Goal: Transaction & Acquisition: Book appointment/travel/reservation

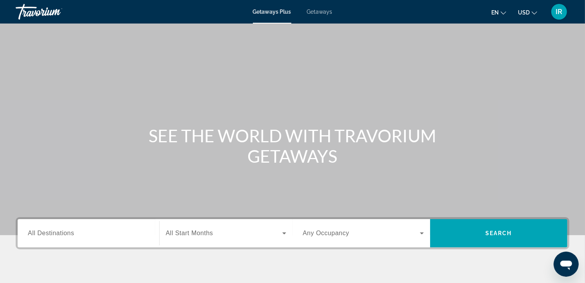
click at [314, 13] on span "Getaways" at bounding box center [319, 12] width 25 height 6
click at [534, 13] on icon "Change currency" at bounding box center [533, 12] width 5 height 3
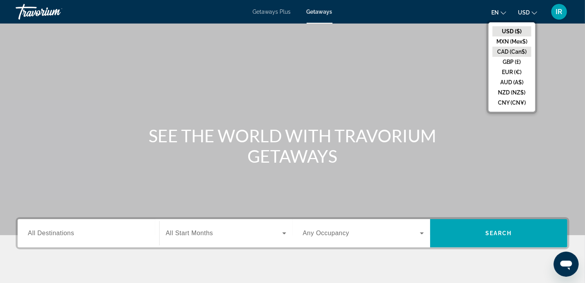
click at [518, 50] on button "CAD (Can$)" at bounding box center [511, 52] width 39 height 10
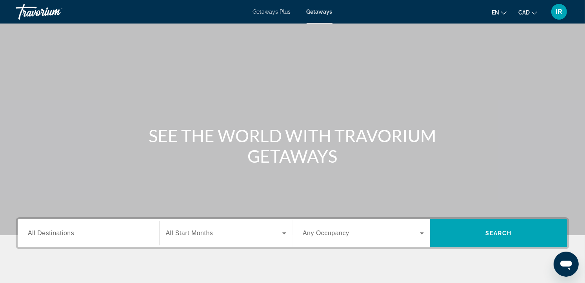
click at [82, 233] on input "Destination All Destinations" at bounding box center [88, 233] width 121 height 9
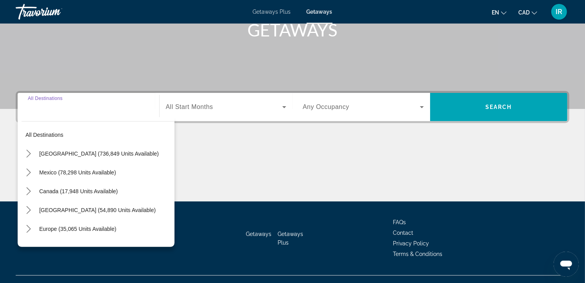
scroll to position [140, 0]
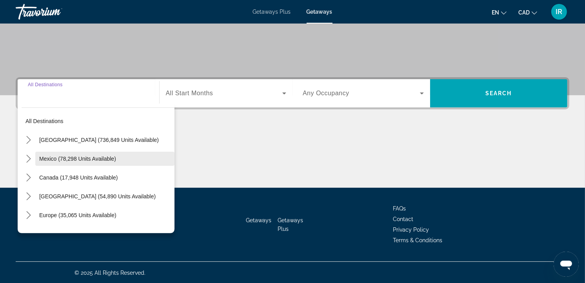
click at [80, 156] on span "Mexico (78,298 units available)" at bounding box center [77, 159] width 77 height 6
type input "**********"
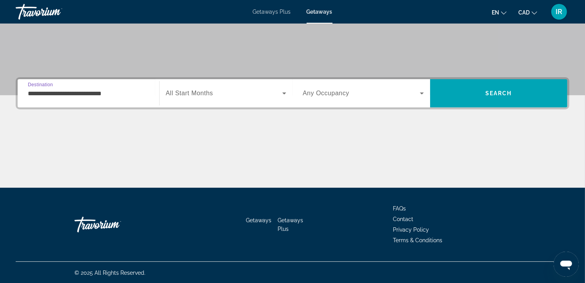
click at [116, 96] on input "**********" at bounding box center [88, 93] width 121 height 9
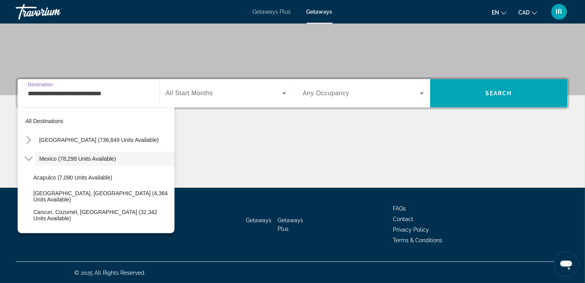
click at [116, 96] on input "**********" at bounding box center [88, 93] width 121 height 9
click at [232, 87] on div "Search widget" at bounding box center [226, 93] width 121 height 22
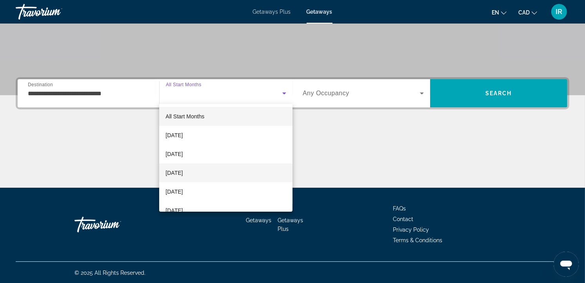
click at [183, 173] on span "[DATE]" at bounding box center [173, 172] width 17 height 9
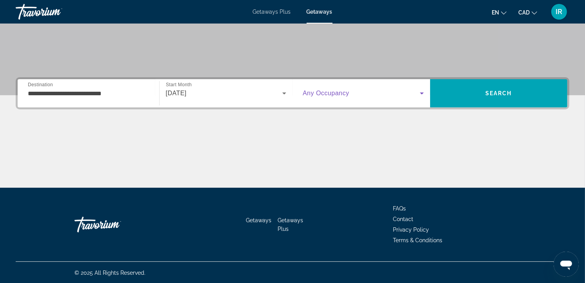
click at [401, 91] on span "Search widget" at bounding box center [361, 93] width 117 height 9
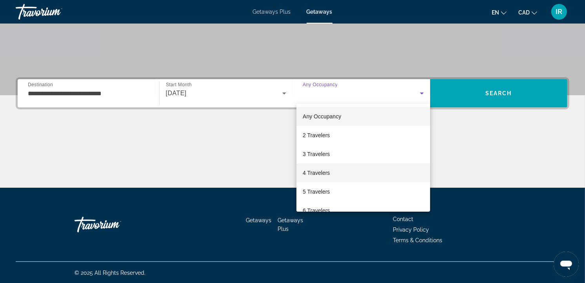
click at [315, 171] on span "4 Travelers" at bounding box center [316, 172] width 27 height 9
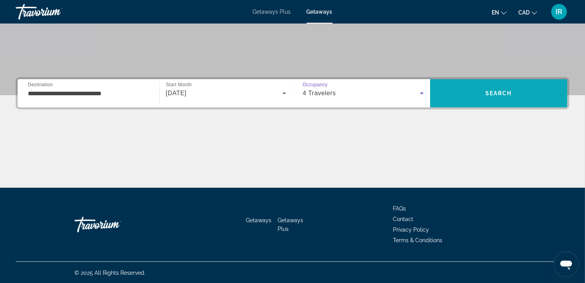
click at [476, 88] on span "Search" at bounding box center [499, 93] width 138 height 19
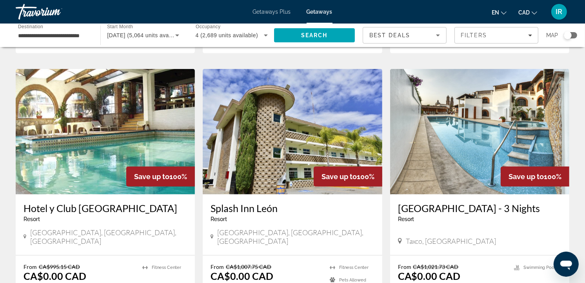
scroll to position [566, 0]
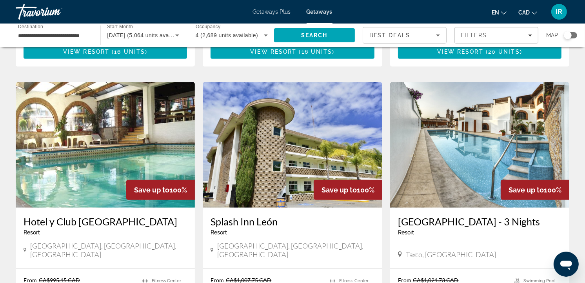
click at [47, 216] on h3 "Hotel y Club [GEOGRAPHIC_DATA]" at bounding box center [105, 222] width 163 height 12
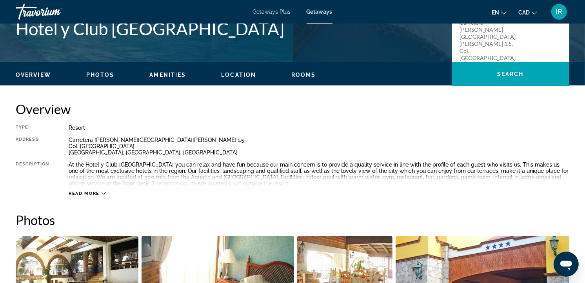
scroll to position [131, 0]
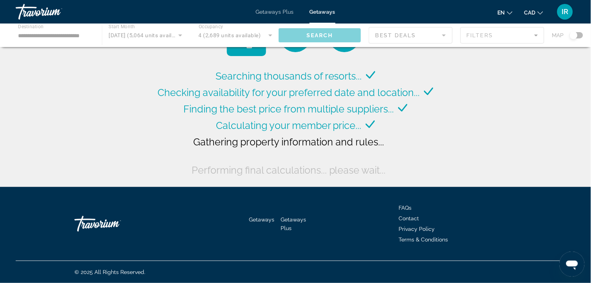
click at [581, 37] on div "Main content" at bounding box center [295, 36] width 591 height 24
click at [574, 33] on div "Main content" at bounding box center [295, 36] width 591 height 24
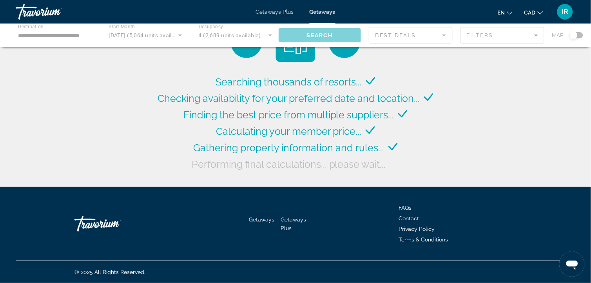
click at [579, 34] on div "Main content" at bounding box center [295, 36] width 591 height 24
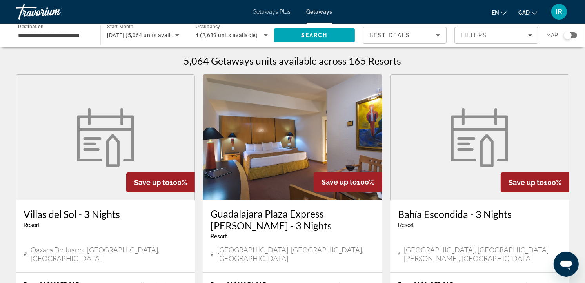
click at [573, 36] on div "Search widget" at bounding box center [570, 35] width 13 height 6
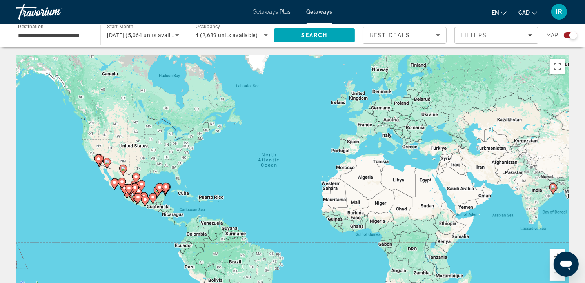
click at [136, 203] on gmp-advanced-marker "Main content" at bounding box center [138, 199] width 8 height 12
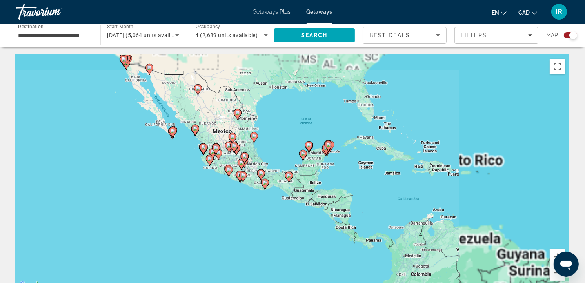
click at [136, 203] on div "To activate drag with keyboard, press Alt + Enter. Once in keyboard drag state,…" at bounding box center [292, 172] width 553 height 235
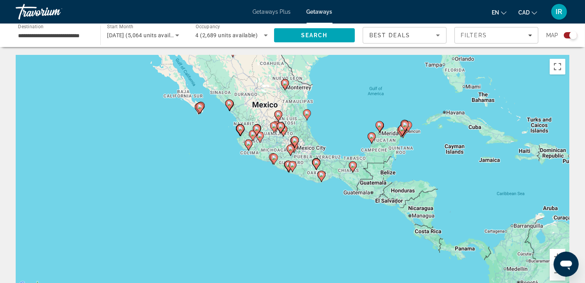
click at [269, 191] on div "To activate drag with keyboard, press Alt + Enter. Once in keyboard drag state,…" at bounding box center [292, 172] width 553 height 235
click at [222, 145] on div "To activate drag with keyboard, press Alt + Enter. Once in keyboard drag state,…" at bounding box center [292, 172] width 553 height 235
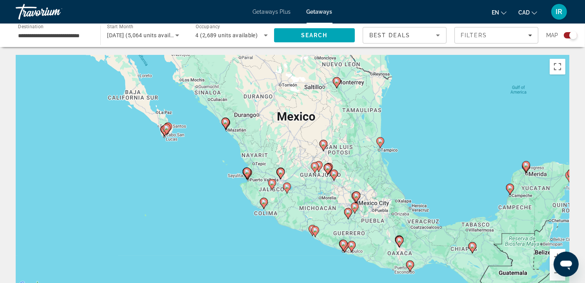
drag, startPoint x: 260, startPoint y: 190, endPoint x: 249, endPoint y: 245, distance: 56.4
click at [249, 245] on div "To activate drag with keyboard, press Alt + Enter. Once in keyboard drag state,…" at bounding box center [292, 172] width 553 height 235
click at [212, 161] on div "To activate drag with keyboard, press Alt + Enter. Once in keyboard drag state,…" at bounding box center [292, 172] width 553 height 235
click at [214, 165] on div "To activate drag with keyboard, press Alt + Enter. Once in keyboard drag state,…" at bounding box center [292, 172] width 553 height 235
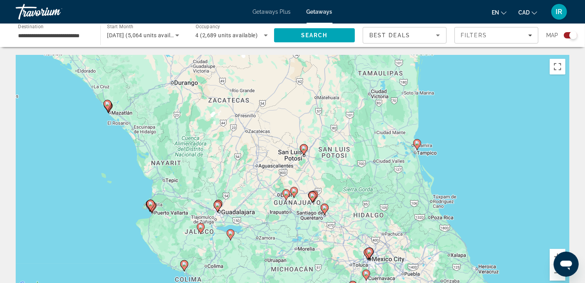
drag, startPoint x: 519, startPoint y: 179, endPoint x: 393, endPoint y: 198, distance: 127.5
click at [393, 198] on div "To activate drag with keyboard, press Alt + Enter. Once in keyboard drag state,…" at bounding box center [292, 172] width 553 height 235
click at [417, 146] on icon "Main content" at bounding box center [416, 145] width 7 height 10
type input "**********"
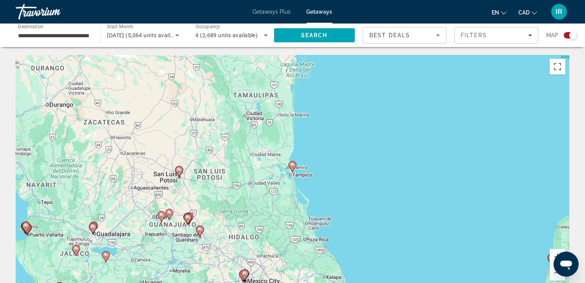
click at [295, 169] on gmp-advanced-marker "Main content" at bounding box center [292, 167] width 8 height 12
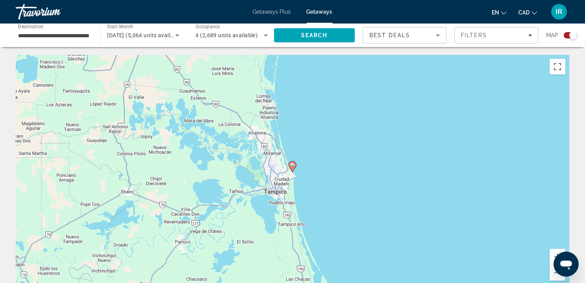
click at [291, 165] on image "Main content" at bounding box center [292, 165] width 5 height 5
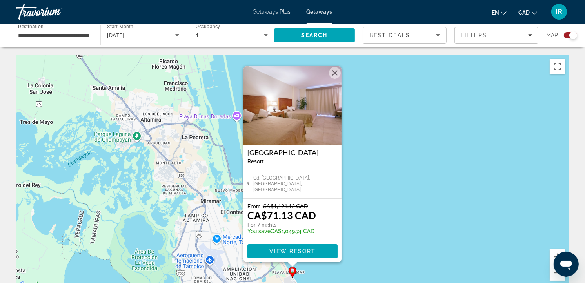
click at [334, 73] on button "Close" at bounding box center [335, 73] width 12 height 12
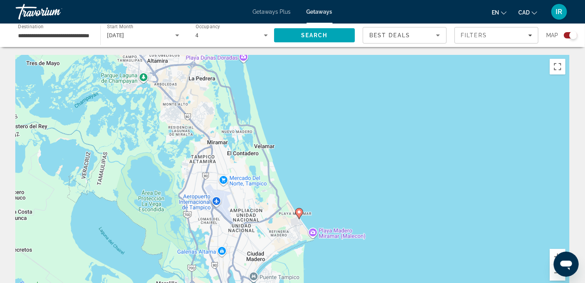
drag, startPoint x: 272, startPoint y: 238, endPoint x: 283, endPoint y: 169, distance: 69.9
click at [283, 171] on div "To activate drag with keyboard, press Alt + Enter. Once in keyboard drag state,…" at bounding box center [292, 172] width 553 height 235
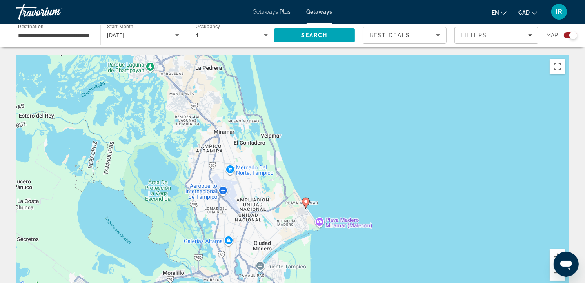
click at [306, 203] on image "Main content" at bounding box center [305, 201] width 5 height 5
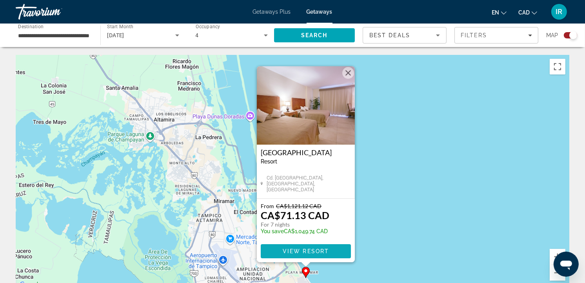
click at [308, 249] on span "View Resort" at bounding box center [306, 251] width 46 height 6
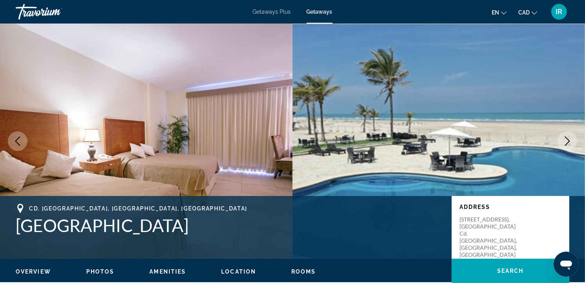
click at [566, 141] on icon "Next image" at bounding box center [566, 140] width 9 height 9
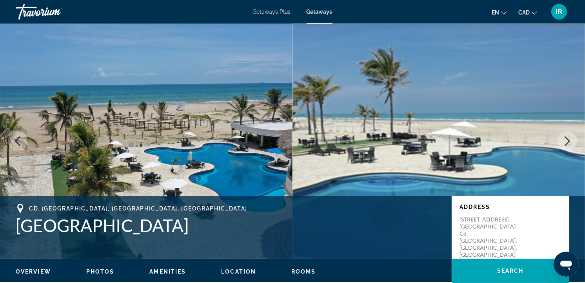
click at [566, 141] on icon "Next image" at bounding box center [566, 140] width 9 height 9
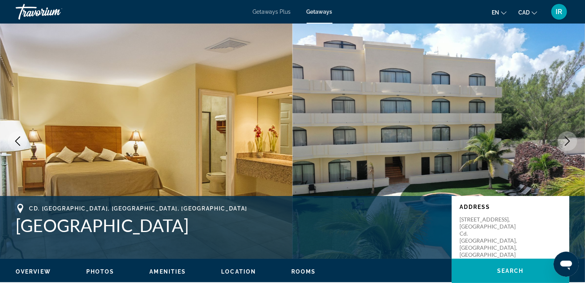
click at [566, 141] on icon "Next image" at bounding box center [566, 140] width 9 height 9
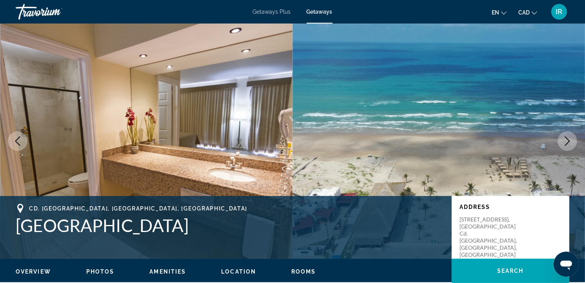
click at [566, 141] on icon "Next image" at bounding box center [566, 140] width 9 height 9
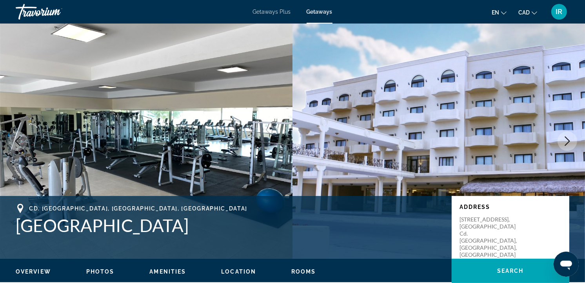
click at [566, 141] on icon "Next image" at bounding box center [566, 140] width 9 height 9
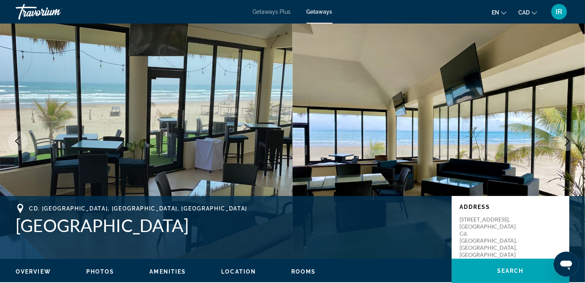
click at [566, 141] on icon "Next image" at bounding box center [566, 140] width 9 height 9
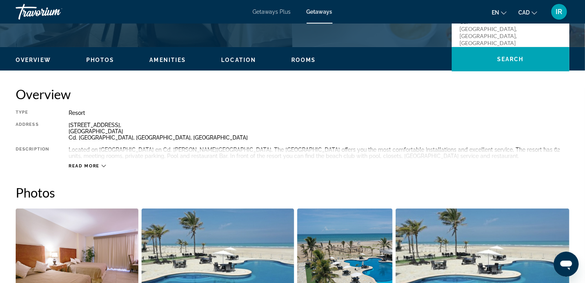
scroll to position [218, 0]
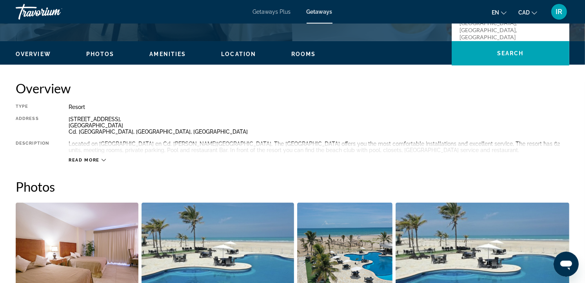
click at [100, 158] on div "Read more" at bounding box center [87, 160] width 37 height 5
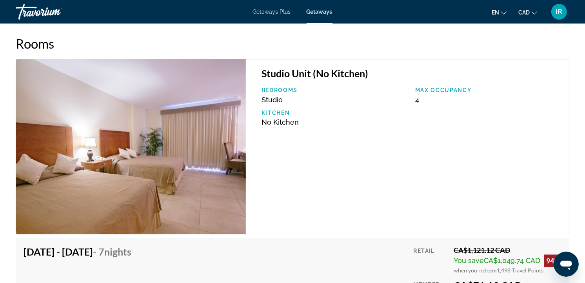
scroll to position [1140, 0]
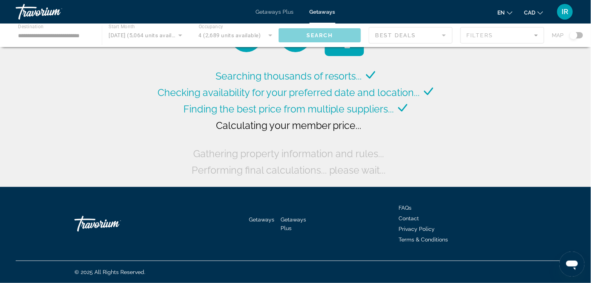
click at [581, 34] on div "Main content" at bounding box center [295, 36] width 591 height 24
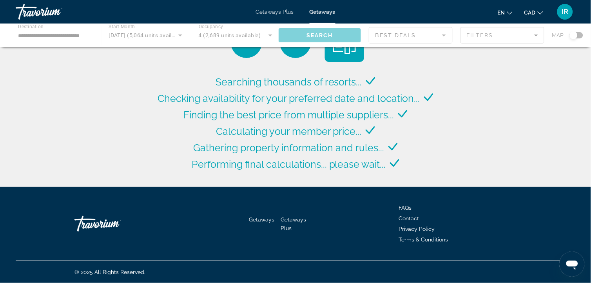
click at [581, 36] on div "Main content" at bounding box center [295, 36] width 591 height 24
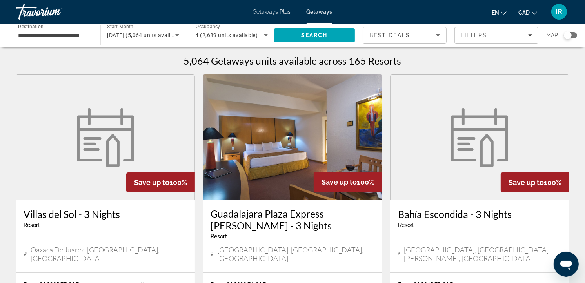
click at [575, 34] on div "Search widget" at bounding box center [570, 35] width 13 height 6
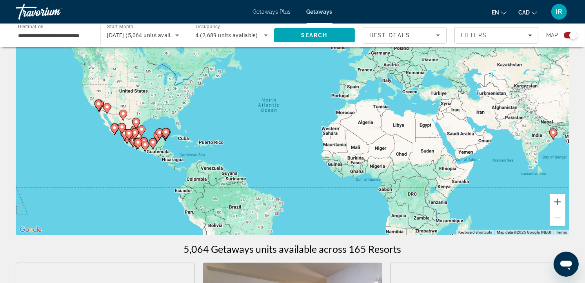
scroll to position [44, 0]
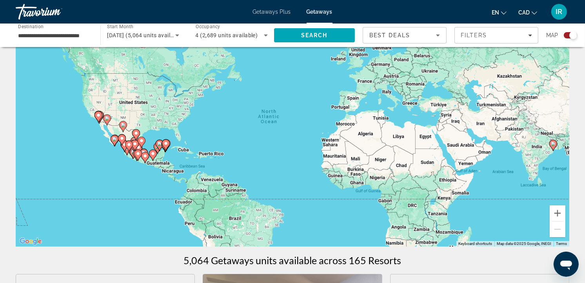
click at [123, 181] on div "To activate drag with keyboard, press Alt + Enter. Once in keyboard drag state,…" at bounding box center [292, 128] width 553 height 235
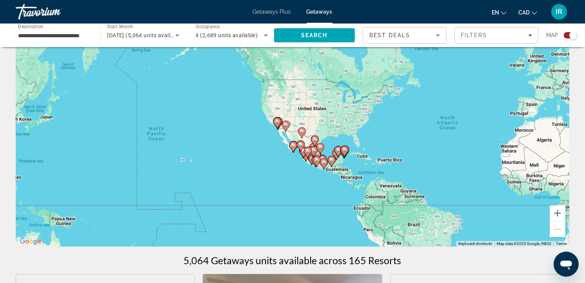
drag, startPoint x: 167, startPoint y: 178, endPoint x: 252, endPoint y: 165, distance: 86.0
click at [252, 165] on div "To activate drag with keyboard, press Alt + Enter. Once in keyboard drag state,…" at bounding box center [292, 128] width 553 height 235
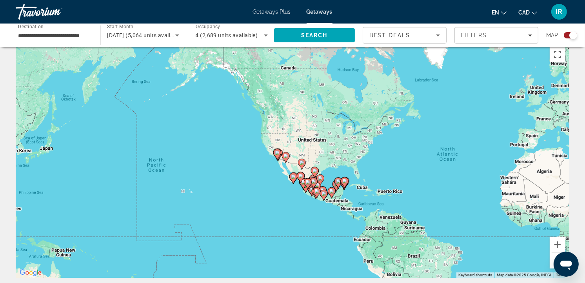
scroll to position [0, 0]
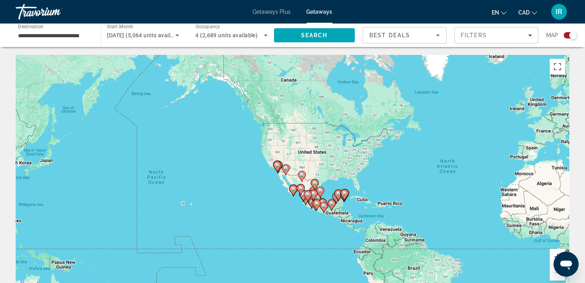
click at [293, 199] on div "To activate drag with keyboard, press Alt + Enter. Once in keyboard drag state,…" at bounding box center [292, 172] width 553 height 235
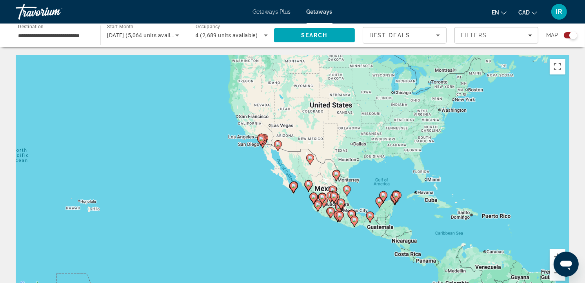
click at [295, 218] on div "To activate drag with keyboard, press Alt + Enter. Once in keyboard drag state,…" at bounding box center [292, 172] width 553 height 235
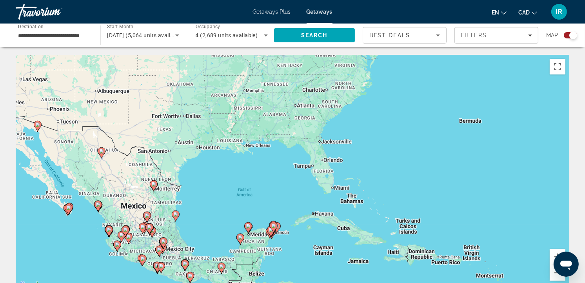
drag, startPoint x: 220, startPoint y: 198, endPoint x: -2, endPoint y: 245, distance: 226.7
click at [0, 245] on html "**********" at bounding box center [292, 141] width 585 height 283
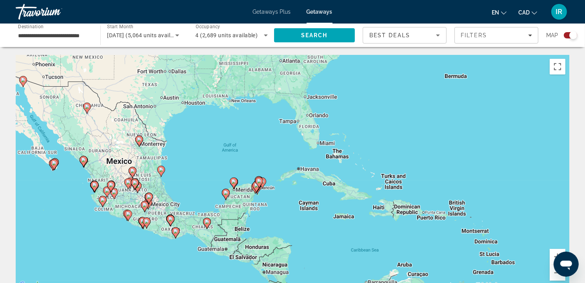
drag, startPoint x: 106, startPoint y: 270, endPoint x: 91, endPoint y: 212, distance: 59.4
click at [91, 212] on div "To activate drag with keyboard, press Alt + Enter. Once in keyboard drag state,…" at bounding box center [292, 172] width 553 height 235
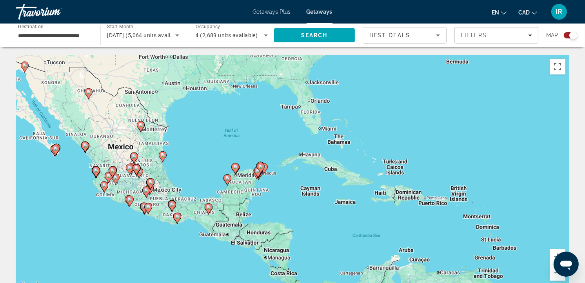
click at [113, 227] on div "To activate drag with keyboard, press Alt + Enter. Once in keyboard drag state,…" at bounding box center [292, 172] width 553 height 235
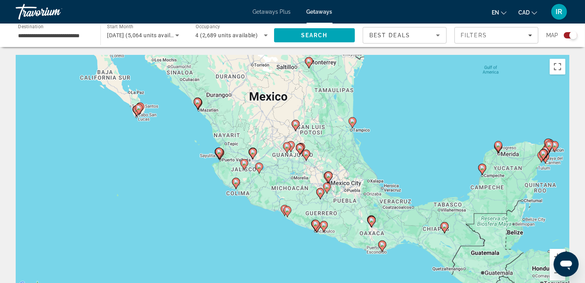
drag, startPoint x: 326, startPoint y: 110, endPoint x: 464, endPoint y: 142, distance: 142.0
click at [464, 142] on div "To activate drag with keyboard, press Alt + Enter. Once in keyboard drag state,…" at bounding box center [292, 172] width 553 height 235
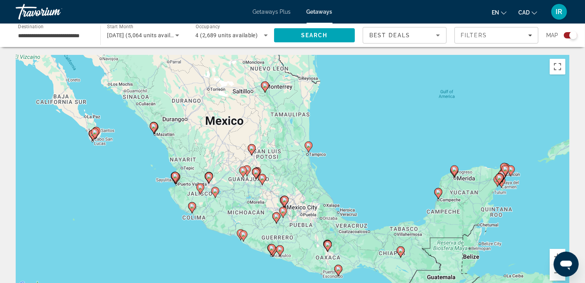
drag, startPoint x: 442, startPoint y: 153, endPoint x: 398, endPoint y: 178, distance: 50.6
click at [398, 178] on div "To activate drag with keyboard, press Alt + Enter. Once in keyboard drag state,…" at bounding box center [292, 172] width 553 height 235
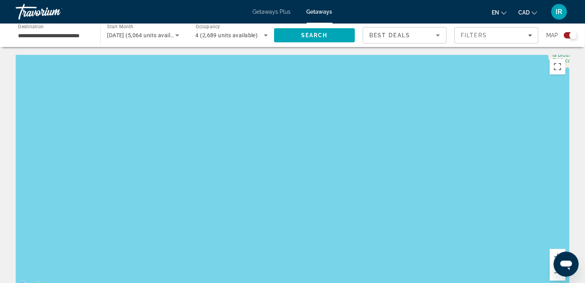
drag, startPoint x: 53, startPoint y: 201, endPoint x: 593, endPoint y: 205, distance: 539.3
click at [585, 205] on html "**********" at bounding box center [292, 141] width 585 height 283
drag, startPoint x: 377, startPoint y: 157, endPoint x: 593, endPoint y: 125, distance: 217.9
click at [585, 125] on html "**********" at bounding box center [292, 141] width 585 height 283
drag, startPoint x: 85, startPoint y: 119, endPoint x: 5, endPoint y: 103, distance: 81.6
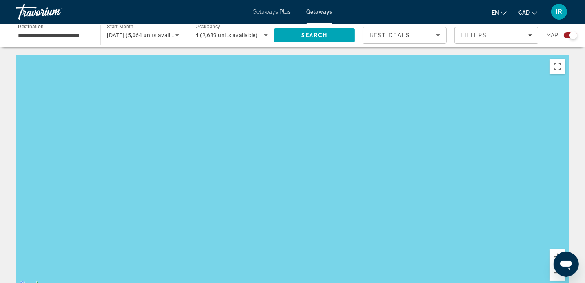
click at [0, 108] on html "**********" at bounding box center [292, 141] width 585 height 283
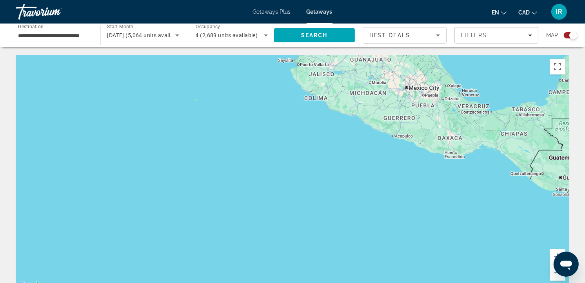
drag, startPoint x: 524, startPoint y: 194, endPoint x: 9, endPoint y: 123, distance: 519.5
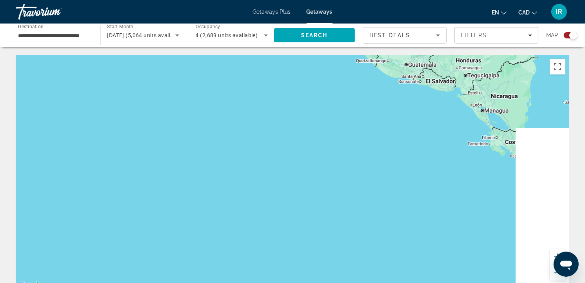
drag, startPoint x: 351, startPoint y: 247, endPoint x: 225, endPoint y: 154, distance: 156.1
click at [197, 132] on div "To activate drag with keyboard, press Alt + Enter. Once in keyboard drag state,…" at bounding box center [292, 172] width 553 height 235
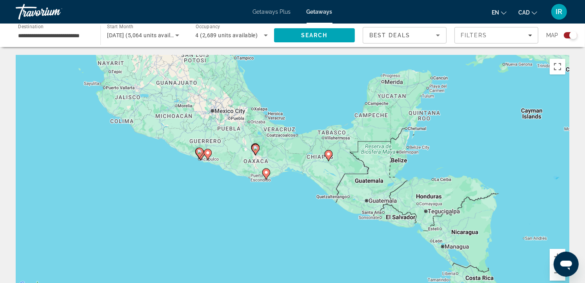
drag, startPoint x: 361, startPoint y: 150, endPoint x: 324, endPoint y: 291, distance: 146.1
click at [324, 283] on html "**********" at bounding box center [292, 141] width 585 height 283
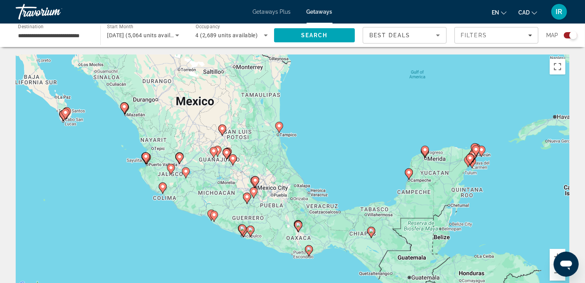
drag, startPoint x: 257, startPoint y: 223, endPoint x: 343, endPoint y: 245, distance: 88.1
click at [300, 283] on html "**********" at bounding box center [292, 141] width 585 height 283
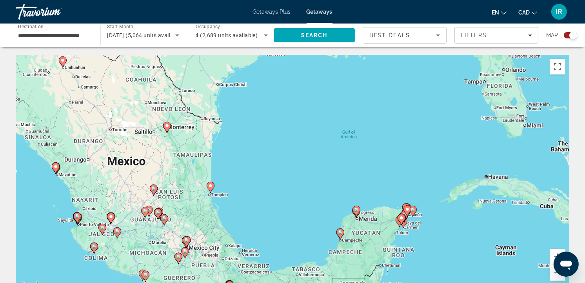
drag, startPoint x: 358, startPoint y: 145, endPoint x: 289, endPoint y: 207, distance: 92.4
click at [289, 207] on div "To activate drag with keyboard, press Alt + Enter. Once in keyboard drag state,…" at bounding box center [292, 172] width 553 height 235
click at [305, 202] on div "To activate drag with keyboard, press Alt + Enter. Once in keyboard drag state,…" at bounding box center [292, 172] width 553 height 235
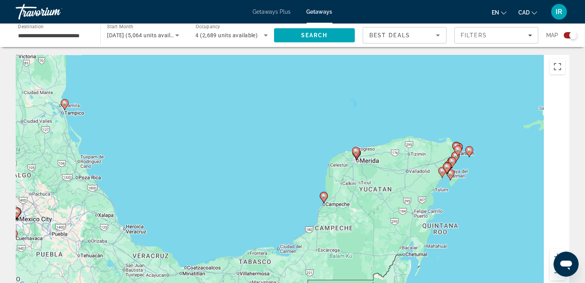
drag, startPoint x: 332, startPoint y: 263, endPoint x: 265, endPoint y: 172, distance: 112.9
click at [267, 175] on div "To activate drag with keyboard, press Alt + Enter. Once in keyboard drag state,…" at bounding box center [292, 172] width 553 height 235
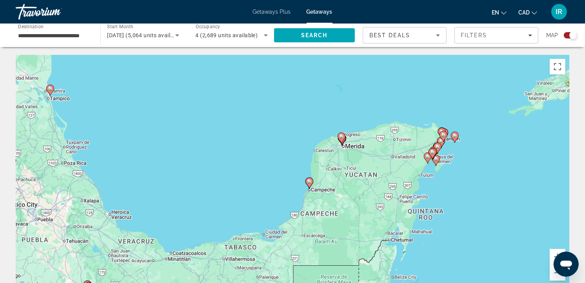
click at [259, 163] on div "To activate drag with keyboard, press Alt + Enter. Once in keyboard drag state,…" at bounding box center [292, 172] width 553 height 235
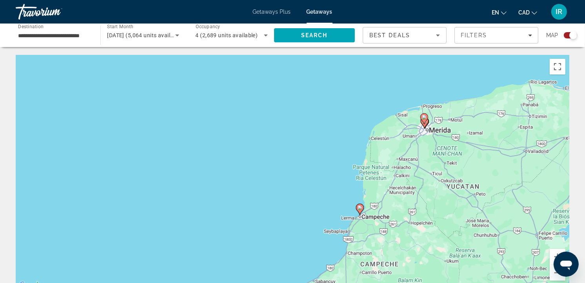
click at [361, 207] on image "Main content" at bounding box center [359, 207] width 5 height 5
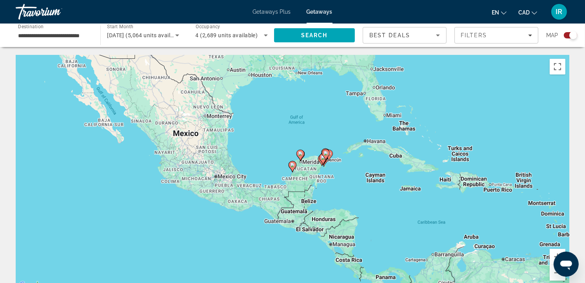
click at [292, 166] on image "Main content" at bounding box center [292, 165] width 5 height 5
type input "**********"
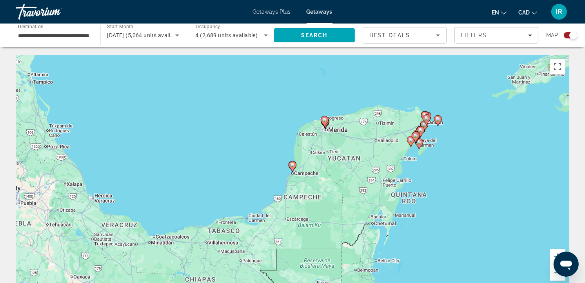
click at [292, 166] on image "Main content" at bounding box center [292, 165] width 5 height 5
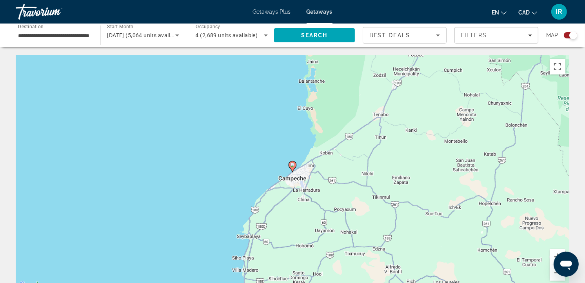
click at [292, 166] on image "Main content" at bounding box center [292, 165] width 5 height 5
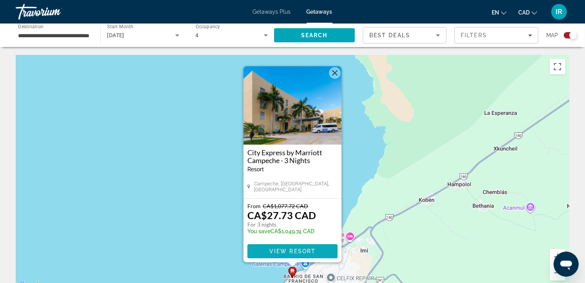
click at [285, 248] on span "View Resort" at bounding box center [292, 251] width 46 height 6
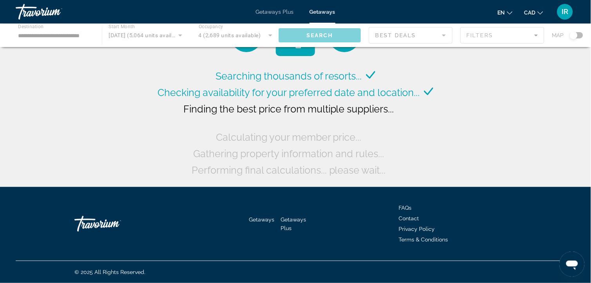
click at [582, 34] on div "Main content" at bounding box center [295, 36] width 591 height 24
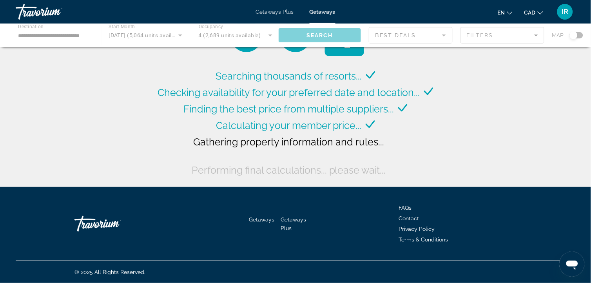
click at [577, 36] on div "Main content" at bounding box center [295, 36] width 591 height 24
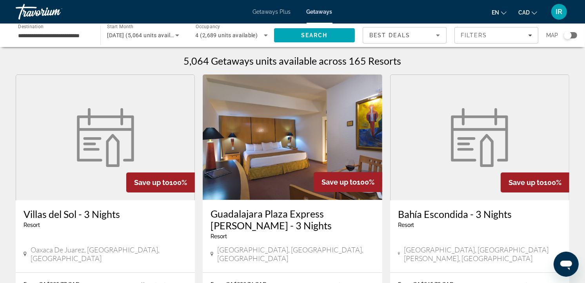
click at [574, 35] on div "Search widget" at bounding box center [570, 35] width 13 height 6
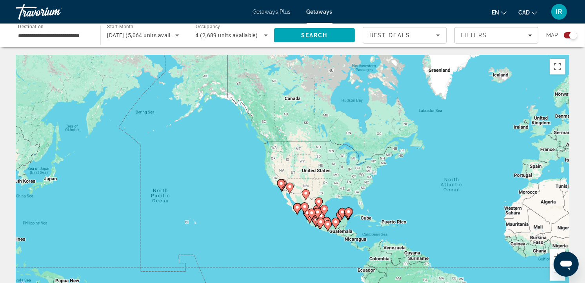
drag, startPoint x: 65, startPoint y: 218, endPoint x: 248, endPoint y: 243, distance: 185.1
click at [248, 243] on div "To activate drag with keyboard, press Alt + Enter. Once in keyboard drag state,…" at bounding box center [292, 172] width 553 height 235
click at [281, 243] on div "To activate drag with keyboard, press Alt + Enter. Once in keyboard drag state,…" at bounding box center [292, 172] width 553 height 235
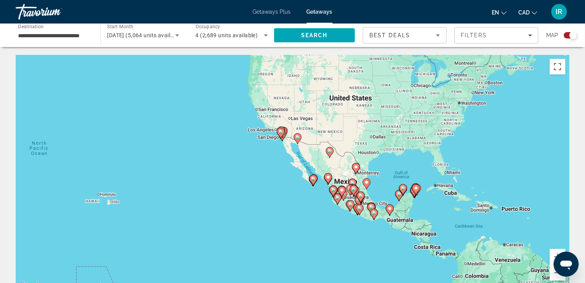
click at [283, 242] on div "To activate drag with keyboard, press Alt + Enter. Once in keyboard drag state,…" at bounding box center [292, 172] width 553 height 235
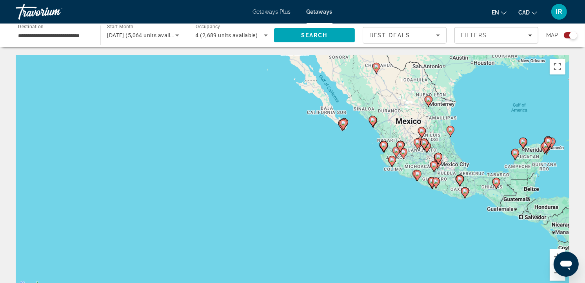
drag, startPoint x: 317, startPoint y: 244, endPoint x: 243, endPoint y: 263, distance: 76.2
click at [243, 263] on div "To activate drag with keyboard, press Alt + Enter. Once in keyboard drag state,…" at bounding box center [292, 172] width 553 height 235
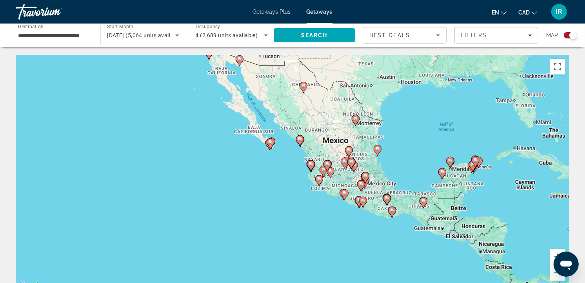
click at [274, 227] on div "To activate drag with keyboard, press Alt + Enter. Once in keyboard drag state,…" at bounding box center [292, 172] width 553 height 235
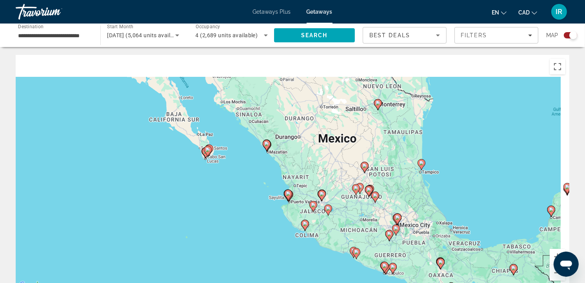
drag, startPoint x: 316, startPoint y: 151, endPoint x: 253, endPoint y: 243, distance: 111.1
click at [254, 243] on div "To activate drag with keyboard, press Alt + Enter. Once in keyboard drag state,…" at bounding box center [292, 172] width 553 height 235
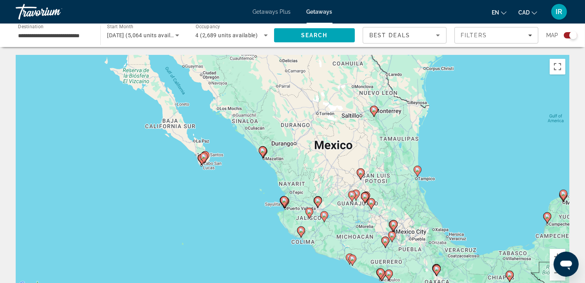
click at [236, 218] on div "To activate drag with keyboard, press Alt + Enter. Once in keyboard drag state,…" at bounding box center [292, 172] width 553 height 235
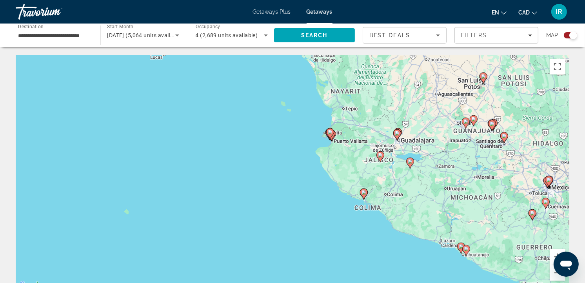
drag, startPoint x: 279, startPoint y: 272, endPoint x: 276, endPoint y: 210, distance: 62.4
click at [276, 211] on div "To activate drag with keyboard, press Alt + Enter. Once in keyboard drag state,…" at bounding box center [292, 172] width 553 height 235
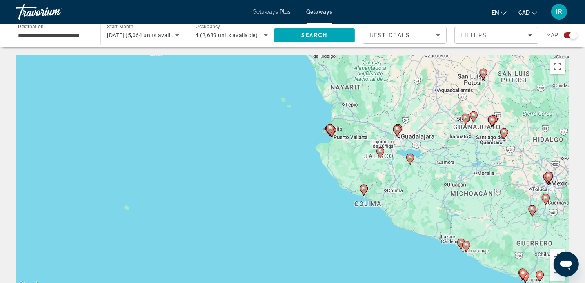
click at [281, 153] on div "To activate drag with keyboard, press Alt + Enter. Once in keyboard drag state,…" at bounding box center [292, 172] width 553 height 235
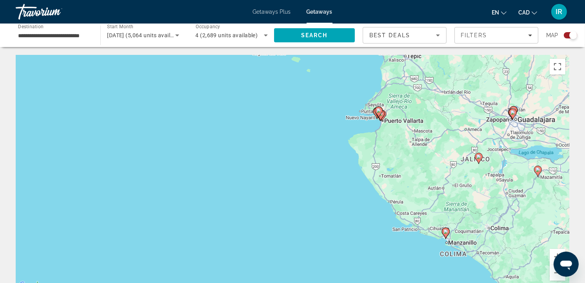
click at [291, 139] on div "To activate drag with keyboard, press Alt + Enter. Once in keyboard drag state,…" at bounding box center [292, 172] width 553 height 235
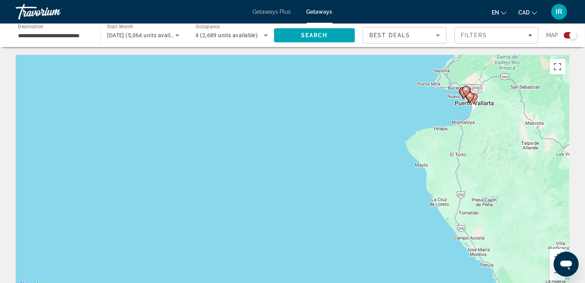
click at [410, 117] on div "To activate drag with keyboard, press Alt + Enter. Once in keyboard drag state,…" at bounding box center [292, 172] width 553 height 235
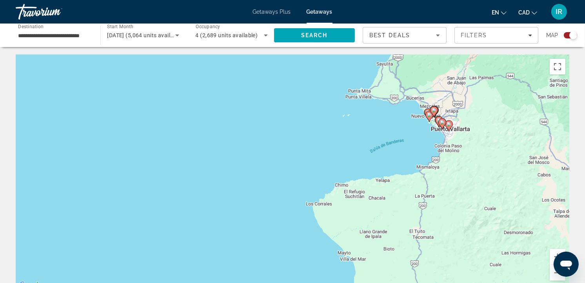
drag, startPoint x: 418, startPoint y: 118, endPoint x: 325, endPoint y: 157, distance: 100.6
click at [325, 157] on div "To activate drag with keyboard, press Alt + Enter. Once in keyboard drag state,…" at bounding box center [292, 172] width 553 height 235
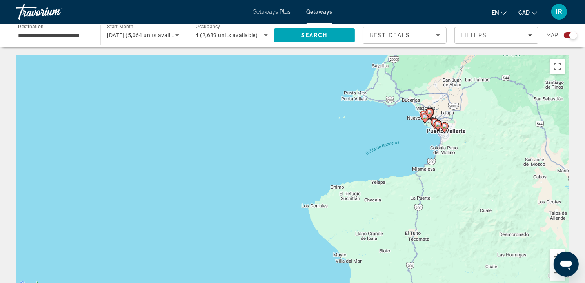
click at [331, 142] on div "To activate drag with keyboard, press Alt + Enter. Once in keyboard drag state,…" at bounding box center [292, 172] width 553 height 235
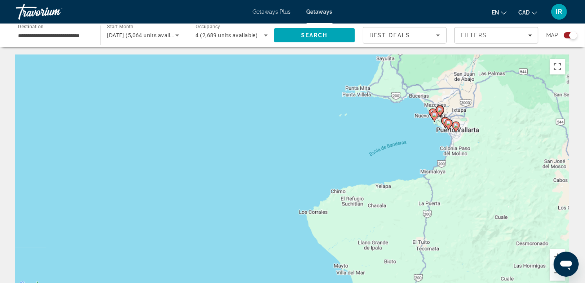
click at [331, 142] on div "To activate drag with keyboard, press Alt + Enter. Once in keyboard drag state,…" at bounding box center [292, 172] width 553 height 235
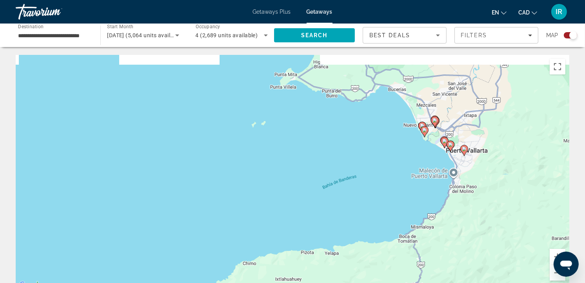
drag, startPoint x: 408, startPoint y: 129, endPoint x: 311, endPoint y: 161, distance: 102.1
click at [311, 161] on div "To activate drag with keyboard, press Alt + Enter. Once in keyboard drag state,…" at bounding box center [292, 172] width 553 height 235
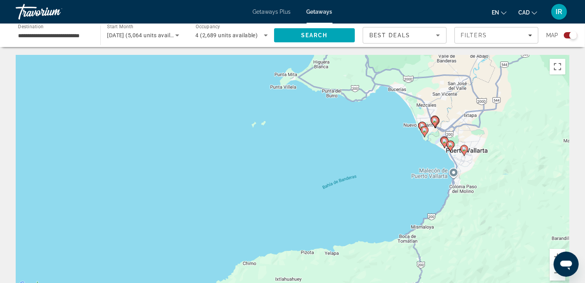
click at [381, 142] on div "To activate drag with keyboard, press Alt + Enter. Once in keyboard drag state,…" at bounding box center [292, 172] width 553 height 235
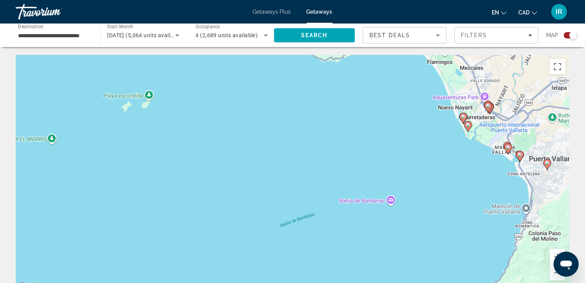
click at [450, 174] on div "To activate drag with keyboard, press Alt + Enter. Once in keyboard drag state,…" at bounding box center [292, 172] width 553 height 235
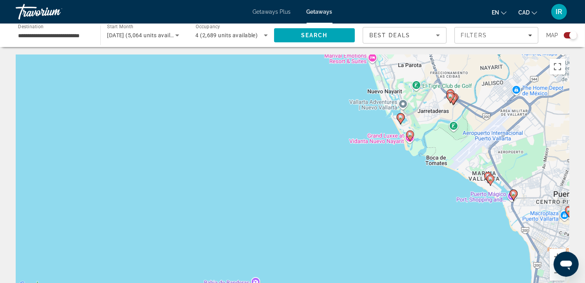
drag, startPoint x: 455, startPoint y: 163, endPoint x: 342, endPoint y: 239, distance: 136.8
click at [342, 239] on div "To activate drag with keyboard, press Alt + Enter. Once in keyboard drag state,…" at bounding box center [292, 172] width 553 height 235
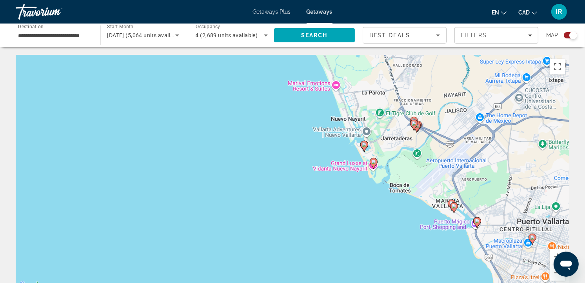
click at [363, 145] on image "Main content" at bounding box center [364, 144] width 5 height 5
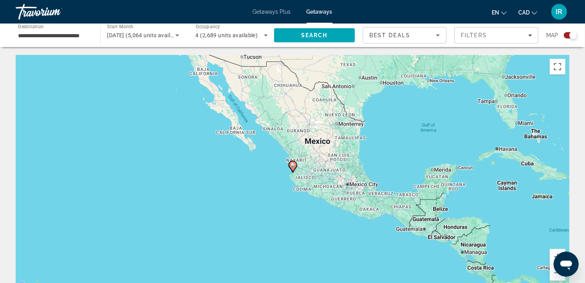
click at [292, 163] on image "Main content" at bounding box center [292, 165] width 5 height 5
type input "**********"
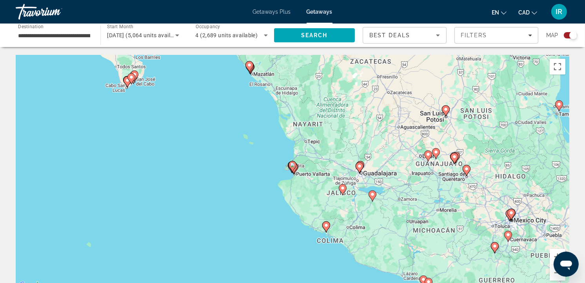
click at [292, 165] on image "Main content" at bounding box center [292, 165] width 5 height 5
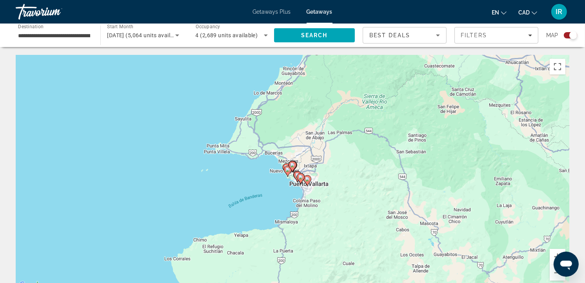
click at [276, 194] on div "To navigate, press the arrow keys. To activate drag with keyboard, press Alt + …" at bounding box center [292, 172] width 553 height 235
click at [276, 194] on div "To activate drag with keyboard, press Alt + Enter. Once in keyboard drag state,…" at bounding box center [292, 172] width 553 height 235
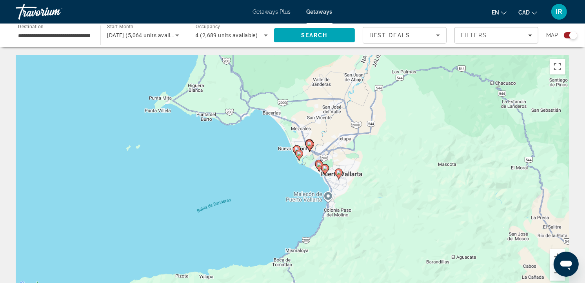
click at [291, 178] on div "To activate drag with keyboard, press Alt + Enter. Once in keyboard drag state,…" at bounding box center [292, 172] width 553 height 235
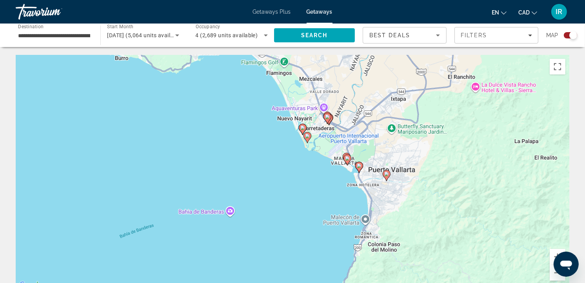
click at [301, 130] on image "Main content" at bounding box center [302, 127] width 5 height 5
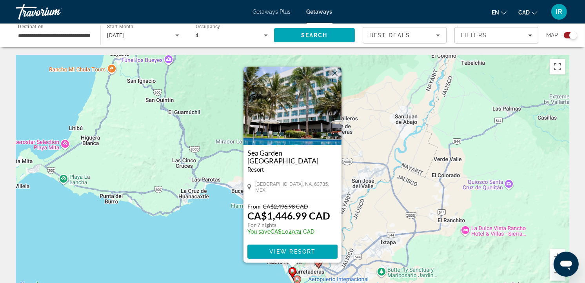
click at [336, 75] on button "Close" at bounding box center [335, 73] width 12 height 12
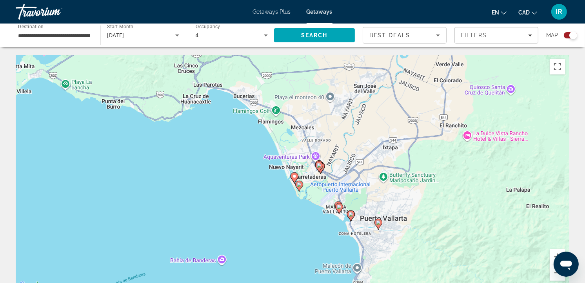
drag, startPoint x: 229, startPoint y: 263, endPoint x: 232, endPoint y: 165, distance: 97.2
click at [232, 165] on div "To activate drag with keyboard, press Alt + Enter. Once in keyboard drag state,…" at bounding box center [292, 172] width 553 height 235
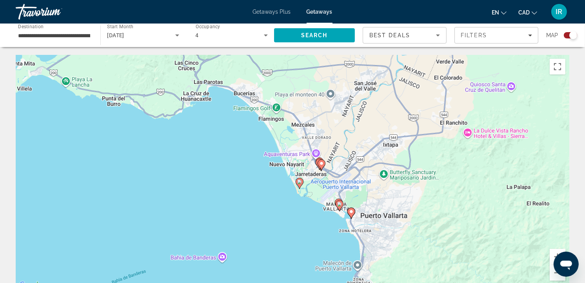
click at [301, 183] on image "Main content" at bounding box center [299, 181] width 5 height 5
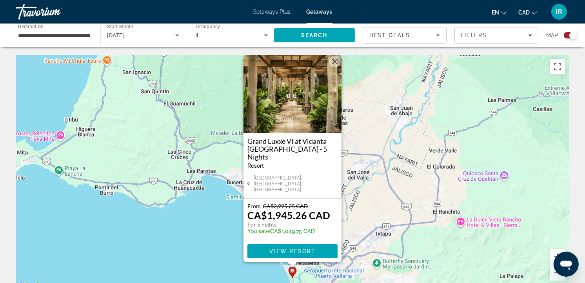
click at [337, 67] on button "Close" at bounding box center [335, 62] width 12 height 12
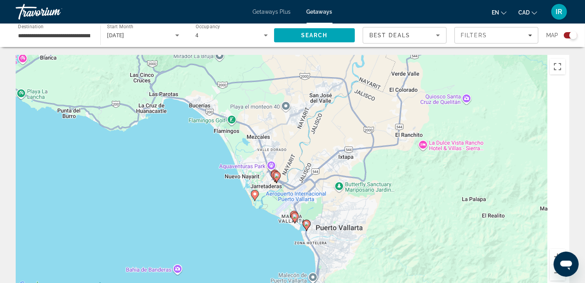
drag, startPoint x: 228, startPoint y: 255, endPoint x: 169, endPoint y: 134, distance: 134.6
click at [169, 134] on div "To activate drag with keyboard, press Alt + Enter. Once in keyboard drag state,…" at bounding box center [292, 172] width 553 height 235
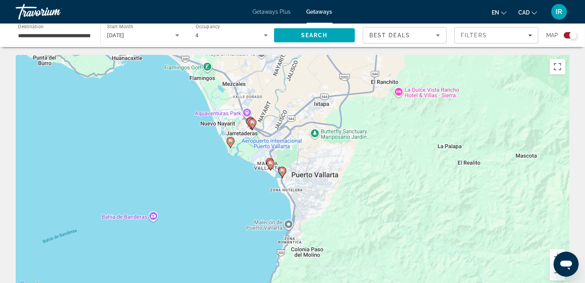
click at [283, 174] on icon "Main content" at bounding box center [282, 172] width 7 height 10
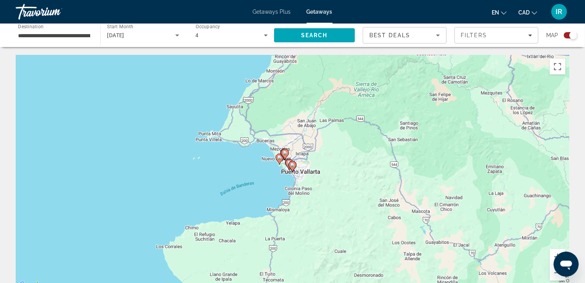
click at [293, 165] on image "Main content" at bounding box center [292, 165] width 5 height 5
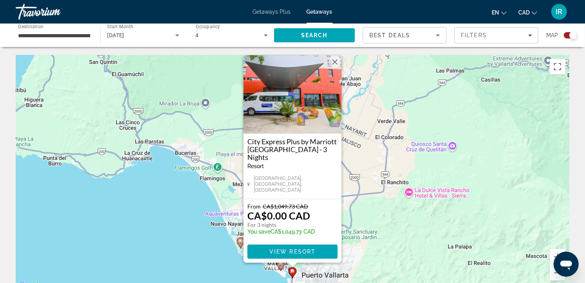
click at [194, 249] on div "To activate drag with keyboard, press Alt + Enter. Once in keyboard drag state,…" at bounding box center [292, 172] width 553 height 235
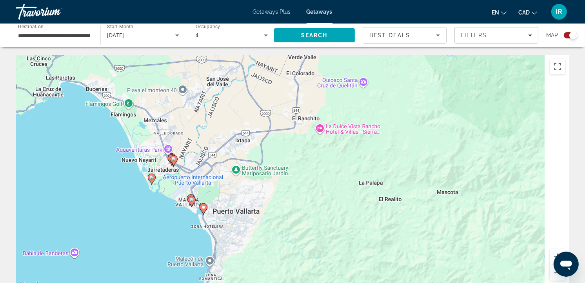
drag, startPoint x: 189, startPoint y: 224, endPoint x: 132, endPoint y: 179, distance: 72.0
click at [132, 179] on div "To activate drag with keyboard, press Alt + Enter. Once in keyboard drag state,…" at bounding box center [292, 172] width 553 height 235
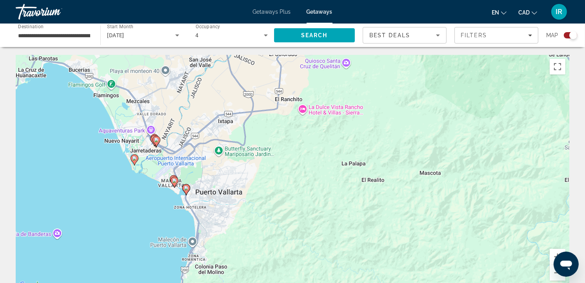
click at [152, 205] on div "To activate drag with keyboard, press Alt + Enter. Once in keyboard drag state,…" at bounding box center [292, 172] width 553 height 235
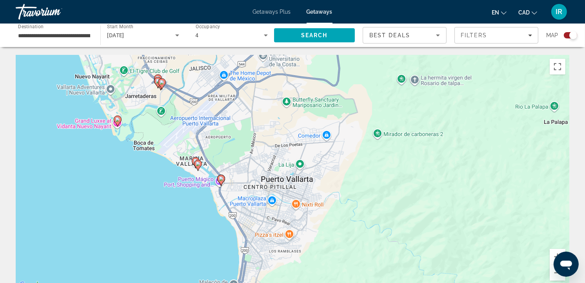
click at [162, 215] on div "To activate drag with keyboard, press Alt + Enter. Once in keyboard drag state,…" at bounding box center [292, 172] width 553 height 235
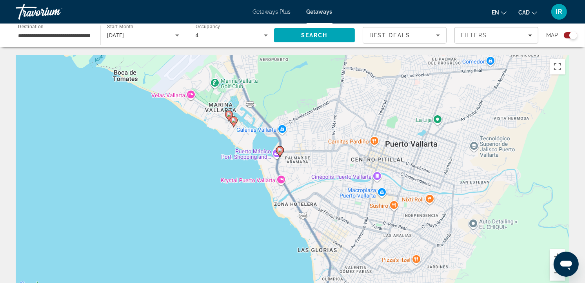
click at [152, 191] on div "To activate drag with keyboard, press Alt + Enter. Once in keyboard drag state,…" at bounding box center [292, 172] width 553 height 235
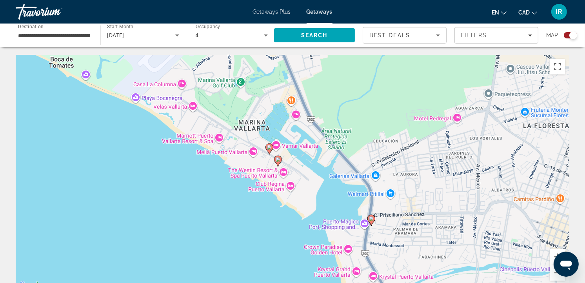
drag, startPoint x: 286, startPoint y: 138, endPoint x: 243, endPoint y: 276, distance: 144.9
click at [243, 276] on div "To activate drag with keyboard, press Alt + Enter. Once in keyboard drag state,…" at bounding box center [292, 172] width 553 height 235
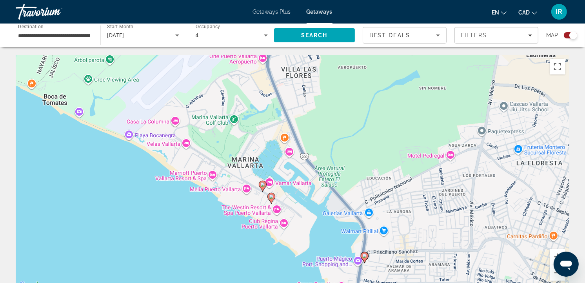
click at [271, 199] on image "Main content" at bounding box center [271, 196] width 5 height 5
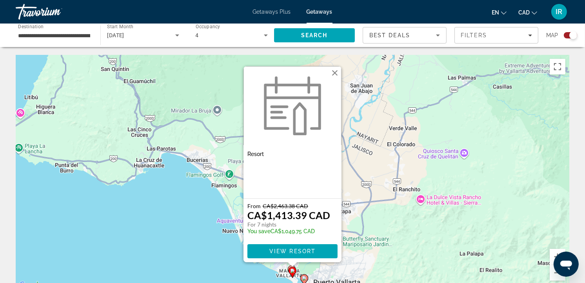
click at [337, 72] on button "Close" at bounding box center [335, 73] width 12 height 12
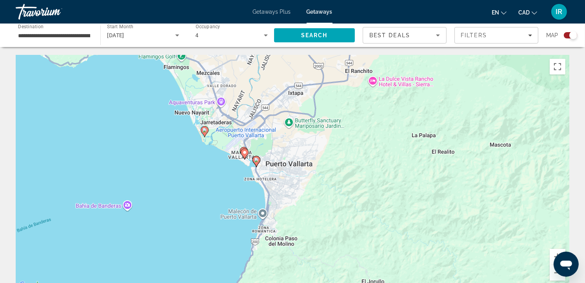
drag, startPoint x: 229, startPoint y: 275, endPoint x: 181, endPoint y: 151, distance: 133.1
click at [181, 152] on div "To activate drag with keyboard, press Alt + Enter. Once in keyboard drag state,…" at bounding box center [292, 172] width 553 height 235
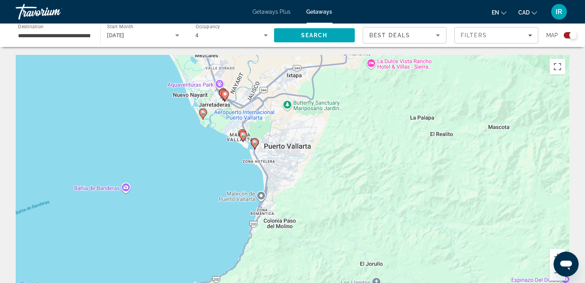
click at [226, 163] on div "To activate drag with keyboard, press Alt + Enter. Once in keyboard drag state,…" at bounding box center [292, 172] width 553 height 235
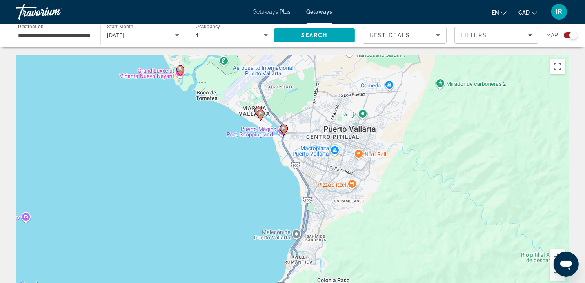
click at [235, 167] on div "To activate drag with keyboard, press Alt + Enter. Once in keyboard drag state,…" at bounding box center [292, 172] width 553 height 235
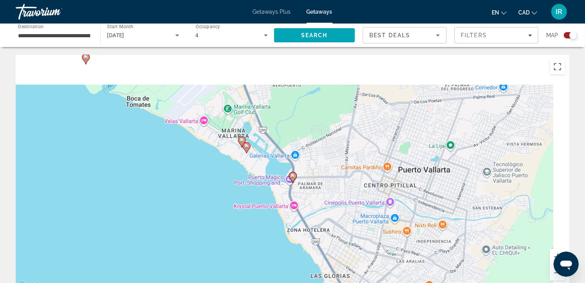
drag, startPoint x: 229, startPoint y: 143, endPoint x: 178, endPoint y: 246, distance: 114.4
click at [178, 246] on div "To activate drag with keyboard, press Alt + Enter. Once in keyboard drag state,…" at bounding box center [292, 172] width 553 height 235
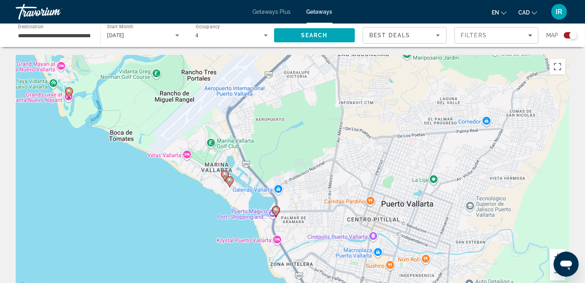
click at [179, 230] on div "To activate drag with keyboard, press Alt + Enter. Once in keyboard drag state,…" at bounding box center [292, 172] width 553 height 235
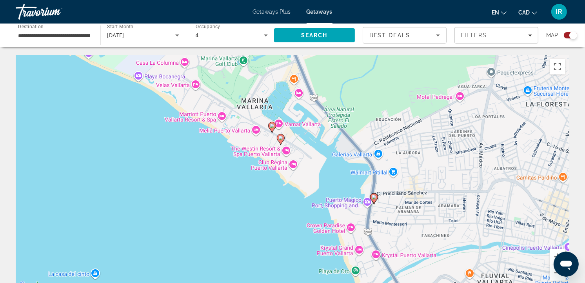
click at [273, 125] on image "Main content" at bounding box center [272, 125] width 5 height 5
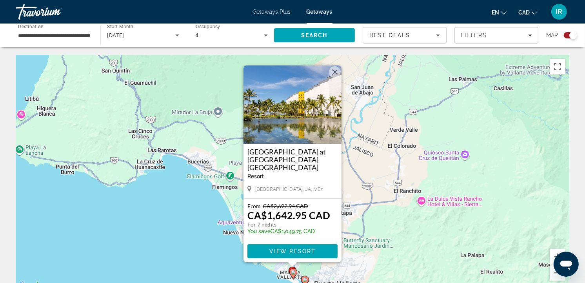
click at [335, 71] on button "Close" at bounding box center [335, 72] width 12 height 12
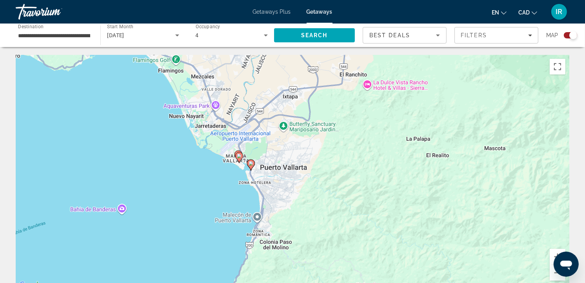
drag, startPoint x: 183, startPoint y: 233, endPoint x: 129, endPoint y: 121, distance: 124.1
click at [129, 123] on div "To activate drag with keyboard, press Alt + Enter. Once in keyboard drag state,…" at bounding box center [292, 172] width 553 height 235
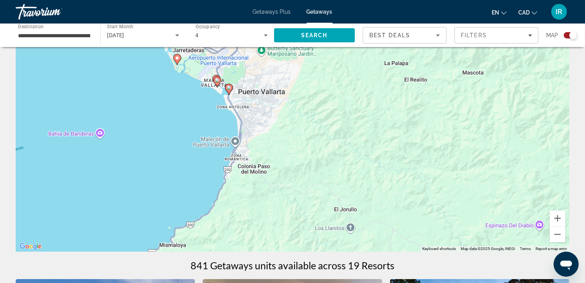
scroll to position [87, 0]
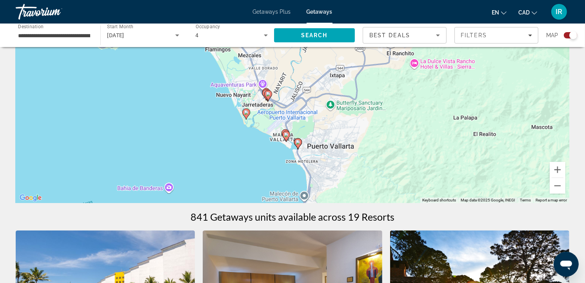
drag, startPoint x: 147, startPoint y: 147, endPoint x: 236, endPoint y: 255, distance: 139.6
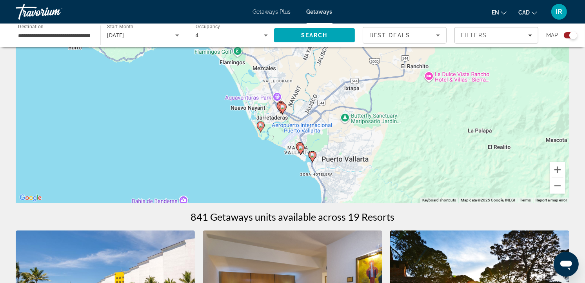
click at [257, 169] on div "To activate drag with keyboard, press Alt + Enter. Once in keyboard drag state,…" at bounding box center [292, 85] width 553 height 235
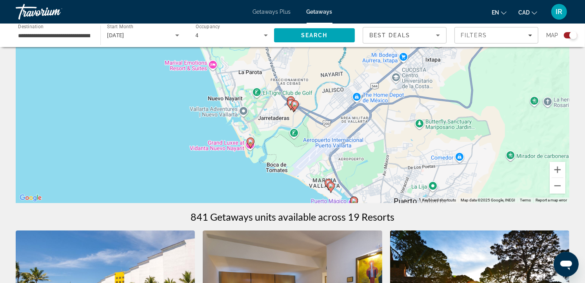
drag, startPoint x: 276, startPoint y: 164, endPoint x: 263, endPoint y: 219, distance: 57.2
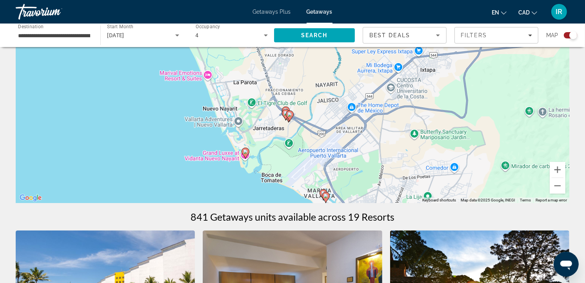
click at [292, 116] on image "Main content" at bounding box center [289, 114] width 5 height 5
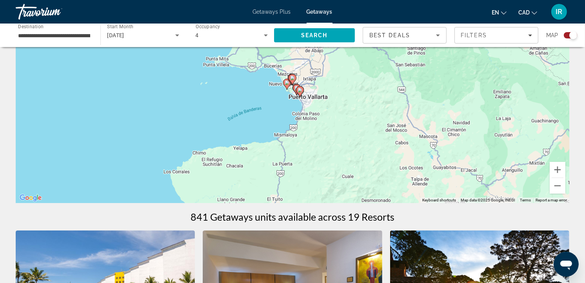
click at [292, 78] on image "Main content" at bounding box center [292, 78] width 5 height 5
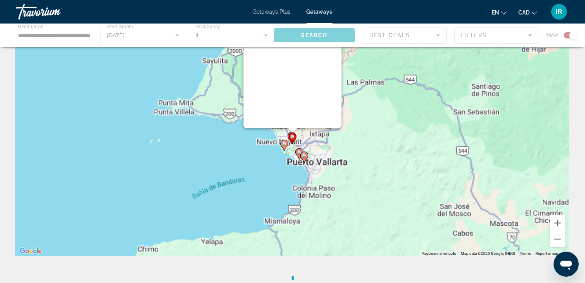
scroll to position [0, 0]
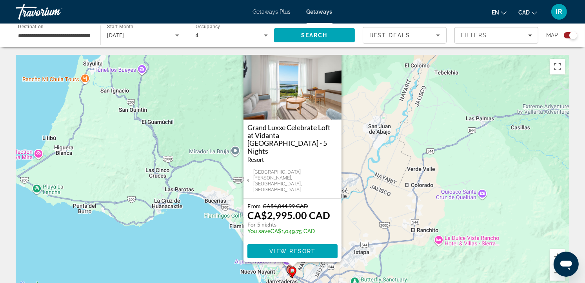
click at [335, 54] on button "Close" at bounding box center [335, 48] width 12 height 12
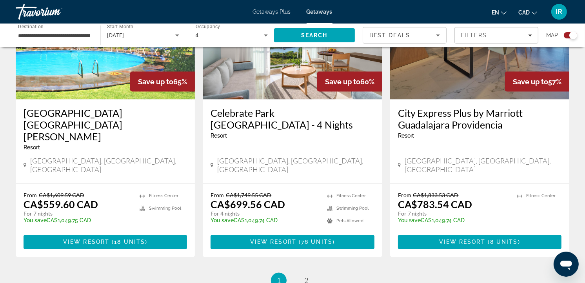
scroll to position [1219, 0]
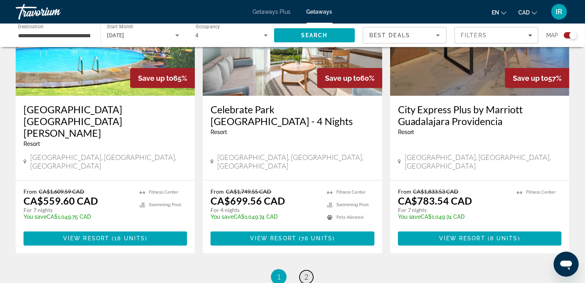
click at [308, 270] on link "page 2" at bounding box center [306, 277] width 14 height 14
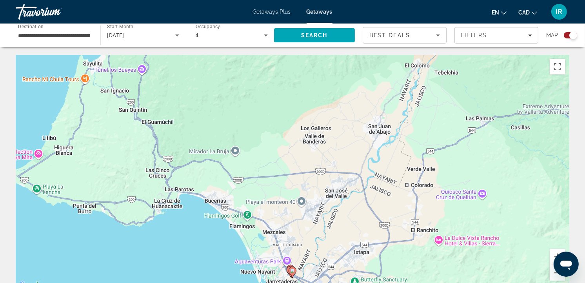
click at [162, 251] on div "To activate drag with keyboard, press Alt + Enter. Once in keyboard drag state,…" at bounding box center [292, 172] width 553 height 235
click at [556, 274] on button "Zoom out" at bounding box center [557, 273] width 16 height 16
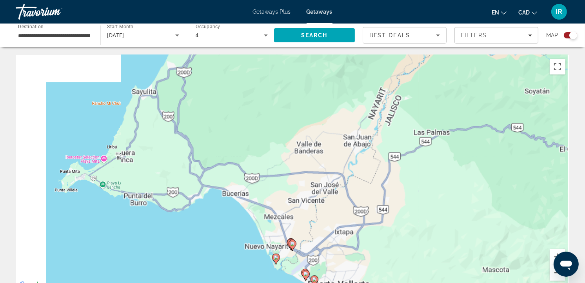
click at [556, 274] on button "Zoom out" at bounding box center [557, 273] width 16 height 16
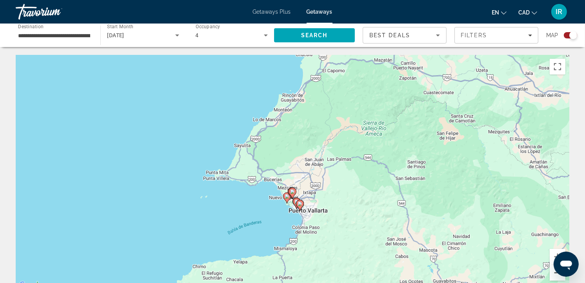
click at [556, 274] on button "Zoom out" at bounding box center [557, 273] width 16 height 16
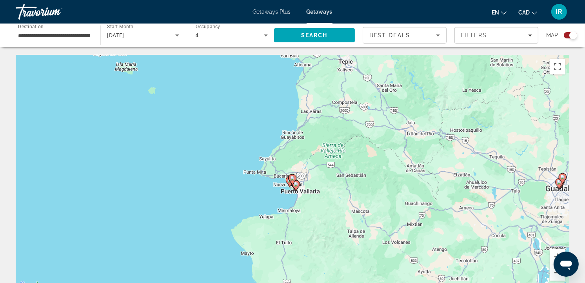
click at [556, 274] on button "Zoom out" at bounding box center [557, 273] width 16 height 16
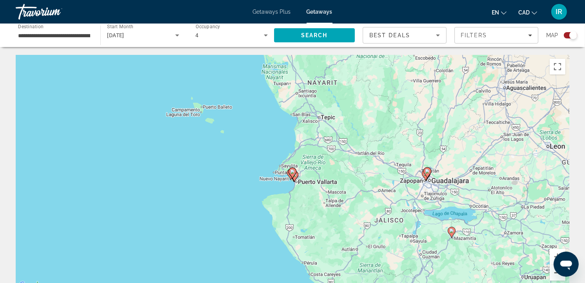
click at [556, 274] on button "Zoom out" at bounding box center [557, 273] width 16 height 16
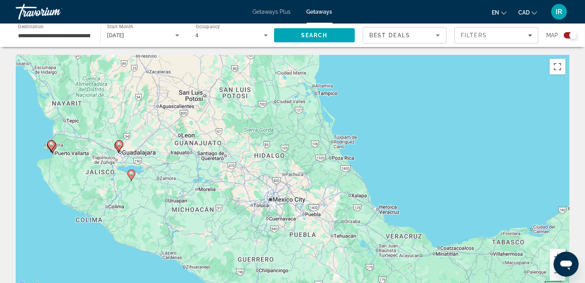
drag, startPoint x: 513, startPoint y: 224, endPoint x: 267, endPoint y: 198, distance: 246.6
click at [267, 198] on div "To activate drag with keyboard, press Alt + Enter. Once in keyboard drag state,…" at bounding box center [292, 172] width 553 height 235
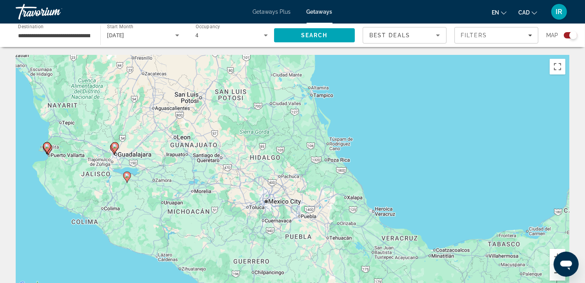
click at [551, 276] on button "Zoom out" at bounding box center [557, 273] width 16 height 16
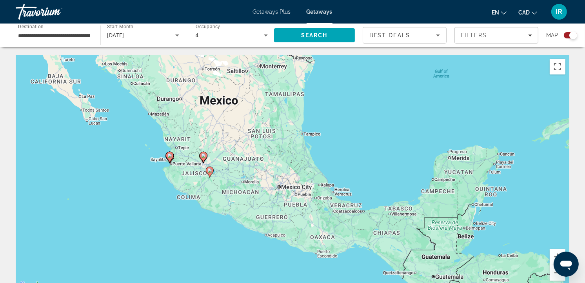
click at [377, 162] on div "To activate drag with keyboard, press Alt + Enter. Once in keyboard drag state,…" at bounding box center [292, 172] width 553 height 235
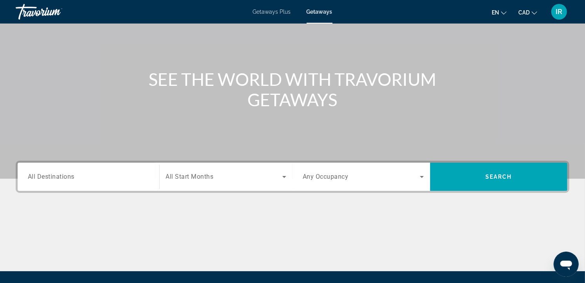
scroll to position [44, 0]
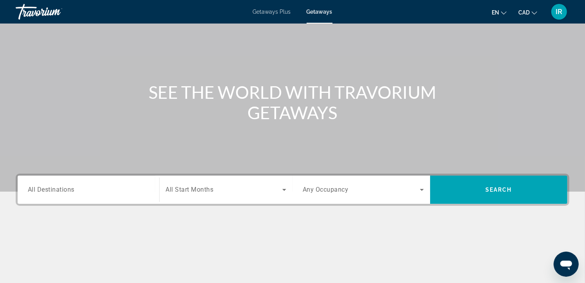
click at [92, 189] on input "Destination All Destinations" at bounding box center [88, 189] width 121 height 9
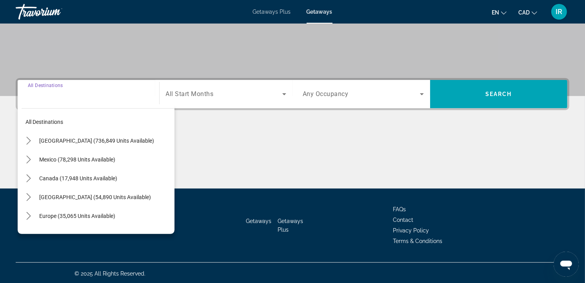
scroll to position [140, 0]
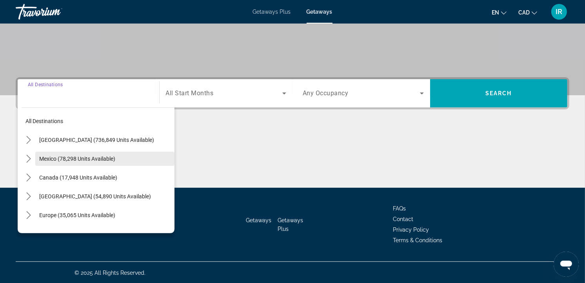
click at [96, 158] on span "Mexico (78,298 units available)" at bounding box center [77, 159] width 76 height 6
type input "**********"
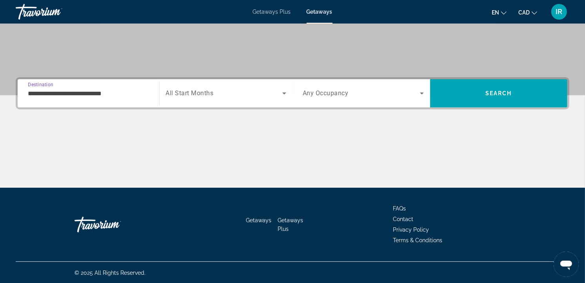
click at [208, 93] on span "All Start Months" at bounding box center [190, 93] width 48 height 7
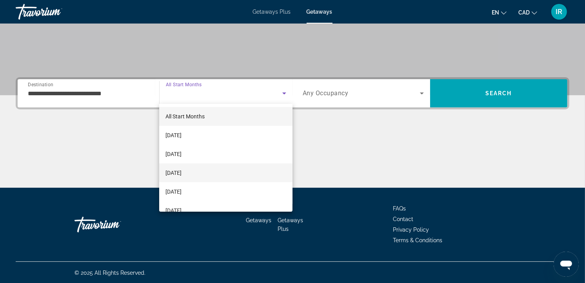
click at [176, 170] on span "[DATE]" at bounding box center [173, 172] width 16 height 9
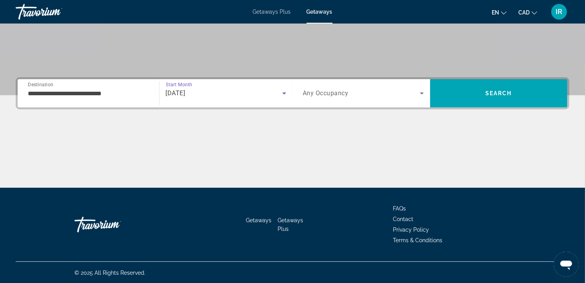
click at [393, 91] on span "Search widget" at bounding box center [361, 93] width 117 height 9
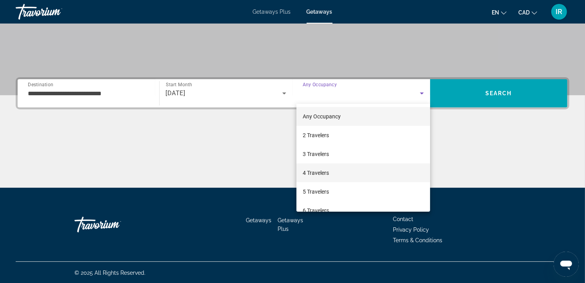
click at [307, 170] on span "4 Travelers" at bounding box center [316, 172] width 26 height 9
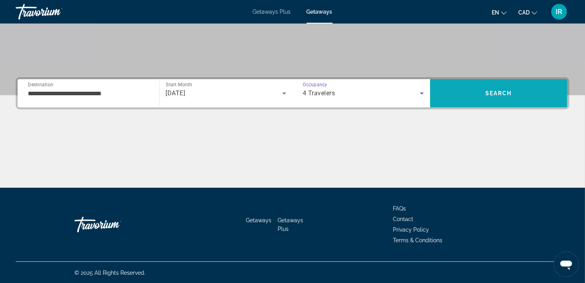
click at [490, 91] on span "Search" at bounding box center [498, 93] width 27 height 6
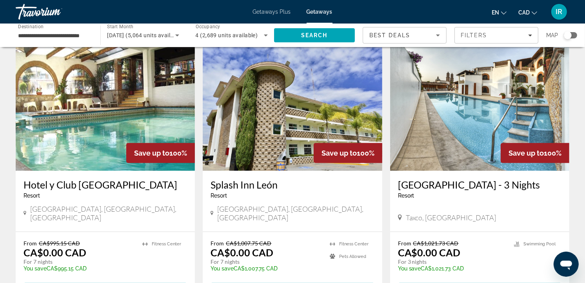
scroll to position [609, 0]
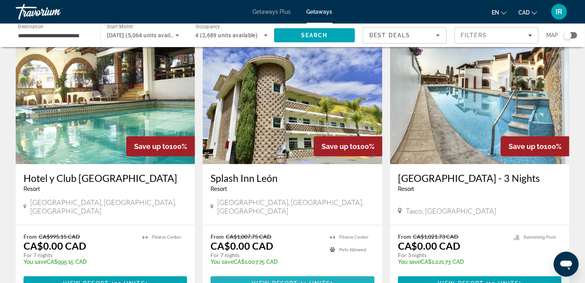
click at [283, 280] on span "View Resort" at bounding box center [275, 283] width 46 height 6
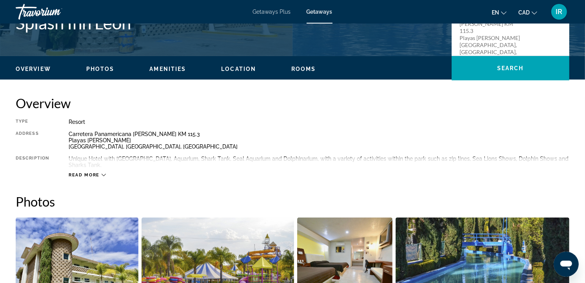
scroll to position [218, 0]
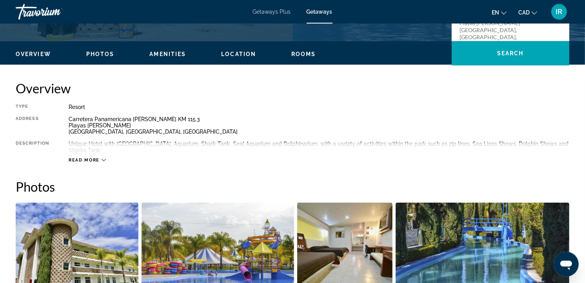
click at [102, 158] on icon "Main content" at bounding box center [104, 160] width 4 height 4
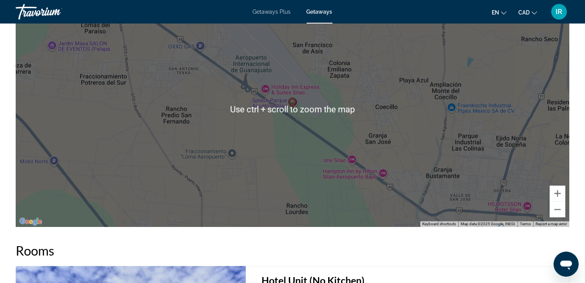
scroll to position [971, 0]
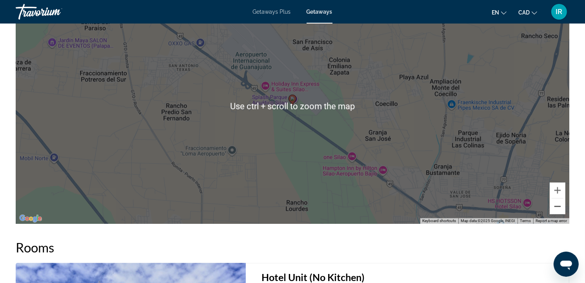
click at [558, 202] on button "Zoom out" at bounding box center [557, 207] width 16 height 16
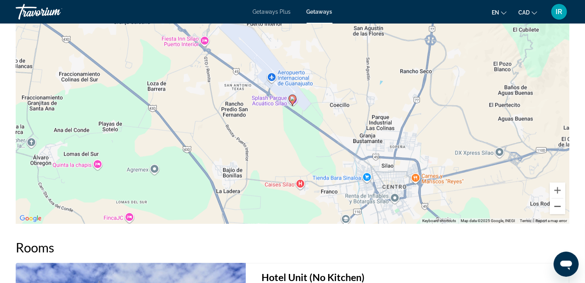
click at [558, 202] on button "Zoom out" at bounding box center [557, 207] width 16 height 16
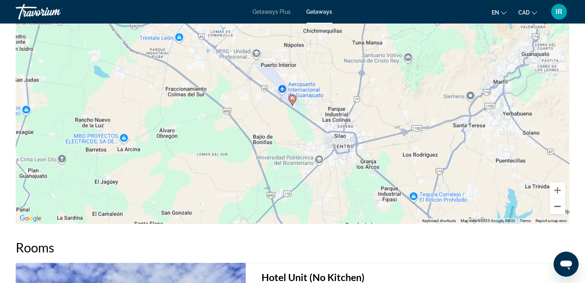
click at [558, 202] on button "Zoom out" at bounding box center [557, 207] width 16 height 16
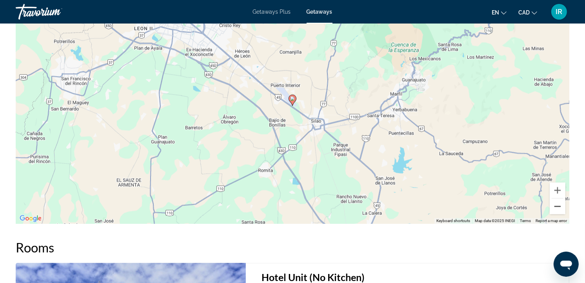
click at [558, 202] on button "Zoom out" at bounding box center [557, 207] width 16 height 16
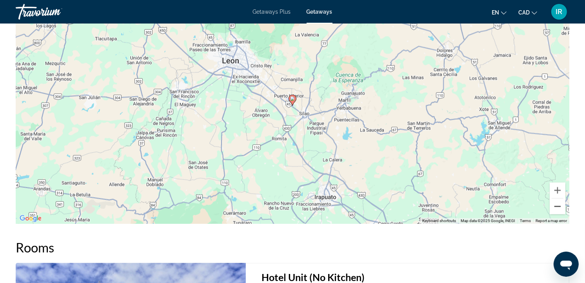
click at [558, 202] on button "Zoom out" at bounding box center [557, 207] width 16 height 16
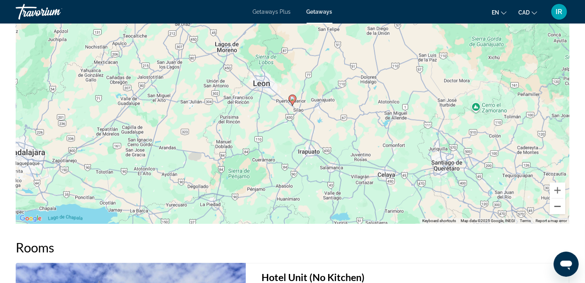
click at [558, 202] on button "Zoom out" at bounding box center [557, 207] width 16 height 16
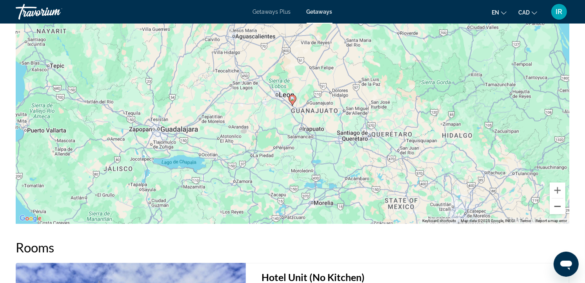
click at [558, 202] on button "Zoom out" at bounding box center [557, 207] width 16 height 16
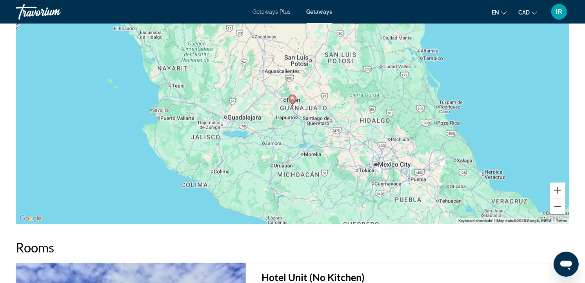
click at [558, 202] on button "Zoom out" at bounding box center [557, 207] width 16 height 16
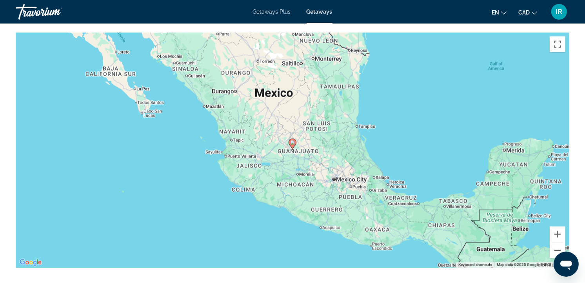
scroll to position [884, 0]
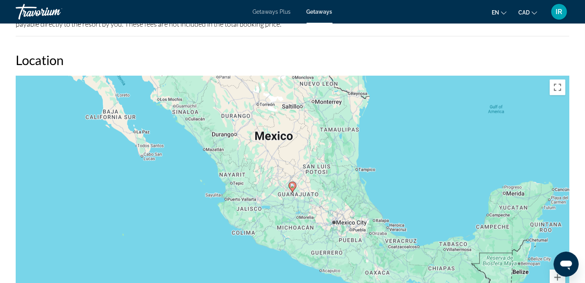
click at [305, 197] on div "To activate drag with keyboard, press Alt + Enter. Once in keyboard drag state,…" at bounding box center [292, 193] width 553 height 235
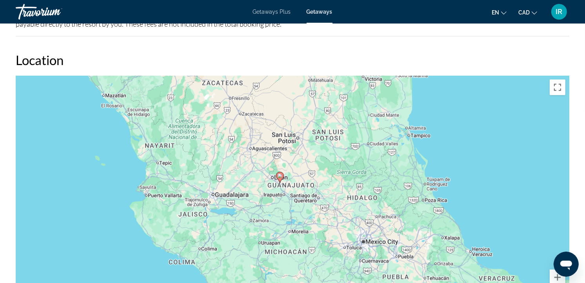
click at [296, 193] on div "To activate drag with keyboard, press Alt + Enter. Once in keyboard drag state,…" at bounding box center [292, 193] width 553 height 235
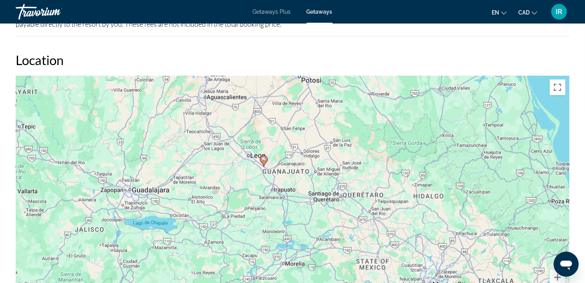
click at [275, 186] on div "To activate drag with keyboard, press Alt + Enter. Once in keyboard drag state,…" at bounding box center [292, 193] width 553 height 235
click at [274, 186] on div "To activate drag with keyboard, press Alt + Enter. Once in keyboard drag state,…" at bounding box center [292, 193] width 553 height 235
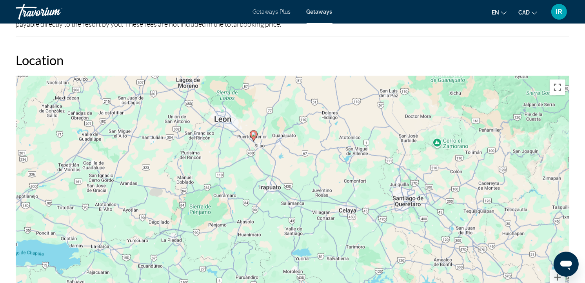
click at [236, 163] on div "To activate drag with keyboard, press Alt + Enter. Once in keyboard drag state,…" at bounding box center [292, 193] width 553 height 235
click at [236, 162] on div "To activate drag with keyboard, press Alt + Enter. Once in keyboard drag state,…" at bounding box center [292, 193] width 553 height 235
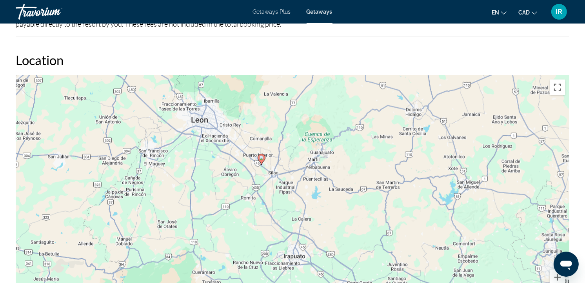
drag, startPoint x: 240, startPoint y: 147, endPoint x: 230, endPoint y: 201, distance: 55.3
click at [230, 201] on div "To activate drag with keyboard, press Alt + Enter. Once in keyboard drag state,…" at bounding box center [292, 193] width 553 height 235
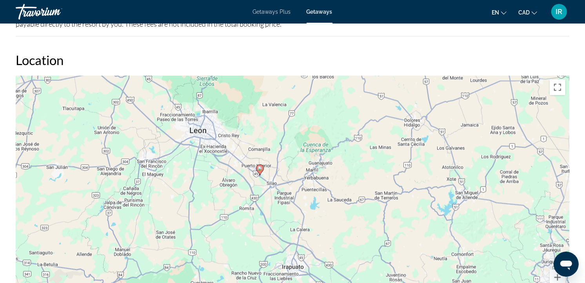
click at [246, 174] on div "To activate drag with keyboard, press Alt + Enter. Once in keyboard drag state,…" at bounding box center [292, 193] width 553 height 235
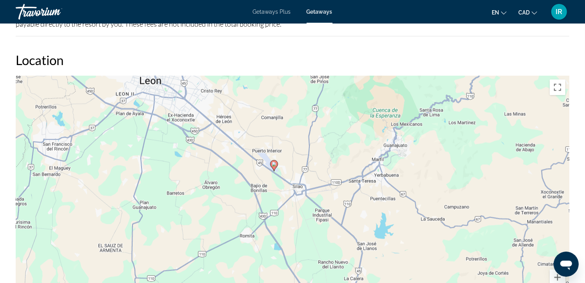
click at [246, 174] on div "To activate drag with keyboard, press Alt + Enter. Once in keyboard drag state,…" at bounding box center [292, 193] width 553 height 235
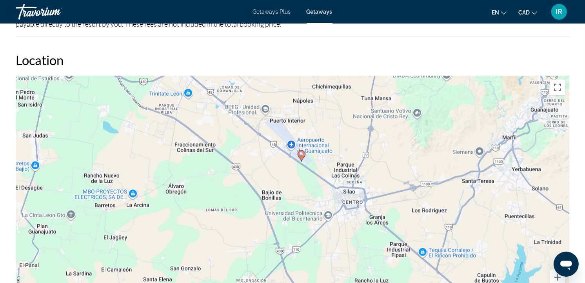
click at [268, 171] on div "To activate drag with keyboard, press Alt + Enter. Once in keyboard drag state,…" at bounding box center [292, 193] width 553 height 235
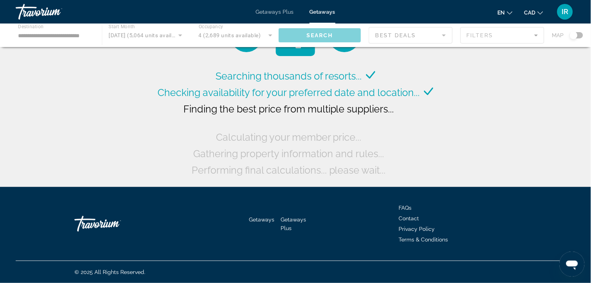
click at [580, 36] on div "Main content" at bounding box center [295, 36] width 591 height 24
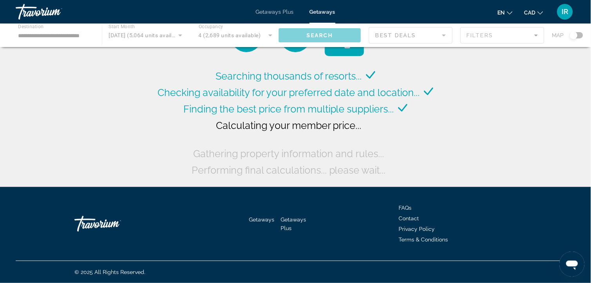
click at [580, 34] on div "Main content" at bounding box center [295, 36] width 591 height 24
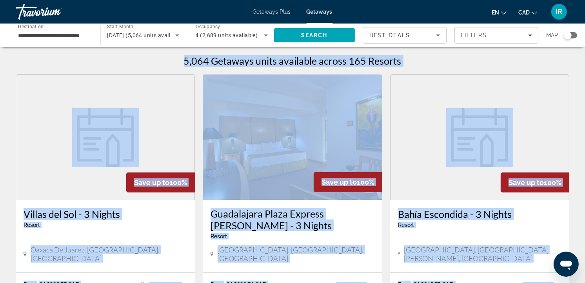
click at [570, 34] on div "Search widget" at bounding box center [568, 35] width 8 height 8
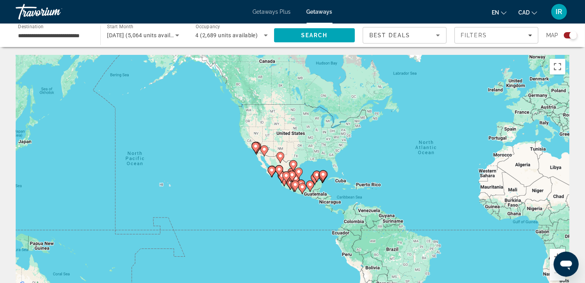
drag, startPoint x: 357, startPoint y: 163, endPoint x: 593, endPoint y: 173, distance: 236.1
click at [585, 173] on html "**********" at bounding box center [292, 141] width 585 height 283
click at [285, 207] on div "To activate drag with keyboard, press Alt + Enter. Once in keyboard drag state,…" at bounding box center [292, 172] width 553 height 235
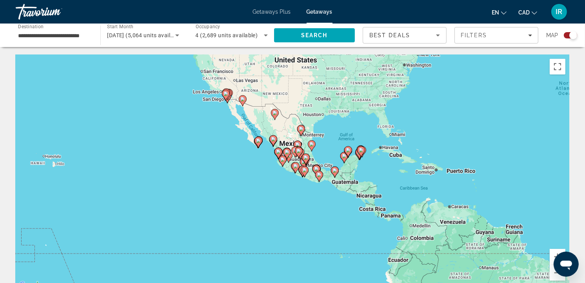
click at [288, 196] on div "To activate drag with keyboard, press Alt + Enter. Once in keyboard drag state,…" at bounding box center [292, 172] width 553 height 235
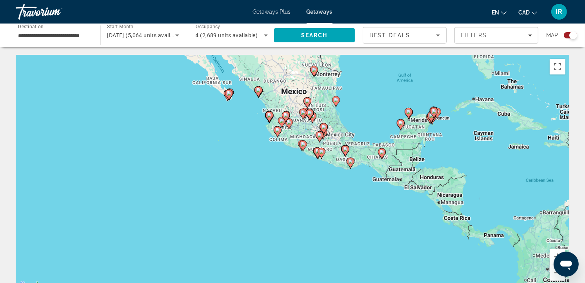
click at [288, 196] on div "To activate drag with keyboard, press Alt + Enter. Once in keyboard drag state,…" at bounding box center [292, 172] width 553 height 235
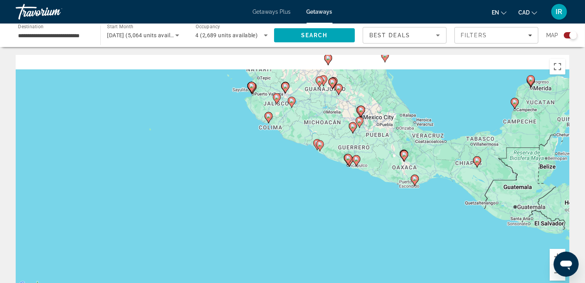
drag, startPoint x: 280, startPoint y: 176, endPoint x: 283, endPoint y: 227, distance: 51.0
click at [283, 227] on div "To activate drag with keyboard, press Alt + Enter. Once in keyboard drag state,…" at bounding box center [292, 172] width 553 height 235
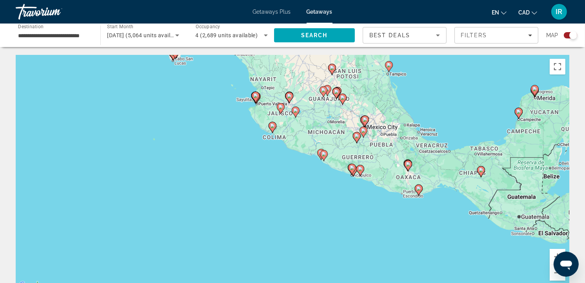
click at [335, 189] on div "To activate drag with keyboard, press Alt + Enter. Once in keyboard drag state,…" at bounding box center [292, 172] width 553 height 235
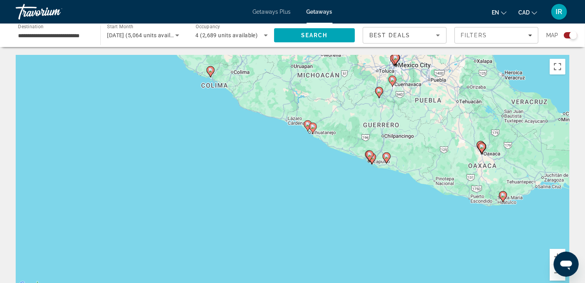
click at [340, 163] on div "To activate drag with keyboard, press Alt + Enter. Once in keyboard drag state,…" at bounding box center [292, 172] width 553 height 235
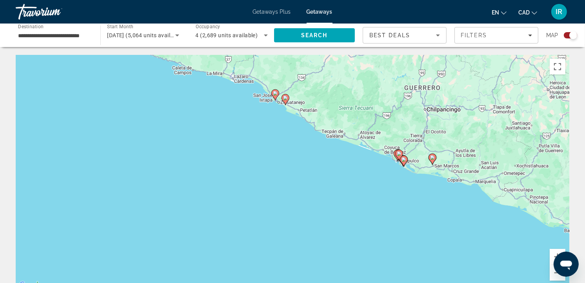
click at [392, 175] on div "To activate drag with keyboard, press Alt + Enter. Once in keyboard drag state,…" at bounding box center [292, 172] width 553 height 235
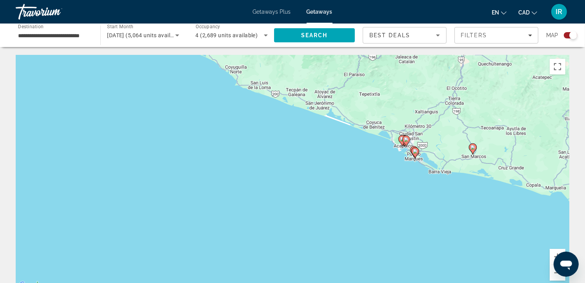
click at [392, 175] on div "To activate drag with keyboard, press Alt + Enter. Once in keyboard drag state,…" at bounding box center [292, 172] width 553 height 235
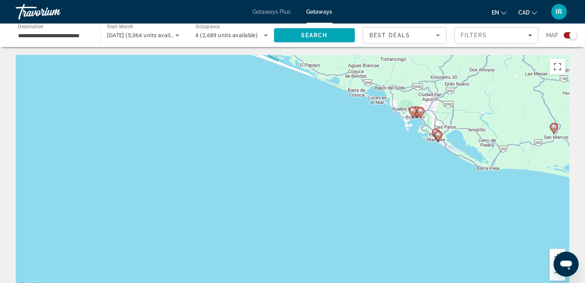
click at [399, 146] on div "To activate drag with keyboard, press Alt + Enter. Once in keyboard drag state,…" at bounding box center [292, 172] width 553 height 235
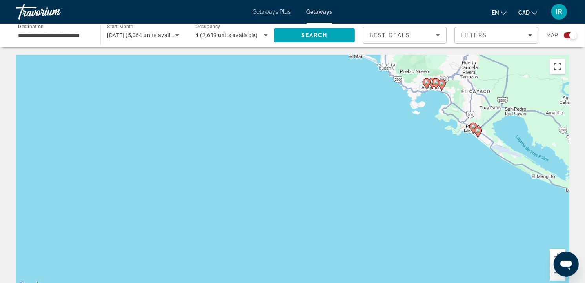
click at [435, 119] on div "To activate drag with keyboard, press Alt + Enter. Once in keyboard drag state,…" at bounding box center [292, 172] width 553 height 235
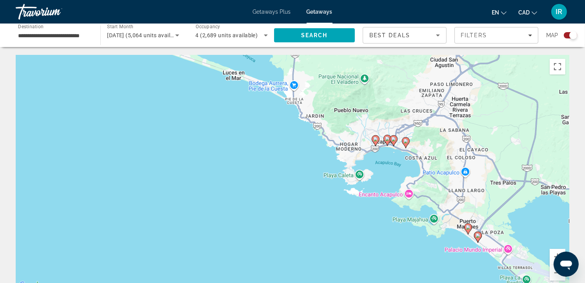
drag, startPoint x: 435, startPoint y: 77, endPoint x: 391, endPoint y: 166, distance: 99.4
click at [392, 165] on div "To activate drag with keyboard, press Alt + Enter. Once in keyboard drag state,…" at bounding box center [292, 172] width 553 height 235
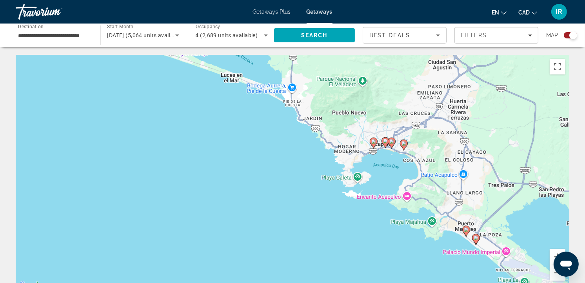
click at [391, 166] on div "To activate drag with keyboard, press Alt + Enter. Once in keyboard drag state,…" at bounding box center [292, 172] width 553 height 235
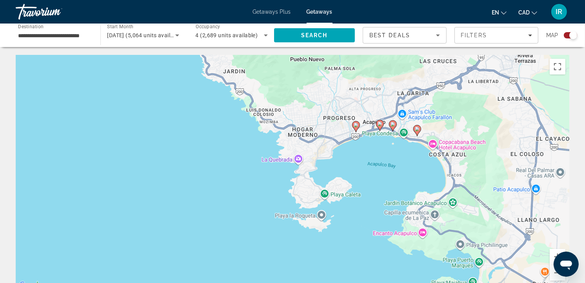
click at [377, 170] on div "To activate drag with keyboard, press Alt + Enter. Once in keyboard drag state,…" at bounding box center [292, 172] width 553 height 235
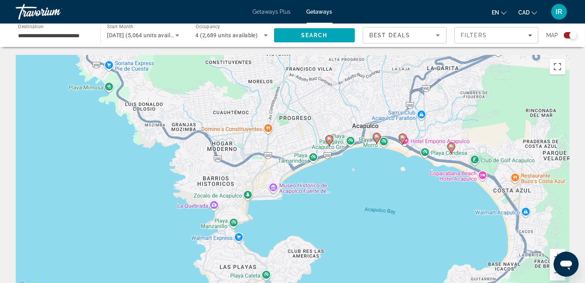
drag, startPoint x: 384, startPoint y: 130, endPoint x: 377, endPoint y: 185, distance: 55.7
click at [378, 185] on div "To activate drag with keyboard, press Alt + Enter. Once in keyboard drag state,…" at bounding box center [292, 172] width 553 height 235
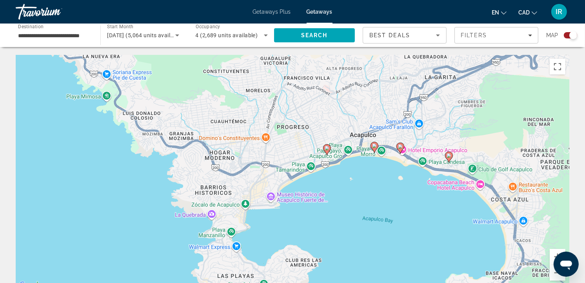
click at [326, 149] on image "Main content" at bounding box center [326, 148] width 5 height 5
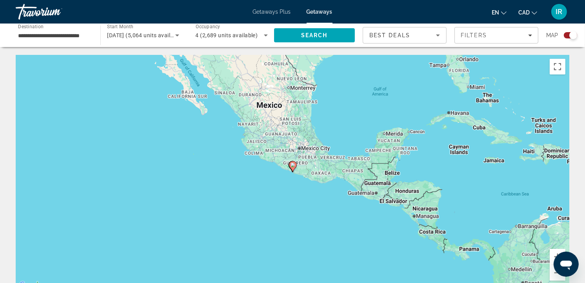
click at [293, 167] on image "Main content" at bounding box center [292, 165] width 5 height 5
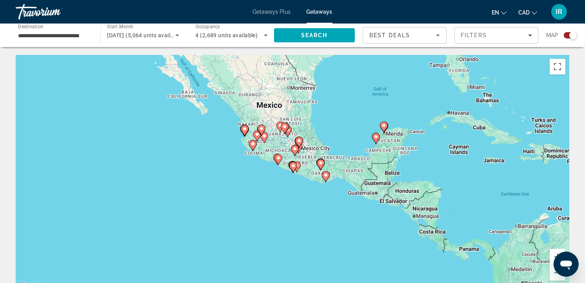
type input "**********"
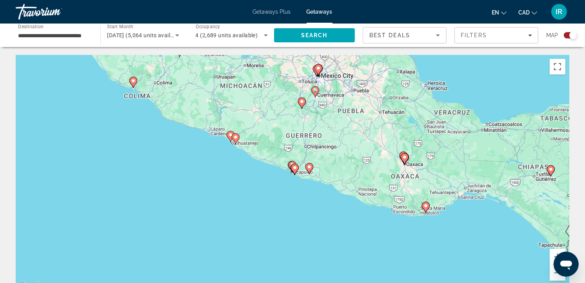
click at [293, 167] on image "Main content" at bounding box center [294, 167] width 5 height 5
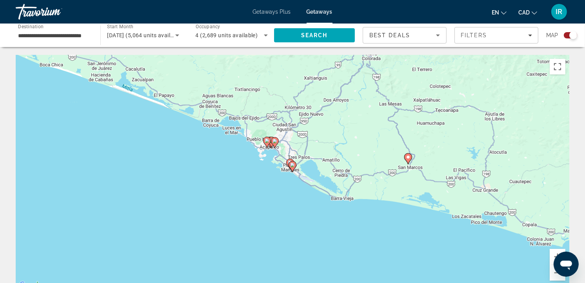
click at [293, 167] on icon "Main content" at bounding box center [292, 166] width 7 height 10
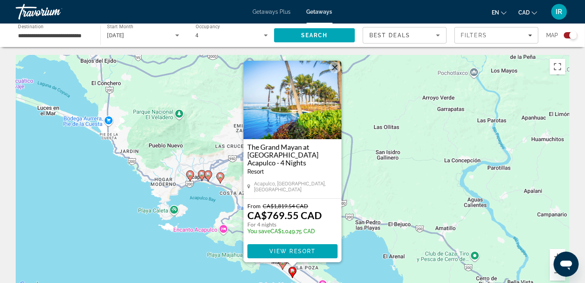
click at [191, 176] on image "Main content" at bounding box center [190, 174] width 5 height 5
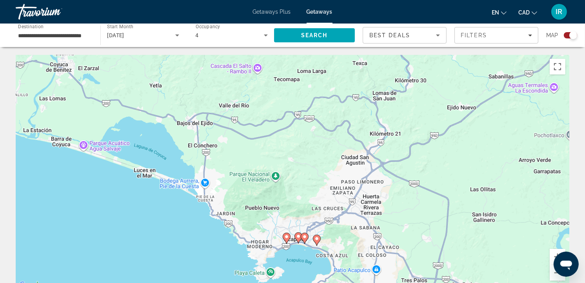
drag, startPoint x: 270, startPoint y: 253, endPoint x: 256, endPoint y: 183, distance: 71.4
click at [256, 183] on div "To navigate, press the arrow keys. To activate drag with keyboard, press Alt + …" at bounding box center [292, 172] width 553 height 235
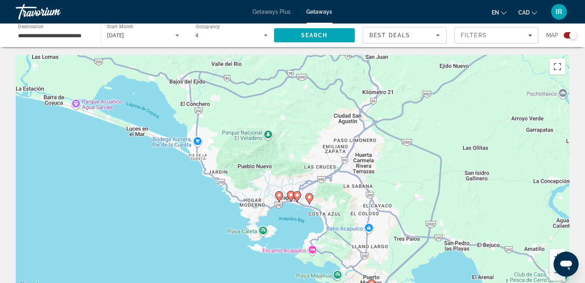
click at [279, 197] on image "Main content" at bounding box center [279, 195] width 5 height 5
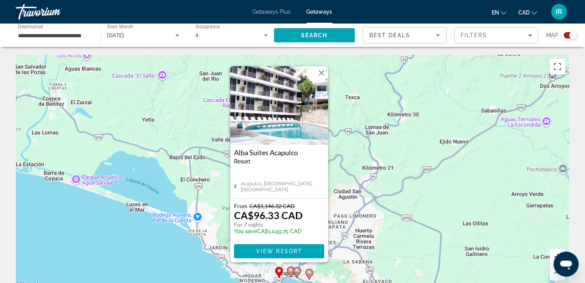
click at [320, 76] on button "Close" at bounding box center [321, 73] width 12 height 12
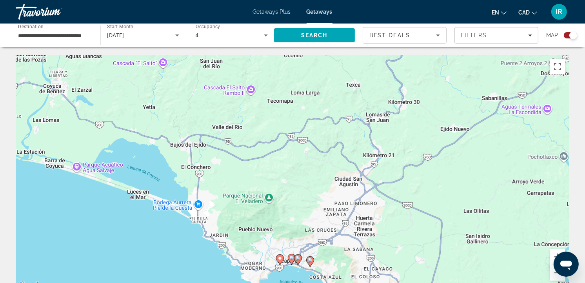
drag, startPoint x: 312, startPoint y: 236, endPoint x: 299, endPoint y: 185, distance: 52.8
click at [299, 185] on div "To navigate, press the arrow keys. To activate drag with keyboard, press Alt + …" at bounding box center [292, 172] width 553 height 235
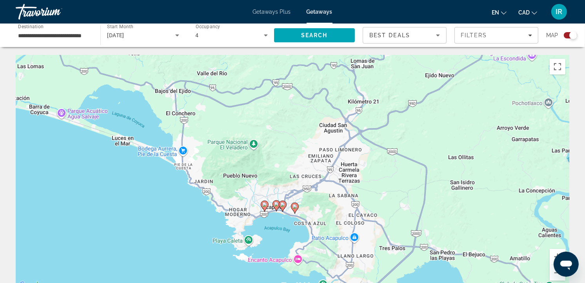
click at [267, 230] on div "To activate drag with keyboard, press Alt + Enter. Once in keyboard drag state,…" at bounding box center [292, 172] width 553 height 235
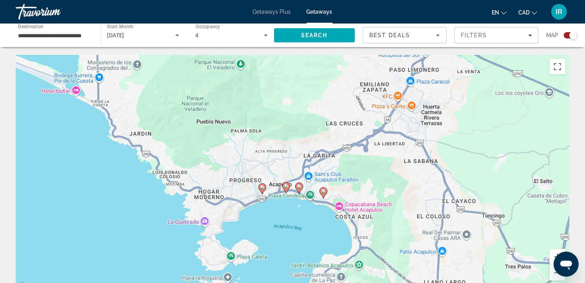
click at [286, 187] on image "Main content" at bounding box center [286, 186] width 5 height 5
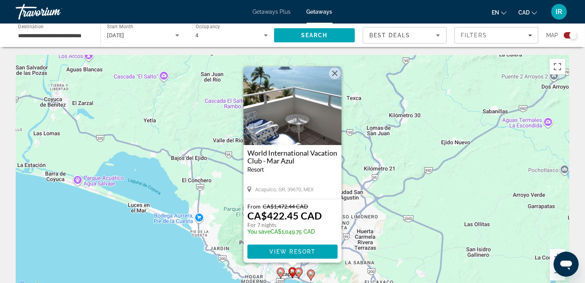
click at [338, 71] on button "Close" at bounding box center [335, 73] width 12 height 12
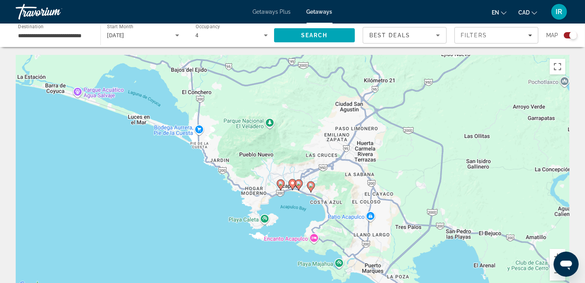
drag, startPoint x: 304, startPoint y: 240, endPoint x: 302, endPoint y: 161, distance: 79.2
click at [302, 161] on div "To activate drag with keyboard, press Alt + Enter. Once in keyboard drag state,…" at bounding box center [292, 172] width 553 height 235
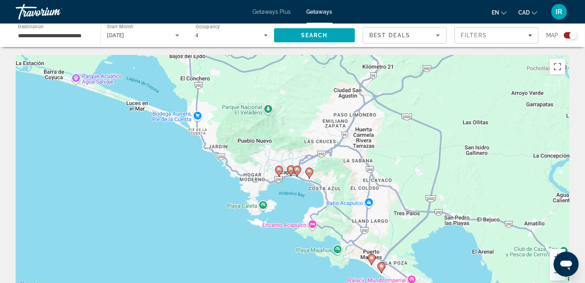
click at [298, 202] on div "To activate drag with keyboard, press Alt + Enter. Once in keyboard drag state,…" at bounding box center [292, 172] width 553 height 235
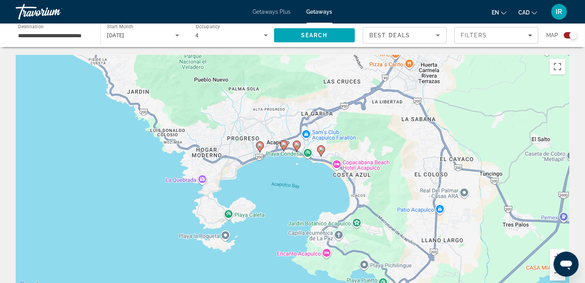
click at [297, 146] on image "Main content" at bounding box center [296, 144] width 5 height 5
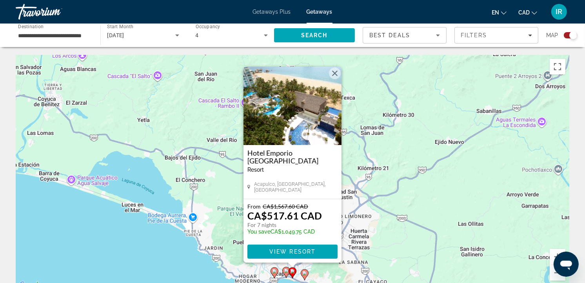
click at [337, 74] on button "Close" at bounding box center [335, 73] width 12 height 12
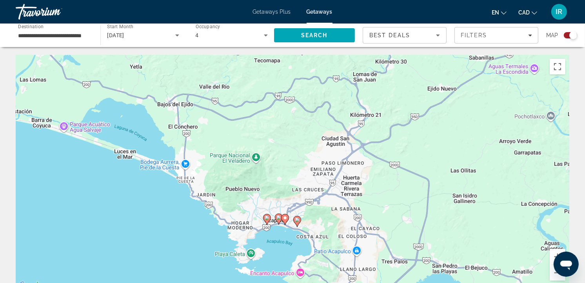
drag, startPoint x: 306, startPoint y: 228, endPoint x: 293, endPoint y: 149, distance: 79.8
click at [293, 150] on div "To activate drag with keyboard, press Alt + Enter. Once in keyboard drag state,…" at bounding box center [292, 172] width 553 height 235
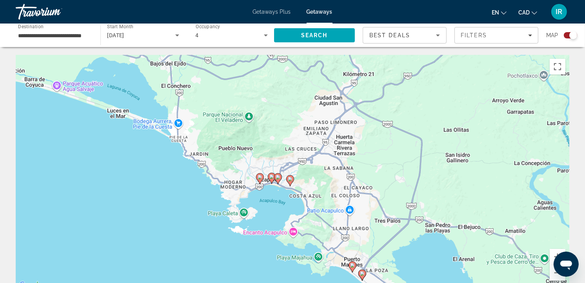
click at [291, 181] on image "Main content" at bounding box center [290, 179] width 5 height 5
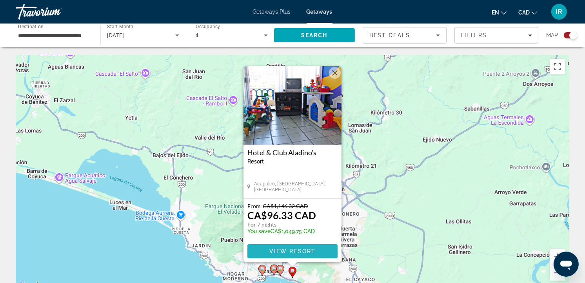
click at [306, 248] on span "View Resort" at bounding box center [292, 251] width 46 height 6
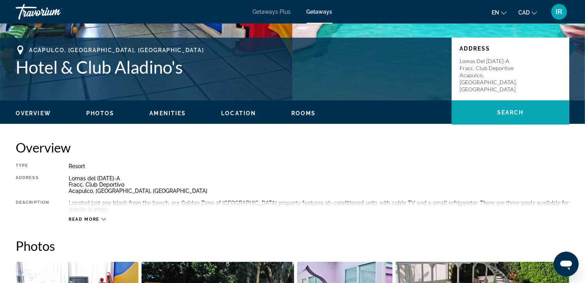
scroll to position [174, 0]
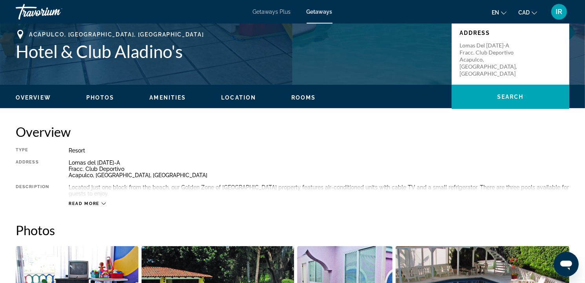
click at [102, 202] on icon "Main content" at bounding box center [104, 203] width 4 height 4
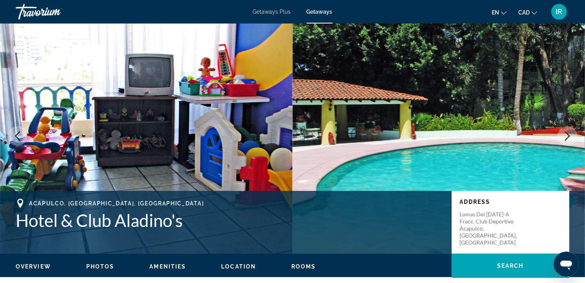
scroll to position [0, 0]
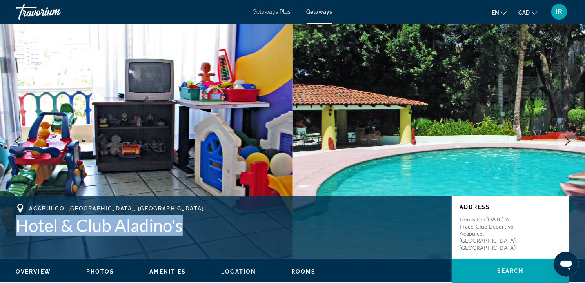
drag, startPoint x: 17, startPoint y: 225, endPoint x: 185, endPoint y: 236, distance: 168.1
click at [185, 236] on div "[GEOGRAPHIC_DATA], [GEOGRAPHIC_DATA], [GEOGRAPHIC_DATA] Hotel & Club Aladino's …" at bounding box center [292, 227] width 585 height 47
drag, startPoint x: 185, startPoint y: 236, endPoint x: 134, endPoint y: 228, distance: 51.5
copy h1 "Hotel & Club Aladino's"
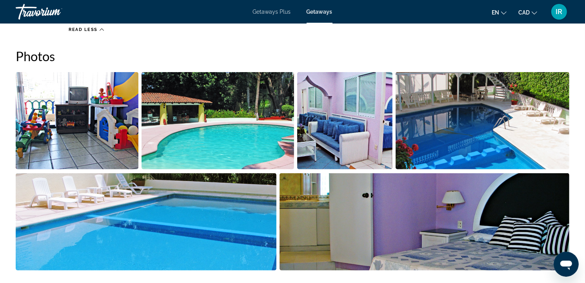
scroll to position [392, 0]
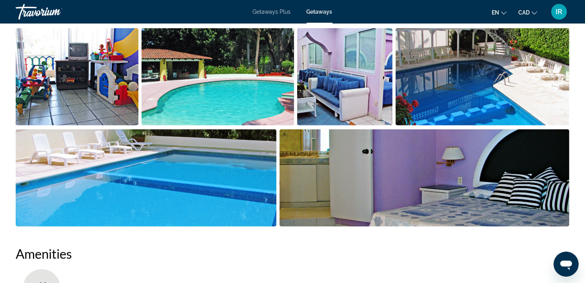
click at [91, 93] on img "Open full-screen image slider" at bounding box center [77, 76] width 123 height 97
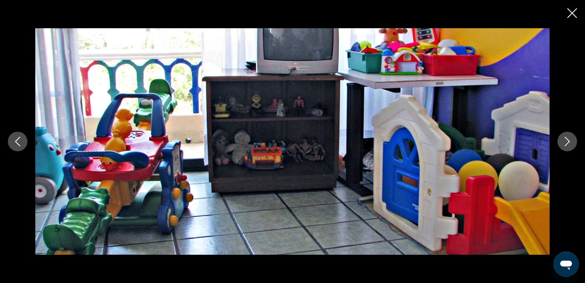
click at [570, 139] on icon "Next image" at bounding box center [566, 141] width 9 height 9
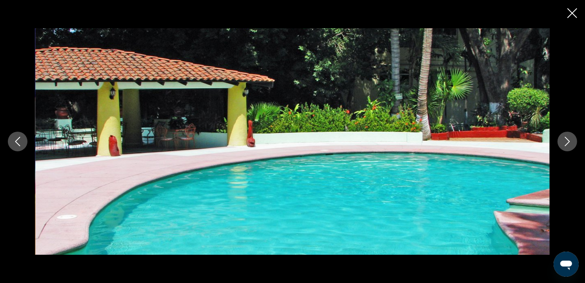
click at [570, 139] on icon "Next image" at bounding box center [566, 141] width 9 height 9
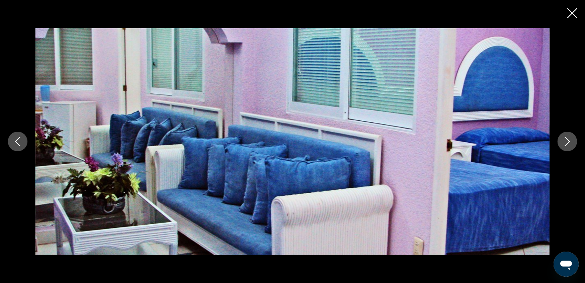
click at [570, 139] on icon "Next image" at bounding box center [566, 141] width 9 height 9
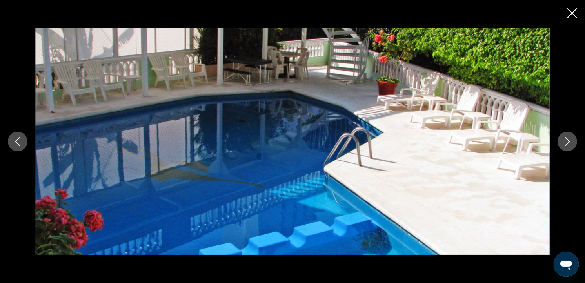
click at [570, 139] on icon "Next image" at bounding box center [566, 141] width 9 height 9
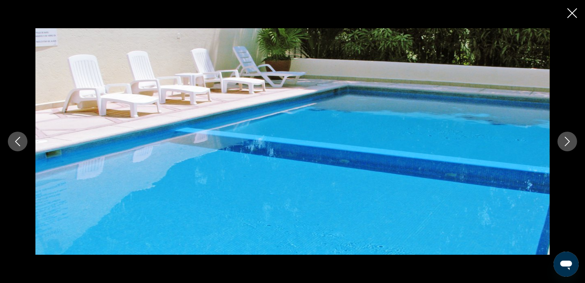
click at [570, 139] on icon "Next image" at bounding box center [566, 141] width 9 height 9
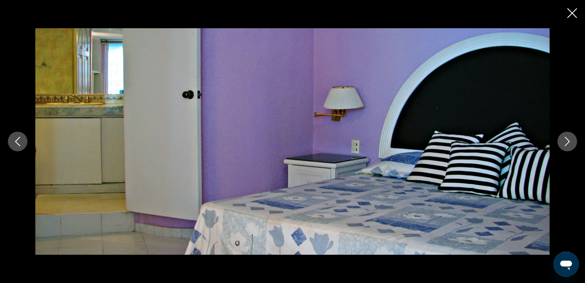
click at [570, 139] on icon "Next image" at bounding box center [566, 141] width 9 height 9
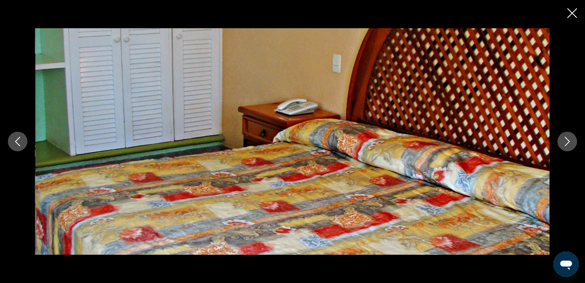
click at [570, 139] on icon "Next image" at bounding box center [566, 141] width 9 height 9
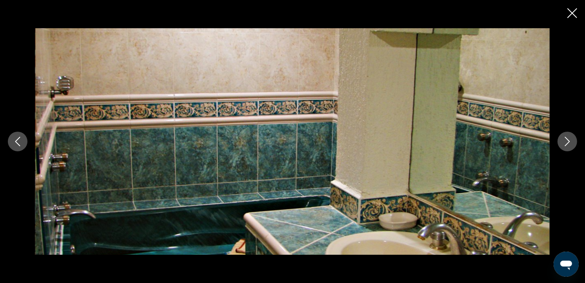
click at [568, 139] on icon "Next image" at bounding box center [566, 141] width 9 height 9
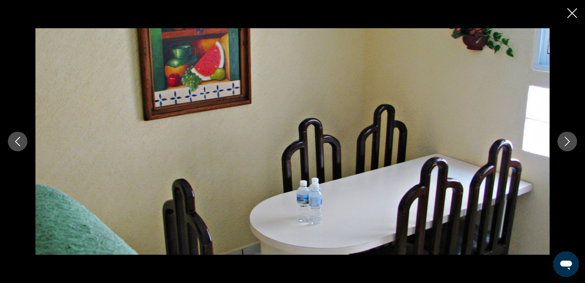
click at [568, 139] on icon "Next image" at bounding box center [566, 141] width 9 height 9
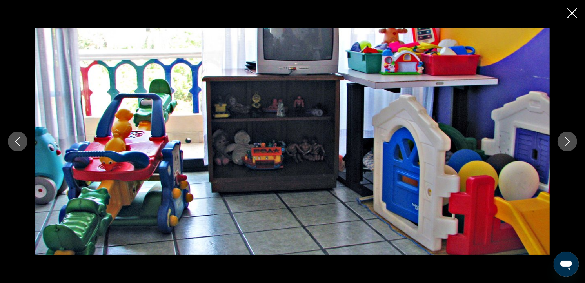
click at [567, 9] on icon "Close slideshow" at bounding box center [572, 13] width 10 height 10
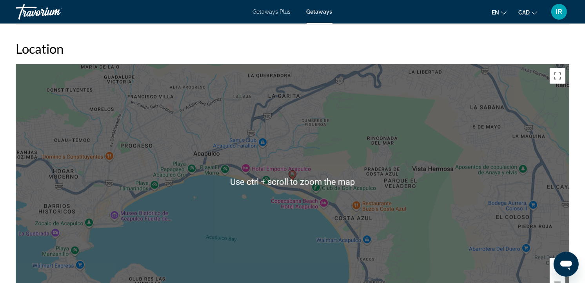
scroll to position [1001, 0]
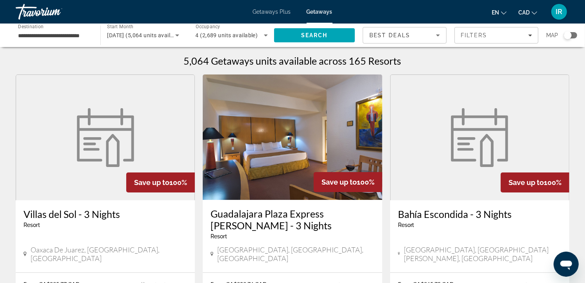
click at [573, 34] on div "Search widget" at bounding box center [570, 35] width 13 height 6
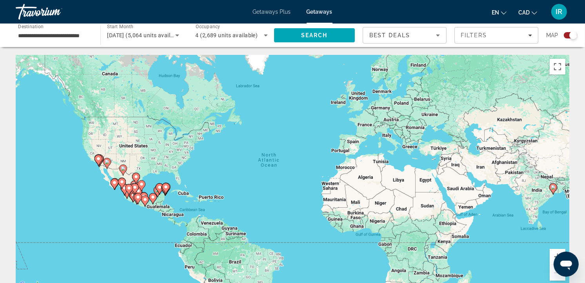
click at [136, 210] on div "To activate drag with keyboard, press Alt + Enter. Once in keyboard drag state,…" at bounding box center [292, 172] width 553 height 235
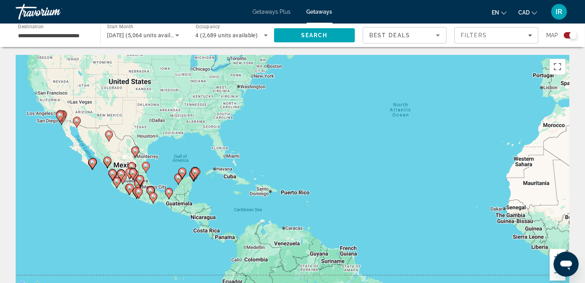
click at [128, 203] on div "To activate drag with keyboard, press Alt + Enter. Once in keyboard drag state,…" at bounding box center [292, 172] width 553 height 235
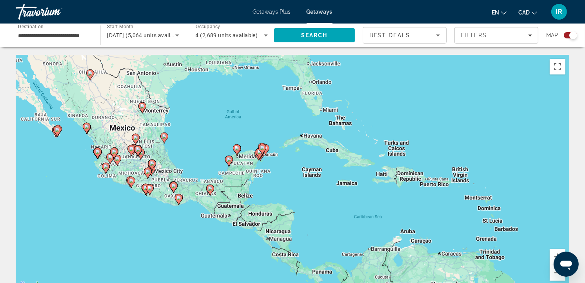
click at [128, 203] on div "To activate drag with keyboard, press Alt + Enter. Once in keyboard drag state,…" at bounding box center [292, 172] width 553 height 235
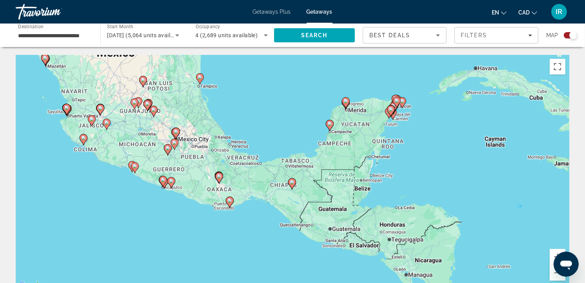
click at [128, 203] on div "To activate drag with keyboard, press Alt + Enter. Once in keyboard drag state,…" at bounding box center [292, 172] width 553 height 235
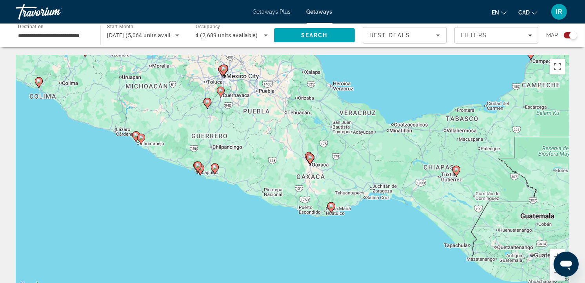
click at [200, 201] on div "To activate drag with keyboard, press Alt + Enter. Once in keyboard drag state,…" at bounding box center [292, 172] width 553 height 235
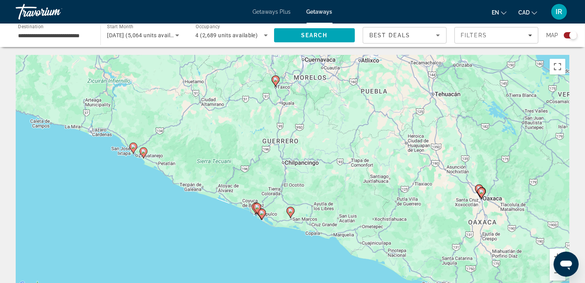
drag, startPoint x: 138, startPoint y: 162, endPoint x: 200, endPoint y: 234, distance: 95.0
click at [200, 234] on div "To activate drag with keyboard, press Alt + Enter. Once in keyboard drag state,…" at bounding box center [292, 172] width 553 height 235
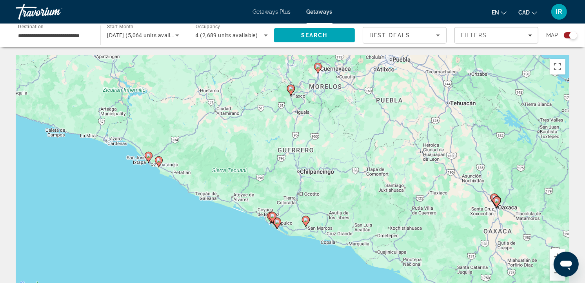
click at [185, 213] on div "To activate drag with keyboard, press Alt + Enter. Once in keyboard drag state,…" at bounding box center [292, 172] width 553 height 235
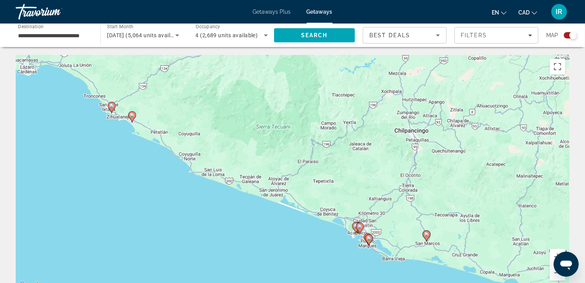
click at [346, 266] on div "To activate drag with keyboard, press Alt + Enter. Once in keyboard drag state,…" at bounding box center [292, 172] width 553 height 235
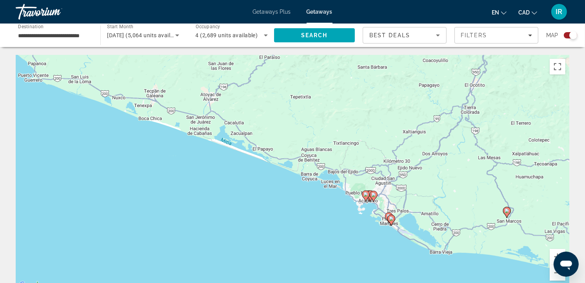
click at [374, 242] on div "To activate drag with keyboard, press Alt + Enter. Once in keyboard drag state,…" at bounding box center [292, 172] width 553 height 235
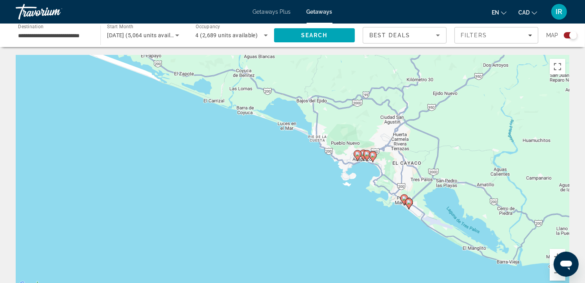
click at [356, 216] on div "To activate drag with keyboard, press Alt + Enter. Once in keyboard drag state,…" at bounding box center [292, 172] width 553 height 235
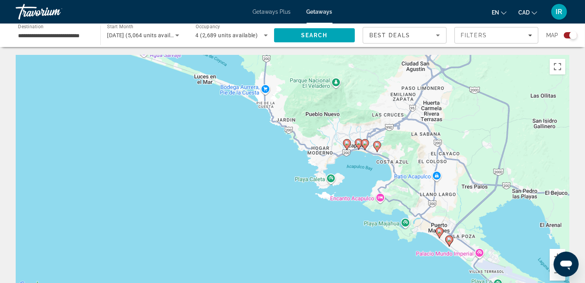
drag, startPoint x: 374, startPoint y: 132, endPoint x: 362, endPoint y: 178, distance: 47.2
click at [362, 178] on div "To activate drag with keyboard, press Alt + Enter. Once in keyboard drag state,…" at bounding box center [292, 172] width 553 height 235
click at [361, 178] on div "To activate drag with keyboard, press Alt + Enter. Once in keyboard drag state,…" at bounding box center [292, 172] width 553 height 235
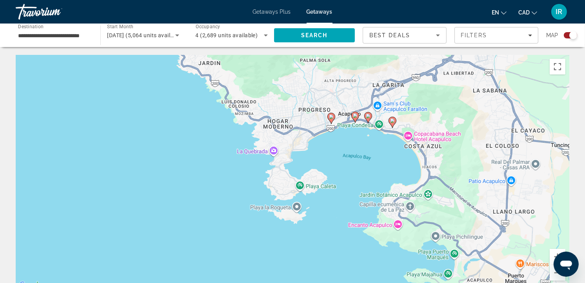
click at [359, 157] on div "To activate drag with keyboard, press Alt + Enter. Once in keyboard drag state,…" at bounding box center [292, 172] width 553 height 235
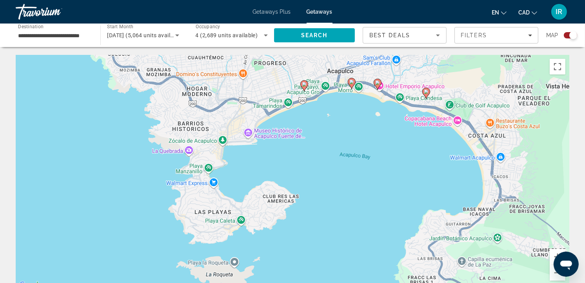
click at [426, 92] on image "Main content" at bounding box center [426, 91] width 5 height 5
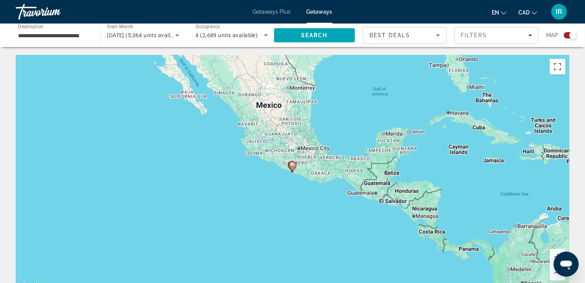
click at [291, 167] on icon "Main content" at bounding box center [292, 166] width 7 height 10
type input "**********"
click at [291, 167] on icon "Main content" at bounding box center [292, 166] width 7 height 10
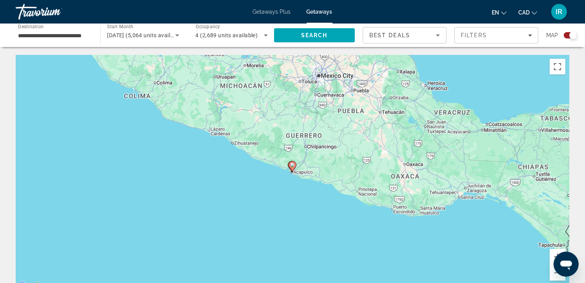
click at [291, 167] on icon "Main content" at bounding box center [292, 166] width 7 height 10
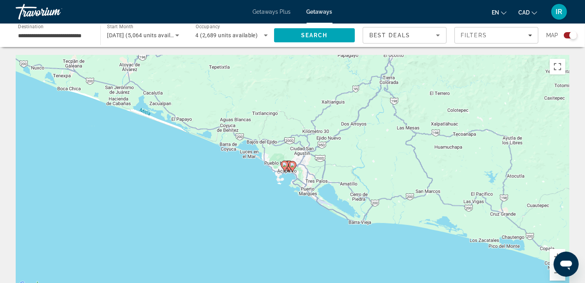
click at [291, 167] on icon "Main content" at bounding box center [292, 166] width 7 height 10
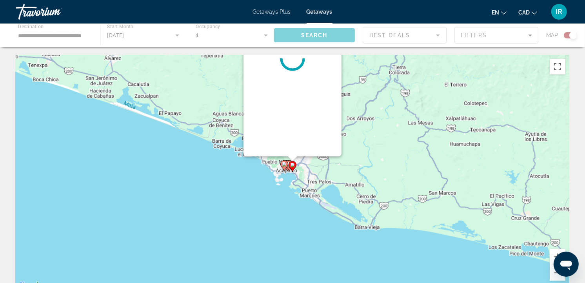
click at [291, 167] on icon "Main content" at bounding box center [292, 166] width 7 height 10
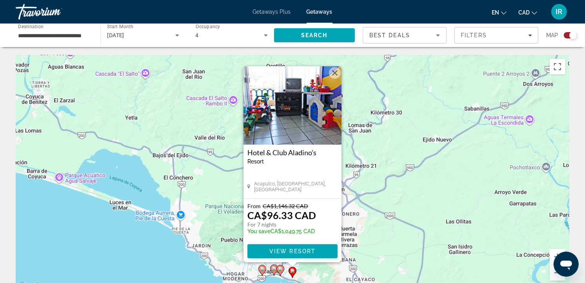
click at [335, 71] on button "Close" at bounding box center [335, 73] width 12 height 12
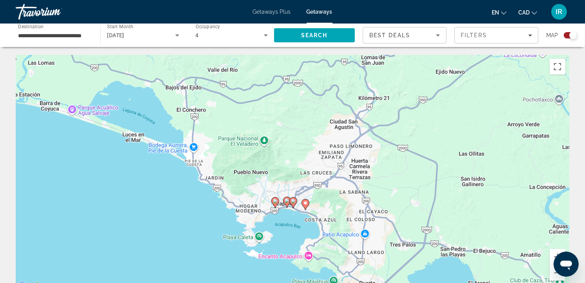
drag, startPoint x: 289, startPoint y: 196, endPoint x: 302, endPoint y: 126, distance: 70.9
click at [302, 127] on div "To activate drag with keyboard, press Alt + Enter. Once in keyboard drag state,…" at bounding box center [292, 172] width 553 height 235
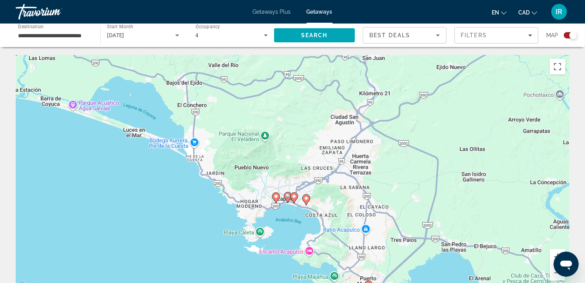
click at [284, 221] on div "To activate drag with keyboard, press Alt + Enter. Once in keyboard drag state,…" at bounding box center [292, 172] width 553 height 235
click at [295, 203] on gmp-advanced-marker "Main content" at bounding box center [294, 198] width 8 height 12
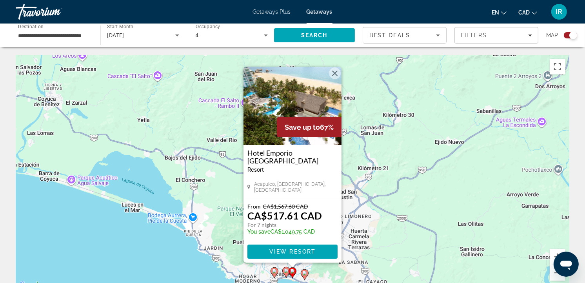
click at [335, 75] on button "Close" at bounding box center [335, 73] width 12 height 12
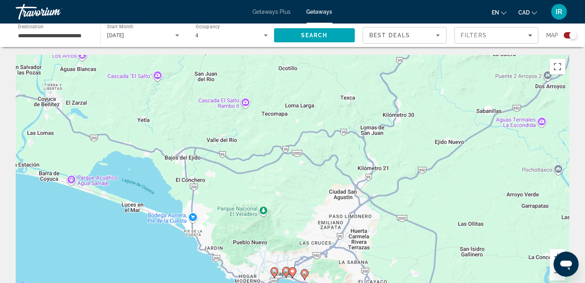
click at [285, 274] on icon "Main content" at bounding box center [286, 272] width 7 height 10
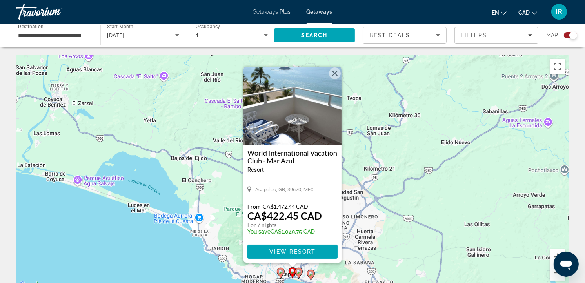
click at [330, 73] on button "Close" at bounding box center [335, 73] width 12 height 12
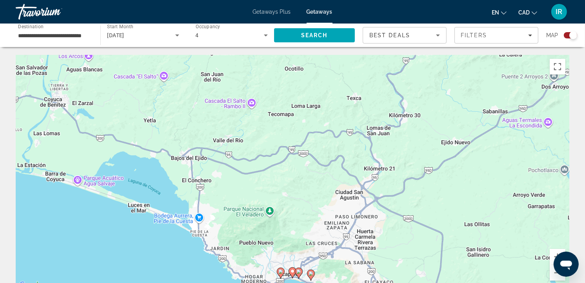
click at [281, 273] on image "Main content" at bounding box center [280, 271] width 5 height 5
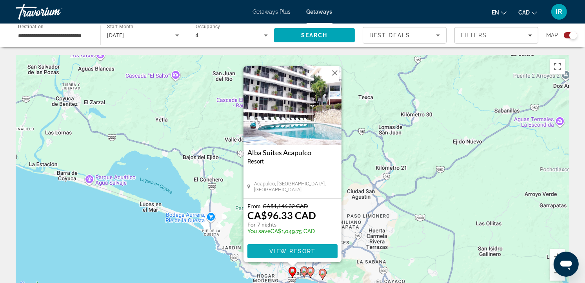
click at [284, 250] on span "View Resort" at bounding box center [292, 251] width 46 height 6
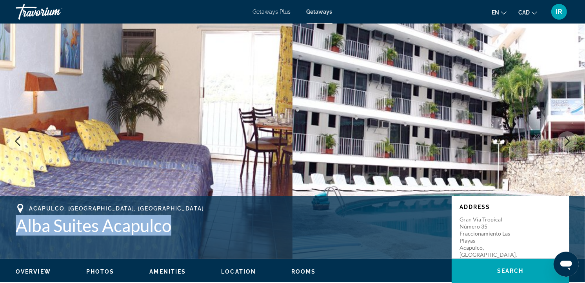
drag, startPoint x: 16, startPoint y: 225, endPoint x: 169, endPoint y: 225, distance: 152.8
click at [169, 225] on h1 "Alba Suites Acapulco" at bounding box center [230, 225] width 428 height 20
copy h1 "Alba Suites Acapulco"
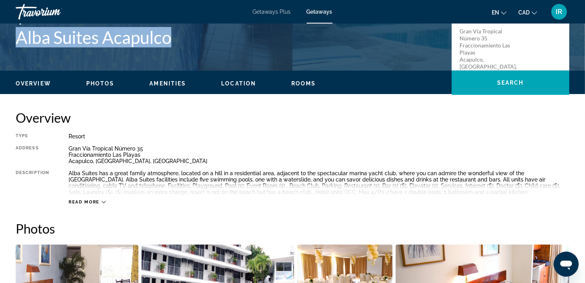
scroll to position [261, 0]
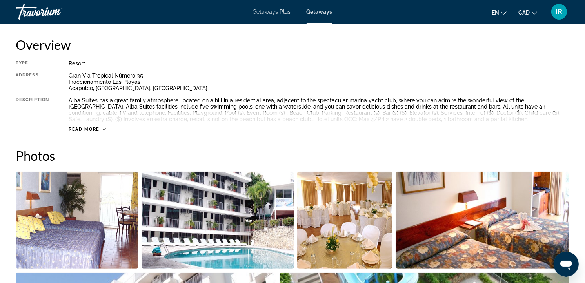
click at [103, 126] on button "Read more" at bounding box center [87, 129] width 37 height 6
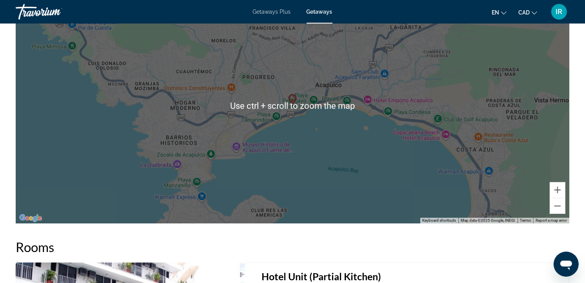
scroll to position [1001, 0]
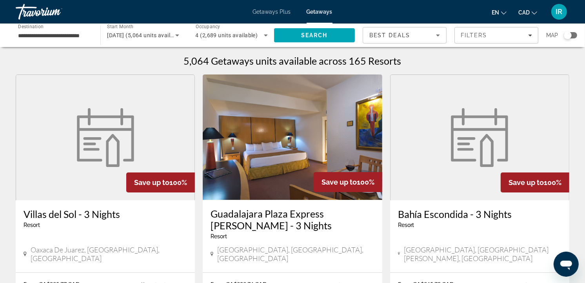
click at [575, 33] on div "Search widget" at bounding box center [570, 35] width 13 height 6
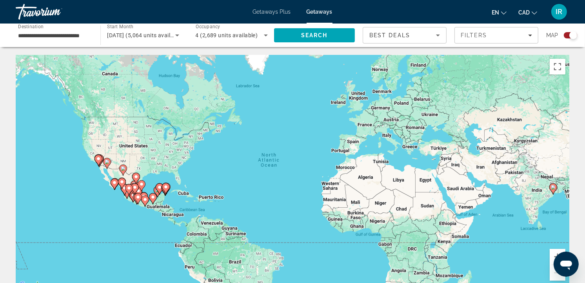
click at [132, 216] on div "To activate drag with keyboard, press Alt + Enter. Once in keyboard drag state,…" at bounding box center [292, 172] width 553 height 235
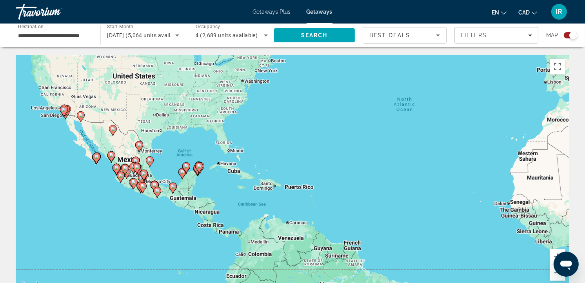
click at [134, 212] on div "To activate drag with keyboard, press Alt + Enter. Once in keyboard drag state,…" at bounding box center [292, 172] width 553 height 235
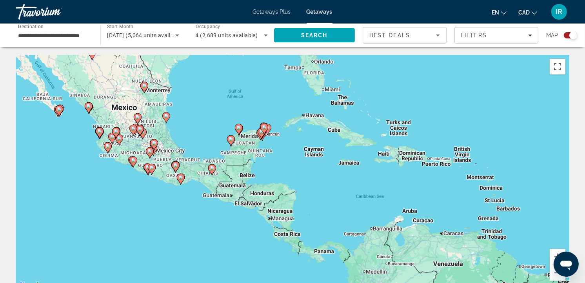
click at [134, 212] on div "To activate drag with keyboard, press Alt + Enter. Once in keyboard drag state,…" at bounding box center [292, 172] width 553 height 235
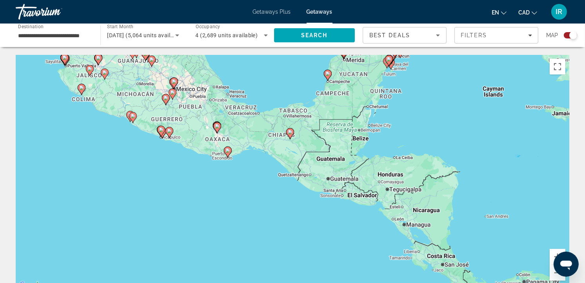
click at [233, 163] on div "To activate drag with keyboard, press Alt + Enter. Once in keyboard drag state,…" at bounding box center [292, 172] width 553 height 235
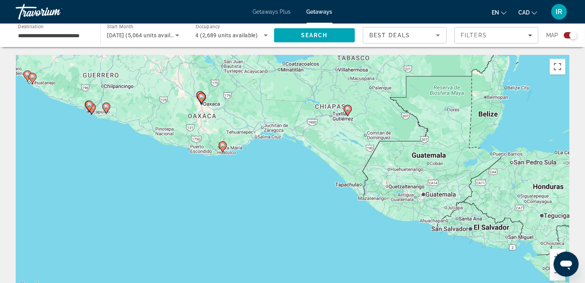
click at [221, 161] on div "To activate drag with keyboard, press Alt + Enter. Once in keyboard drag state,…" at bounding box center [292, 172] width 553 height 235
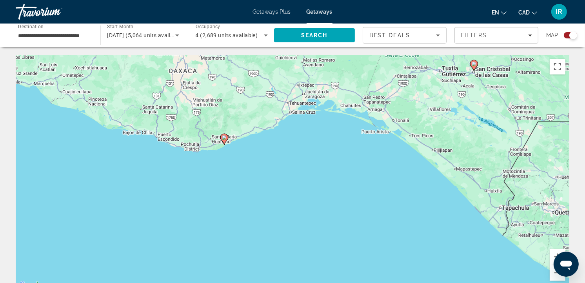
click at [225, 138] on image "Main content" at bounding box center [224, 137] width 5 height 5
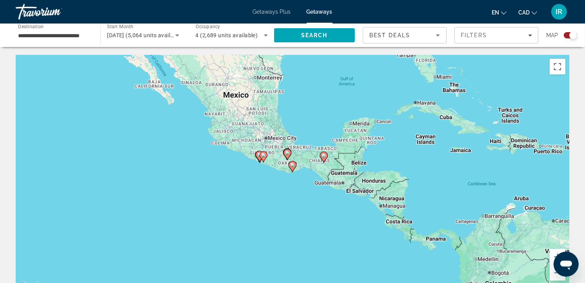
click at [293, 165] on image "Main content" at bounding box center [292, 165] width 5 height 5
type input "**********"
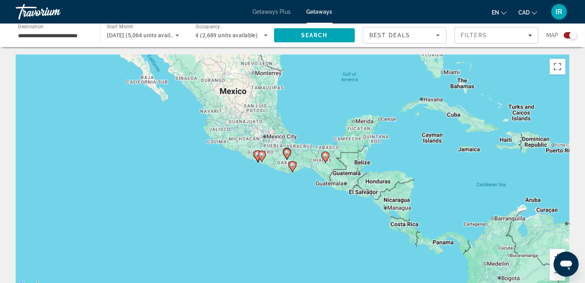
click at [293, 165] on image "Main content" at bounding box center [292, 165] width 5 height 5
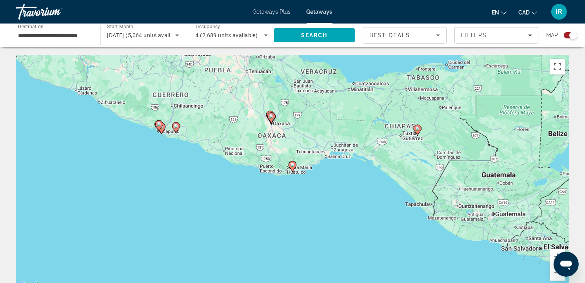
click at [293, 165] on image "Main content" at bounding box center [292, 165] width 5 height 5
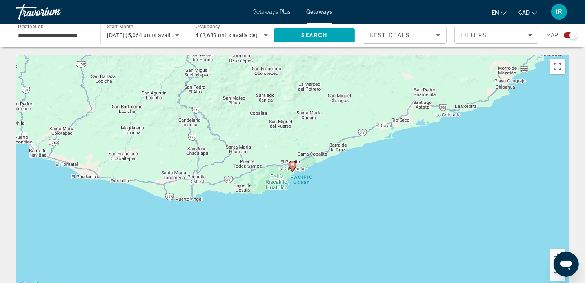
click at [293, 165] on image "Main content" at bounding box center [292, 165] width 5 height 5
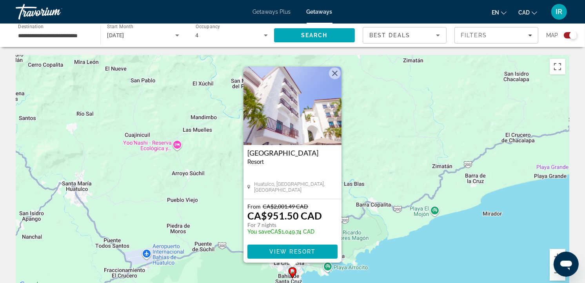
click at [336, 74] on button "Close" at bounding box center [335, 73] width 12 height 12
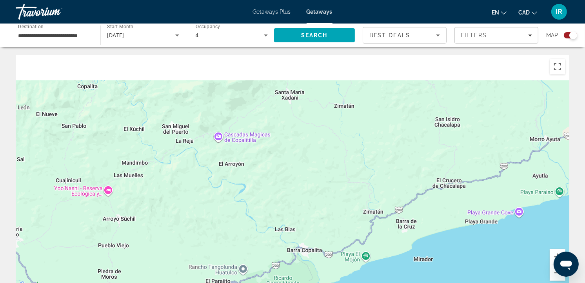
drag, startPoint x: 357, startPoint y: 214, endPoint x: 253, endPoint y: 277, distance: 121.2
click at [237, 283] on html "**********" at bounding box center [292, 141] width 585 height 283
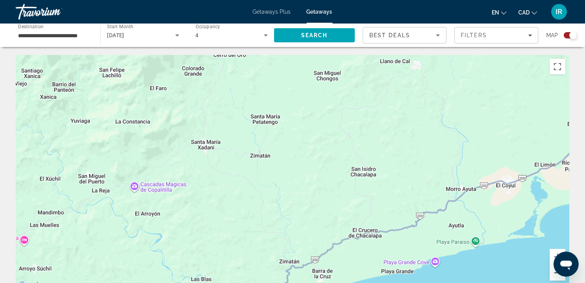
click at [553, 274] on button "Zoom out" at bounding box center [557, 273] width 16 height 16
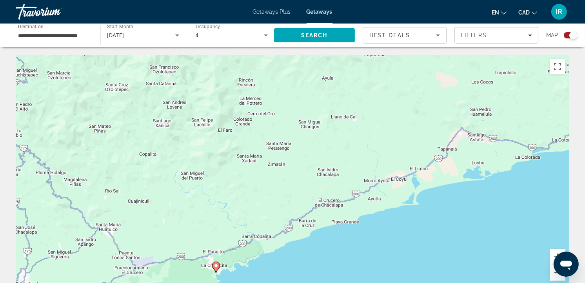
click at [553, 274] on button "Zoom out" at bounding box center [557, 273] width 16 height 16
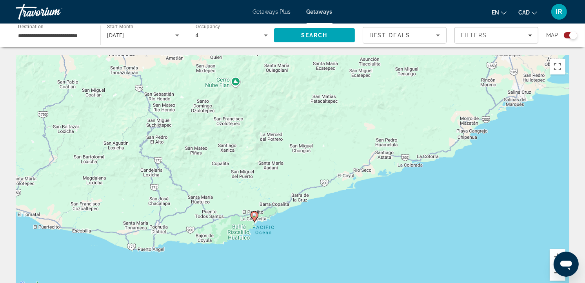
click at [553, 274] on button "Zoom out" at bounding box center [557, 273] width 16 height 16
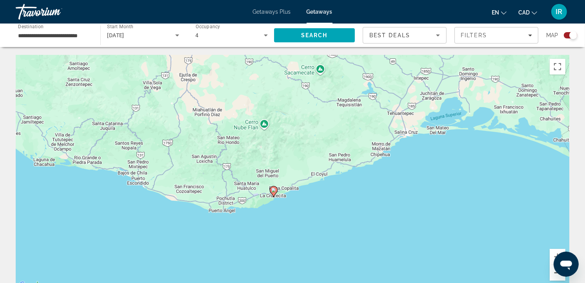
click at [553, 274] on button "Zoom out" at bounding box center [557, 273] width 16 height 16
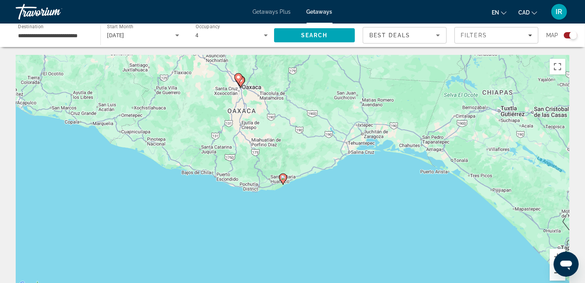
click at [553, 273] on button "Zoom out" at bounding box center [557, 273] width 16 height 16
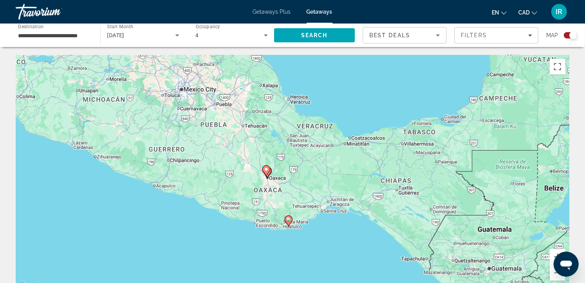
drag, startPoint x: 253, startPoint y: 147, endPoint x: 254, endPoint y: 197, distance: 49.8
click at [254, 197] on div "To activate drag with keyboard, press Alt + Enter. Once in keyboard drag state,…" at bounding box center [292, 172] width 553 height 235
click at [266, 172] on icon "Main content" at bounding box center [266, 171] width 7 height 10
click at [266, 172] on gmp-advanced-marker "Main content" at bounding box center [266, 171] width 8 height 12
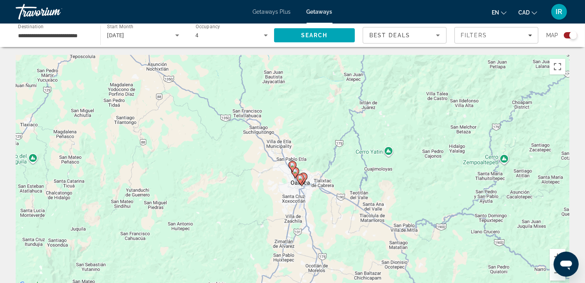
click at [301, 182] on icon "Main content" at bounding box center [300, 179] width 7 height 10
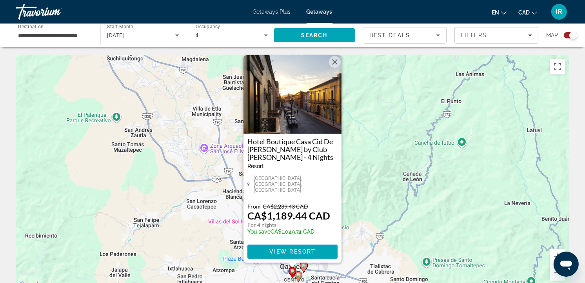
click at [335, 68] on button "Close" at bounding box center [335, 62] width 12 height 12
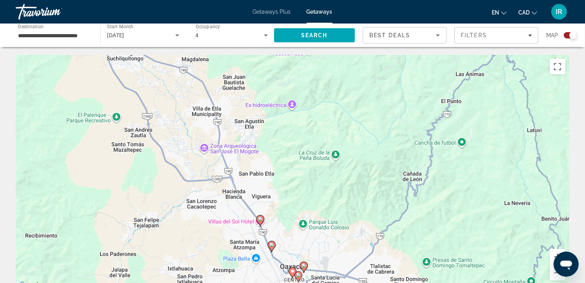
click at [261, 223] on icon "Main content" at bounding box center [260, 221] width 7 height 10
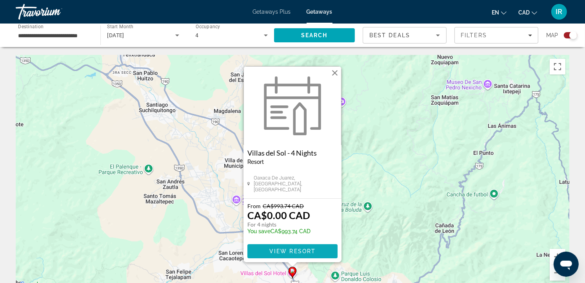
click at [299, 251] on span "View Resort" at bounding box center [292, 251] width 46 height 6
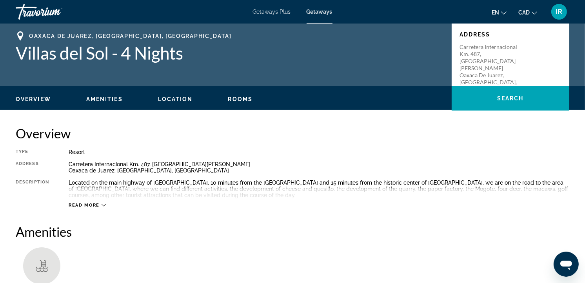
click at [100, 205] on div "Read more" at bounding box center [87, 205] width 37 height 5
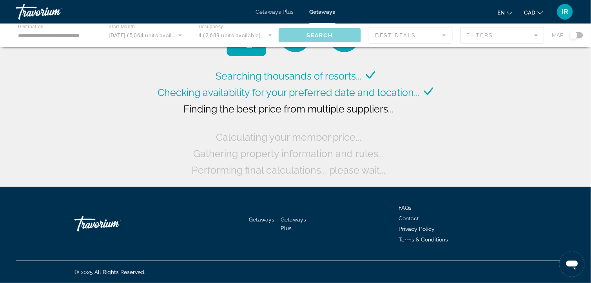
click at [581, 33] on div "Main content" at bounding box center [295, 36] width 591 height 24
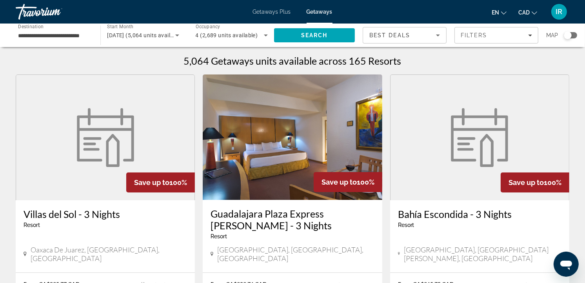
click at [575, 34] on div "Search widget" at bounding box center [570, 35] width 13 height 6
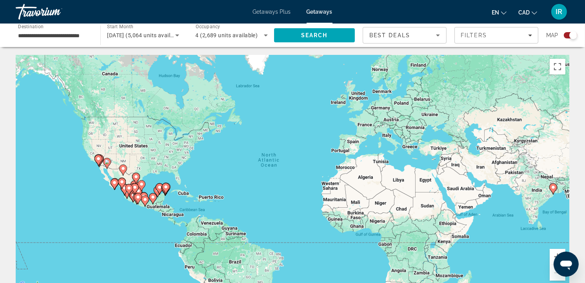
click at [163, 180] on div "To activate drag with keyboard, press Alt + Enter. Once in keyboard drag state,…" at bounding box center [292, 172] width 553 height 235
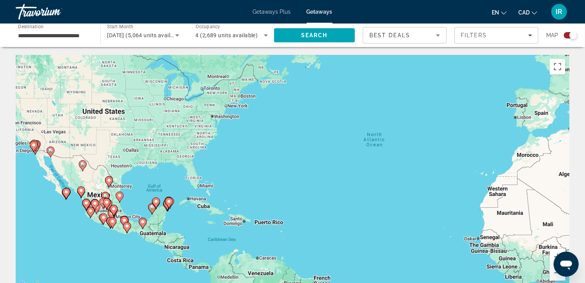
click at [163, 180] on div "To activate drag with keyboard, press Alt + Enter. Once in keyboard drag state,…" at bounding box center [292, 172] width 553 height 235
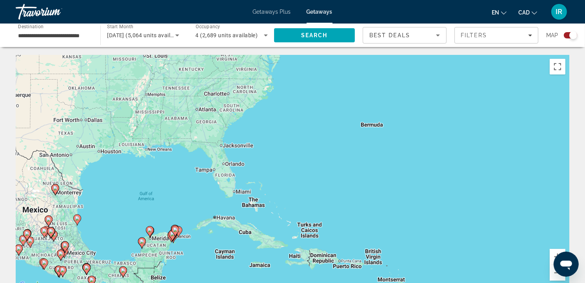
click at [151, 213] on div "To activate drag with keyboard, press Alt + Enter. Once in keyboard drag state,…" at bounding box center [292, 172] width 553 height 235
click at [151, 212] on div "To activate drag with keyboard, press Alt + Enter. Once in keyboard drag state,…" at bounding box center [292, 172] width 553 height 235
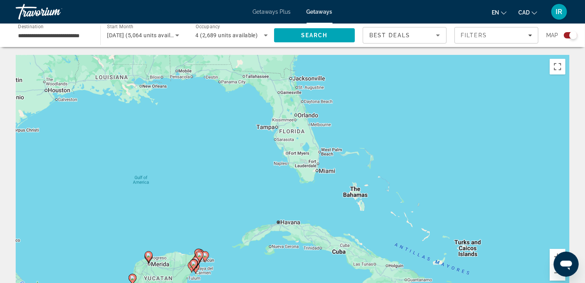
click at [173, 212] on div "To activate drag with keyboard, press Alt + Enter. Once in keyboard drag state,…" at bounding box center [292, 172] width 553 height 235
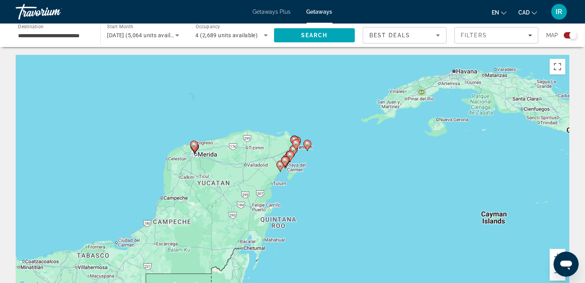
drag, startPoint x: 172, startPoint y: 237, endPoint x: 250, endPoint y: 69, distance: 185.5
click at [250, 69] on div "To activate drag with keyboard, press Alt + Enter. Once in keyboard drag state,…" at bounding box center [292, 172] width 553 height 235
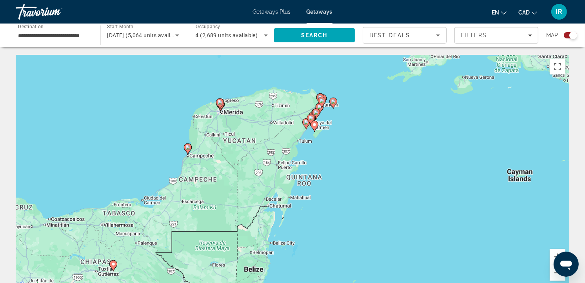
click at [343, 126] on div "To activate drag with keyboard, press Alt + Enter. Once in keyboard drag state,…" at bounding box center [292, 172] width 553 height 235
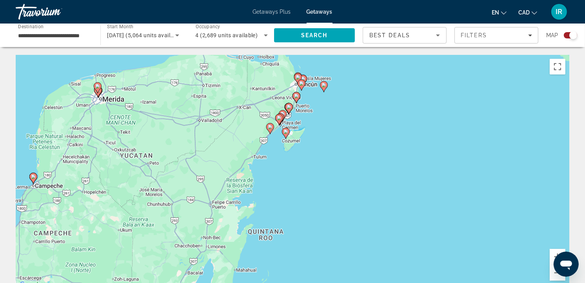
click at [343, 126] on div "To activate drag with keyboard, press Alt + Enter. Once in keyboard drag state,…" at bounding box center [292, 172] width 553 height 235
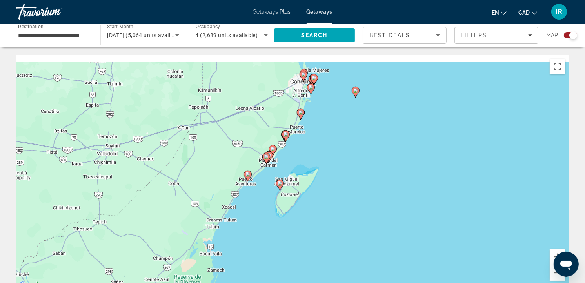
drag, startPoint x: 289, startPoint y: 109, endPoint x: 343, endPoint y: 156, distance: 71.4
click at [346, 153] on div "To activate drag with keyboard, press Alt + Enter. Once in keyboard drag state,…" at bounding box center [292, 172] width 553 height 235
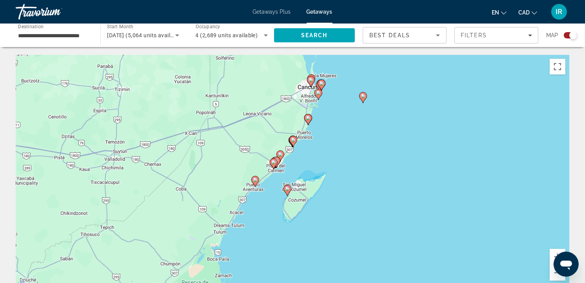
click at [314, 156] on div "To activate drag with keyboard, press Alt + Enter. Once in keyboard drag state,…" at bounding box center [292, 172] width 553 height 235
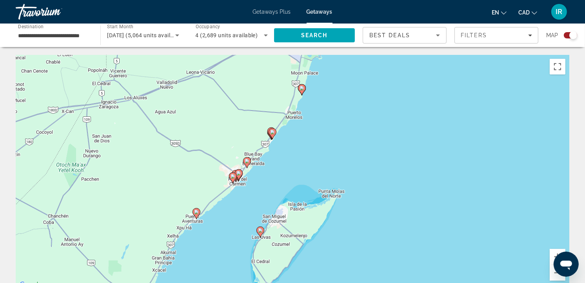
click at [303, 145] on div "To activate drag with keyboard, press Alt + Enter. Once in keyboard drag state,…" at bounding box center [292, 172] width 553 height 235
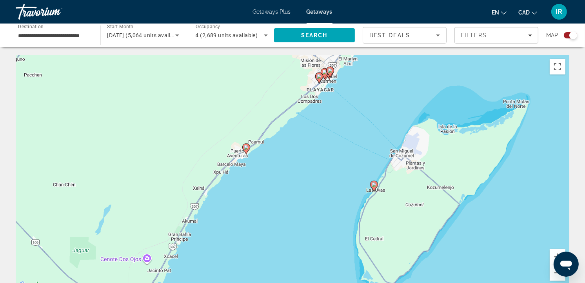
drag, startPoint x: 295, startPoint y: 196, endPoint x: 450, endPoint y: 56, distance: 208.4
click at [450, 56] on div "To activate drag with keyboard, press Alt + Enter. Once in keyboard drag state,…" at bounding box center [292, 172] width 553 height 235
click at [245, 147] on image "Main content" at bounding box center [246, 147] width 5 height 5
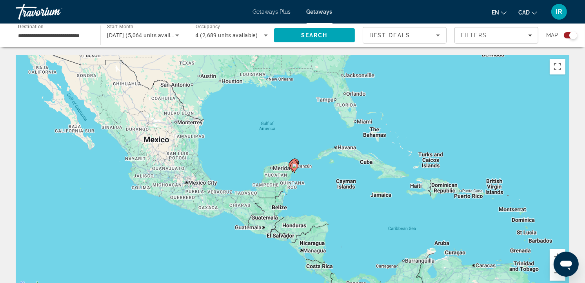
click at [294, 167] on image "Main content" at bounding box center [294, 165] width 5 height 5
type input "**********"
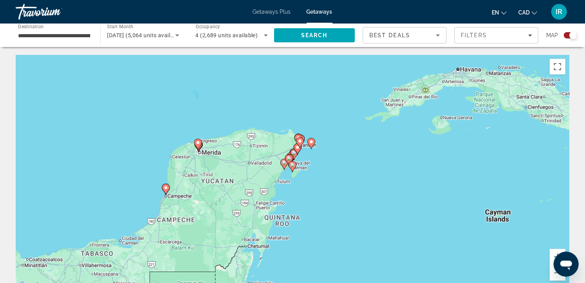
click at [294, 167] on icon "Main content" at bounding box center [292, 166] width 7 height 10
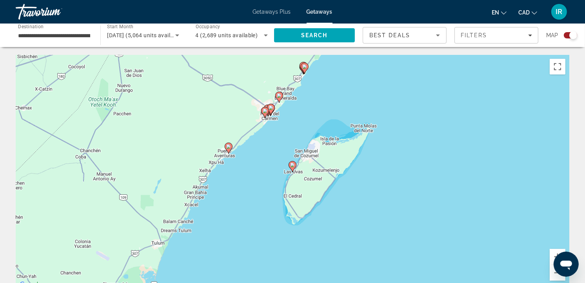
click at [230, 148] on image "Main content" at bounding box center [228, 146] width 5 height 5
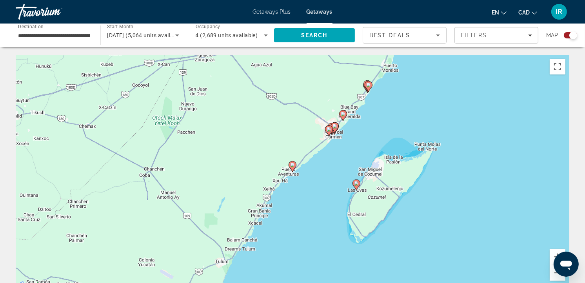
click at [293, 169] on icon "Main content" at bounding box center [292, 166] width 7 height 10
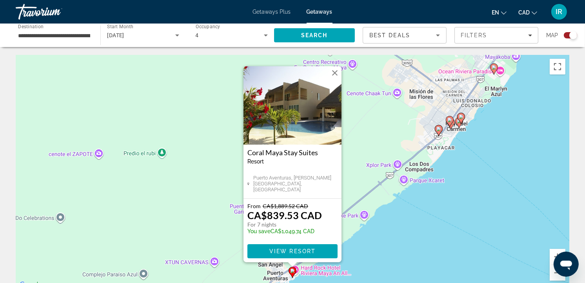
click at [334, 74] on button "Close" at bounding box center [335, 73] width 12 height 12
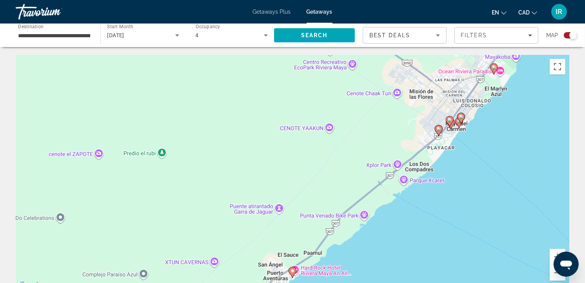
click at [481, 145] on div "To navigate, press the arrow keys. To activate drag with keyboard, press Alt + …" at bounding box center [292, 172] width 553 height 235
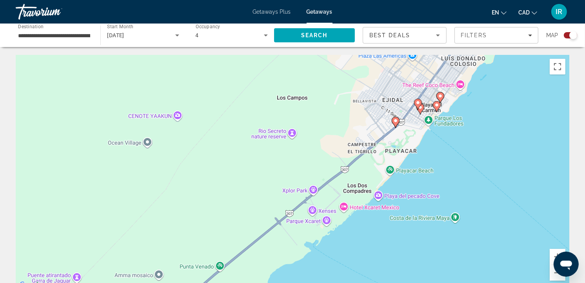
drag, startPoint x: 402, startPoint y: 151, endPoint x: 375, endPoint y: 207, distance: 62.6
click at [375, 207] on div "To activate drag with keyboard, press Alt + Enter. Once in keyboard drag state,…" at bounding box center [292, 172] width 553 height 235
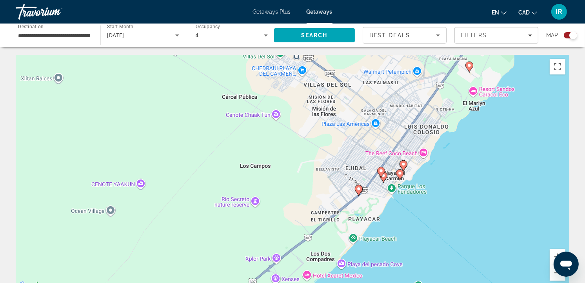
click at [404, 165] on image "Main content" at bounding box center [403, 164] width 5 height 5
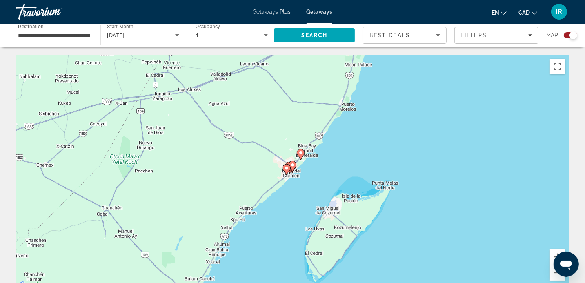
click at [295, 167] on icon "Main content" at bounding box center [292, 166] width 7 height 10
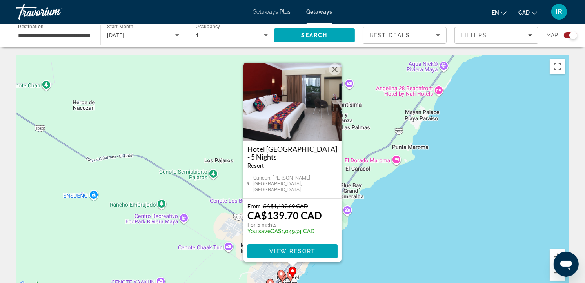
click at [334, 73] on button "Close" at bounding box center [335, 69] width 12 height 12
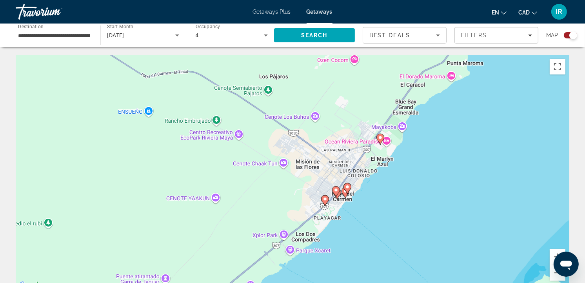
drag, startPoint x: 345, startPoint y: 185, endPoint x: 400, endPoint y: 101, distance: 100.2
click at [400, 101] on div "To activate drag with keyboard, press Alt + Enter. Once in keyboard drag state,…" at bounding box center [292, 172] width 553 height 235
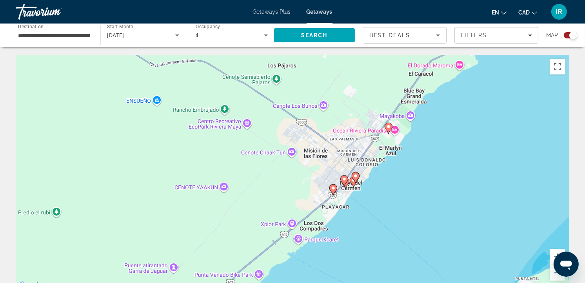
click at [361, 199] on div "To activate drag with keyboard, press Alt + Enter. Once in keyboard drag state,…" at bounding box center [292, 172] width 553 height 235
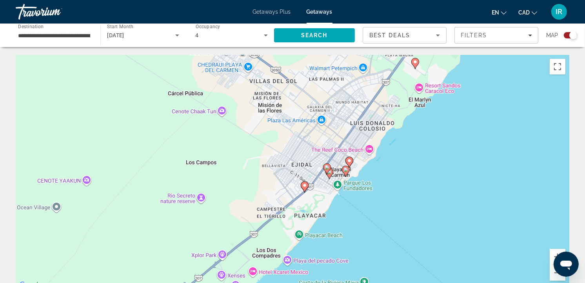
click at [342, 194] on div "To activate drag with keyboard, press Alt + Enter. Once in keyboard drag state,…" at bounding box center [292, 172] width 553 height 235
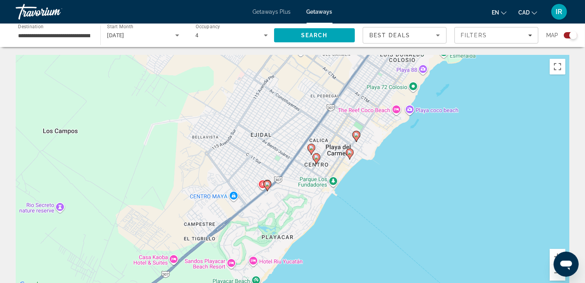
click at [342, 194] on div "To activate drag with keyboard, press Alt + Enter. Once in keyboard drag state,…" at bounding box center [292, 172] width 553 height 235
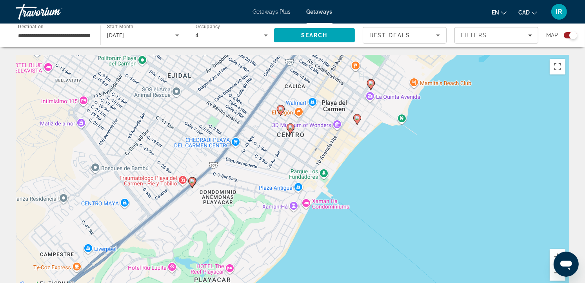
click at [291, 129] on image "Main content" at bounding box center [290, 127] width 5 height 5
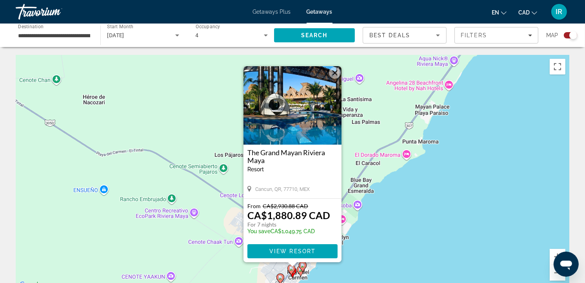
click at [335, 73] on button "Close" at bounding box center [335, 73] width 12 height 12
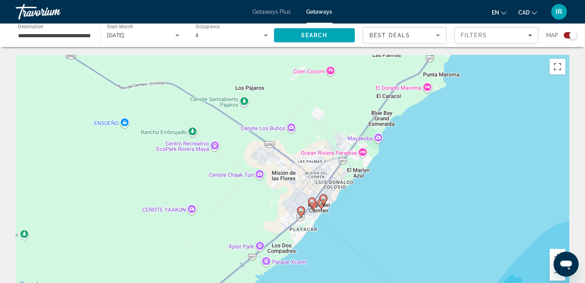
drag, startPoint x: 295, startPoint y: 245, endPoint x: 328, endPoint y: 143, distance: 107.9
click at [328, 143] on div "To activate drag with keyboard, press Alt + Enter. Once in keyboard drag state,…" at bounding box center [292, 172] width 553 height 235
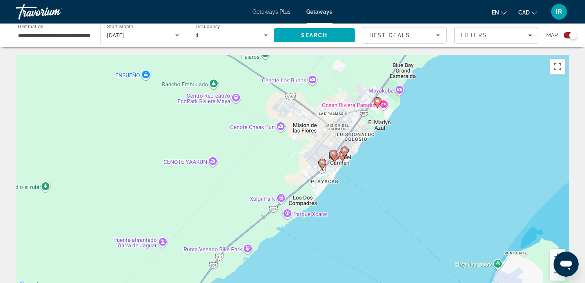
click at [323, 165] on icon "Main content" at bounding box center [322, 164] width 7 height 10
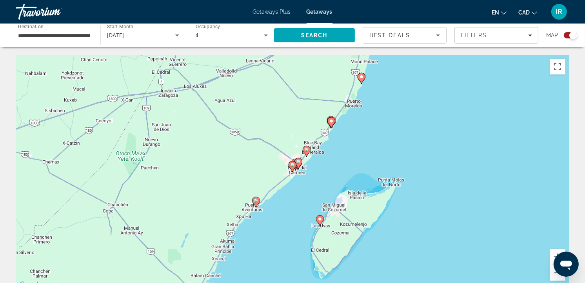
click at [292, 170] on icon "Main content" at bounding box center [292, 166] width 7 height 10
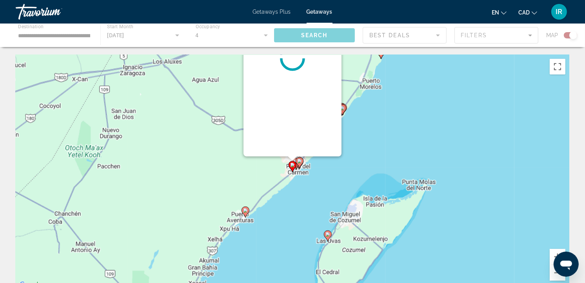
click at [292, 170] on icon "Main content" at bounding box center [292, 166] width 7 height 10
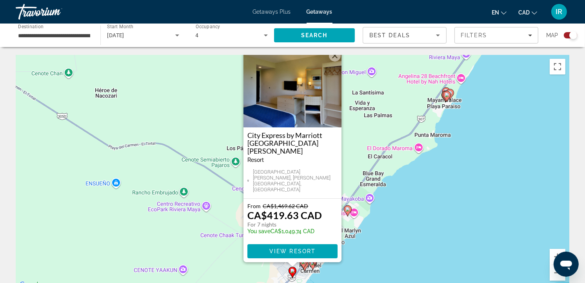
click at [337, 62] on button "Close" at bounding box center [335, 56] width 12 height 12
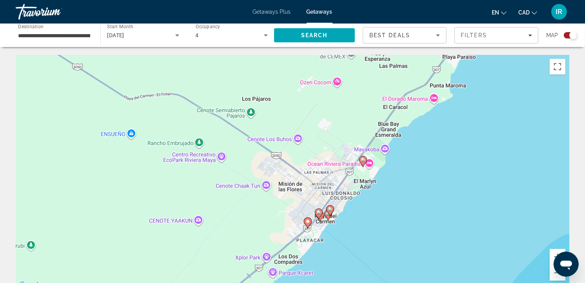
drag, startPoint x: 310, startPoint y: 248, endPoint x: 329, endPoint y: 189, distance: 61.8
click at [329, 190] on div "To activate drag with keyboard, press Alt + Enter. Once in keyboard drag state,…" at bounding box center [292, 172] width 553 height 235
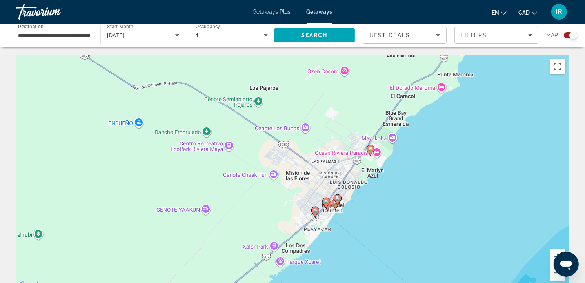
click at [341, 216] on div "To activate drag with keyboard, press Alt + Enter. Once in keyboard drag state,…" at bounding box center [292, 172] width 553 height 235
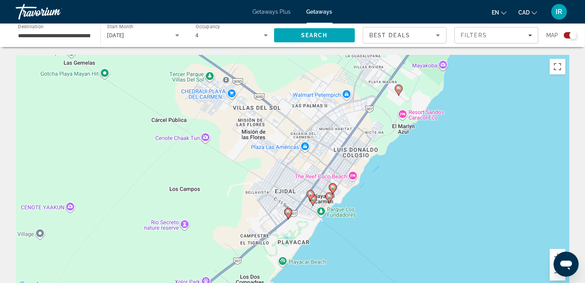
click at [330, 211] on div "To activate drag with keyboard, press Alt + Enter. Once in keyboard drag state,…" at bounding box center [292, 172] width 553 height 235
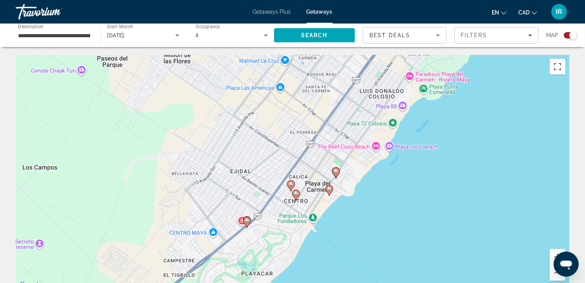
click at [338, 171] on image "Main content" at bounding box center [336, 171] width 5 height 5
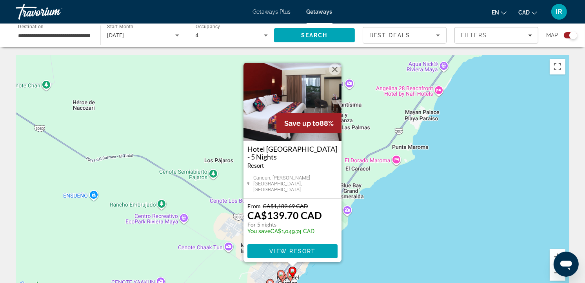
click at [334, 73] on button "Close" at bounding box center [335, 69] width 12 height 12
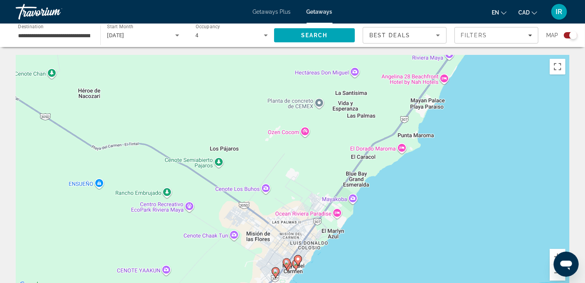
drag, startPoint x: 312, startPoint y: 236, endPoint x: 366, endPoint y: 170, distance: 84.4
click at [366, 170] on div "To navigate, press the arrow keys. To activate drag with keyboard, press Alt + …" at bounding box center [292, 172] width 553 height 235
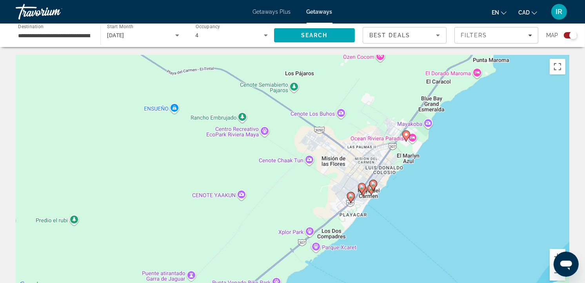
click at [370, 208] on div "To activate drag with keyboard, press Alt + Enter. Once in keyboard drag state,…" at bounding box center [292, 172] width 553 height 235
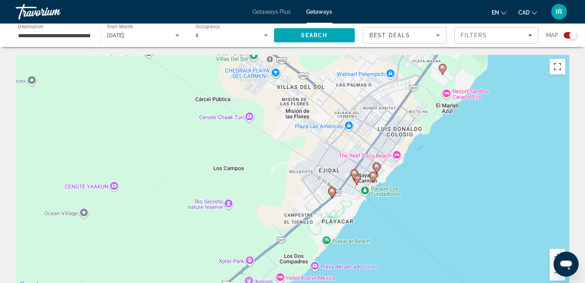
click at [362, 205] on div "To activate drag with keyboard, press Alt + Enter. Once in keyboard drag state,…" at bounding box center [292, 172] width 553 height 235
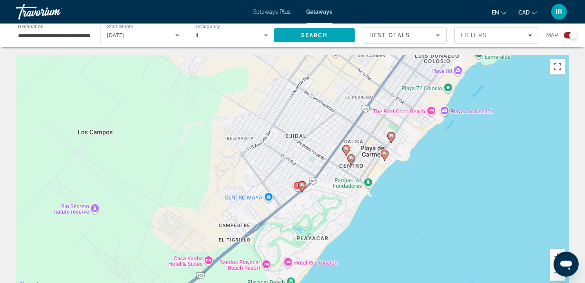
click at [362, 205] on div "To activate drag with keyboard, press Alt + Enter. Once in keyboard drag state,…" at bounding box center [292, 172] width 553 height 235
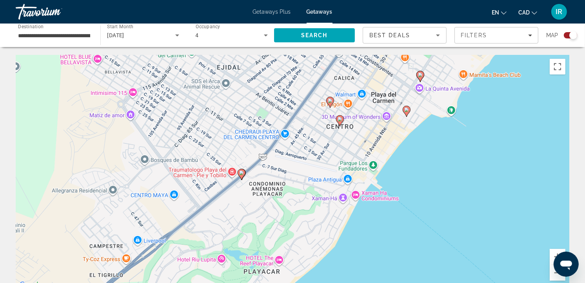
click at [330, 102] on image "Main content" at bounding box center [330, 100] width 5 height 5
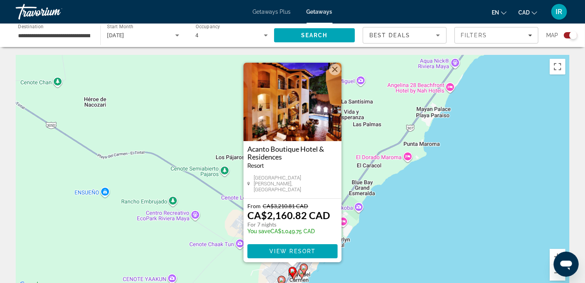
click at [334, 74] on button "Close" at bounding box center [335, 69] width 12 height 12
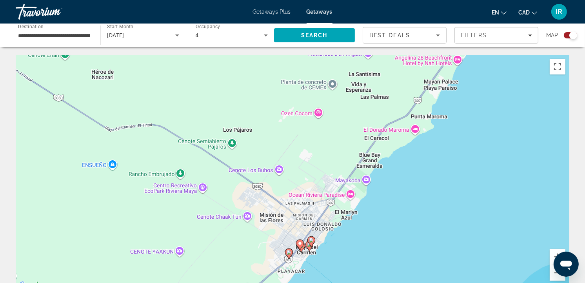
drag, startPoint x: 285, startPoint y: 255, endPoint x: 301, endPoint y: 183, distance: 73.3
click at [301, 183] on div "To navigate, press the arrow keys. To activate drag with keyboard, press Alt + …" at bounding box center [292, 172] width 553 height 235
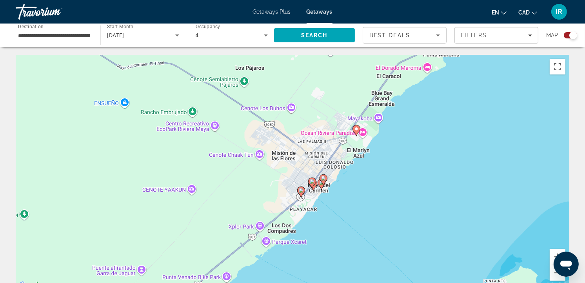
click at [335, 206] on div "To activate drag with keyboard, press Alt + Enter. Once in keyboard drag state,…" at bounding box center [292, 172] width 553 height 235
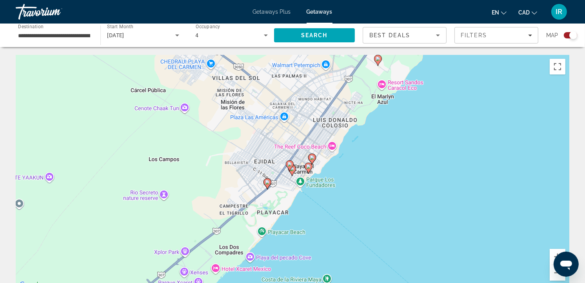
click at [320, 194] on div "To activate drag with keyboard, press Alt + Enter. Once in keyboard drag state,…" at bounding box center [292, 172] width 553 height 235
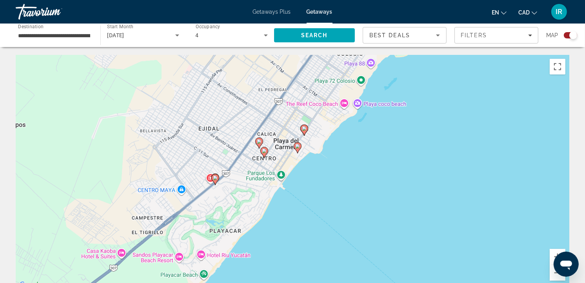
click at [297, 148] on image "Main content" at bounding box center [297, 146] width 5 height 5
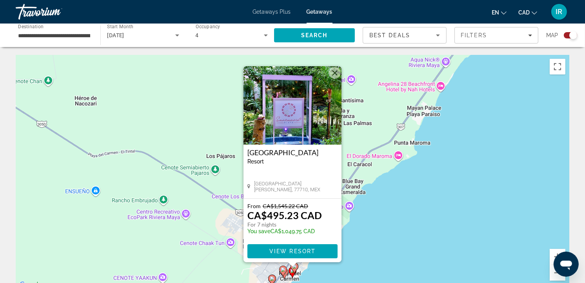
click at [335, 72] on button "Close" at bounding box center [335, 73] width 12 height 12
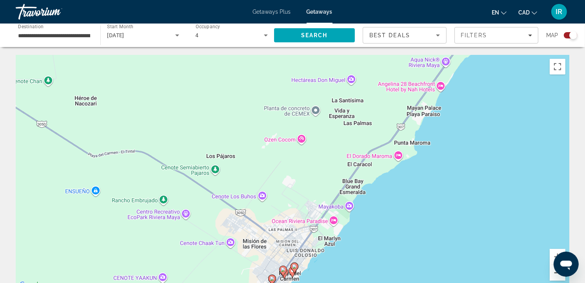
click at [553, 276] on button "Zoom out" at bounding box center [557, 273] width 16 height 16
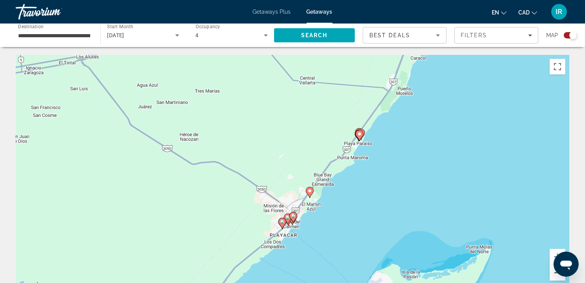
click at [553, 276] on button "Zoom out" at bounding box center [557, 273] width 16 height 16
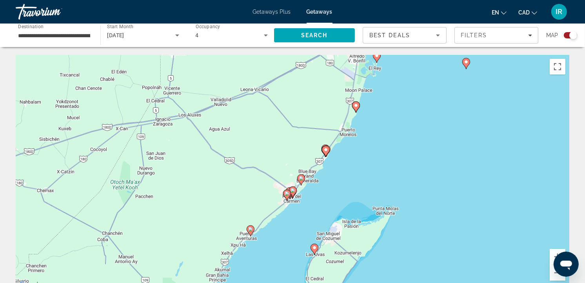
click at [326, 153] on icon "Main content" at bounding box center [325, 151] width 7 height 10
click at [326, 153] on div "To activate drag with keyboard, press Alt + Enter. Once in keyboard drag state,…" at bounding box center [292, 172] width 553 height 235
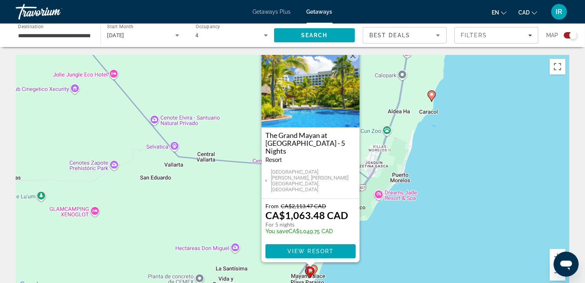
click at [353, 62] on button "Close" at bounding box center [353, 56] width 12 height 12
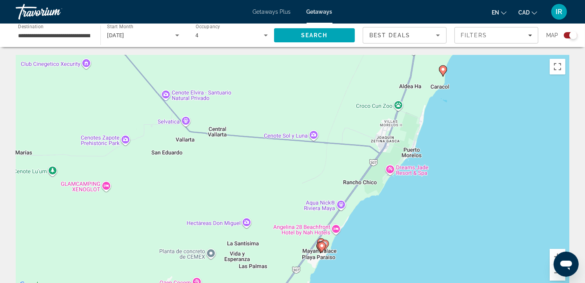
drag, startPoint x: 314, startPoint y: 221, endPoint x: 337, endPoint y: 176, distance: 51.4
click at [336, 176] on div "To navigate, press the arrow keys. To activate drag with keyboard, press Alt + …" at bounding box center [292, 172] width 553 height 235
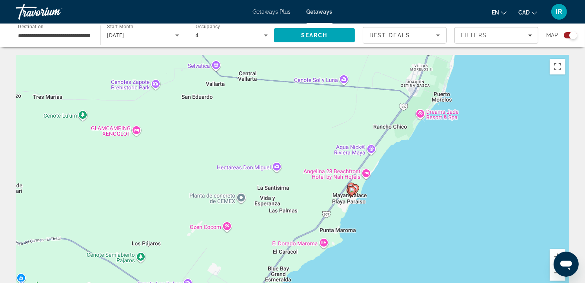
click at [367, 214] on div "To activate drag with keyboard, press Alt + Enter. Once in keyboard drag state,…" at bounding box center [292, 172] width 553 height 235
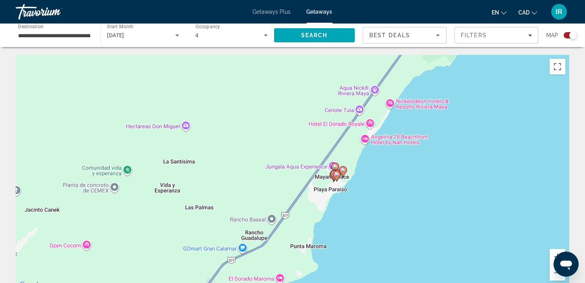
click at [352, 217] on div "To activate drag with keyboard, press Alt + Enter. Once in keyboard drag state,…" at bounding box center [292, 172] width 553 height 235
click at [351, 217] on div "To activate drag with keyboard, press Alt + Enter. Once in keyboard drag state,…" at bounding box center [292, 172] width 553 height 235
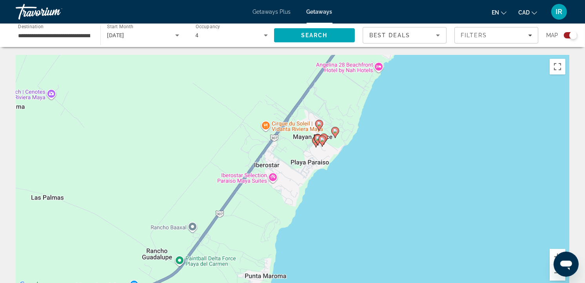
click at [344, 189] on div "To activate drag with keyboard, press Alt + Enter. Once in keyboard drag state,…" at bounding box center [292, 172] width 553 height 235
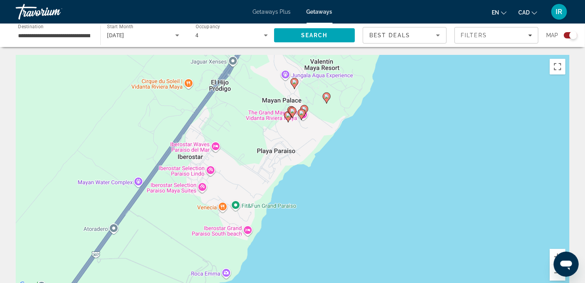
drag, startPoint x: 339, startPoint y: 157, endPoint x: 343, endPoint y: 221, distance: 64.1
click at [343, 221] on div "To activate drag with keyboard, press Alt + Enter. Once in keyboard drag state,…" at bounding box center [292, 172] width 553 height 235
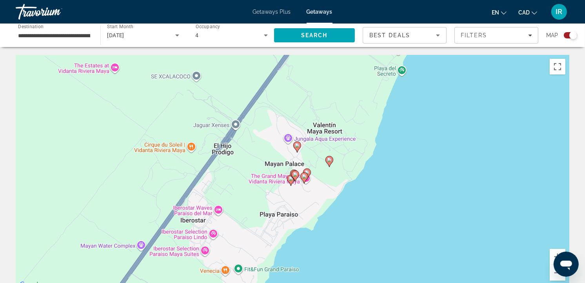
click at [342, 219] on div "To activate drag with keyboard, press Alt + Enter. Once in keyboard drag state,…" at bounding box center [292, 172] width 553 height 235
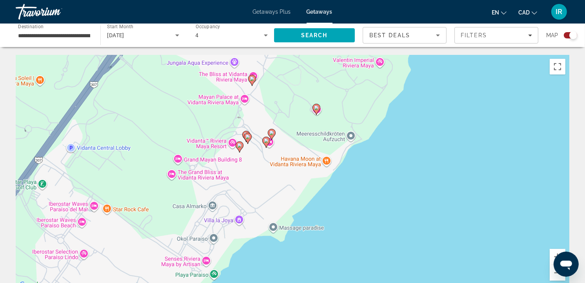
click at [316, 109] on image "Main content" at bounding box center [316, 107] width 5 height 5
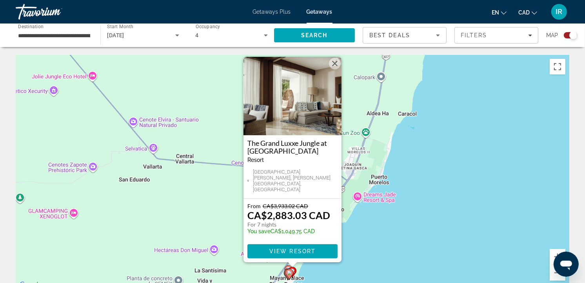
click at [335, 69] on button "Close" at bounding box center [335, 64] width 12 height 12
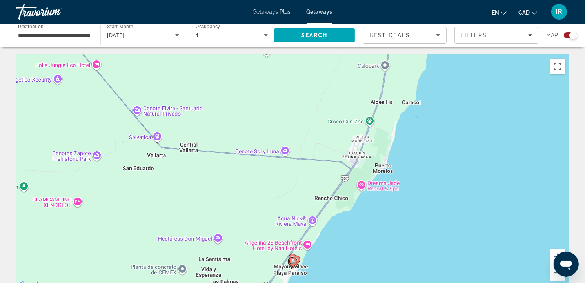
drag, startPoint x: 299, startPoint y: 230, endPoint x: 353, endPoint y: 145, distance: 100.1
click at [353, 146] on div "To navigate, press the arrow keys. To activate drag with keyboard, press Alt + …" at bounding box center [292, 172] width 553 height 235
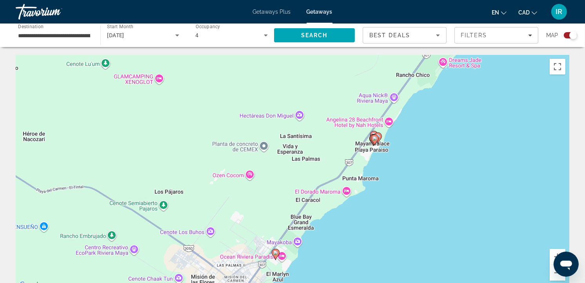
click at [381, 162] on div "To activate drag with keyboard, press Alt + Enter. Once in keyboard drag state,…" at bounding box center [292, 172] width 553 height 235
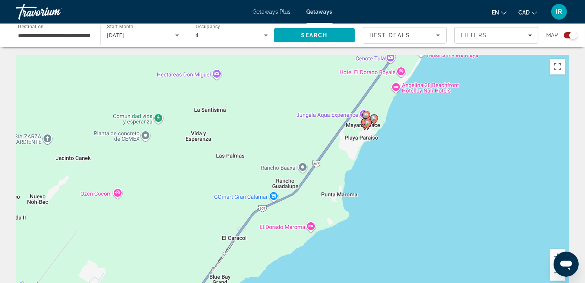
click at [357, 163] on div "To activate drag with keyboard, press Alt + Enter. Once in keyboard drag state,…" at bounding box center [292, 172] width 553 height 235
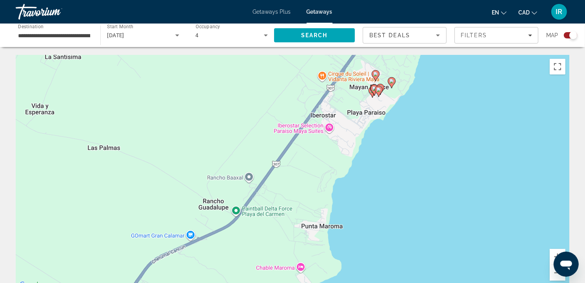
click at [357, 163] on div "To activate drag with keyboard, press Alt + Enter. Once in keyboard drag state,…" at bounding box center [292, 172] width 553 height 235
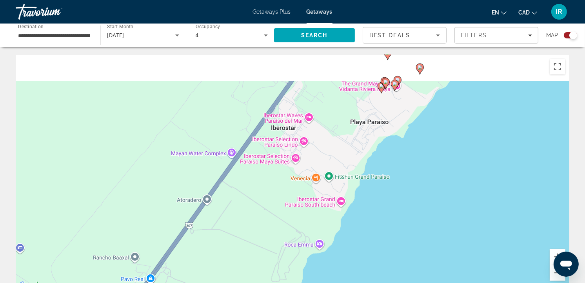
drag, startPoint x: 370, startPoint y: 92, endPoint x: 345, endPoint y: 220, distance: 130.6
click at [345, 220] on div "To activate drag with keyboard, press Alt + Enter. Once in keyboard drag state,…" at bounding box center [292, 172] width 553 height 235
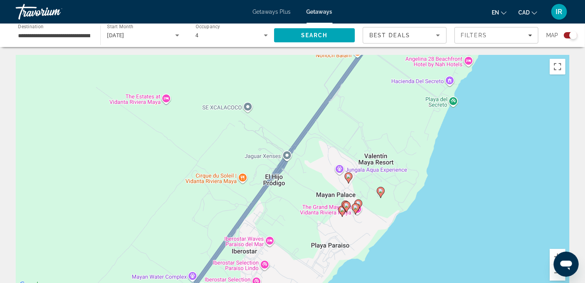
click at [315, 228] on div "To activate drag with keyboard, press Alt + Enter. Once in keyboard drag state,…" at bounding box center [292, 172] width 553 height 235
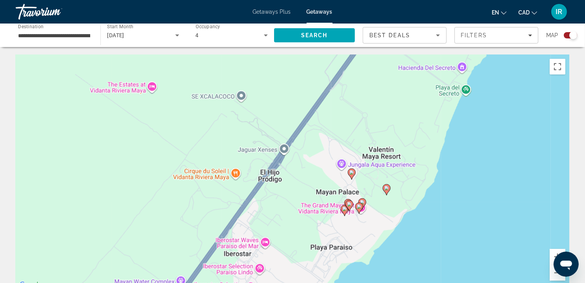
click at [315, 228] on div "To activate drag with keyboard, press Alt + Enter. Once in keyboard drag state,…" at bounding box center [292, 172] width 553 height 235
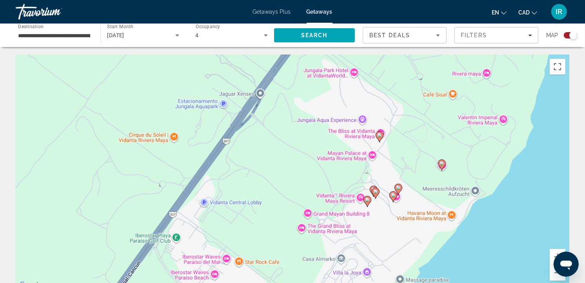
click at [315, 228] on div "To activate drag with keyboard, press Alt + Enter. Once in keyboard drag state,…" at bounding box center [292, 172] width 553 height 235
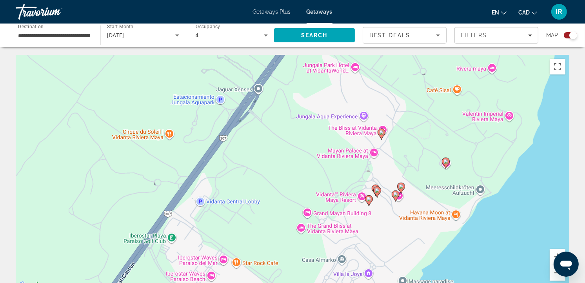
click at [382, 227] on div "To activate drag with keyboard, press Alt + Enter. Once in keyboard drag state,…" at bounding box center [292, 172] width 553 height 235
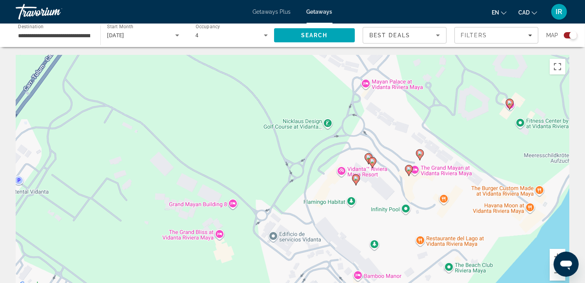
click at [379, 214] on div "To activate drag with keyboard, press Alt + Enter. Once in keyboard drag state,…" at bounding box center [292, 172] width 553 height 235
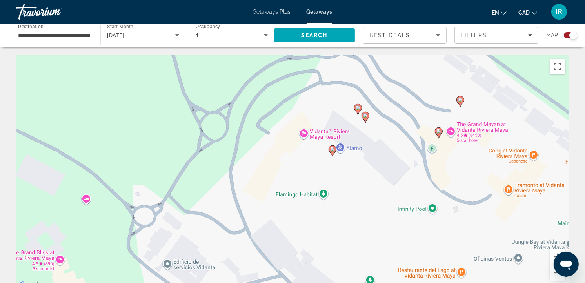
click at [357, 107] on image "Main content" at bounding box center [357, 107] width 5 height 5
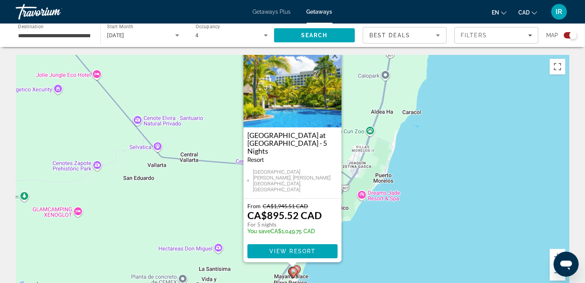
click at [332, 62] on button "Close" at bounding box center [335, 56] width 12 height 12
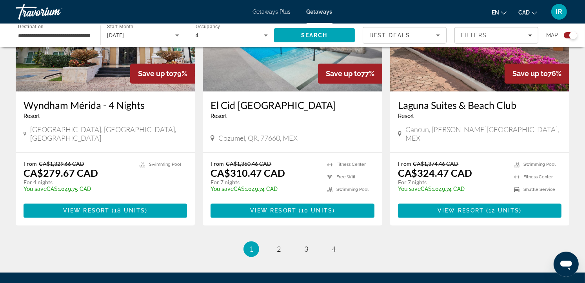
scroll to position [1263, 0]
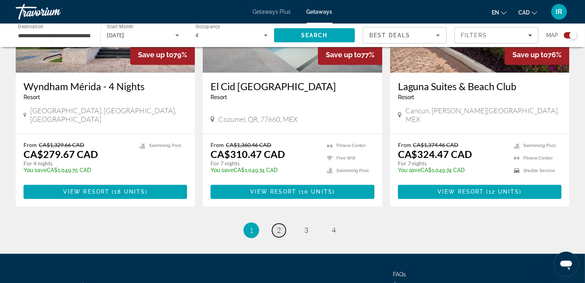
click at [276, 224] on link "page 2" at bounding box center [279, 231] width 14 height 14
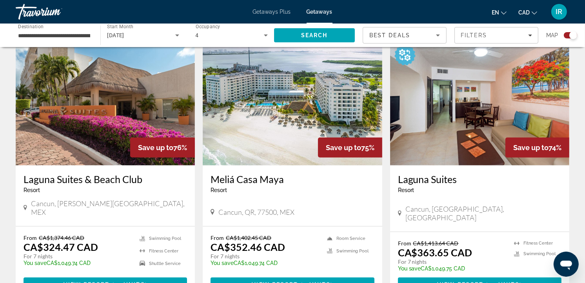
scroll to position [261, 0]
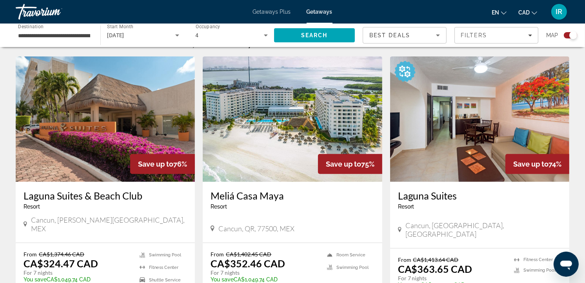
click at [435, 194] on h3 "Laguna Suites" at bounding box center [479, 196] width 163 height 12
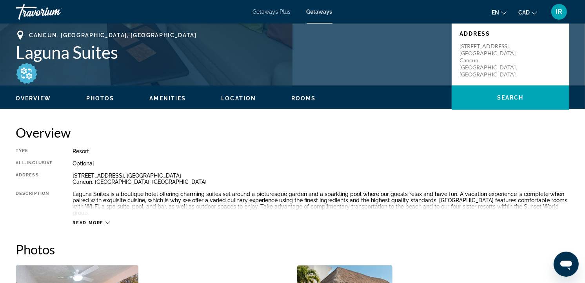
scroll to position [174, 0]
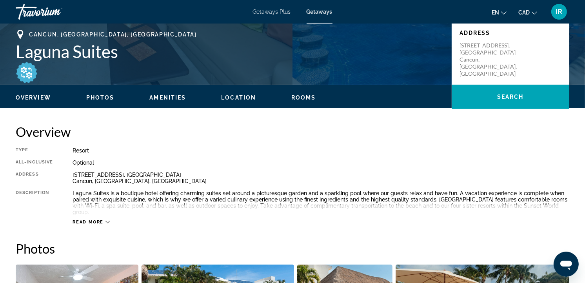
click at [107, 220] on icon "Main content" at bounding box center [107, 222] width 4 height 4
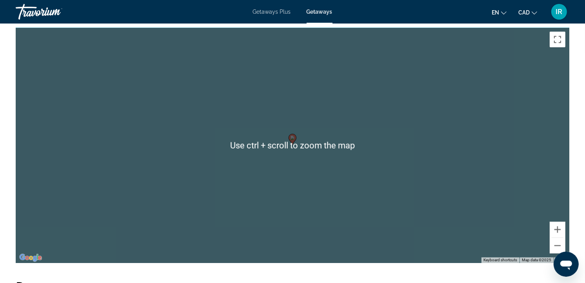
scroll to position [958, 0]
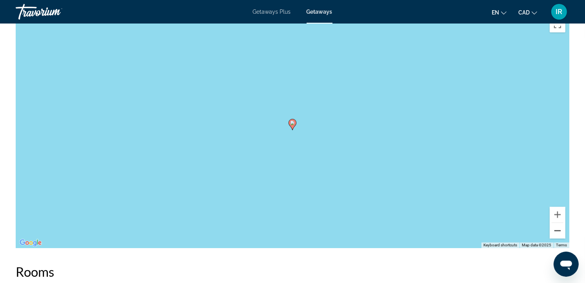
click at [558, 225] on button "Zoom out" at bounding box center [557, 231] width 16 height 16
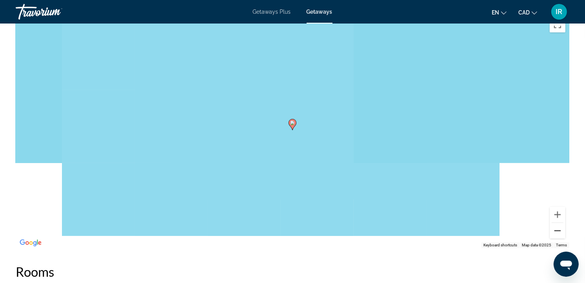
click at [558, 225] on button "Zoom out" at bounding box center [557, 231] width 16 height 16
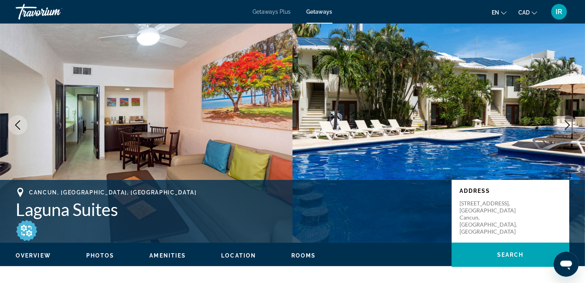
scroll to position [0, 0]
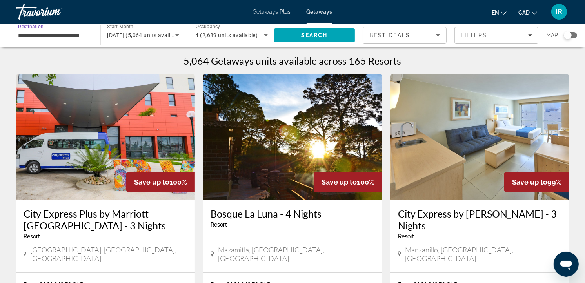
click at [72, 33] on input "**********" at bounding box center [54, 35] width 72 height 9
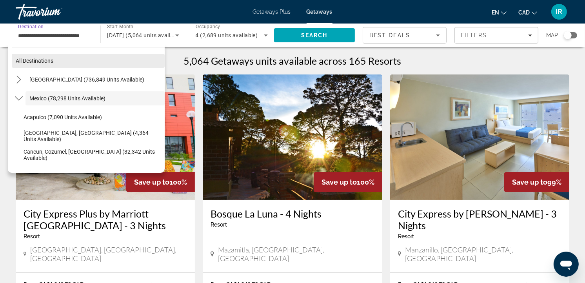
click at [53, 63] on span "All destinations" at bounding box center [35, 61] width 38 height 6
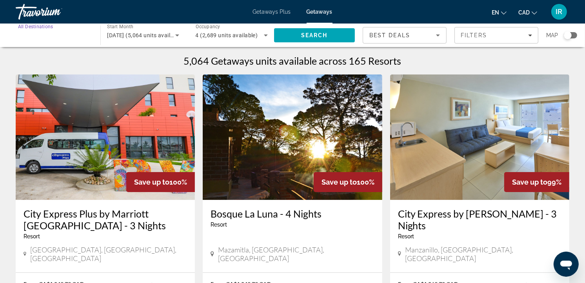
click at [66, 37] on input "Destination All Destinations" at bounding box center [54, 35] width 72 height 9
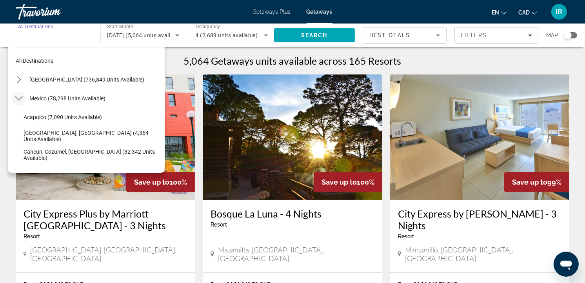
click at [18, 97] on icon "Toggle Mexico (78,298 units available) submenu" at bounding box center [19, 98] width 8 height 8
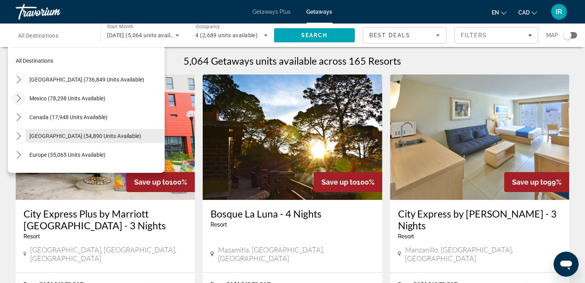
click at [70, 133] on span "[GEOGRAPHIC_DATA] (54,890 units available)" at bounding box center [85, 136] width 112 height 6
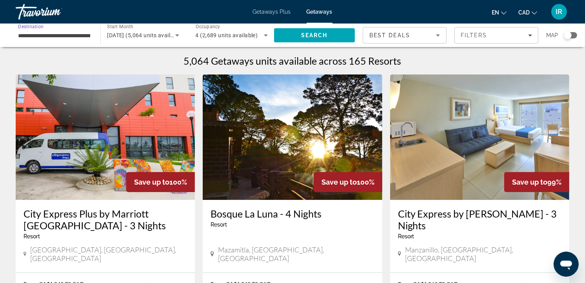
click at [266, 36] on icon "Search widget" at bounding box center [265, 35] width 9 height 9
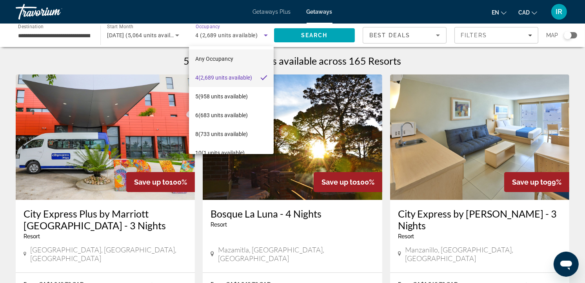
click at [224, 57] on span "Any Occupancy" at bounding box center [214, 59] width 38 height 6
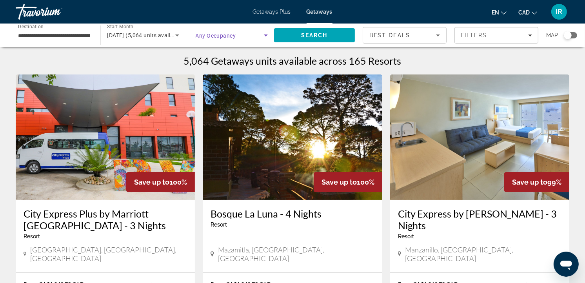
click at [266, 36] on icon "Search widget" at bounding box center [266, 35] width 4 height 2
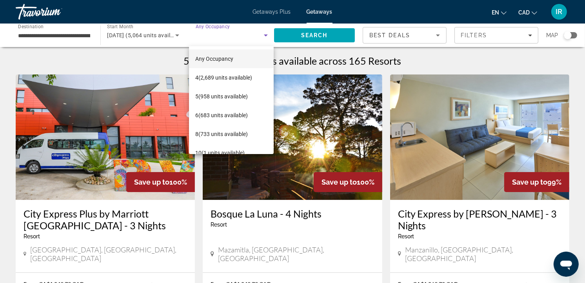
click at [219, 56] on span "Any Occupancy" at bounding box center [214, 59] width 38 height 6
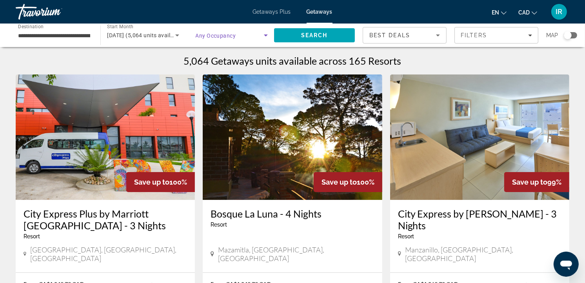
click at [267, 38] on icon "Search widget" at bounding box center [265, 35] width 9 height 9
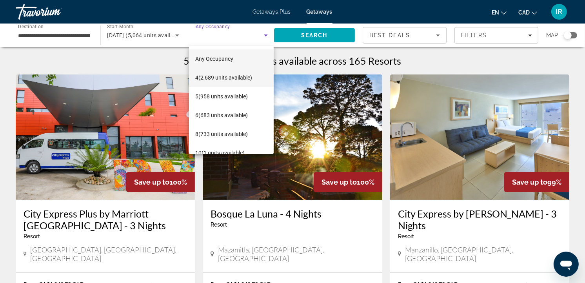
click at [219, 73] on span "4 (2,689 units available)" at bounding box center [223, 77] width 57 height 9
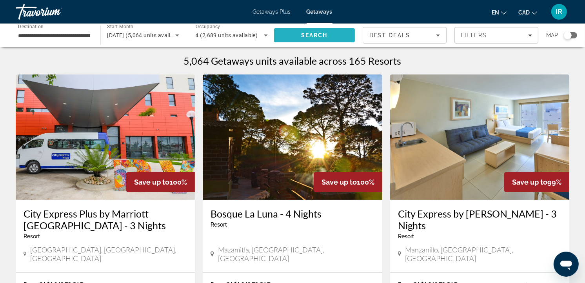
click at [315, 34] on span "Search" at bounding box center [314, 35] width 27 height 6
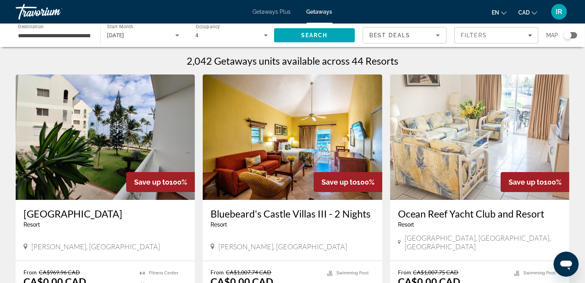
click at [574, 34] on div "Search widget" at bounding box center [570, 35] width 13 height 6
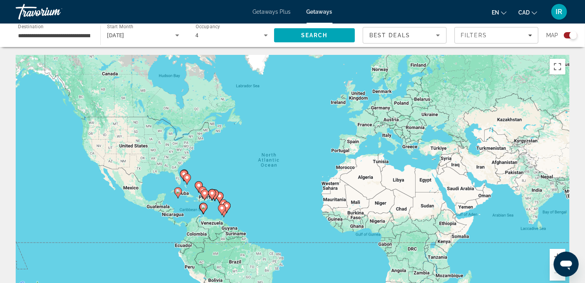
click at [207, 173] on div "To activate drag with keyboard, press Alt + Enter. Once in keyboard drag state,…" at bounding box center [292, 172] width 553 height 235
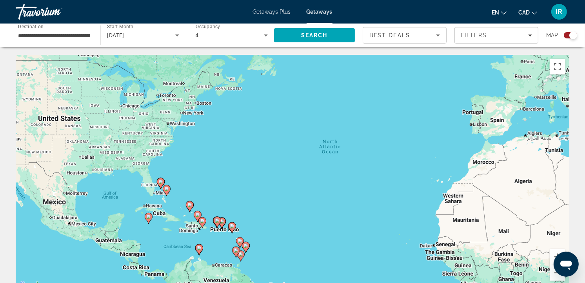
click at [182, 181] on div "To activate drag with keyboard, press Alt + Enter. Once in keyboard drag state,…" at bounding box center [292, 172] width 553 height 235
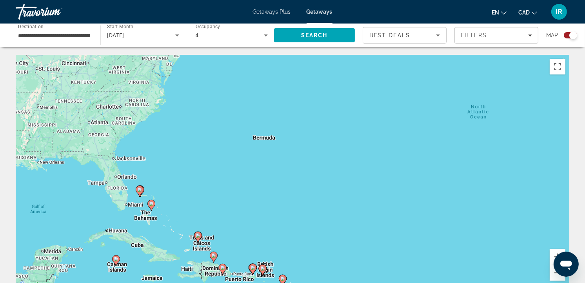
click at [178, 221] on div "To activate drag with keyboard, press Alt + Enter. Once in keyboard drag state,…" at bounding box center [292, 172] width 553 height 235
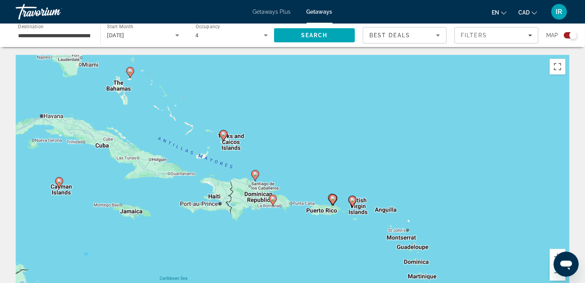
drag, startPoint x: 139, startPoint y: 246, endPoint x: 143, endPoint y: 121, distance: 125.1
click at [143, 121] on div "To activate drag with keyboard, press Alt + Enter. Once in keyboard drag state,…" at bounding box center [292, 172] width 553 height 235
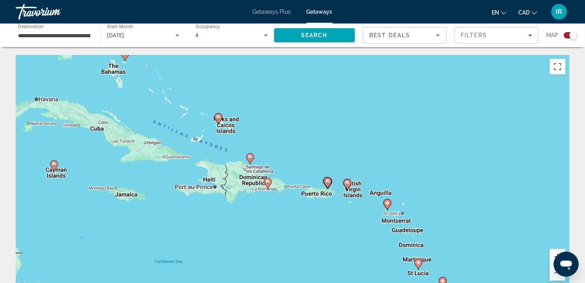
drag, startPoint x: 272, startPoint y: 225, endPoint x: 264, endPoint y: 204, distance: 22.2
click at [265, 205] on div "To activate drag with keyboard, press Alt + Enter. Once in keyboard drag state,…" at bounding box center [292, 172] width 553 height 235
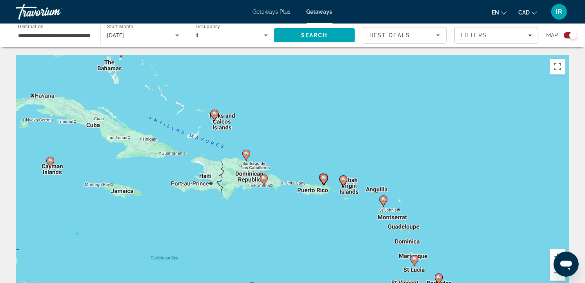
click at [249, 177] on div "To activate drag with keyboard, press Alt + Enter. Once in keyboard drag state,…" at bounding box center [292, 172] width 553 height 235
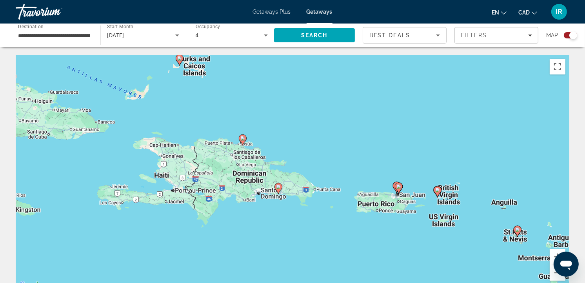
click at [279, 185] on icon "Main content" at bounding box center [278, 188] width 7 height 10
type input "**********"
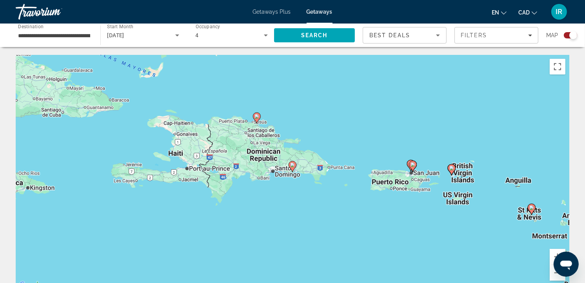
click at [295, 166] on image "Main content" at bounding box center [292, 165] width 5 height 5
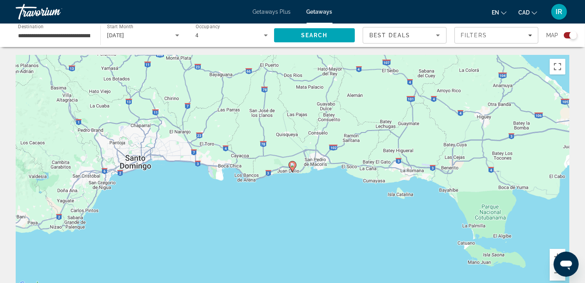
click at [295, 166] on image "Main content" at bounding box center [292, 165] width 5 height 5
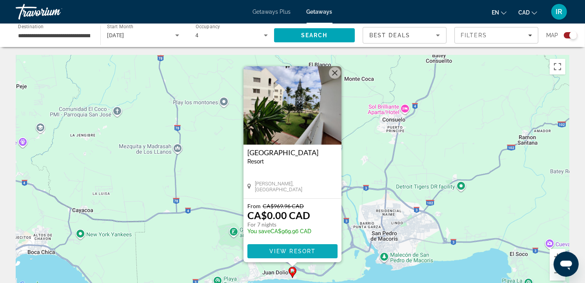
click at [285, 249] on span "View Resort" at bounding box center [292, 251] width 46 height 6
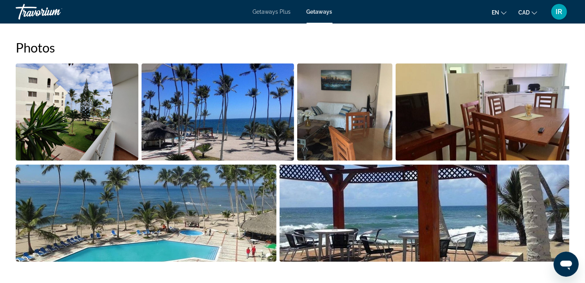
scroll to position [348, 0]
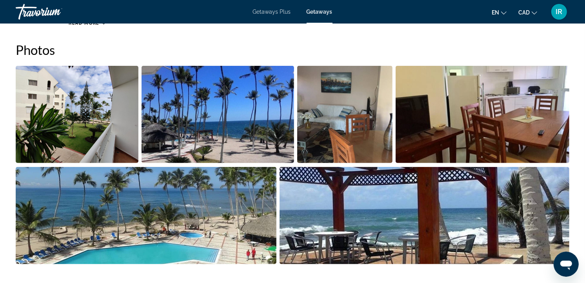
click at [82, 89] on img "Open full-screen image slider" at bounding box center [77, 114] width 123 height 97
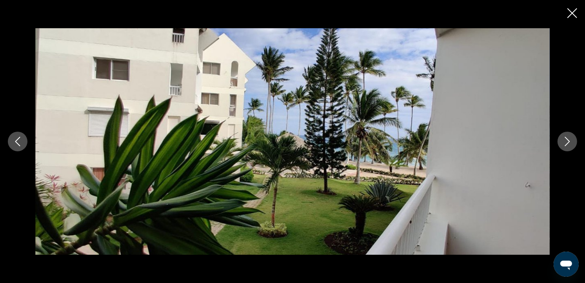
click at [567, 140] on icon "Next image" at bounding box center [566, 141] width 9 height 9
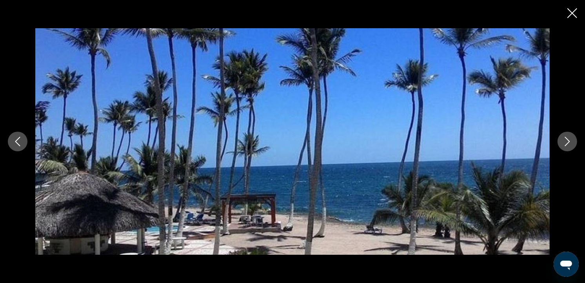
click at [567, 140] on icon "Next image" at bounding box center [566, 141] width 9 height 9
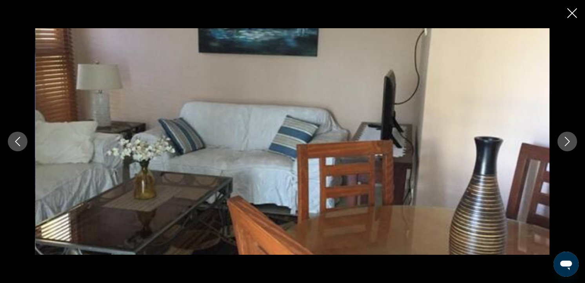
click at [567, 140] on icon "Next image" at bounding box center [566, 141] width 9 height 9
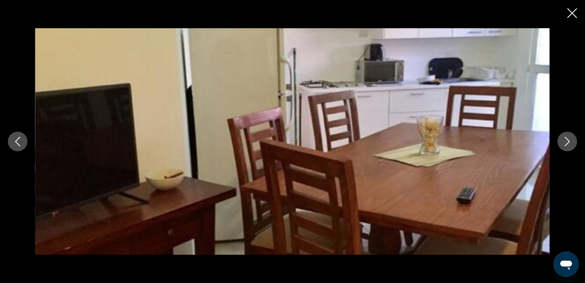
click at [567, 140] on icon "Next image" at bounding box center [566, 141] width 9 height 9
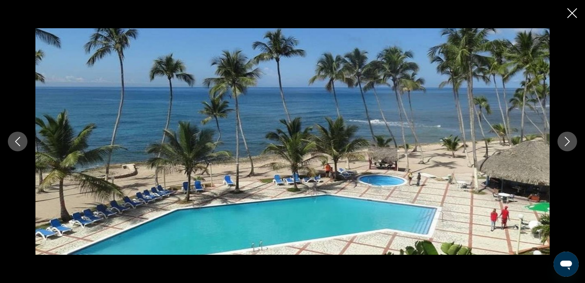
click at [567, 140] on icon "Next image" at bounding box center [566, 141] width 9 height 9
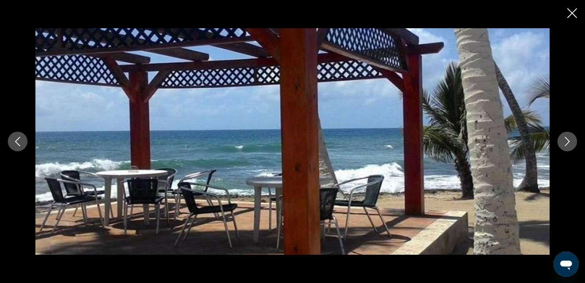
click at [567, 140] on icon "Next image" at bounding box center [566, 141] width 9 height 9
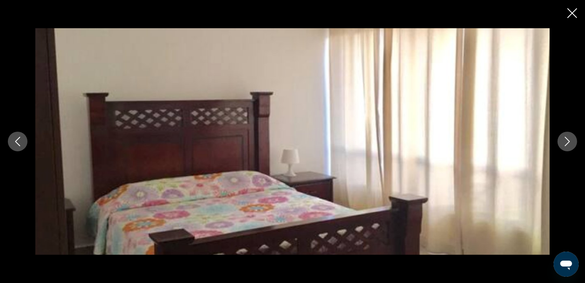
click at [567, 140] on icon "Next image" at bounding box center [566, 141] width 9 height 9
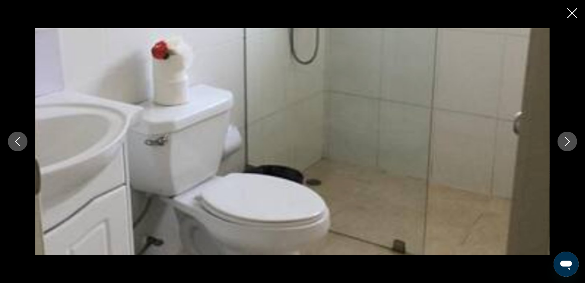
click at [567, 140] on icon "Next image" at bounding box center [566, 141] width 9 height 9
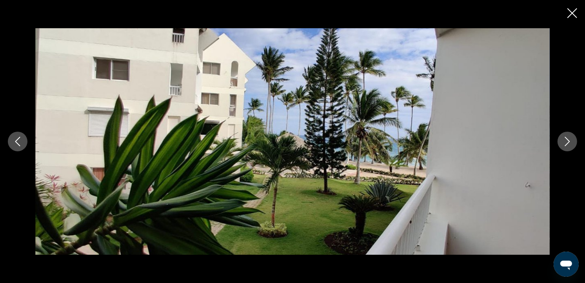
click at [567, 140] on icon "Next image" at bounding box center [566, 141] width 9 height 9
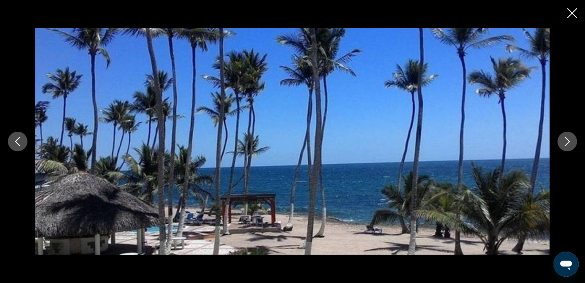
click at [567, 140] on icon "Next image" at bounding box center [566, 141] width 9 height 9
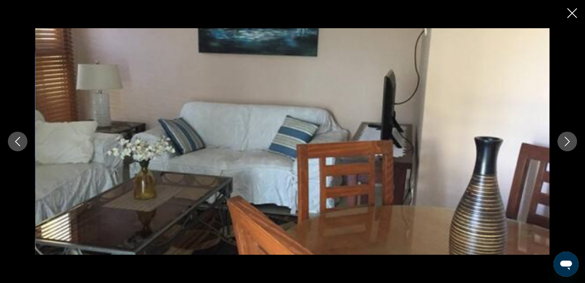
click at [573, 11] on icon "Close slideshow" at bounding box center [572, 13] width 10 height 10
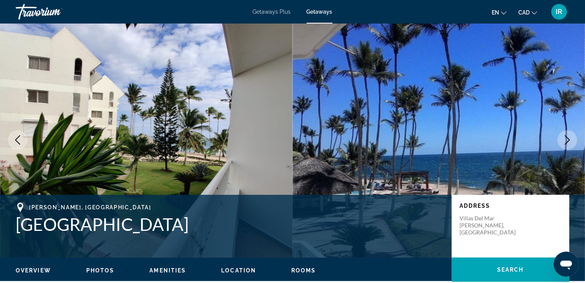
scroll to position [0, 0]
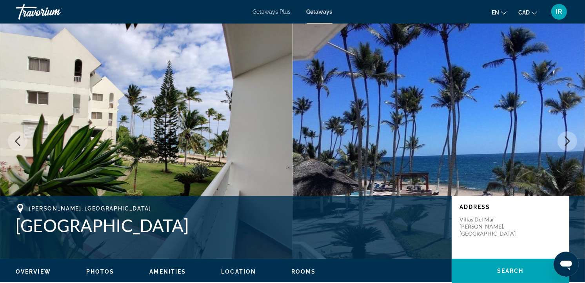
drag, startPoint x: 15, startPoint y: 225, endPoint x: 177, endPoint y: 240, distance: 163.0
click at [177, 240] on div "Juan Dolio, Dominican Republic Albatros Club Resort Address Villas del Mar Juan…" at bounding box center [292, 227] width 585 height 47
copy h1 "Albatros Club Resort"
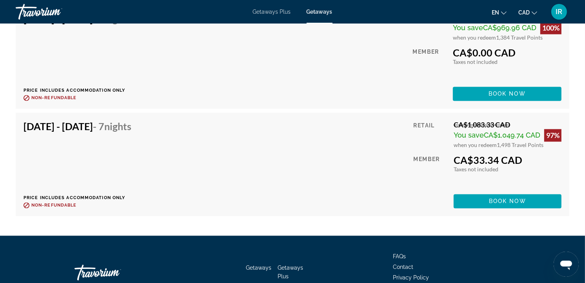
scroll to position [1393, 0]
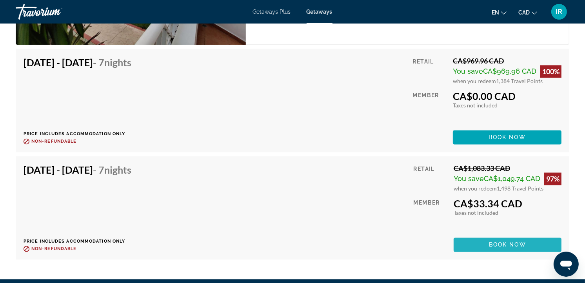
click at [486, 237] on span "Main content" at bounding box center [507, 244] width 108 height 19
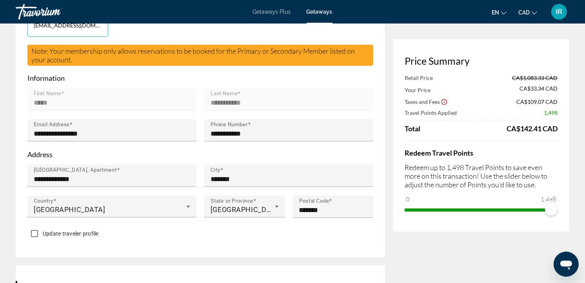
scroll to position [305, 0]
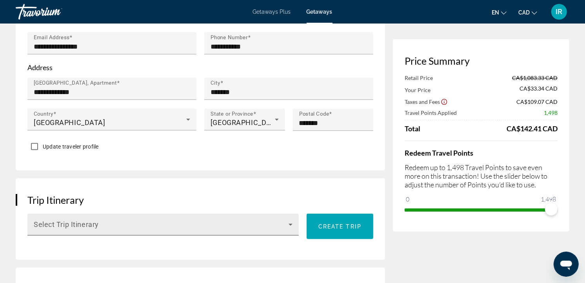
click at [291, 226] on icon "Main content" at bounding box center [290, 224] width 9 height 9
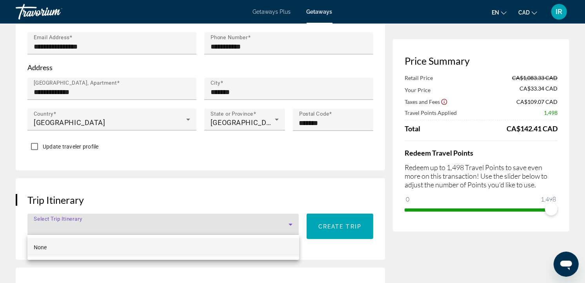
click at [291, 226] on div at bounding box center [292, 141] width 585 height 283
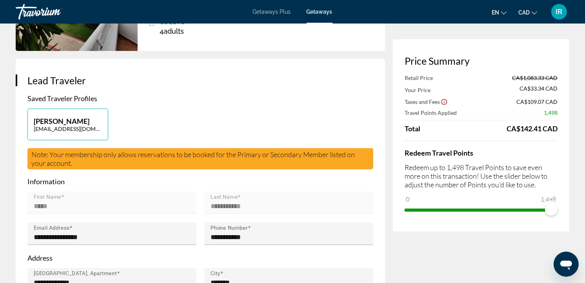
scroll to position [0, 0]
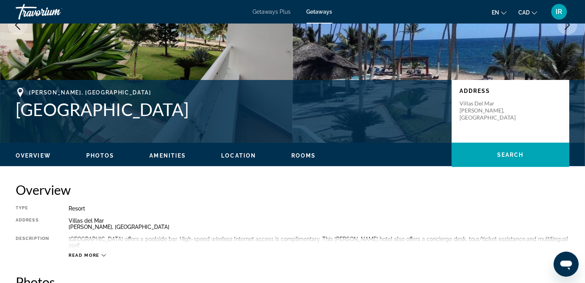
scroll to position [174, 0]
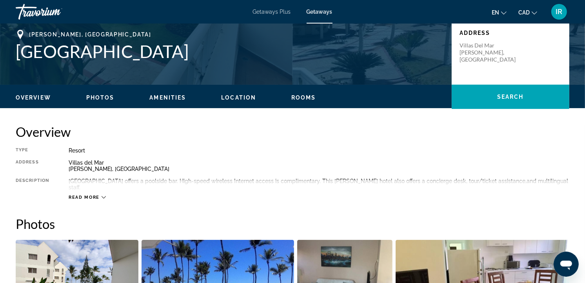
click at [102, 195] on icon "Main content" at bounding box center [104, 197] width 4 height 4
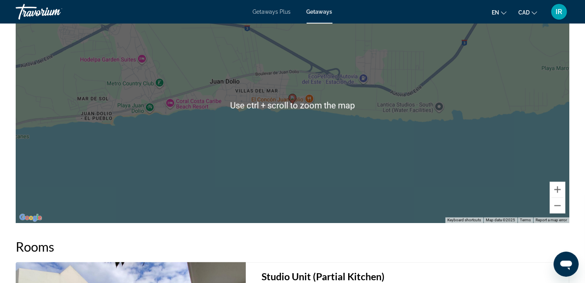
scroll to position [1001, 0]
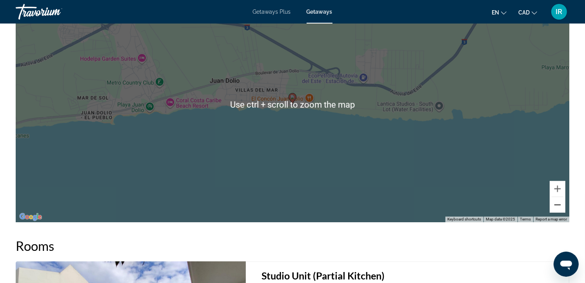
click at [557, 199] on button "Zoom out" at bounding box center [557, 205] width 16 height 16
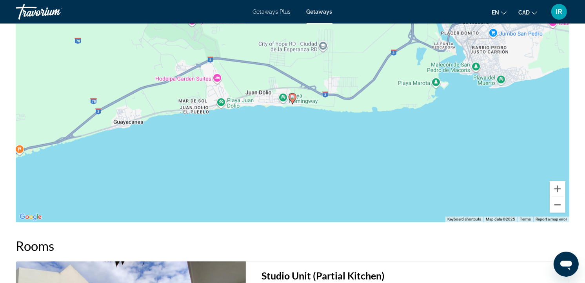
click at [557, 199] on button "Zoom out" at bounding box center [557, 205] width 16 height 16
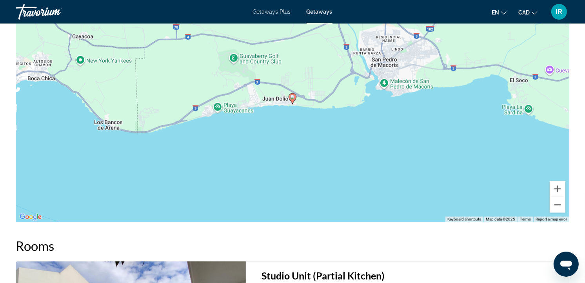
click at [557, 199] on button "Zoom out" at bounding box center [557, 205] width 16 height 16
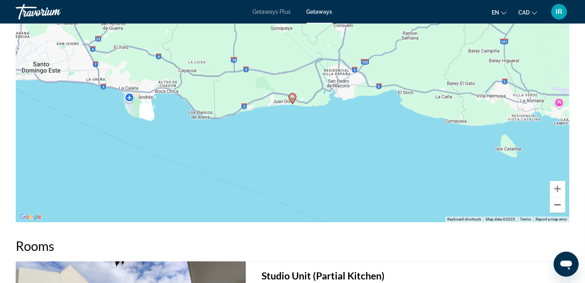
click at [557, 199] on button "Zoom out" at bounding box center [557, 205] width 16 height 16
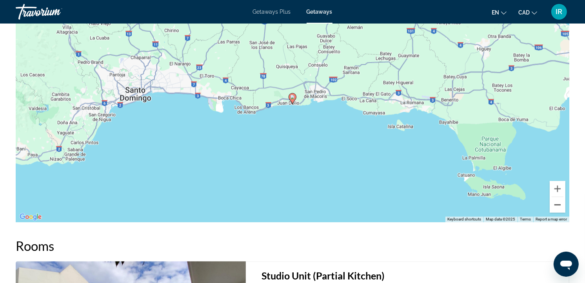
click at [557, 199] on button "Zoom out" at bounding box center [557, 205] width 16 height 16
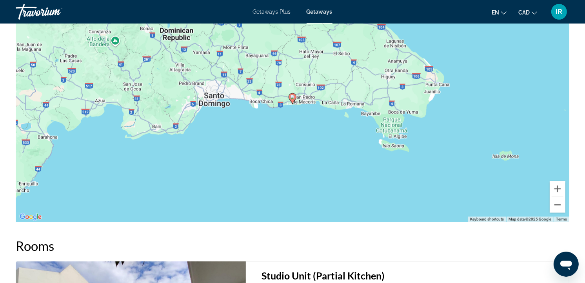
click at [557, 199] on button "Zoom out" at bounding box center [557, 205] width 16 height 16
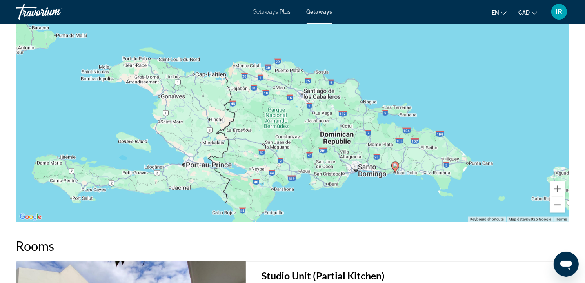
drag, startPoint x: 283, startPoint y: 154, endPoint x: 385, endPoint y: 224, distance: 124.4
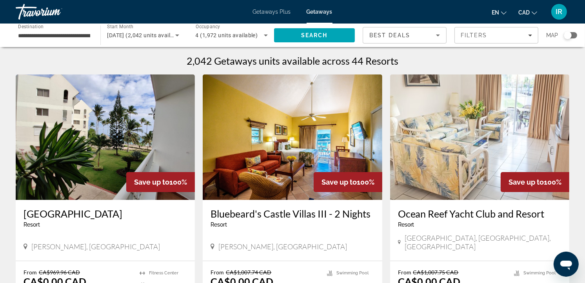
click at [574, 34] on div "Search widget" at bounding box center [570, 35] width 13 height 6
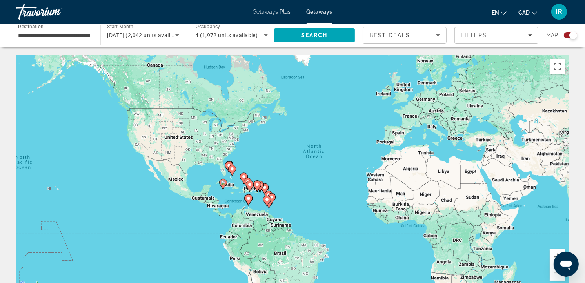
drag, startPoint x: 269, startPoint y: 210, endPoint x: 373, endPoint y: 197, distance: 104.7
click at [373, 197] on div "To activate drag with keyboard, press Alt + Enter. Once in keyboard drag state,…" at bounding box center [292, 172] width 553 height 235
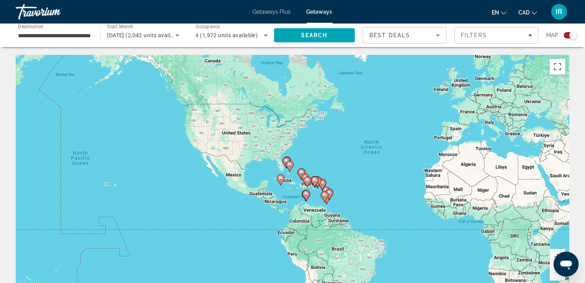
click at [340, 174] on div "To activate drag with keyboard, press Alt + Enter. Once in keyboard drag state,…" at bounding box center [292, 172] width 553 height 235
click at [343, 187] on div "To activate drag with keyboard, press Alt + Enter. Once in keyboard drag state,…" at bounding box center [292, 172] width 553 height 235
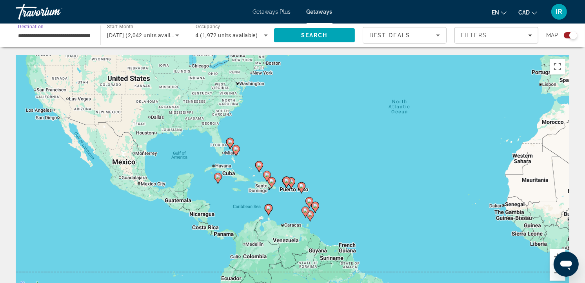
click at [56, 33] on input "**********" at bounding box center [54, 35] width 72 height 9
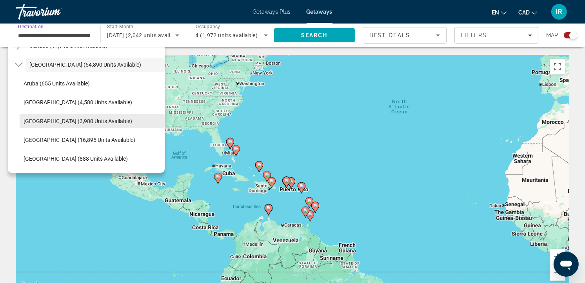
scroll to position [115, 0]
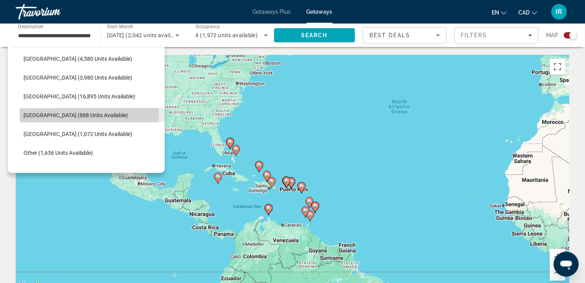
click at [57, 112] on span "Dominican Republic (888 units available)" at bounding box center [76, 115] width 104 height 6
type input "**********"
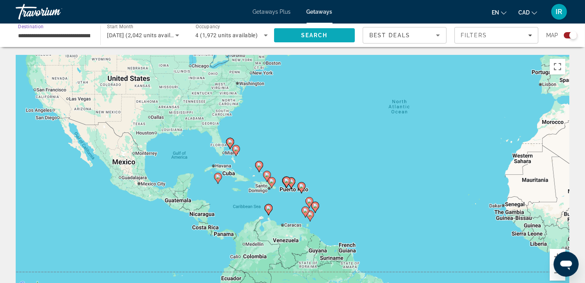
click at [316, 30] on span "Search" at bounding box center [314, 35] width 81 height 19
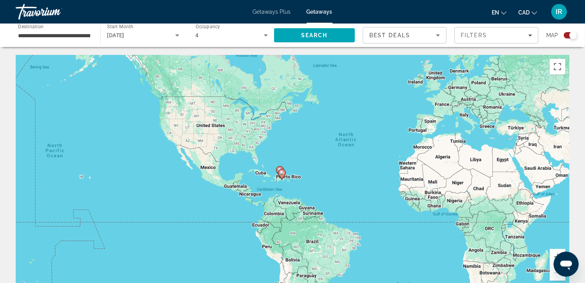
click at [273, 185] on div "To activate drag with keyboard, press Alt + Enter. Once in keyboard drag state,…" at bounding box center [292, 172] width 553 height 235
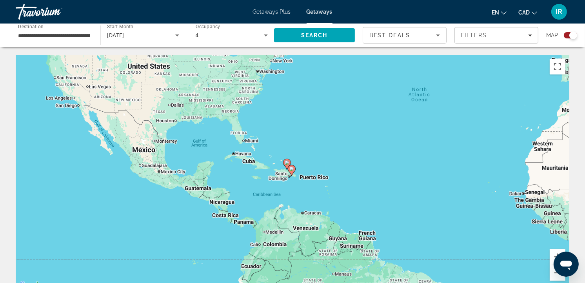
click at [284, 184] on div "To activate drag with keyboard, press Alt + Enter. Once in keyboard drag state,…" at bounding box center [292, 172] width 553 height 235
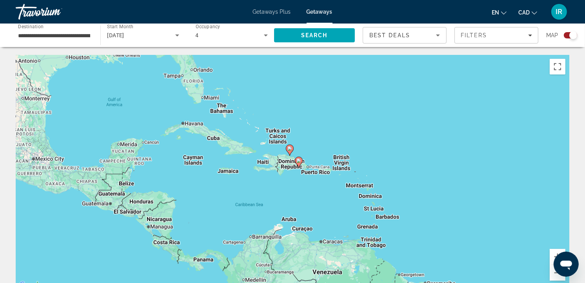
click at [284, 184] on div "To activate drag with keyboard, press Alt + Enter. Once in keyboard drag state,…" at bounding box center [292, 172] width 553 height 235
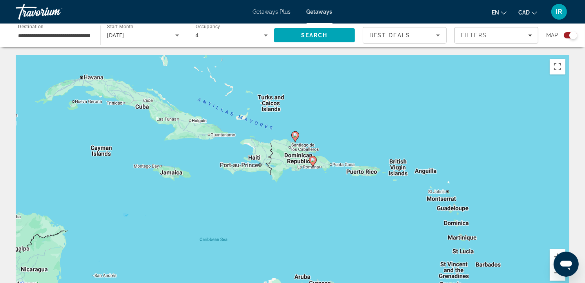
drag, startPoint x: 299, startPoint y: 167, endPoint x: 297, endPoint y: 189, distance: 21.7
click at [297, 189] on div "To activate drag with keyboard, press Alt + Enter. Once in keyboard drag state,…" at bounding box center [292, 172] width 553 height 235
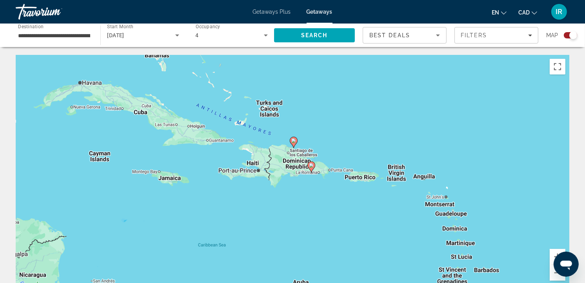
click at [299, 184] on div "To activate drag with keyboard, press Alt + Enter. Once in keyboard drag state,…" at bounding box center [292, 172] width 553 height 235
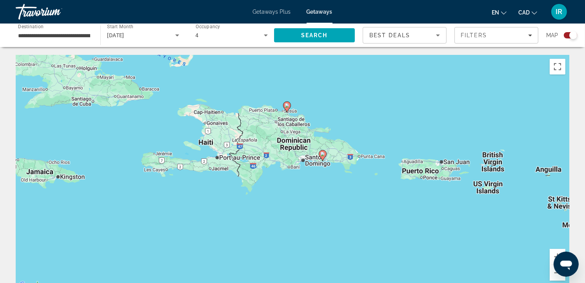
click at [297, 174] on div "To activate drag with keyboard, press Alt + Enter. Once in keyboard drag state,…" at bounding box center [292, 172] width 553 height 235
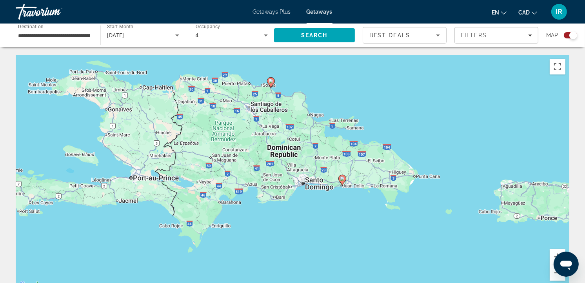
drag, startPoint x: 326, startPoint y: 169, endPoint x: 319, endPoint y: 202, distance: 34.0
click at [319, 208] on div "To activate drag with keyboard, press Alt + Enter. Once in keyboard drag state,…" at bounding box center [292, 172] width 553 height 235
click at [318, 196] on div "To activate drag with keyboard, press Alt + Enter. Once in keyboard drag state,…" at bounding box center [292, 172] width 553 height 235
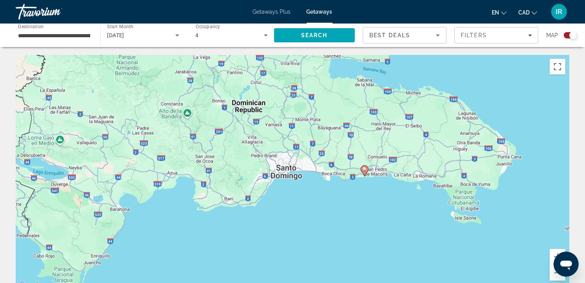
click at [366, 170] on image "Main content" at bounding box center [364, 169] width 5 height 5
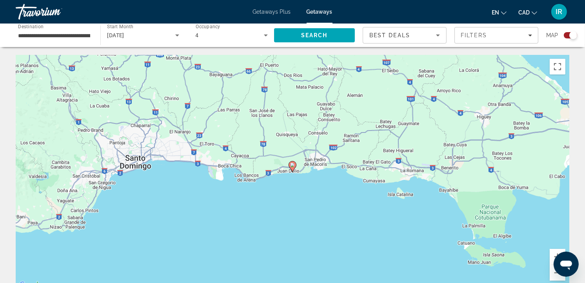
click at [296, 169] on div "To navigate, press the arrow keys. To activate drag with keyboard, press Alt + …" at bounding box center [292, 172] width 553 height 235
click at [291, 168] on icon "Main content" at bounding box center [292, 166] width 7 height 10
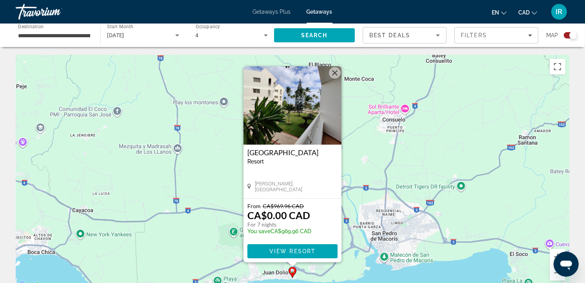
click at [339, 76] on button "Close" at bounding box center [335, 73] width 12 height 12
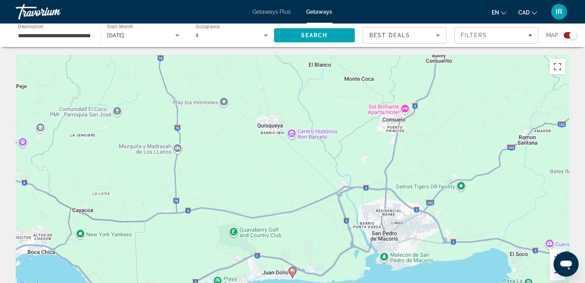
click at [554, 276] on button "Zoom out" at bounding box center [557, 273] width 16 height 16
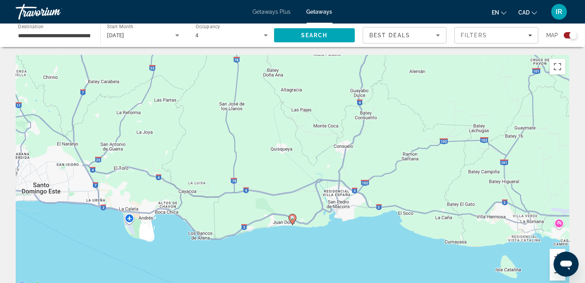
click at [554, 276] on button "Zoom out" at bounding box center [557, 273] width 16 height 16
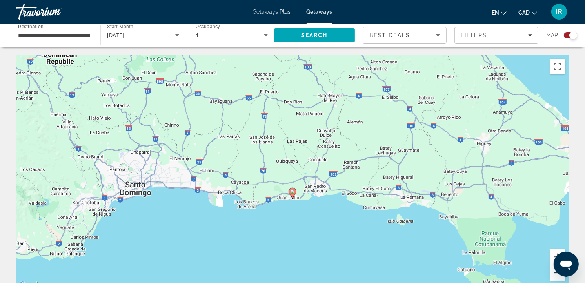
click at [554, 276] on button "Zoom out" at bounding box center [557, 273] width 16 height 16
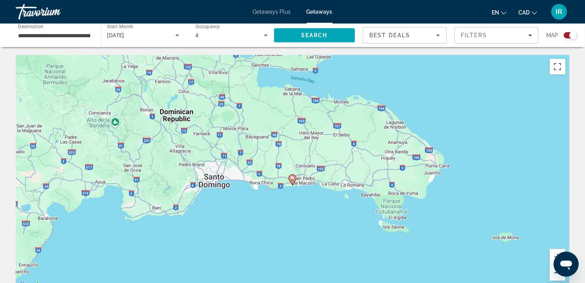
click at [554, 276] on button "Zoom out" at bounding box center [557, 273] width 16 height 16
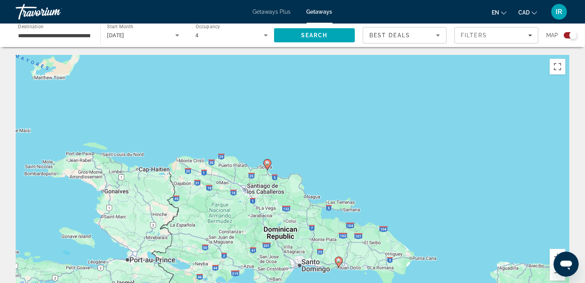
drag, startPoint x: 218, startPoint y: 116, endPoint x: 267, endPoint y: 214, distance: 110.2
click at [267, 214] on div "To activate drag with keyboard, press Alt + Enter. Once in keyboard drag state,…" at bounding box center [292, 172] width 553 height 235
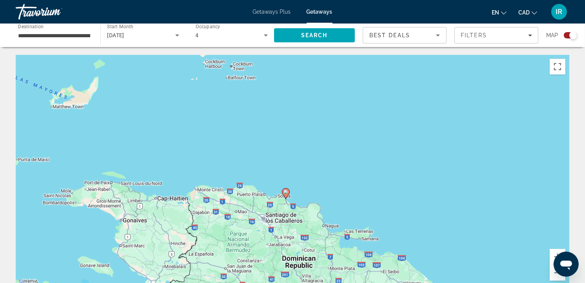
click at [286, 190] on image "Main content" at bounding box center [285, 192] width 5 height 5
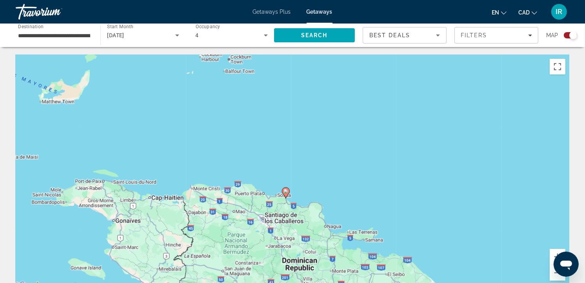
click at [286, 190] on g "Main content" at bounding box center [286, 192] width 8 height 11
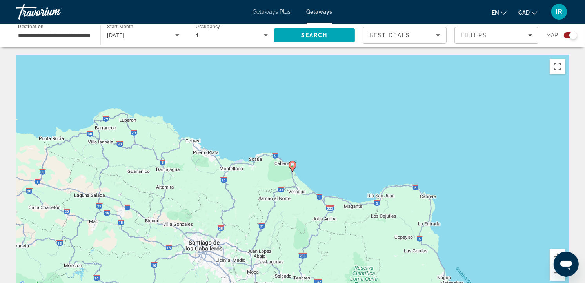
click at [294, 165] on image "Main content" at bounding box center [292, 165] width 5 height 5
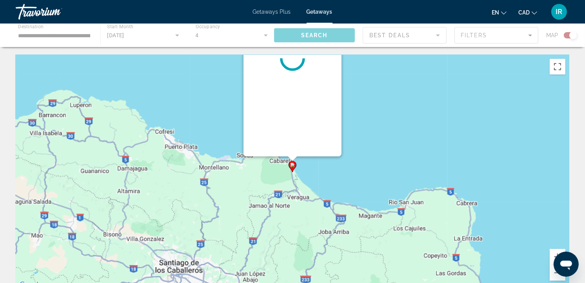
click at [294, 165] on image "Main content" at bounding box center [292, 165] width 5 height 5
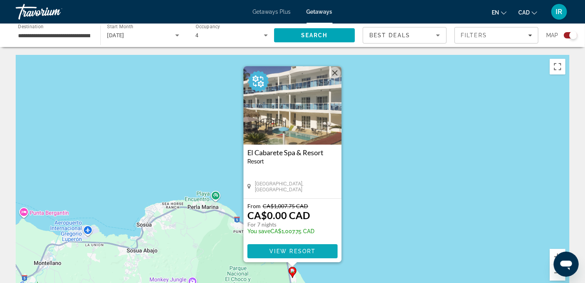
click at [290, 248] on span "View Resort" at bounding box center [292, 251] width 46 height 6
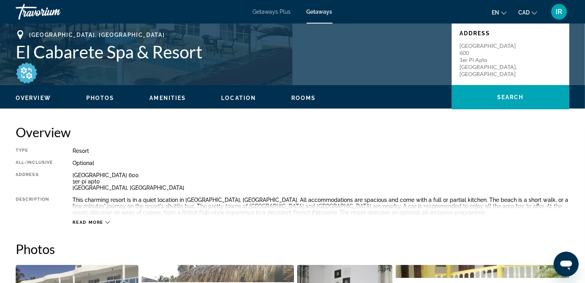
scroll to position [174, 0]
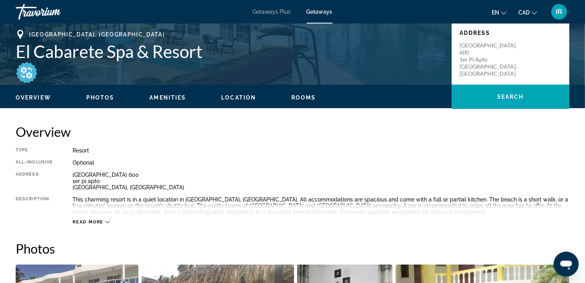
click at [106, 221] on icon "Main content" at bounding box center [107, 222] width 4 height 2
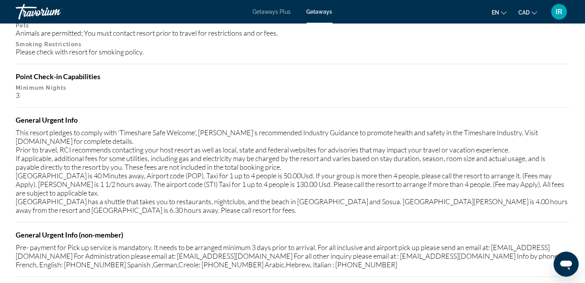
scroll to position [871, 0]
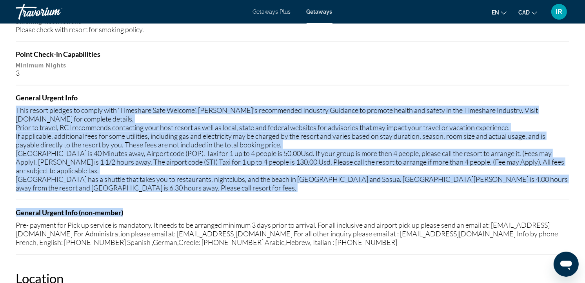
drag, startPoint x: 16, startPoint y: 108, endPoint x: 156, endPoint y: 198, distance: 166.3
click at [156, 198] on div "Mandatory Fees Info Mandatory cleaning fee is 25.00 USD, per week, for all unit…" at bounding box center [292, 92] width 553 height 326
drag, startPoint x: 156, startPoint y: 198, endPoint x: 121, endPoint y: 141, distance: 66.9
copy div "This resort pledges to comply with ‘Timeshare Safe Welcome’, ARDA’s recommended…"
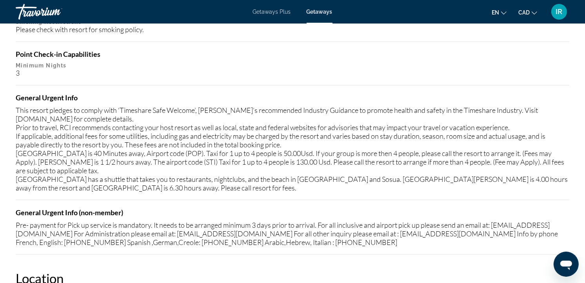
click at [240, 225] on div "Pre- payment for Pick up service is mandatory. It needs to be arranged minimum …" at bounding box center [292, 234] width 553 height 26
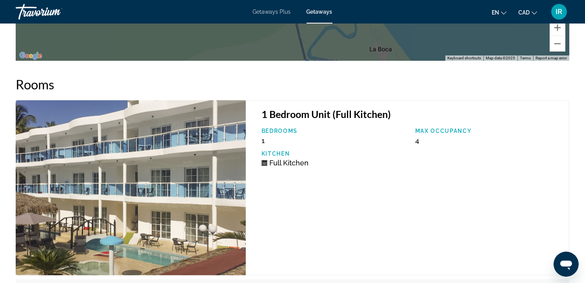
scroll to position [1350, 0]
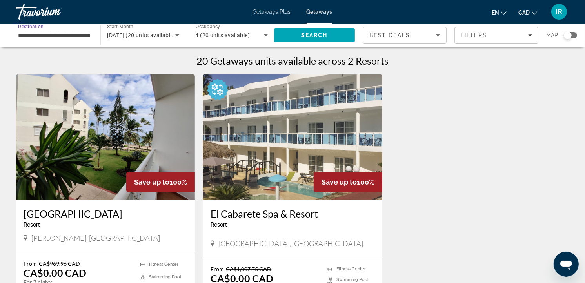
click at [64, 36] on input "**********" at bounding box center [54, 35] width 72 height 9
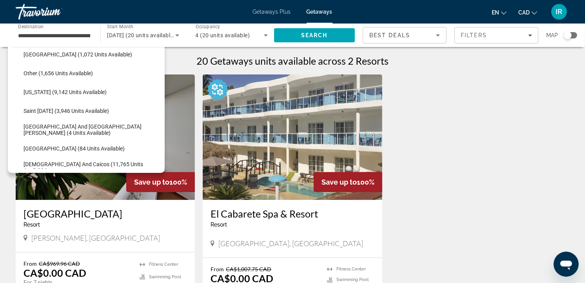
scroll to position [200, 0]
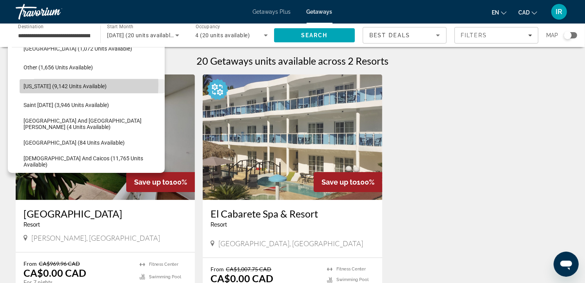
click at [46, 85] on span "Puerto Rico (9,142 units available)" at bounding box center [65, 86] width 83 height 6
type input "**********"
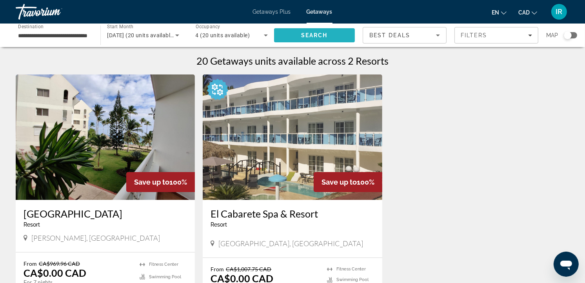
click at [310, 34] on span "Search" at bounding box center [314, 35] width 27 height 6
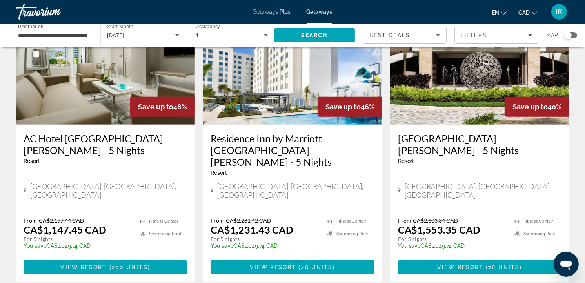
scroll to position [392, 0]
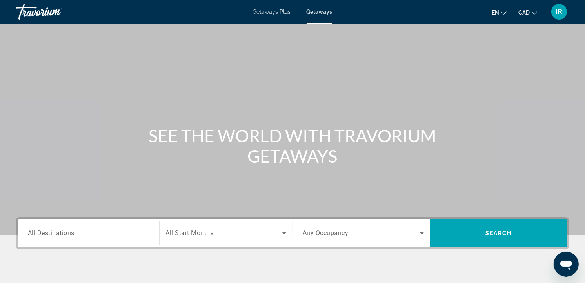
click at [78, 234] on input "Destination All Destinations" at bounding box center [88, 233] width 121 height 9
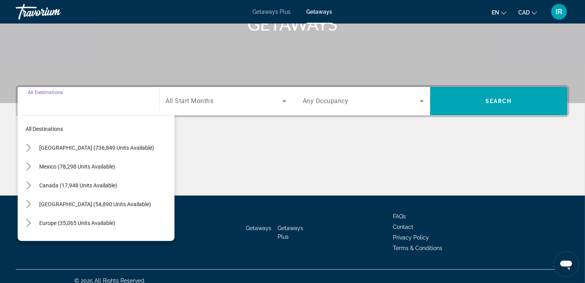
scroll to position [140, 0]
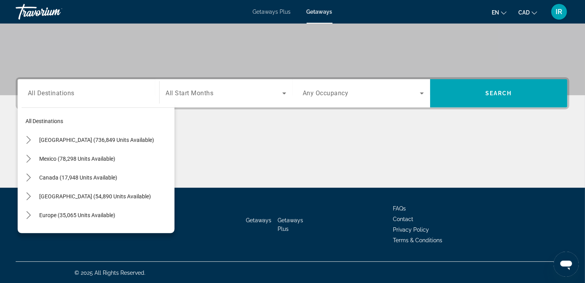
click at [348, 107] on div "Occupancy Any Occupancy" at bounding box center [363, 93] width 134 height 28
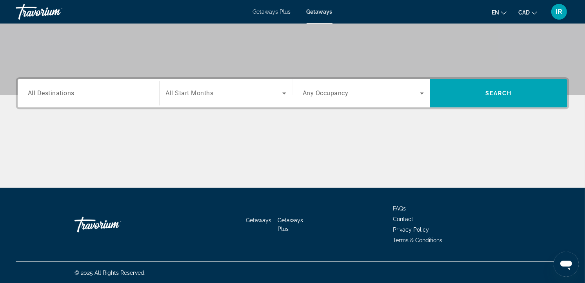
click at [279, 11] on span "Getaways Plus" at bounding box center [272, 12] width 38 height 6
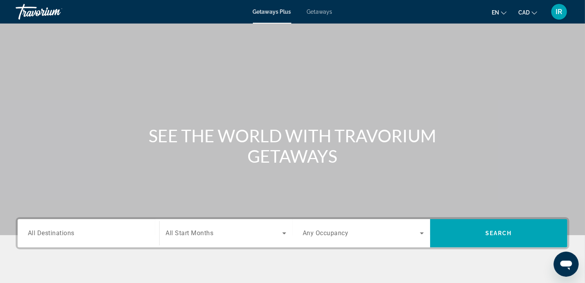
click at [45, 232] on span "All Destinations" at bounding box center [51, 232] width 47 height 7
click at [45, 232] on input "Destination All Destinations" at bounding box center [88, 233] width 121 height 9
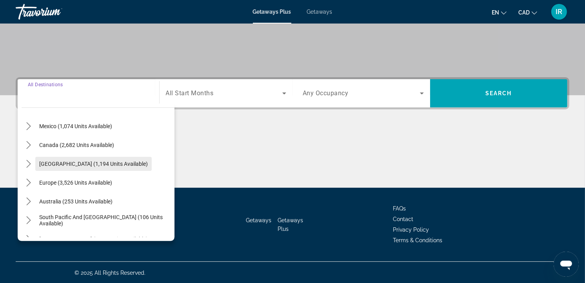
scroll to position [40, 0]
click at [75, 164] on span "Caribbean & Atlantic Islands (1,194 units available)" at bounding box center [93, 164] width 109 height 6
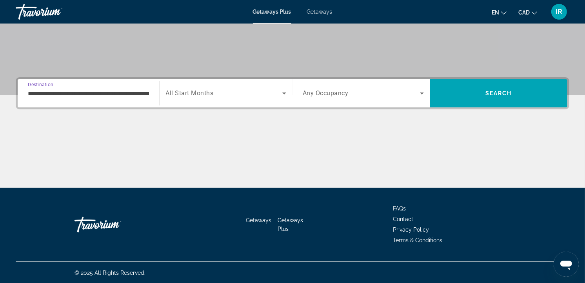
click at [124, 93] on input "**********" at bounding box center [88, 93] width 121 height 9
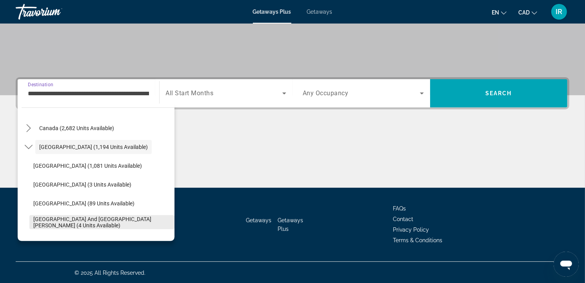
scroll to position [71, 0]
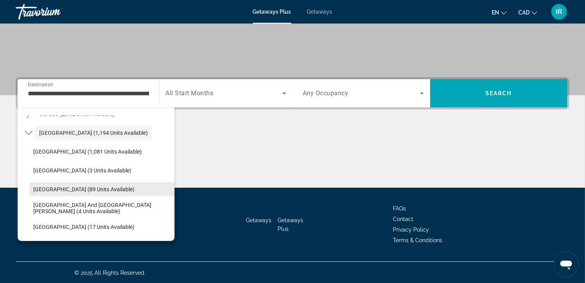
click at [89, 186] on span "Dominican Republic (89 units available)" at bounding box center [83, 189] width 101 height 6
type input "**********"
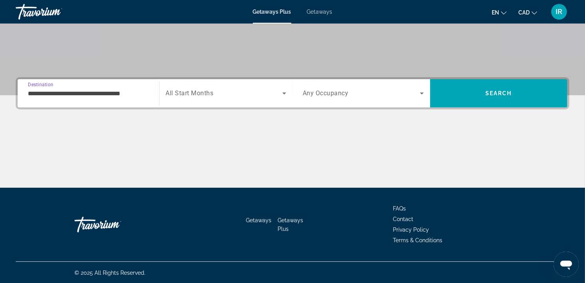
click at [214, 91] on span "Search widget" at bounding box center [224, 93] width 117 height 9
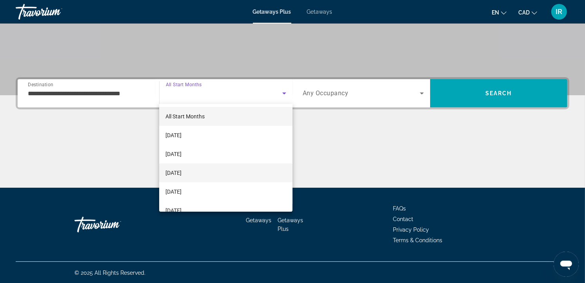
click at [174, 172] on span "[DATE]" at bounding box center [173, 172] width 16 height 9
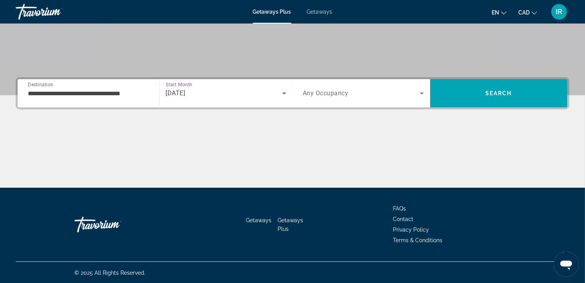
click at [332, 92] on span "Any Occupancy" at bounding box center [326, 93] width 46 height 7
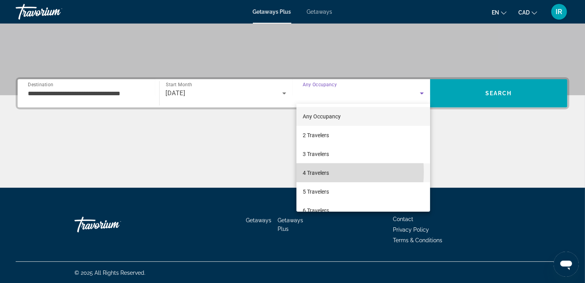
click at [308, 172] on span "4 Travelers" at bounding box center [316, 172] width 26 height 9
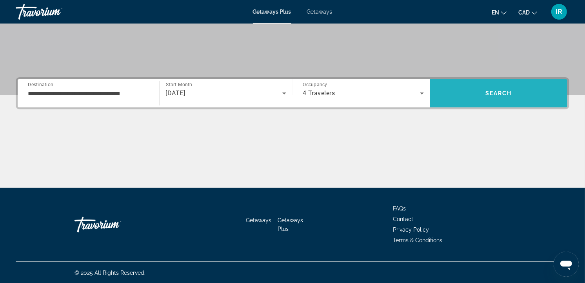
click at [494, 87] on span "Search" at bounding box center [499, 93] width 138 height 19
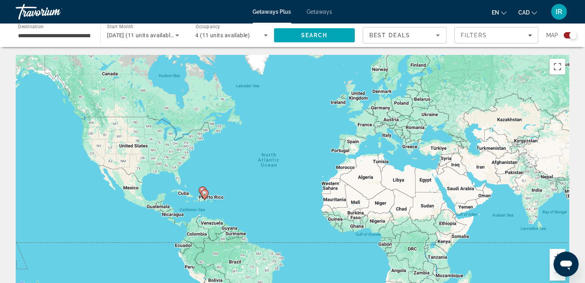
click at [210, 208] on div "To activate drag with keyboard, press Alt + Enter. Once in keyboard drag state,…" at bounding box center [292, 172] width 553 height 235
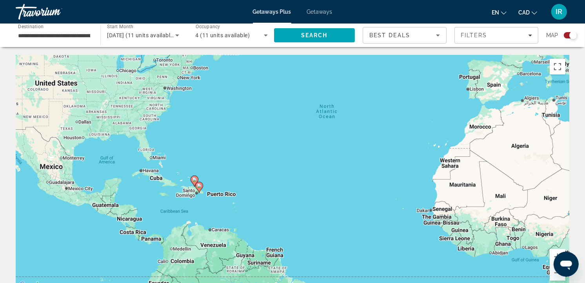
click at [193, 203] on div "To activate drag with keyboard, press Alt + Enter. Once in keyboard drag state,…" at bounding box center [292, 172] width 553 height 235
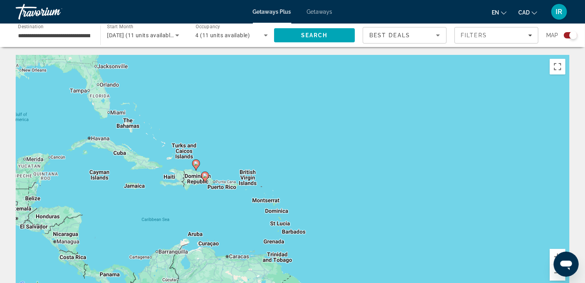
click at [180, 197] on div "To activate drag with keyboard, press Alt + Enter. Once in keyboard drag state,…" at bounding box center [292, 172] width 553 height 235
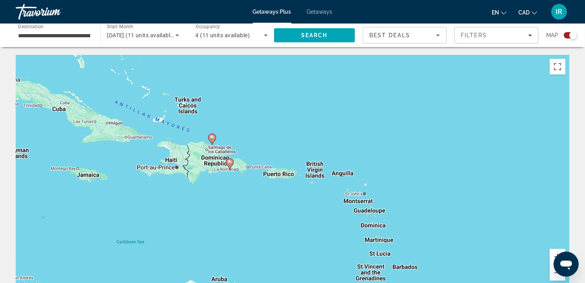
click at [228, 188] on div "To activate drag with keyboard, press Alt + Enter. Once in keyboard drag state,…" at bounding box center [292, 172] width 553 height 235
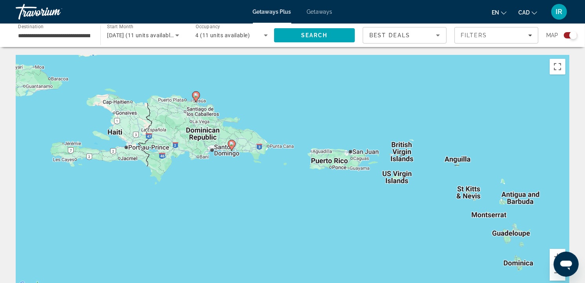
click at [221, 162] on div "To activate drag with keyboard, press Alt + Enter. Once in keyboard drag state,…" at bounding box center [292, 172] width 553 height 235
click at [233, 144] on image "Main content" at bounding box center [231, 143] width 5 height 5
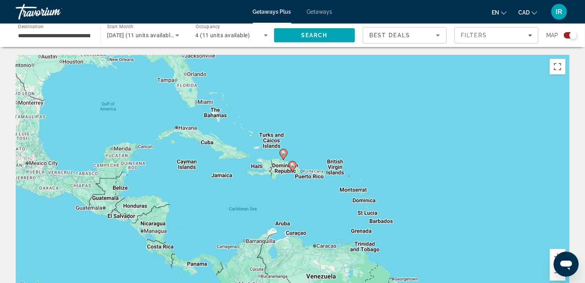
click at [294, 165] on image "Main content" at bounding box center [292, 165] width 5 height 5
type input "**********"
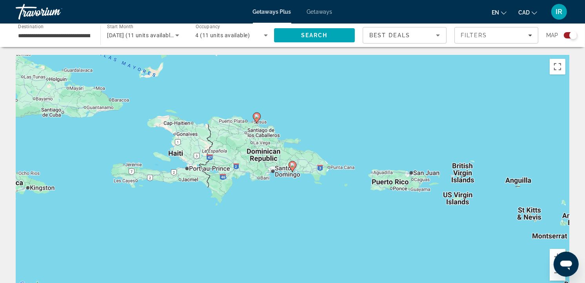
click at [294, 165] on image "Main content" at bounding box center [292, 165] width 5 height 5
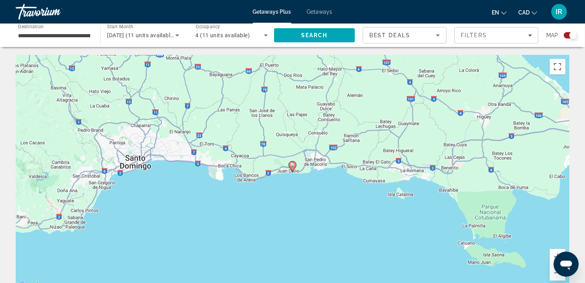
click at [294, 165] on image "Main content" at bounding box center [292, 165] width 5 height 5
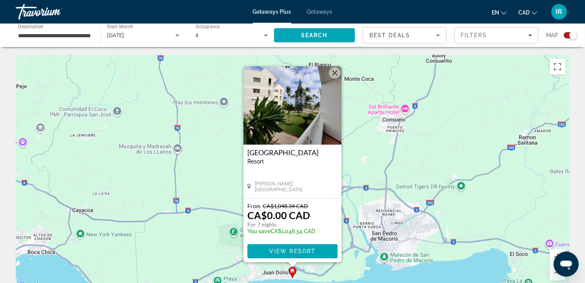
click at [337, 73] on button "Close" at bounding box center [335, 73] width 12 height 12
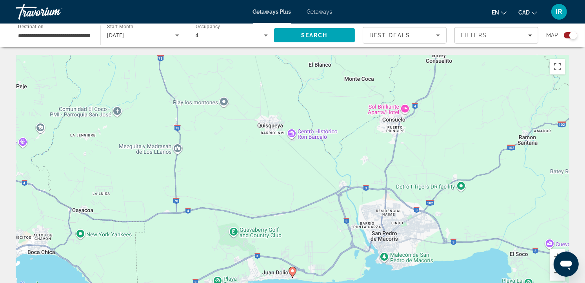
click at [555, 275] on button "Zoom out" at bounding box center [557, 273] width 16 height 16
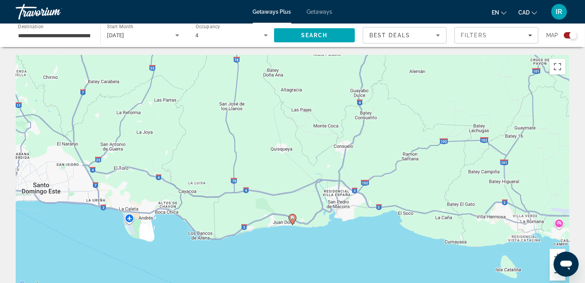
click at [555, 275] on button "Zoom out" at bounding box center [557, 273] width 16 height 16
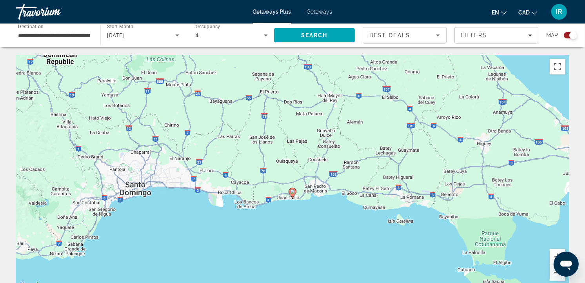
click at [555, 275] on button "Zoom out" at bounding box center [557, 273] width 16 height 16
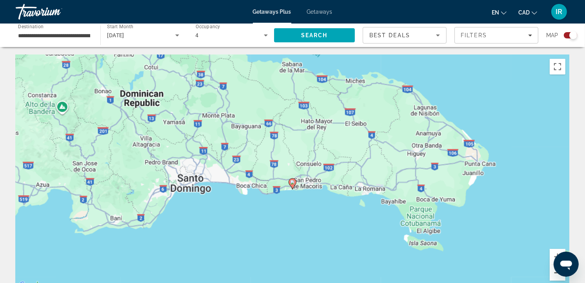
click at [555, 275] on button "Zoom out" at bounding box center [557, 273] width 16 height 16
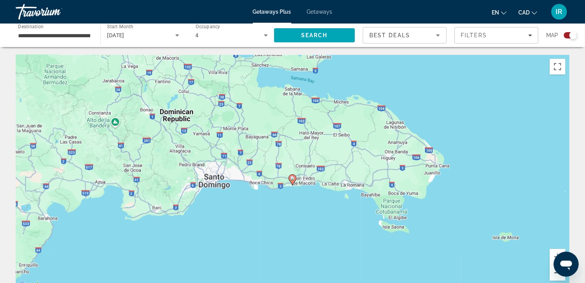
click at [555, 275] on button "Zoom out" at bounding box center [557, 273] width 16 height 16
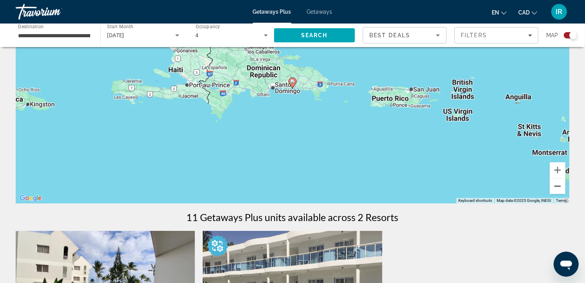
scroll to position [87, 0]
click at [561, 189] on button "Zoom out" at bounding box center [557, 186] width 16 height 16
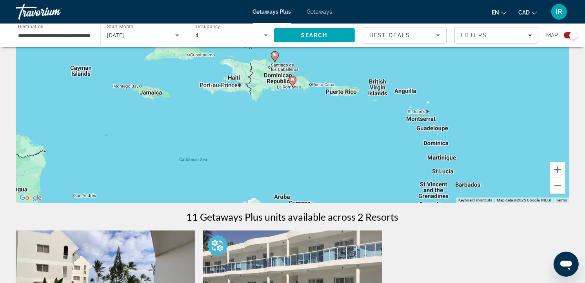
click at [295, 80] on image "Main content" at bounding box center [292, 80] width 5 height 5
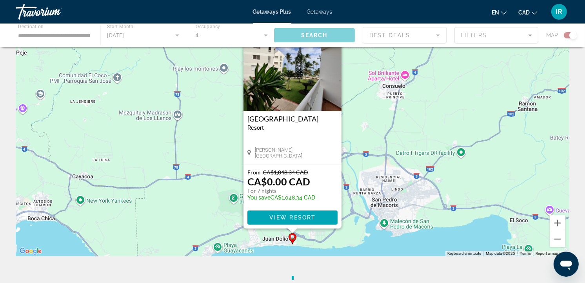
scroll to position [0, 0]
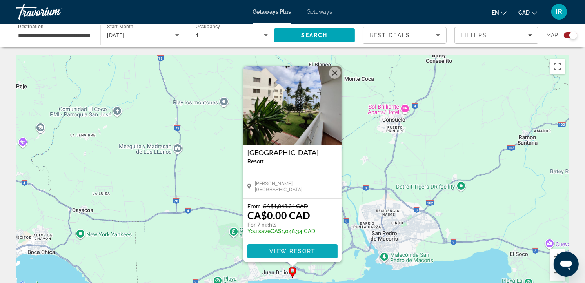
click at [281, 250] on span "View Resort" at bounding box center [292, 251] width 46 height 6
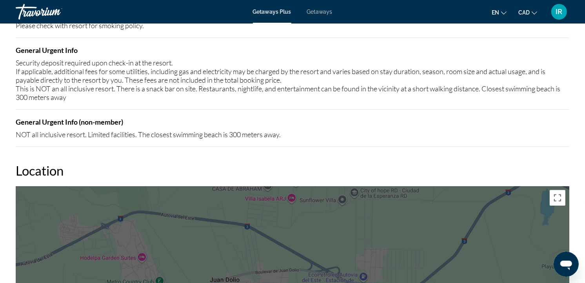
scroll to position [711, 0]
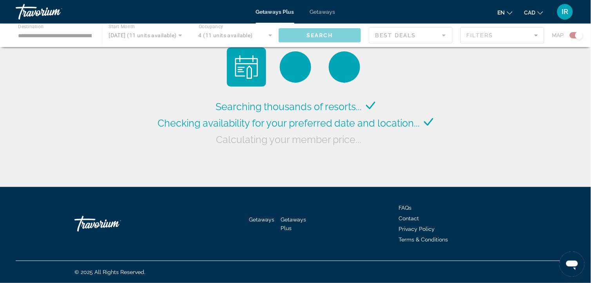
click at [318, 9] on span "Getaways" at bounding box center [322, 12] width 25 height 6
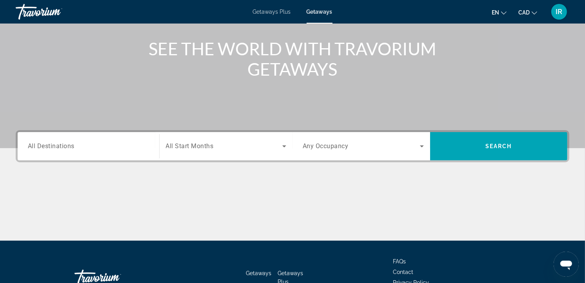
click at [82, 145] on input "Destination All Destinations" at bounding box center [88, 146] width 121 height 9
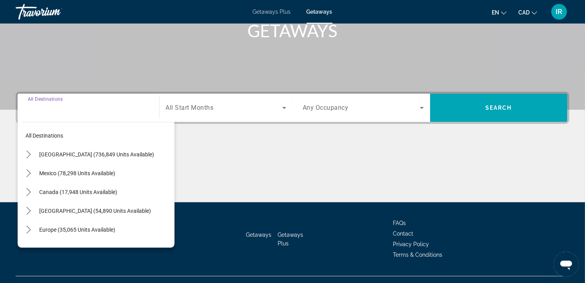
scroll to position [140, 0]
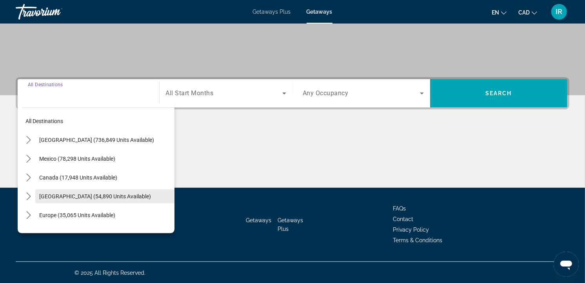
click at [78, 193] on span "[GEOGRAPHIC_DATA] (54,890 units available)" at bounding box center [95, 196] width 112 height 6
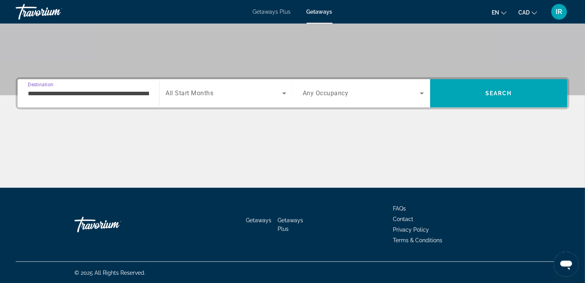
click at [83, 89] on input "**********" at bounding box center [88, 93] width 121 height 9
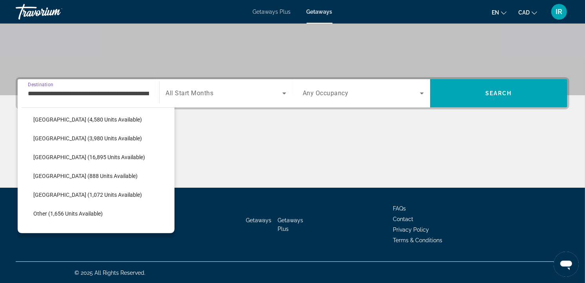
scroll to position [115, 0]
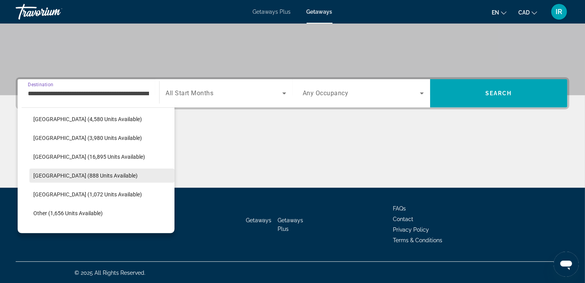
click at [74, 173] on span "Dominican Republic (888 units available)" at bounding box center [85, 175] width 104 height 6
type input "**********"
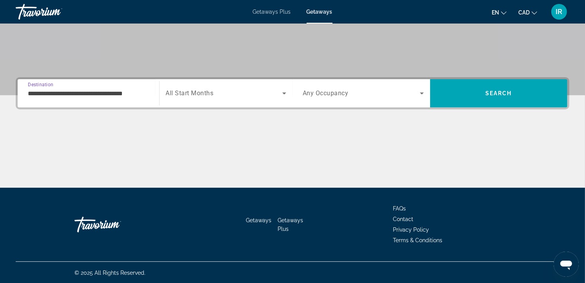
click at [226, 91] on span "Search widget" at bounding box center [224, 93] width 117 height 9
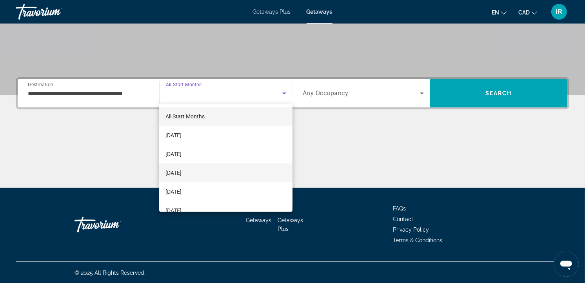
click at [181, 169] on span "[DATE]" at bounding box center [173, 172] width 16 height 9
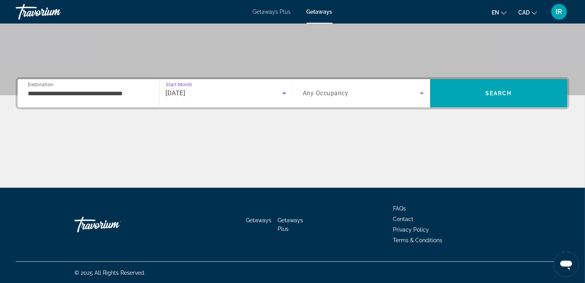
click at [340, 85] on div "Search widget" at bounding box center [363, 93] width 121 height 22
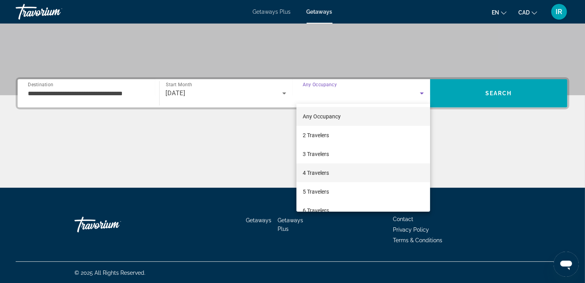
click at [303, 169] on span "4 Travelers" at bounding box center [316, 172] width 26 height 9
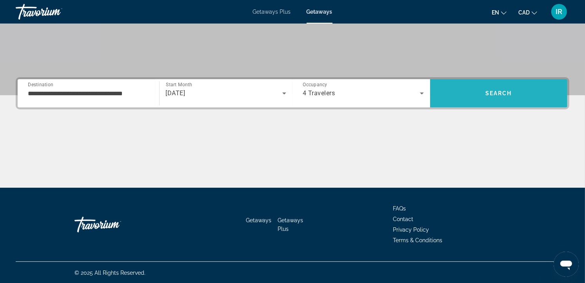
click at [469, 91] on span "Search" at bounding box center [499, 93] width 138 height 19
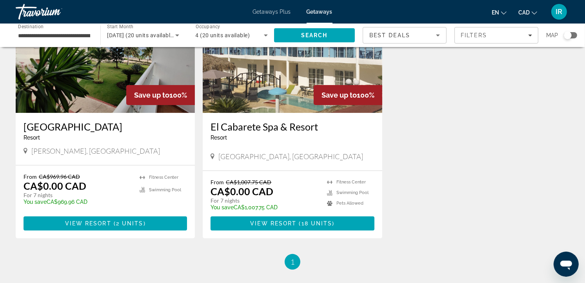
scroll to position [44, 0]
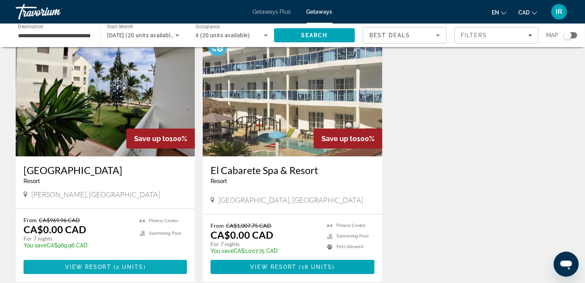
click at [78, 264] on span "View Resort" at bounding box center [88, 267] width 46 height 6
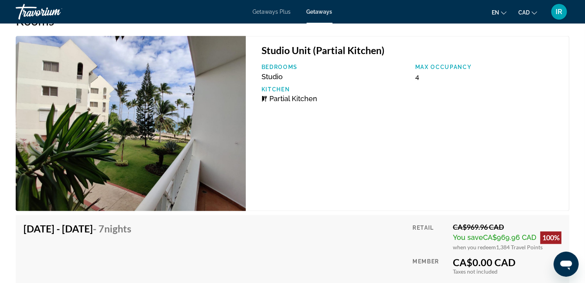
scroll to position [1306, 0]
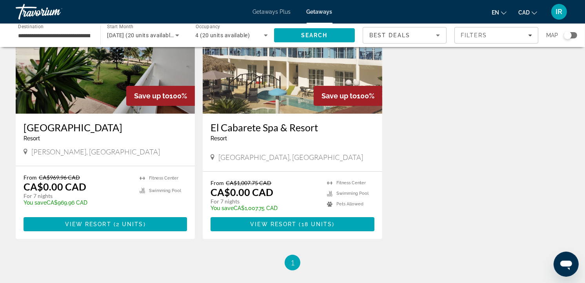
scroll to position [87, 0]
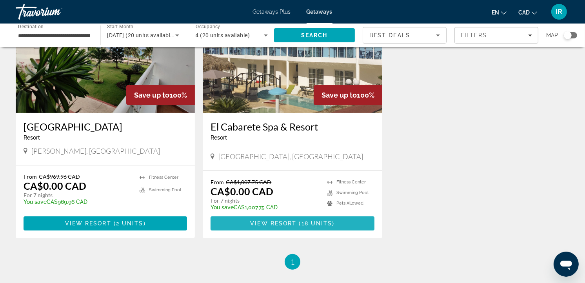
click at [301, 223] on span "18 units" at bounding box center [316, 223] width 31 height 6
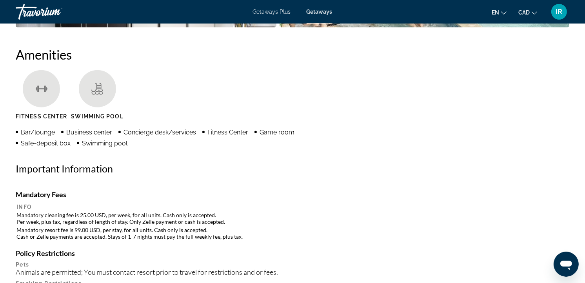
scroll to position [653, 0]
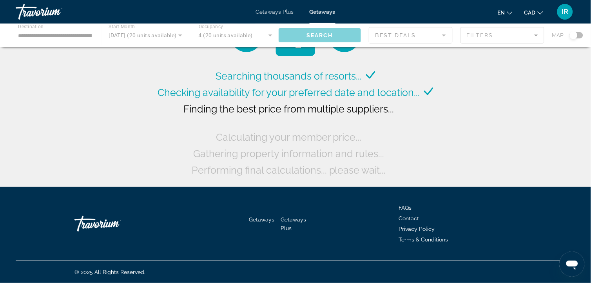
click at [583, 34] on div "Main content" at bounding box center [295, 36] width 591 height 24
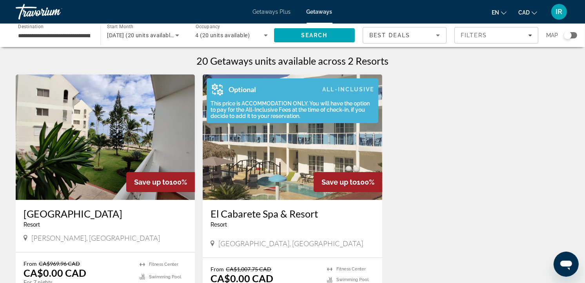
click at [340, 99] on div "Optional All-Inclusive" at bounding box center [290, 89] width 167 height 22
click at [320, 107] on div "This price is ACCOMMODATION ONLY. You will have the option to pay for the All-I…" at bounding box center [290, 109] width 167 height 19
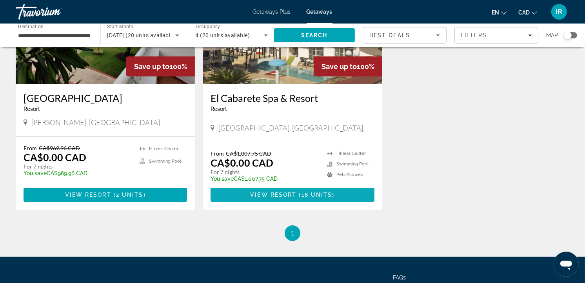
scroll to position [131, 0]
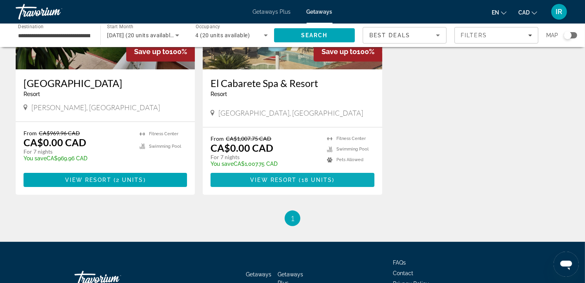
click at [281, 178] on span "View Resort" at bounding box center [273, 180] width 46 height 6
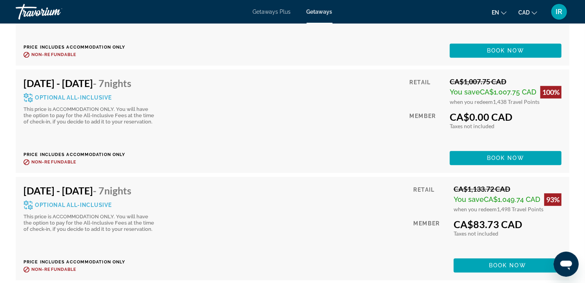
scroll to position [1872, 0]
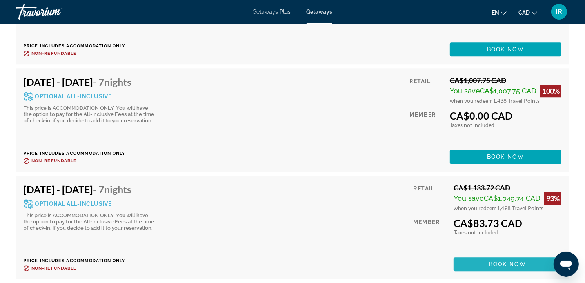
click at [490, 261] on span "Book now" at bounding box center [507, 264] width 37 height 6
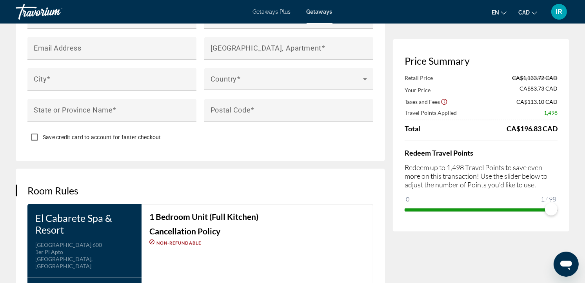
scroll to position [566, 0]
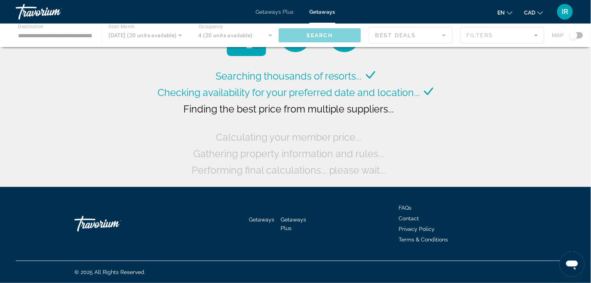
click at [579, 34] on div "Main content" at bounding box center [295, 36] width 591 height 24
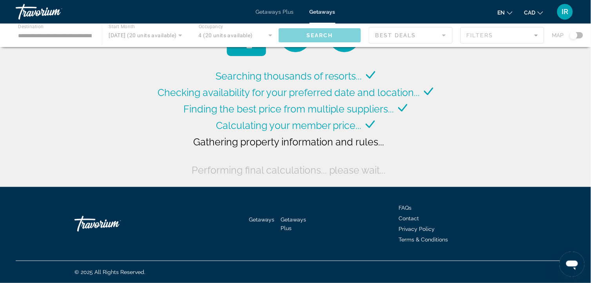
drag, startPoint x: 574, startPoint y: 34, endPoint x: 579, endPoint y: 34, distance: 4.7
click at [579, 34] on div "Main content" at bounding box center [295, 36] width 591 height 24
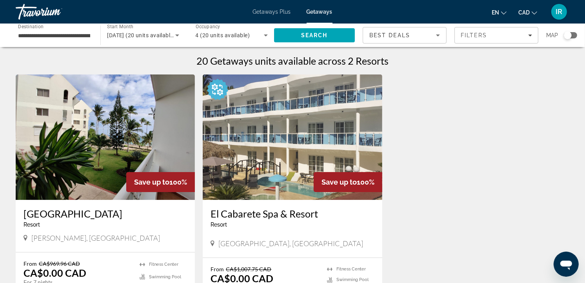
click at [48, 40] on div "**********" at bounding box center [54, 35] width 72 height 22
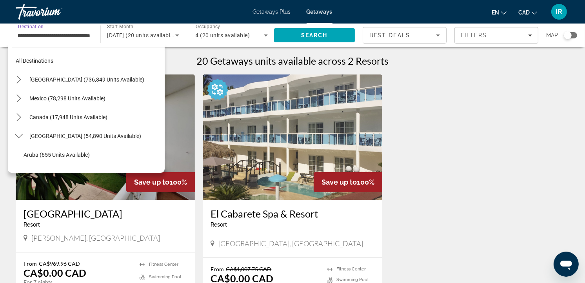
click at [35, 95] on button "Mexico (78,298 units available)" at bounding box center [94, 98] width 139 height 14
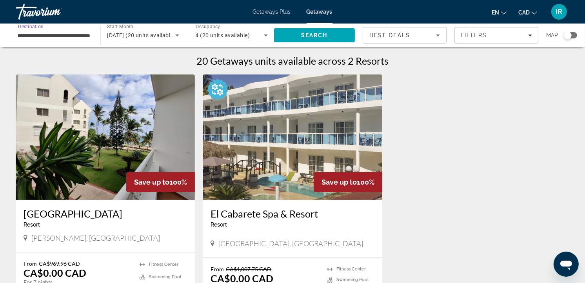
type input "**********"
click at [262, 36] on icon "Search widget" at bounding box center [265, 35] width 9 height 9
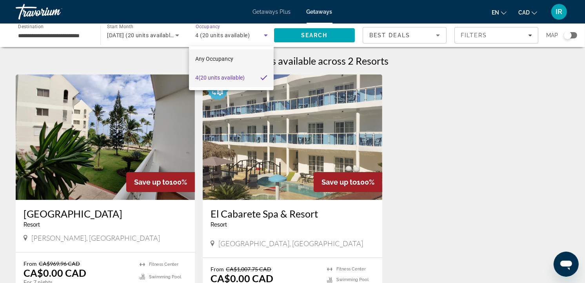
click at [237, 55] on mat-option "Any Occupancy" at bounding box center [231, 58] width 85 height 19
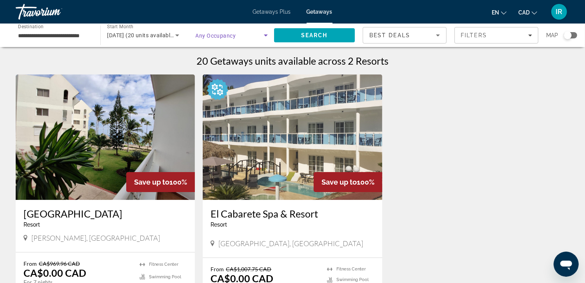
click at [257, 34] on span "Search widget" at bounding box center [230, 35] width 68 height 9
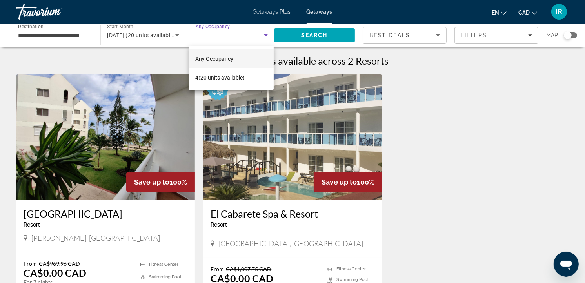
click at [310, 34] on div at bounding box center [292, 141] width 585 height 283
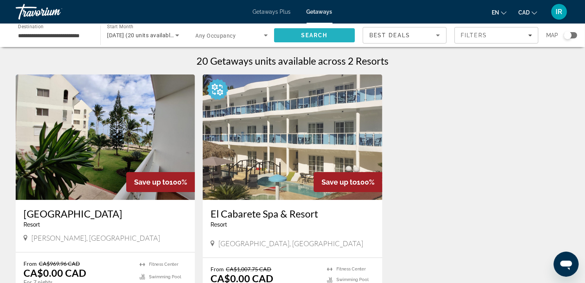
click at [314, 29] on span "Search" at bounding box center [314, 35] width 81 height 19
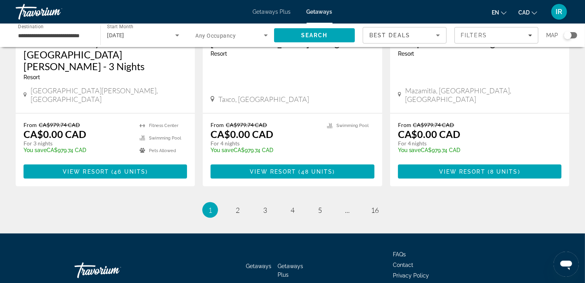
scroll to position [1020, 0]
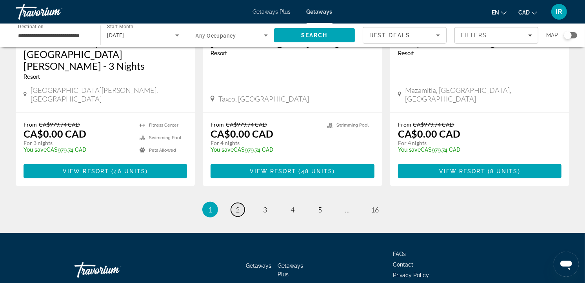
click at [236, 205] on span "2" at bounding box center [238, 209] width 4 height 9
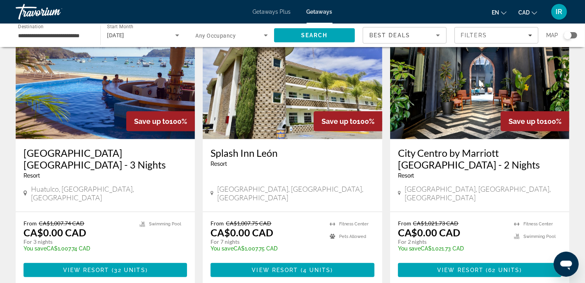
scroll to position [348, 0]
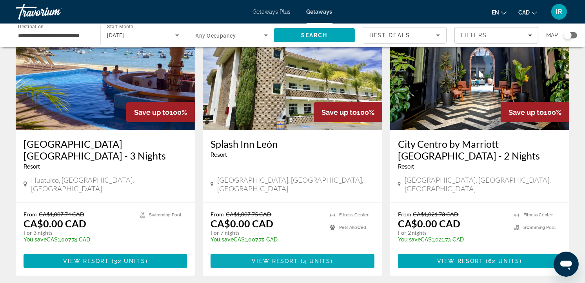
click at [283, 258] on span "View Resort" at bounding box center [275, 261] width 46 height 6
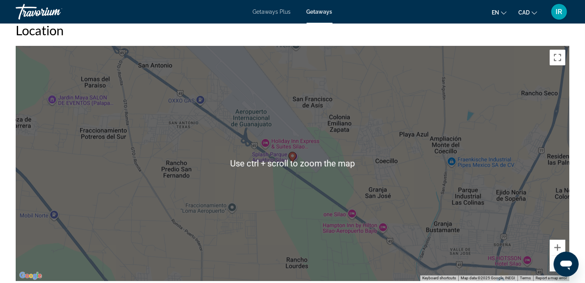
scroll to position [914, 0]
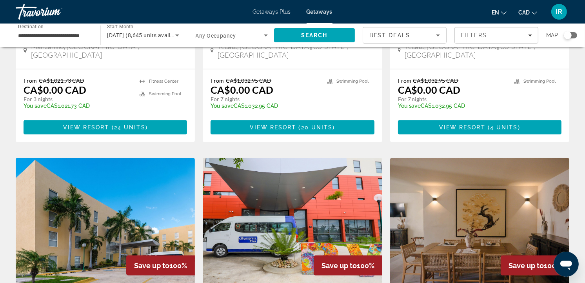
scroll to position [784, 0]
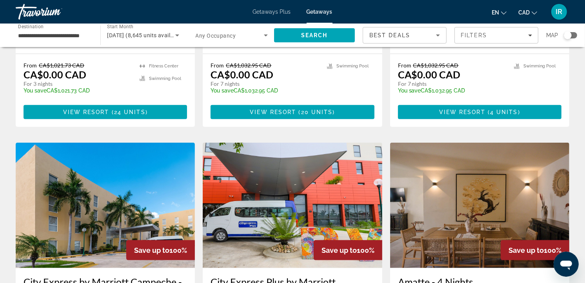
click at [573, 35] on div "Search widget" at bounding box center [570, 35] width 13 height 6
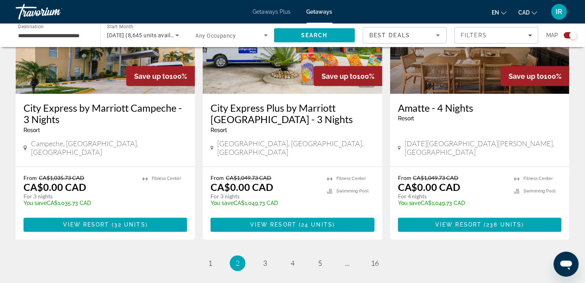
scroll to position [1244, 0]
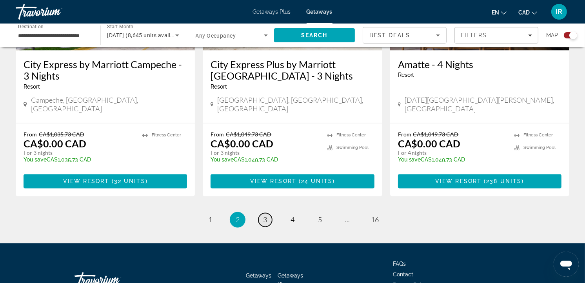
click at [265, 216] on span "3" at bounding box center [265, 220] width 4 height 9
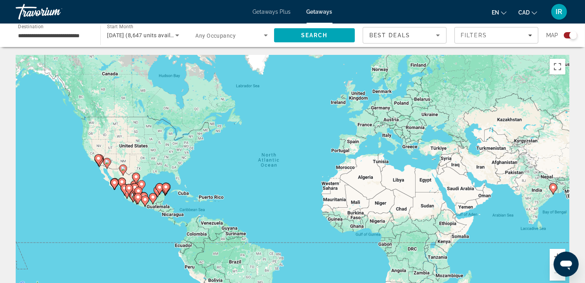
click at [125, 206] on div "To activate drag with keyboard, press Alt + Enter. Once in keyboard drag state,…" at bounding box center [292, 172] width 553 height 235
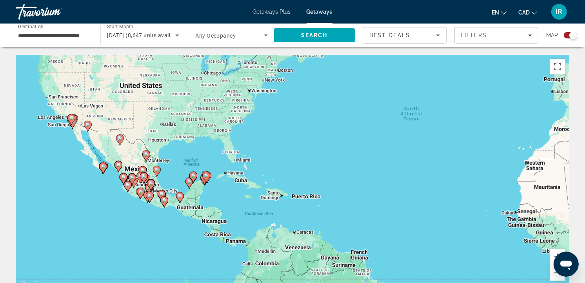
click at [122, 201] on div "To activate drag with keyboard, press Alt + Enter. Once in keyboard drag state,…" at bounding box center [292, 172] width 553 height 235
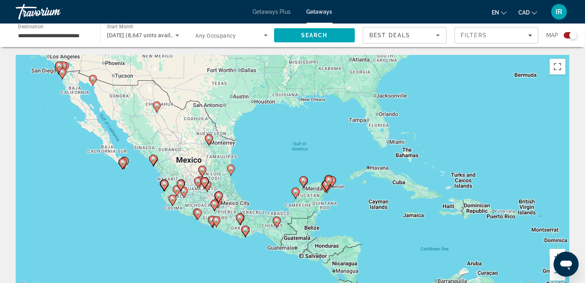
drag, startPoint x: 81, startPoint y: 170, endPoint x: 122, endPoint y: 194, distance: 47.6
click at [122, 194] on div "To activate drag with keyboard, press Alt + Enter. Once in keyboard drag state,…" at bounding box center [292, 172] width 553 height 235
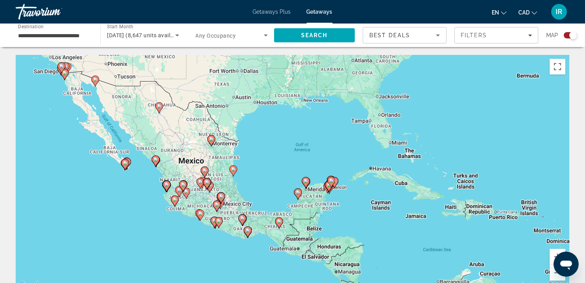
click at [132, 181] on div "To activate drag with keyboard, press Alt + Enter. Once in keyboard drag state,…" at bounding box center [292, 172] width 553 height 235
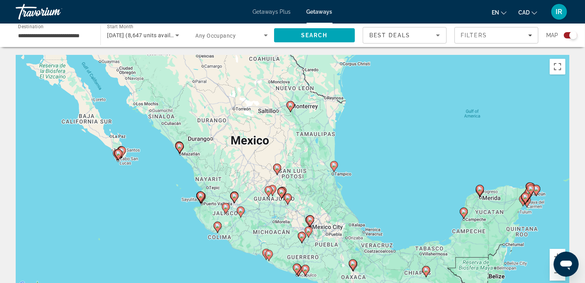
click at [332, 167] on icon "Main content" at bounding box center [333, 166] width 7 height 10
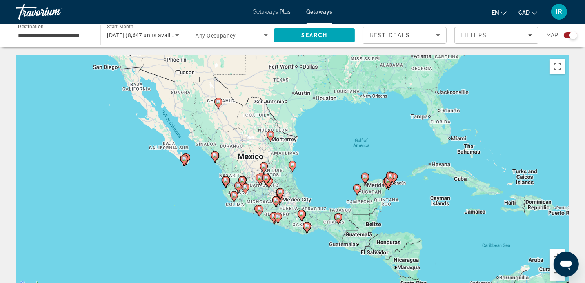
click at [294, 167] on icon "Main content" at bounding box center [292, 166] width 7 height 10
type input "**********"
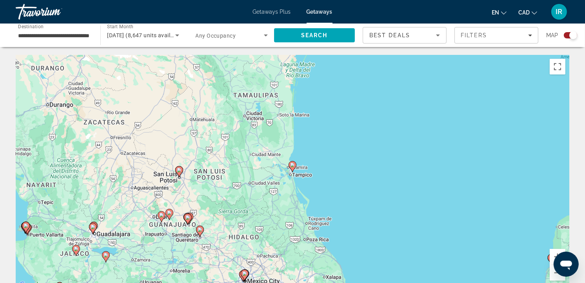
click at [294, 167] on icon "Main content" at bounding box center [292, 166] width 7 height 10
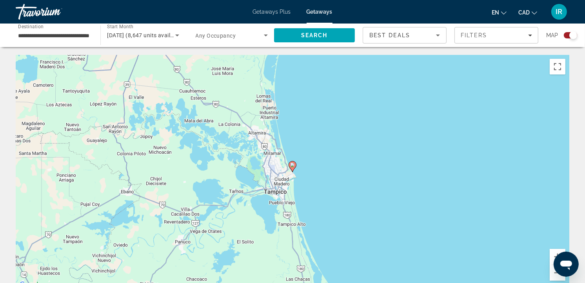
click at [294, 167] on icon "Main content" at bounding box center [292, 166] width 7 height 10
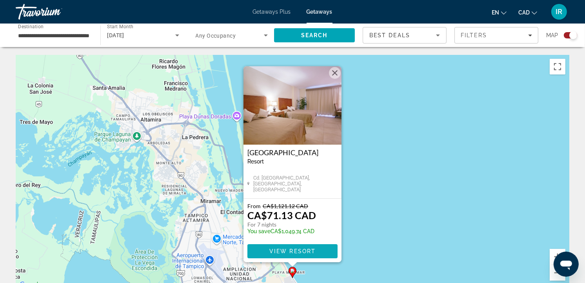
click at [304, 248] on span "View Resort" at bounding box center [292, 251] width 46 height 6
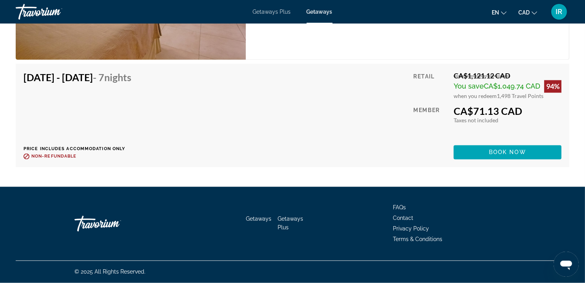
scroll to position [1053, 0]
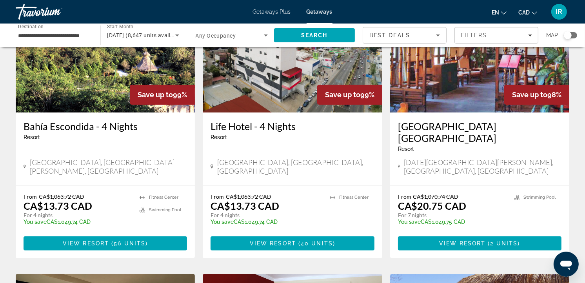
scroll to position [87, 0]
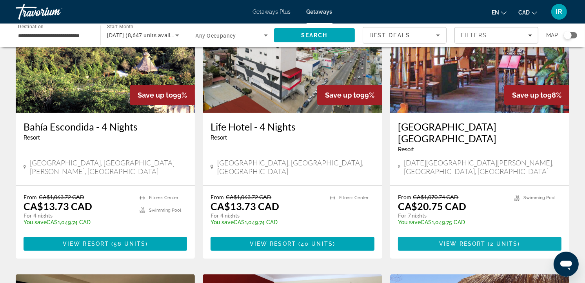
click at [488, 241] on span "( 2 units )" at bounding box center [502, 244] width 34 height 6
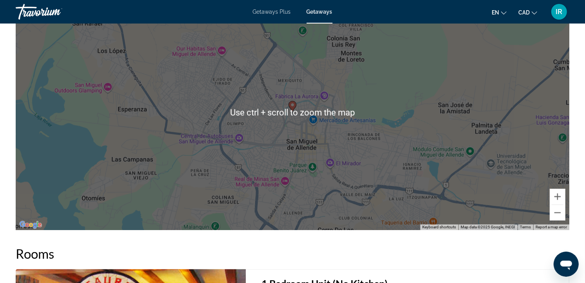
scroll to position [1001, 0]
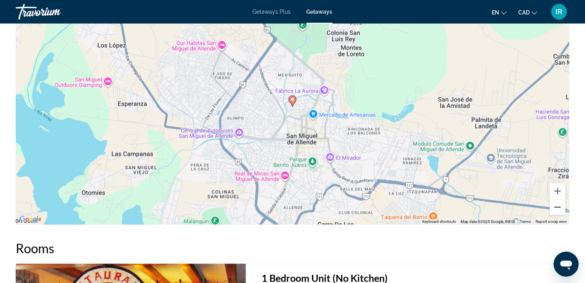
click at [556, 207] on button "Zoom out" at bounding box center [557, 207] width 16 height 16
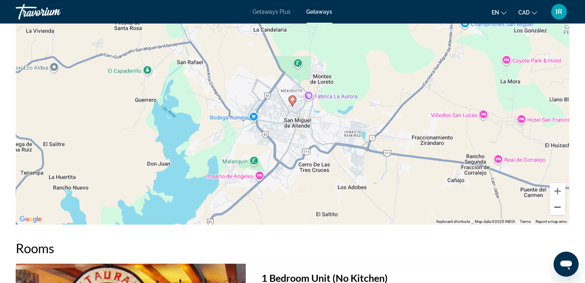
click at [556, 207] on button "Zoom out" at bounding box center [557, 207] width 16 height 16
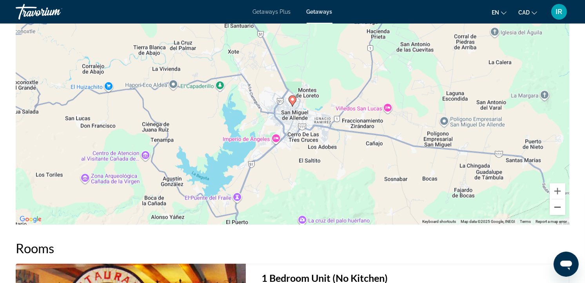
click at [556, 207] on button "Zoom out" at bounding box center [557, 207] width 16 height 16
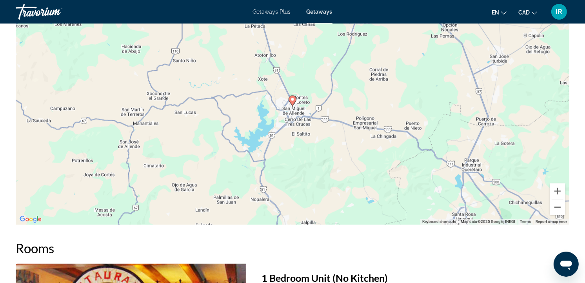
click at [556, 207] on button "Zoom out" at bounding box center [557, 207] width 16 height 16
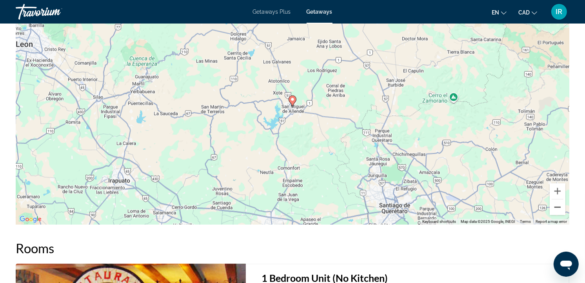
click at [556, 207] on button "Zoom out" at bounding box center [557, 207] width 16 height 16
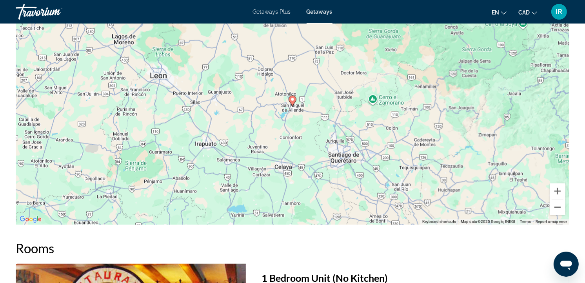
click at [556, 207] on button "Zoom out" at bounding box center [557, 207] width 16 height 16
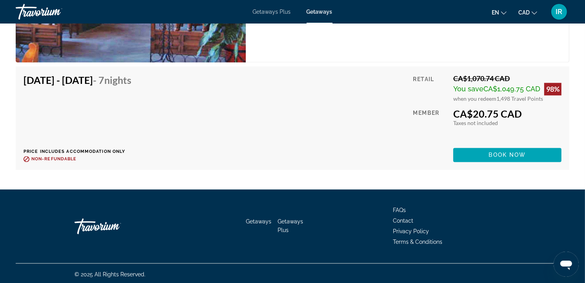
scroll to position [1379, 0]
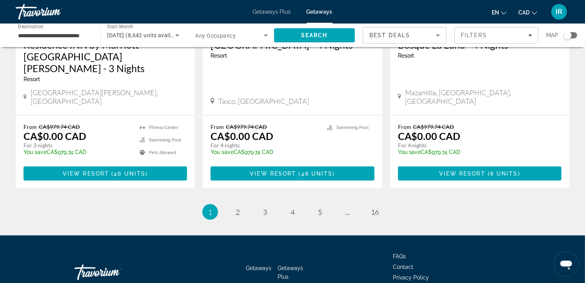
scroll to position [1020, 0]
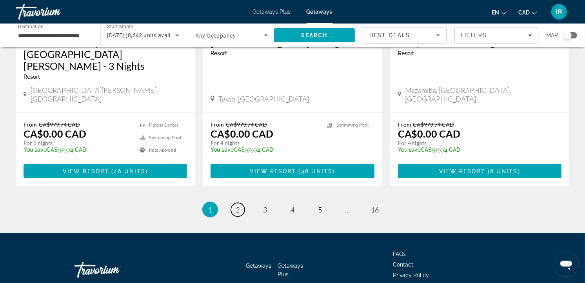
click at [237, 205] on span "2" at bounding box center [238, 209] width 4 height 9
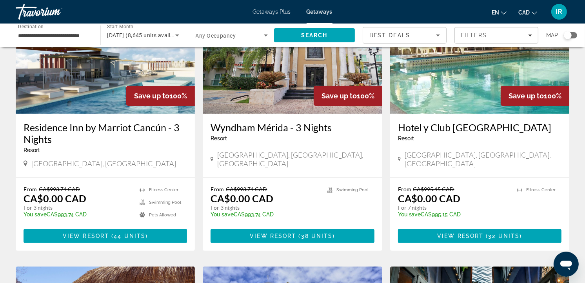
scroll to position [87, 0]
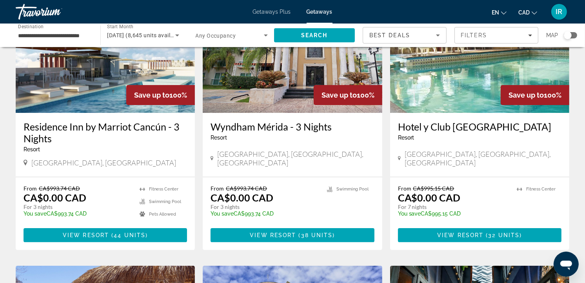
click at [575, 35] on div "Search widget" at bounding box center [570, 35] width 13 height 6
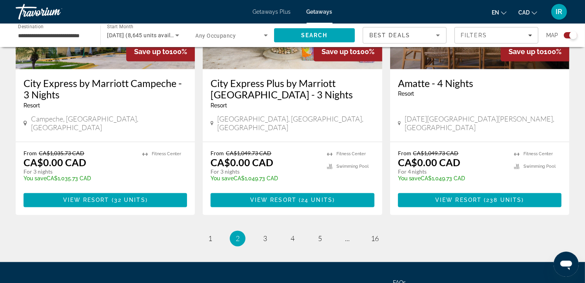
scroll to position [1244, 0]
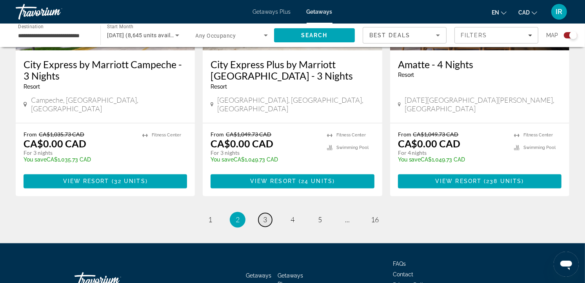
click at [263, 216] on span "3" at bounding box center [265, 220] width 4 height 9
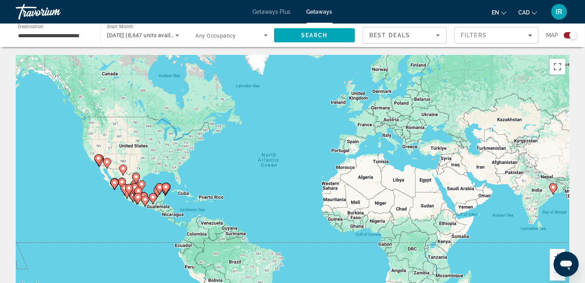
click at [132, 208] on div "To activate drag with keyboard, press Alt + Enter. Once in keyboard drag state,…" at bounding box center [292, 172] width 553 height 235
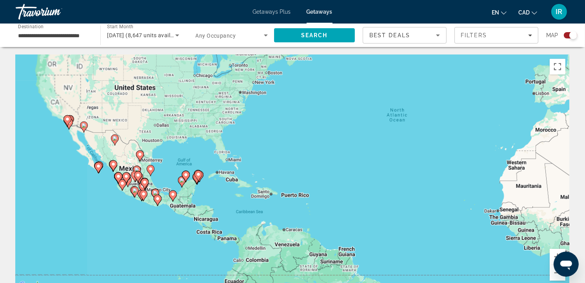
click at [132, 208] on div "To activate drag with keyboard, press Alt + Enter. Once in keyboard drag state,…" at bounding box center [292, 172] width 553 height 235
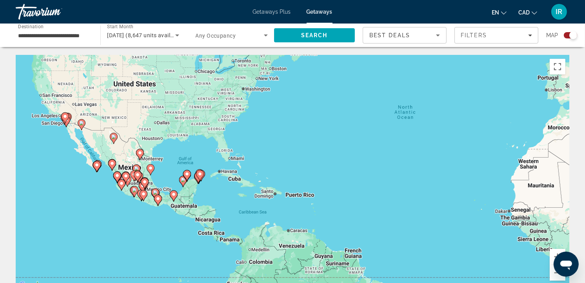
click at [132, 208] on div "To activate drag with keyboard, press Alt + Enter. Once in keyboard drag state,…" at bounding box center [292, 172] width 553 height 235
click at [100, 185] on div "To activate drag with keyboard, press Alt + Enter. Once in keyboard drag state,…" at bounding box center [292, 172] width 553 height 235
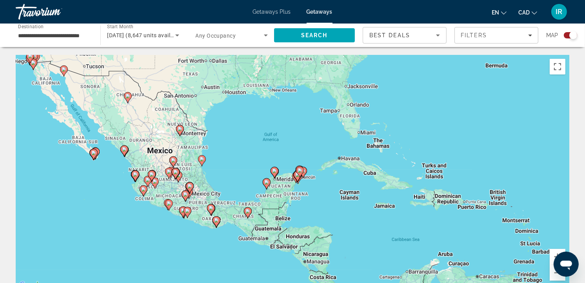
drag, startPoint x: 8, startPoint y: 120, endPoint x: 97, endPoint y: 200, distance: 119.3
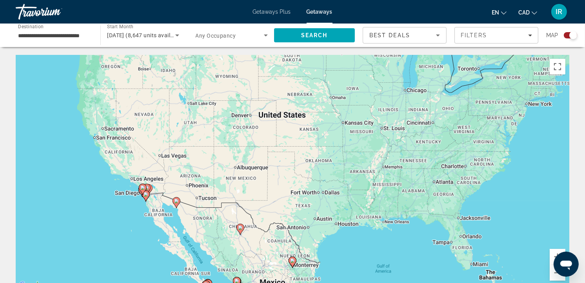
drag, startPoint x: 67, startPoint y: 121, endPoint x: 180, endPoint y: 254, distance: 174.0
click at [180, 254] on div "To activate drag with keyboard, press Alt + Enter. Once in keyboard drag state,…" at bounding box center [292, 172] width 553 height 235
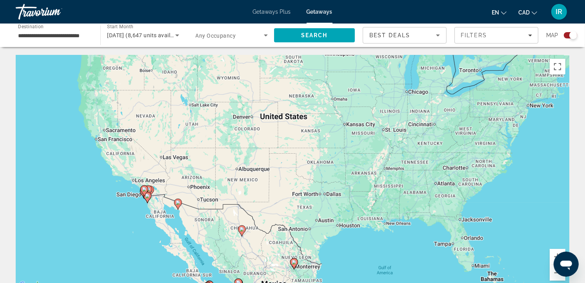
click at [137, 207] on div "To activate drag with keyboard, press Alt + Enter. Once in keyboard drag state,…" at bounding box center [292, 172] width 553 height 235
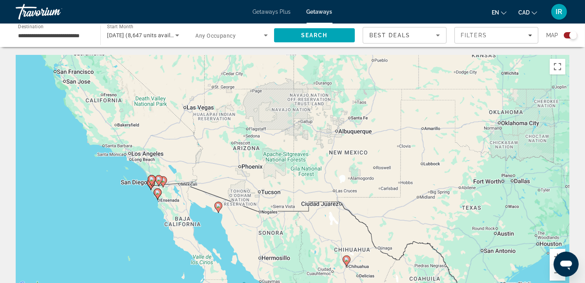
click at [136, 206] on div "To activate drag with keyboard, press Alt + Enter. Once in keyboard drag state,…" at bounding box center [292, 172] width 553 height 235
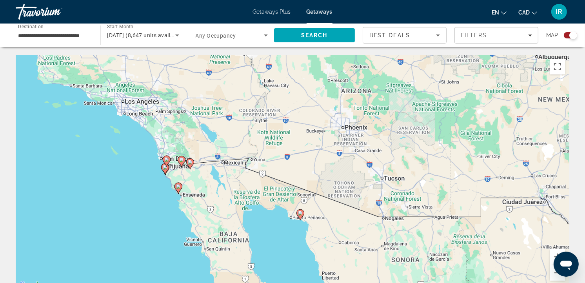
click at [141, 186] on div "To activate drag with keyboard, press Alt + Enter. Once in keyboard drag state,…" at bounding box center [292, 172] width 553 height 235
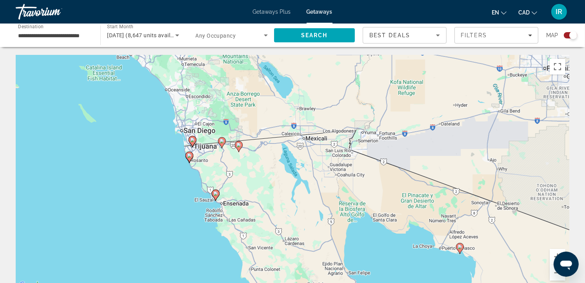
click at [155, 169] on div "To activate drag with keyboard, press Alt + Enter. Once in keyboard drag state,…" at bounding box center [292, 172] width 553 height 235
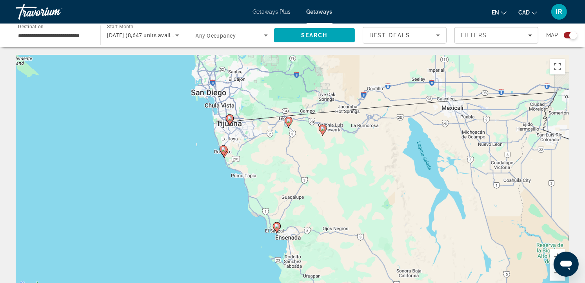
click at [218, 165] on div "To activate drag with keyboard, press Alt + Enter. Once in keyboard drag state,…" at bounding box center [292, 172] width 553 height 235
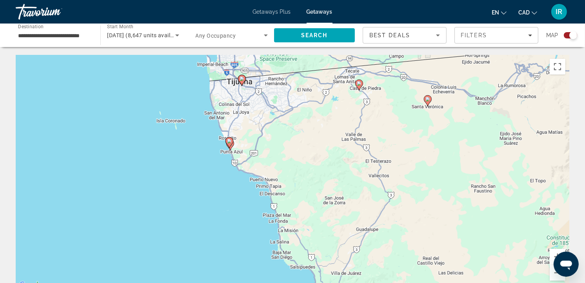
click at [219, 156] on div "To activate drag with keyboard, press Alt + Enter. Once in keyboard drag state,…" at bounding box center [292, 172] width 553 height 235
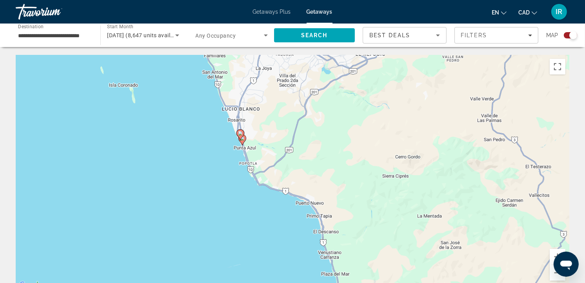
click at [219, 156] on div "To activate drag with keyboard, press Alt + Enter. Once in keyboard drag state,…" at bounding box center [292, 172] width 553 height 235
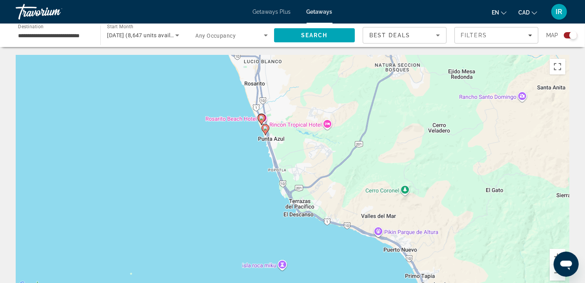
click at [247, 142] on div "To activate drag with keyboard, press Alt + Enter. Once in keyboard drag state,…" at bounding box center [292, 172] width 553 height 235
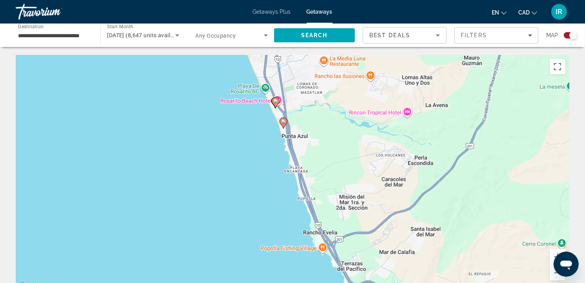
click at [256, 132] on div "To activate drag with keyboard, press Alt + Enter. Once in keyboard drag state,…" at bounding box center [292, 172] width 553 height 235
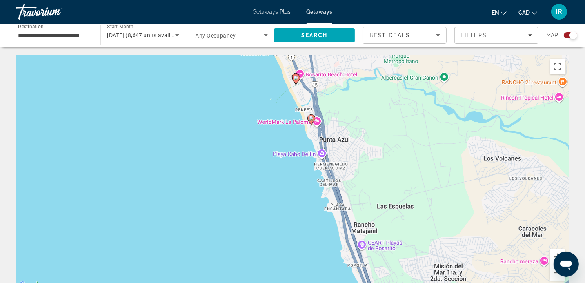
click at [295, 81] on icon "Main content" at bounding box center [295, 79] width 7 height 10
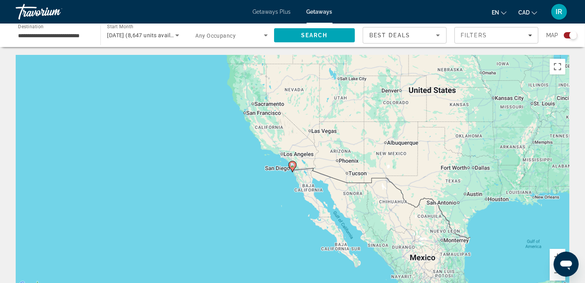
click at [294, 167] on image "Main content" at bounding box center [292, 165] width 5 height 5
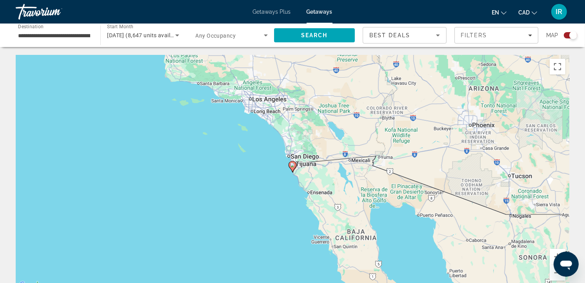
click at [294, 167] on image "Main content" at bounding box center [292, 165] width 5 height 5
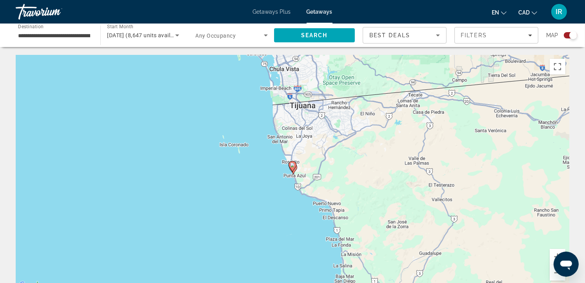
click at [294, 167] on image "Main content" at bounding box center [292, 165] width 5 height 5
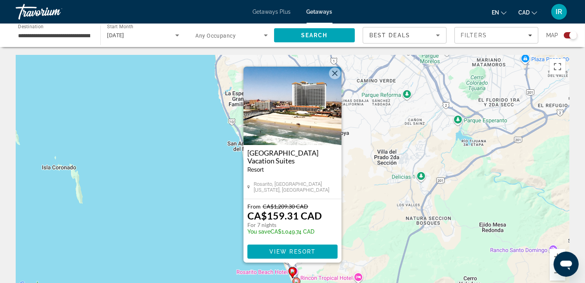
click at [332, 71] on button "Close" at bounding box center [335, 73] width 12 height 12
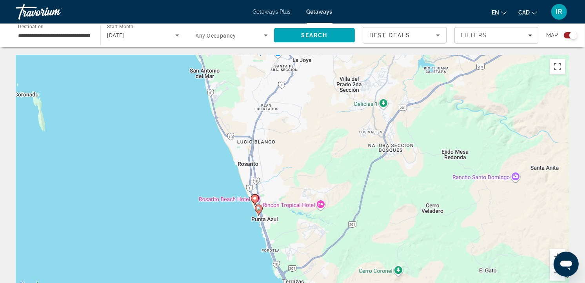
drag, startPoint x: 253, startPoint y: 212, endPoint x: 213, endPoint y: 131, distance: 90.1
click at [213, 134] on div "To activate drag with keyboard, press Alt + Enter. Once in keyboard drag state,…" at bounding box center [292, 172] width 553 height 235
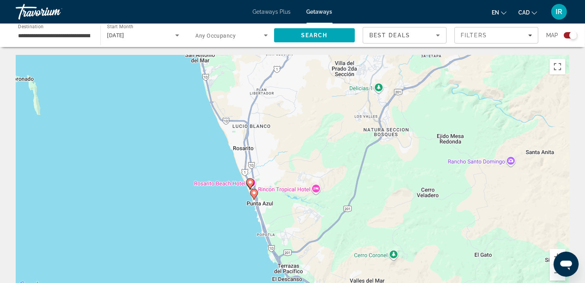
click at [254, 194] on image "Main content" at bounding box center [254, 192] width 5 height 5
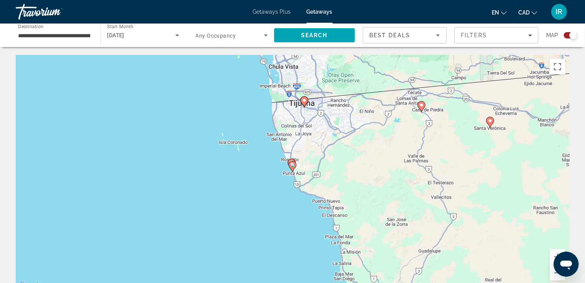
click at [294, 167] on icon "Main content" at bounding box center [292, 166] width 7 height 10
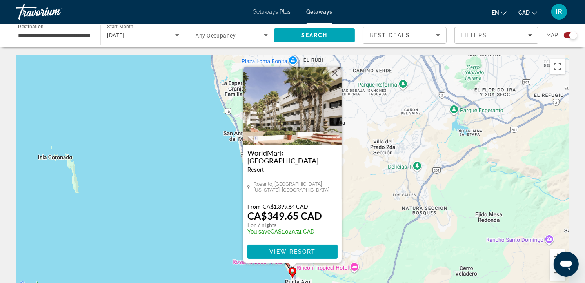
click at [332, 73] on button "Close" at bounding box center [335, 73] width 12 height 12
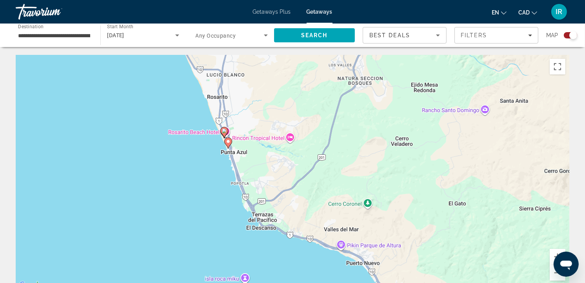
drag, startPoint x: 242, startPoint y: 226, endPoint x: 194, endPoint y: 120, distance: 116.3
click at [194, 121] on div "To activate drag with keyboard, press Alt + Enter. Once in keyboard drag state,…" at bounding box center [292, 172] width 553 height 235
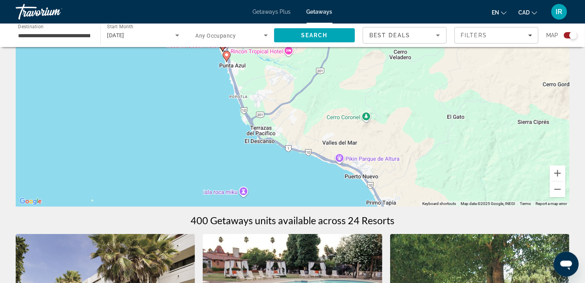
scroll to position [87, 0]
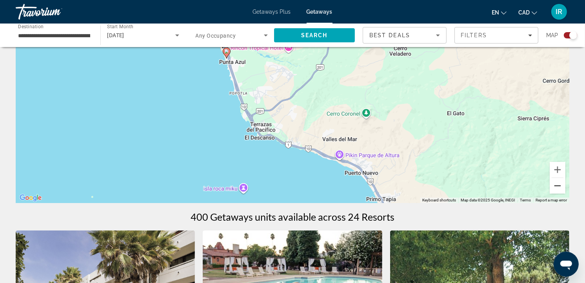
click at [558, 187] on button "Zoom out" at bounding box center [557, 186] width 16 height 16
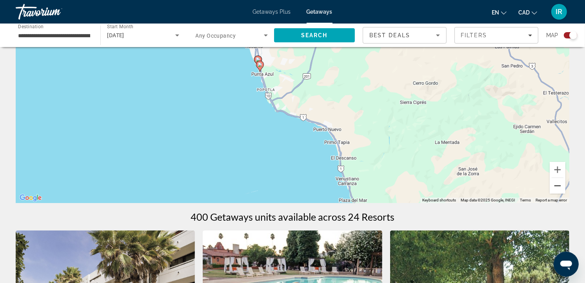
click at [558, 187] on button "Zoom out" at bounding box center [557, 186] width 16 height 16
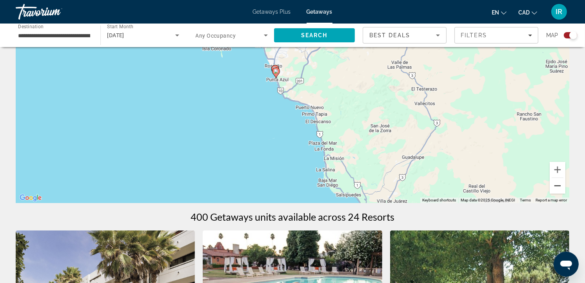
click at [558, 187] on button "Zoom out" at bounding box center [557, 186] width 16 height 16
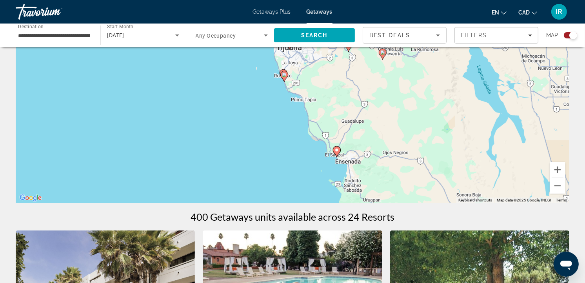
click at [338, 152] on image "Main content" at bounding box center [336, 150] width 5 height 5
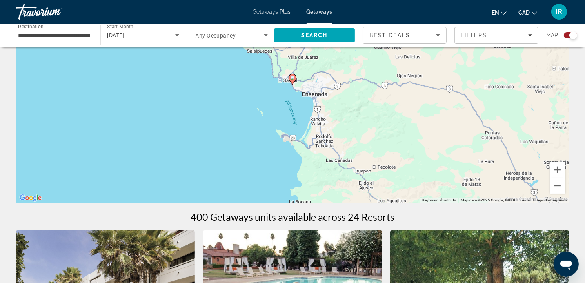
click at [290, 79] on image "Main content" at bounding box center [292, 78] width 5 height 5
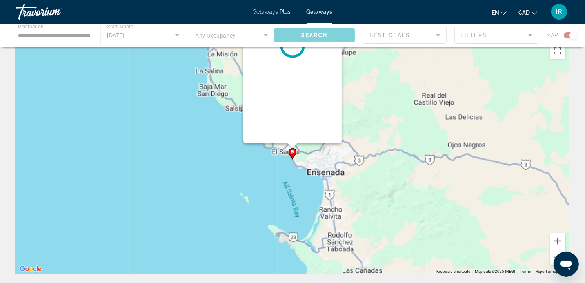
scroll to position [0, 0]
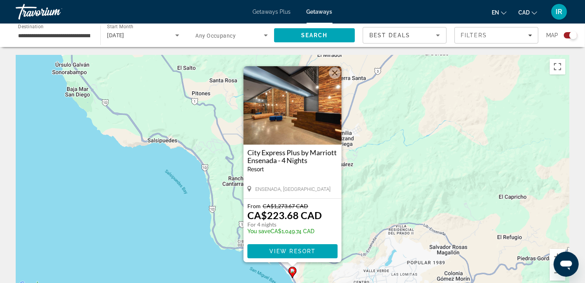
click at [332, 75] on button "Close" at bounding box center [335, 73] width 12 height 12
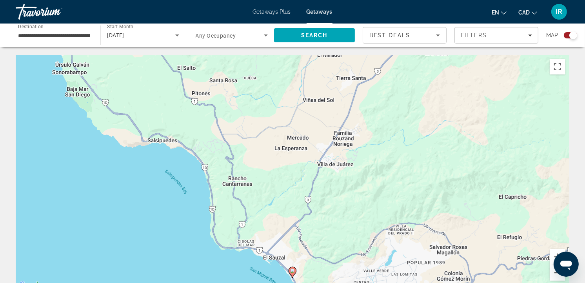
click at [551, 274] on button "Zoom out" at bounding box center [557, 273] width 16 height 16
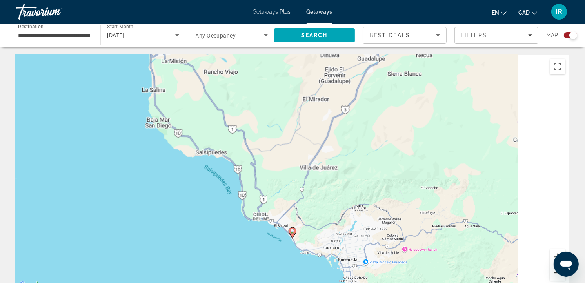
click at [551, 274] on button "Zoom out" at bounding box center [557, 273] width 16 height 16
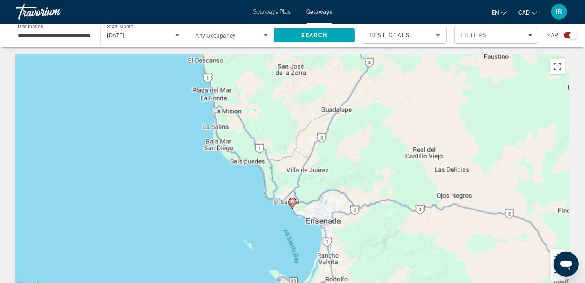
click at [551, 274] on button "Zoom out" at bounding box center [557, 273] width 16 height 16
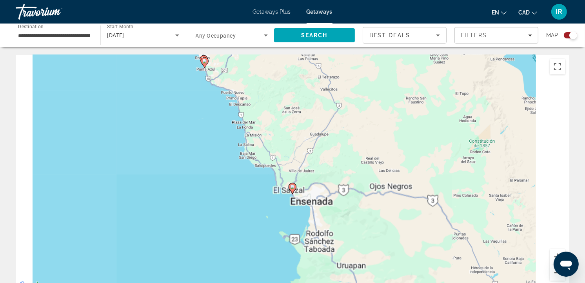
click at [551, 274] on button "Zoom out" at bounding box center [557, 273] width 16 height 16
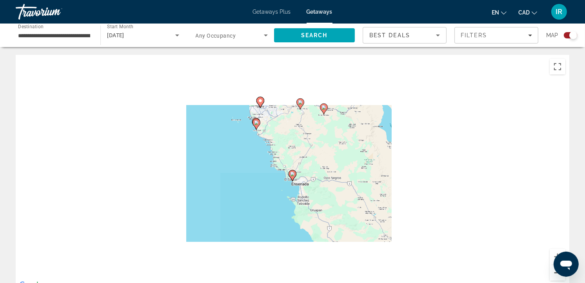
click at [551, 274] on button "Zoom out" at bounding box center [557, 273] width 16 height 16
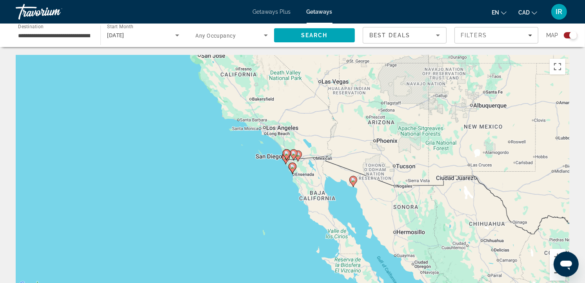
click at [551, 274] on button "Zoom out" at bounding box center [557, 273] width 16 height 16
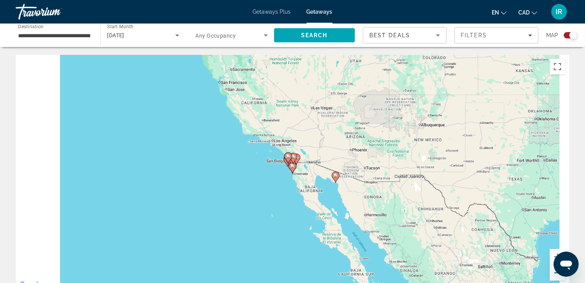
click at [551, 274] on button "Zoom out" at bounding box center [557, 273] width 16 height 16
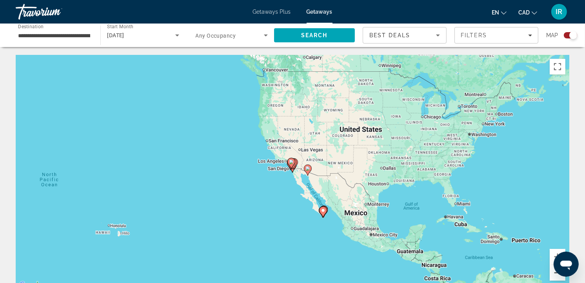
click at [551, 274] on button "Zoom out" at bounding box center [557, 273] width 16 height 16
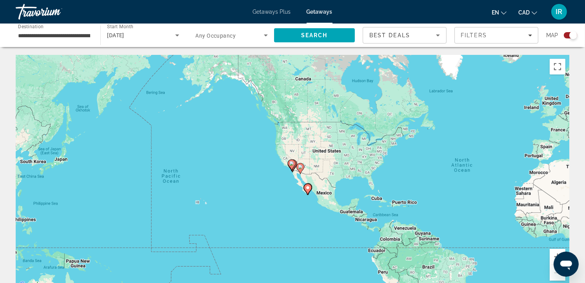
drag, startPoint x: 326, startPoint y: 223, endPoint x: 269, endPoint y: 186, distance: 68.8
click at [269, 187] on div "To activate drag with keyboard, press Alt + Enter. Once in keyboard drag state,…" at bounding box center [292, 172] width 553 height 235
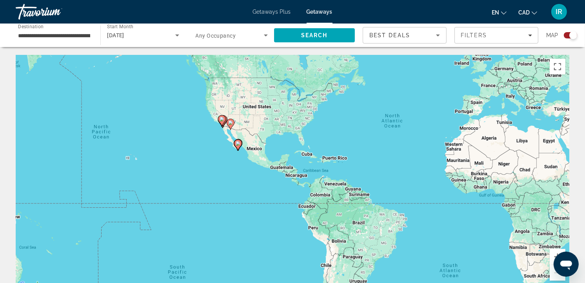
click at [251, 155] on div "To activate drag with keyboard, press Alt + Enter. Once in keyboard drag state,…" at bounding box center [292, 172] width 553 height 235
click at [261, 160] on div "To activate drag with keyboard, press Alt + Enter. Once in keyboard drag state,…" at bounding box center [292, 172] width 553 height 235
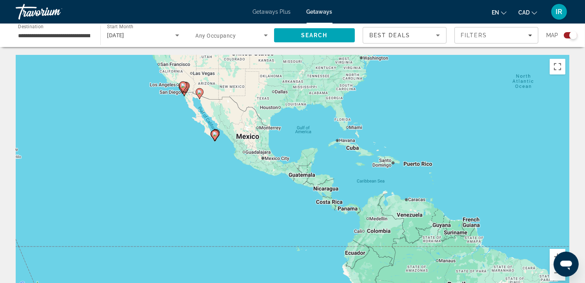
click at [263, 166] on div "To activate drag with keyboard, press Alt + Enter. Once in keyboard drag state,…" at bounding box center [292, 172] width 553 height 235
click at [42, 35] on input "**********" at bounding box center [54, 35] width 72 height 9
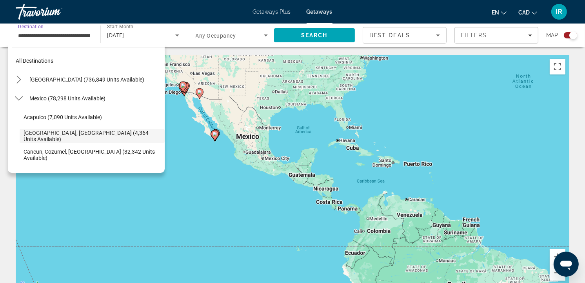
scroll to position [28, 0]
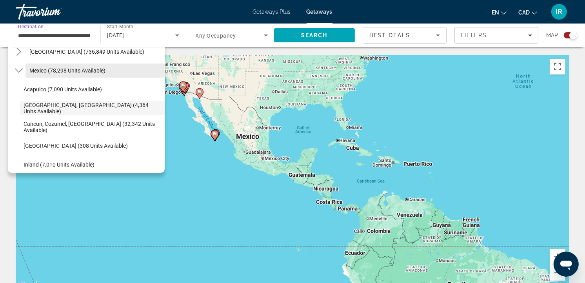
click at [34, 67] on span "Mexico (78,298 units available)" at bounding box center [67, 70] width 76 height 6
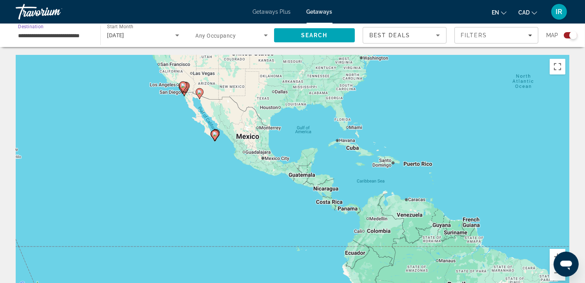
click at [263, 36] on icon "Search widget" at bounding box center [265, 35] width 9 height 9
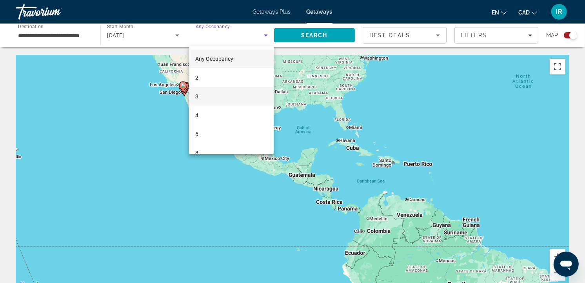
click at [198, 92] on span "3" at bounding box center [196, 96] width 3 height 9
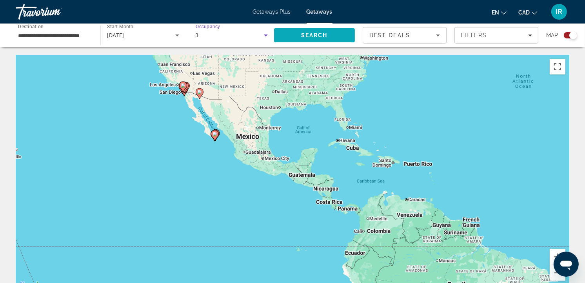
click at [305, 32] on span "Search" at bounding box center [314, 35] width 27 height 6
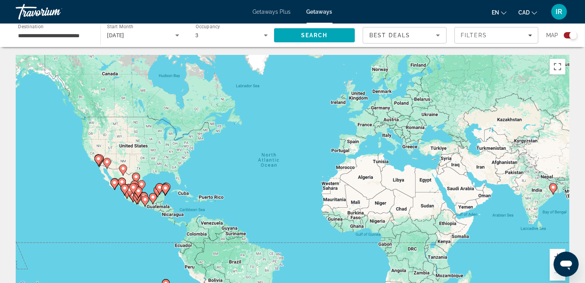
click at [142, 214] on div "To activate drag with keyboard, press Alt + Enter. Once in keyboard drag state,…" at bounding box center [292, 172] width 553 height 235
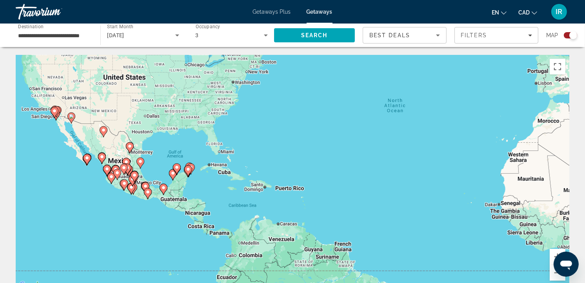
click at [124, 206] on div "To activate drag with keyboard, press Alt + Enter. Once in keyboard drag state,…" at bounding box center [292, 172] width 553 height 235
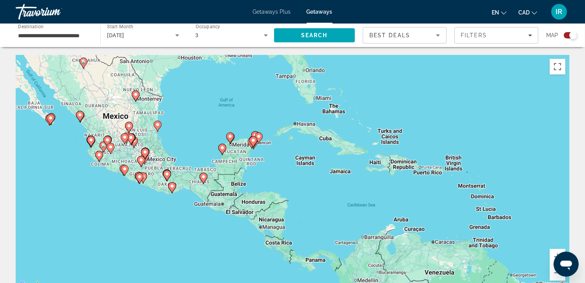
click at [143, 191] on div "To activate drag with keyboard, press Alt + Enter. Once in keyboard drag state,…" at bounding box center [292, 172] width 553 height 235
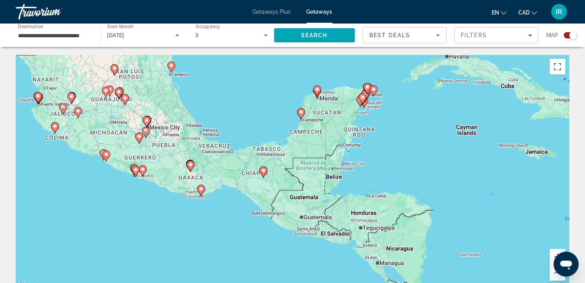
click at [144, 180] on div "To activate drag with keyboard, press Alt + Enter. Once in keyboard drag state,…" at bounding box center [292, 172] width 553 height 235
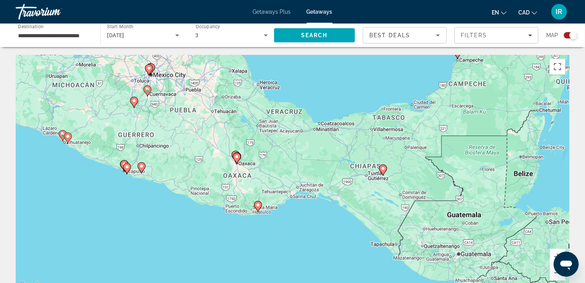
click at [129, 178] on div "To activate drag with keyboard, press Alt + Enter. Once in keyboard drag state,…" at bounding box center [292, 172] width 553 height 235
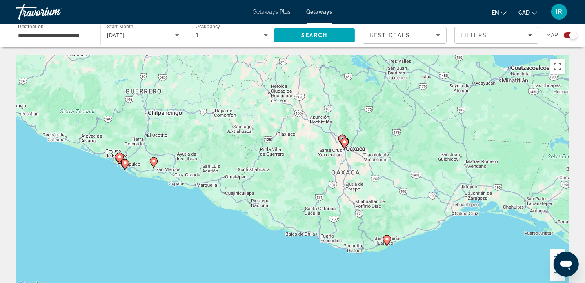
click at [120, 175] on div "To activate drag with keyboard, press Alt + Enter. Once in keyboard drag state,…" at bounding box center [292, 172] width 553 height 235
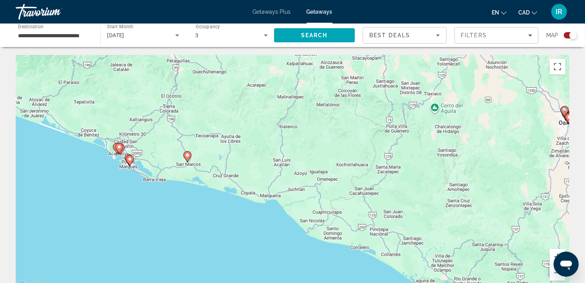
click at [114, 158] on div "To activate drag with keyboard, press Alt + Enter. Once in keyboard drag state,…" at bounding box center [292, 172] width 553 height 235
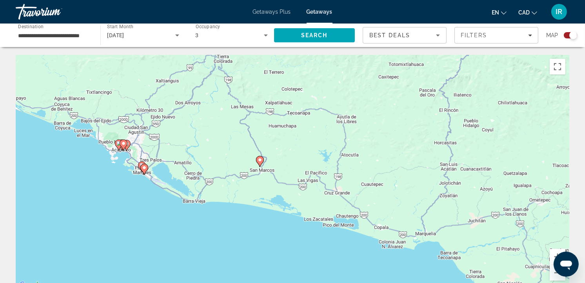
click at [121, 160] on div "To activate drag with keyboard, press Alt + Enter. Once in keyboard drag state,…" at bounding box center [292, 172] width 553 height 235
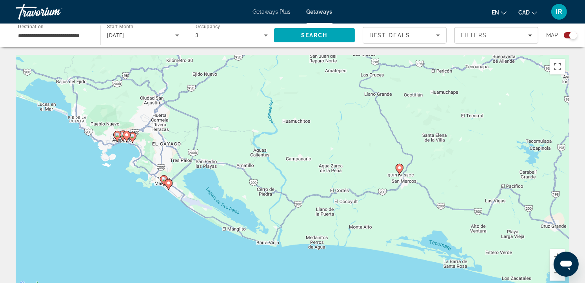
click at [125, 154] on div "To activate drag with keyboard, press Alt + Enter. Once in keyboard drag state,…" at bounding box center [292, 172] width 553 height 235
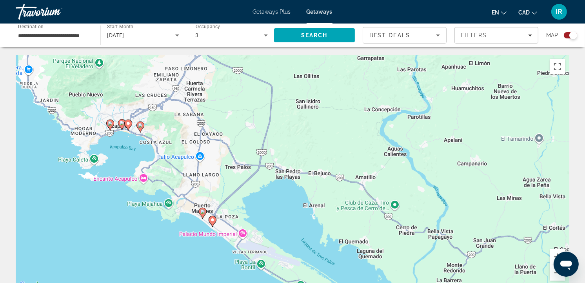
click at [127, 148] on div "To activate drag with keyboard, press Alt + Enter. Once in keyboard drag state,…" at bounding box center [292, 172] width 553 height 235
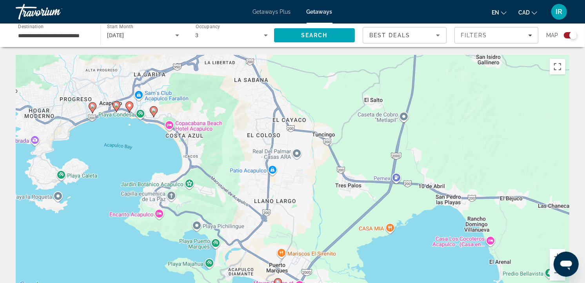
click at [155, 111] on image "Main content" at bounding box center [153, 110] width 5 height 5
type input "**********"
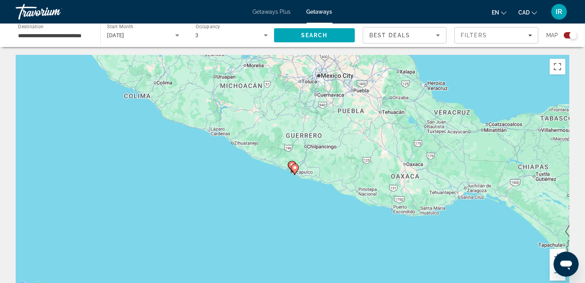
click at [295, 170] on icon "Main content" at bounding box center [294, 169] width 7 height 10
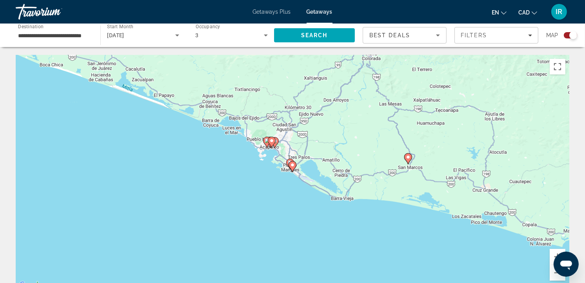
click at [276, 148] on gmp-advanced-marker "Main content" at bounding box center [275, 143] width 8 height 12
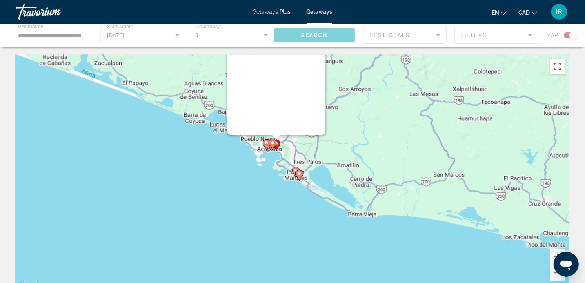
click at [276, 148] on gmp-advanced-marker "Main content" at bounding box center [272, 144] width 8 height 12
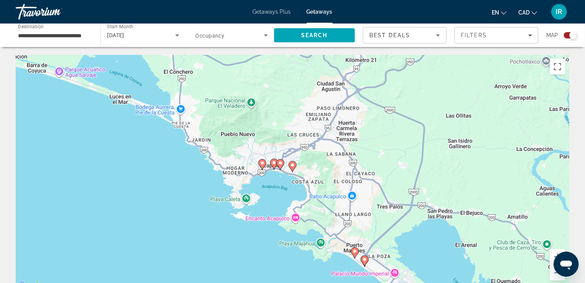
click at [293, 166] on image "Main content" at bounding box center [292, 165] width 5 height 5
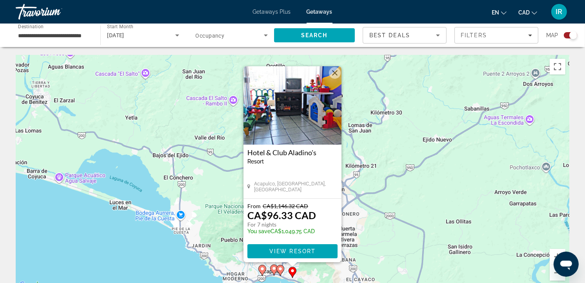
click at [326, 176] on div "Hotel & Club Aladino's Resort - This is an adults only resort Acapulco, Guerrer…" at bounding box center [292, 172] width 98 height 54
click at [295, 247] on span "Main content" at bounding box center [292, 251] width 90 height 19
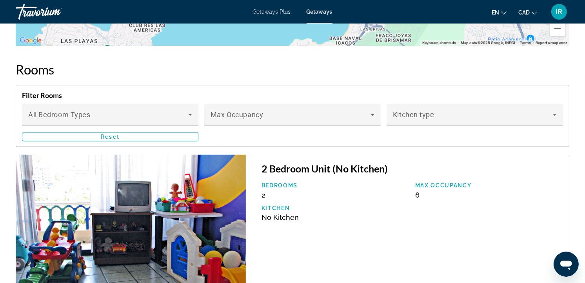
scroll to position [1001, 0]
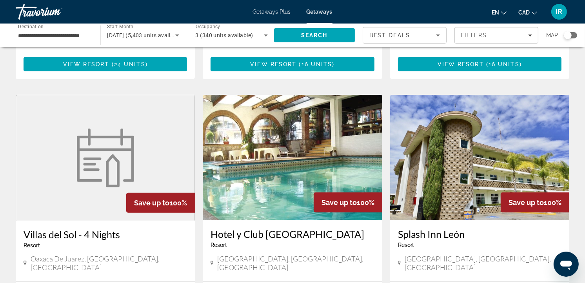
scroll to position [566, 0]
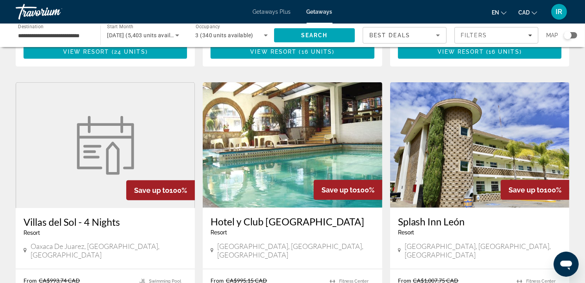
click at [576, 35] on div "Search widget" at bounding box center [570, 35] width 13 height 6
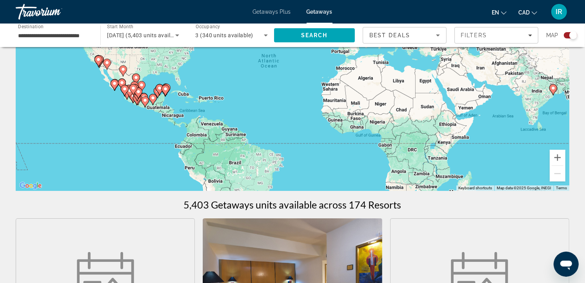
scroll to position [0, 0]
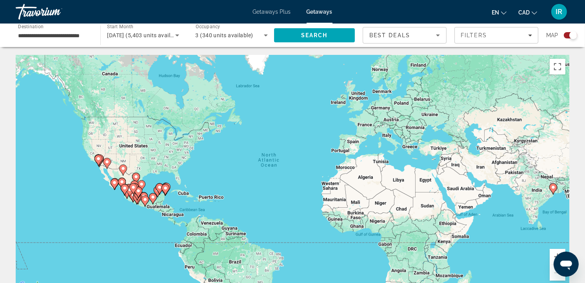
click at [134, 210] on div "To activate drag with keyboard, press Alt + Enter. Once in keyboard drag state,…" at bounding box center [292, 172] width 553 height 235
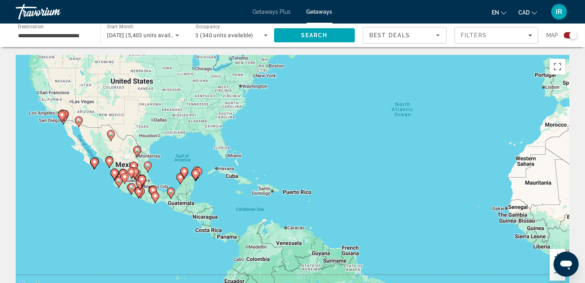
click at [128, 206] on div "To activate drag with keyboard, press Alt + Enter. Once in keyboard drag state,…" at bounding box center [292, 172] width 553 height 235
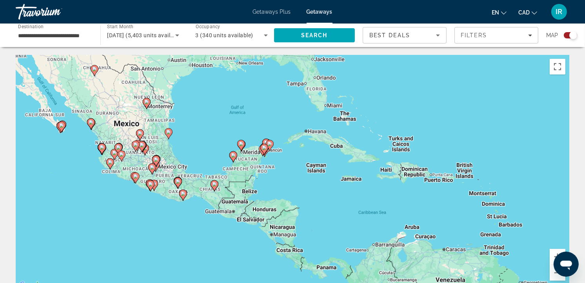
click at [124, 203] on div "To activate drag with keyboard, press Alt + Enter. Once in keyboard drag state,…" at bounding box center [292, 172] width 553 height 235
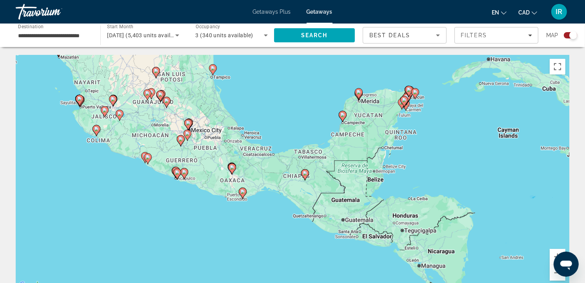
click at [166, 194] on div "To activate drag with keyboard, press Alt + Enter. Once in keyboard drag state,…" at bounding box center [292, 172] width 553 height 235
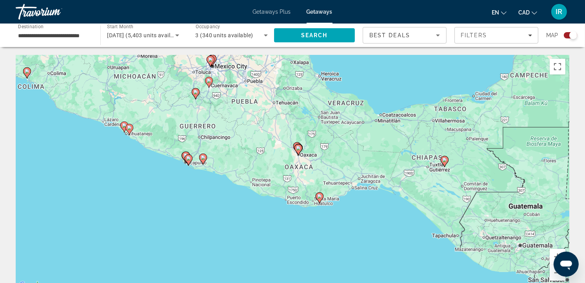
click at [194, 187] on div "To activate drag with keyboard, press Alt + Enter. Once in keyboard drag state,…" at bounding box center [292, 172] width 553 height 235
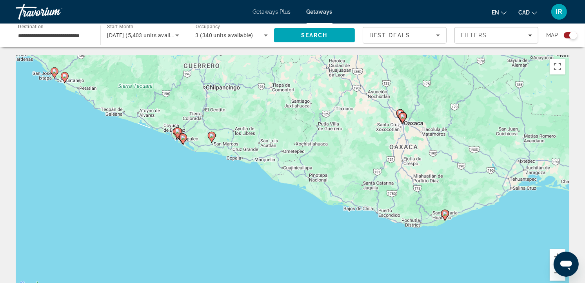
click at [186, 161] on div "To activate drag with keyboard, press Alt + Enter. Once in keyboard drag state,…" at bounding box center [292, 172] width 553 height 235
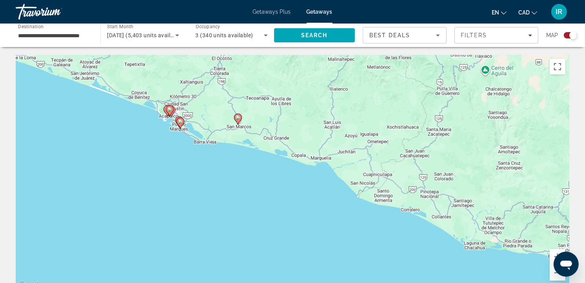
click at [167, 125] on div "To activate drag with keyboard, press Alt + Enter. Once in keyboard drag state,…" at bounding box center [292, 172] width 553 height 235
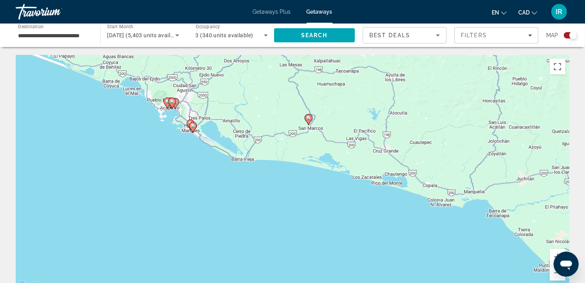
click at [167, 125] on div "To activate drag with keyboard, press Alt + Enter. Once in keyboard drag state,…" at bounding box center [292, 172] width 553 height 235
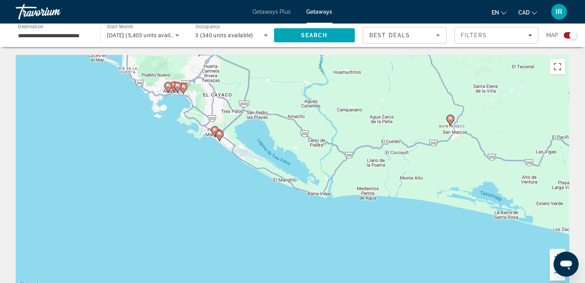
click at [173, 114] on div "To activate drag with keyboard, press Alt + Enter. Once in keyboard drag state,…" at bounding box center [292, 172] width 553 height 235
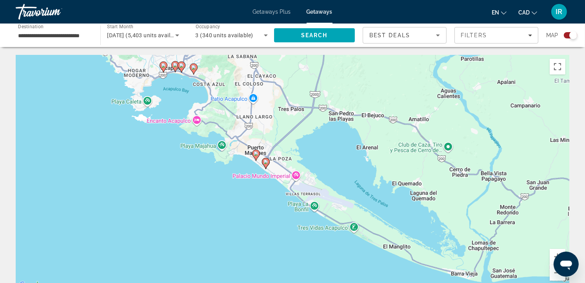
click at [179, 97] on div "To activate drag with keyboard, press Alt + Enter. Once in keyboard drag state,…" at bounding box center [292, 172] width 553 height 235
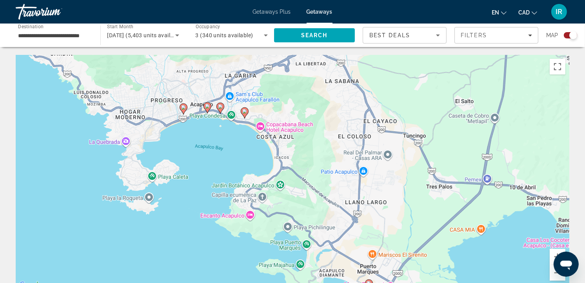
drag, startPoint x: 190, startPoint y: 76, endPoint x: 232, endPoint y: 153, distance: 88.0
click at [232, 152] on div "To activate drag with keyboard, press Alt + Enter. Once in keyboard drag state,…" at bounding box center [292, 172] width 553 height 235
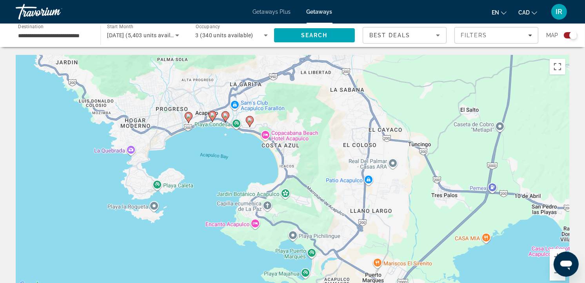
click at [197, 145] on div "To activate drag with keyboard, press Alt + Enter. Once in keyboard drag state,…" at bounding box center [292, 172] width 553 height 235
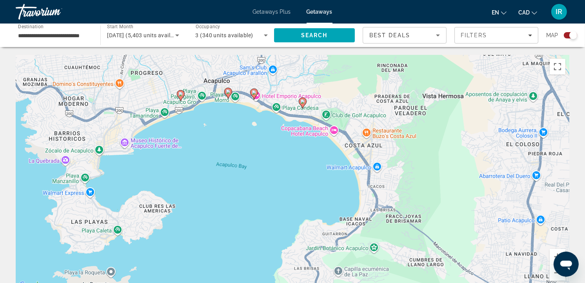
click at [253, 95] on icon "Main content" at bounding box center [253, 94] width 7 height 10
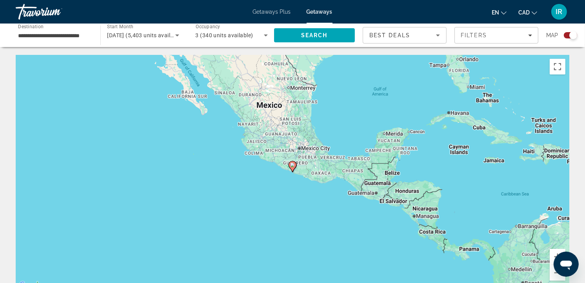
click at [291, 166] on image "Main content" at bounding box center [292, 165] width 5 height 5
type input "**********"
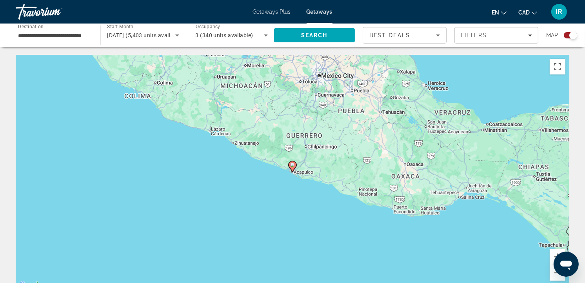
click at [291, 166] on image "Main content" at bounding box center [292, 165] width 5 height 5
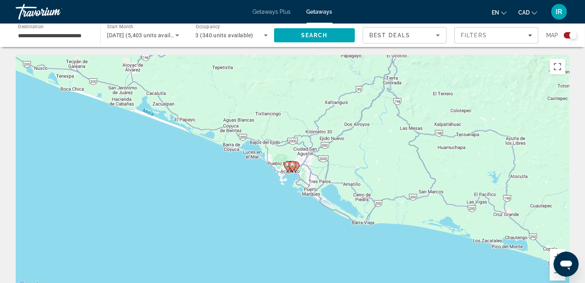
click at [291, 166] on image "Main content" at bounding box center [292, 165] width 5 height 5
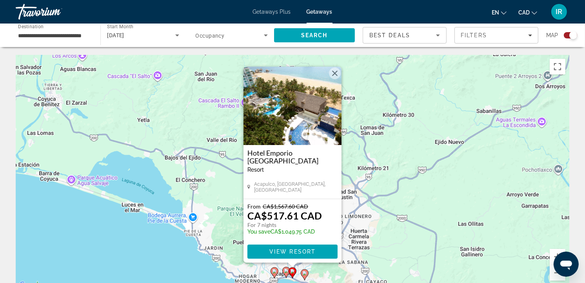
click at [332, 71] on button "Close" at bounding box center [335, 73] width 12 height 12
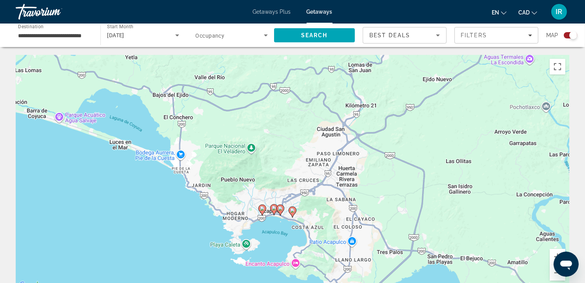
drag, startPoint x: 292, startPoint y: 232, endPoint x: 277, endPoint y: 159, distance: 74.0
click at [277, 159] on div "To activate drag with keyboard, press Alt + Enter. Once in keyboard drag state,…" at bounding box center [292, 172] width 553 height 235
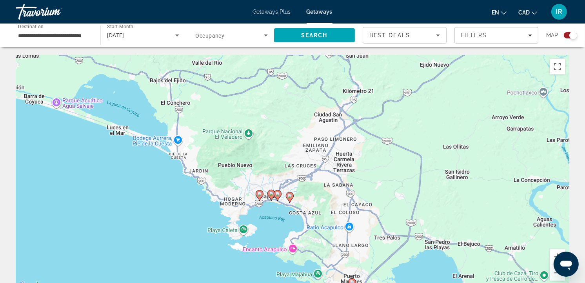
click at [263, 212] on div "To activate drag with keyboard, press Alt + Enter. Once in keyboard drag state,…" at bounding box center [292, 172] width 553 height 235
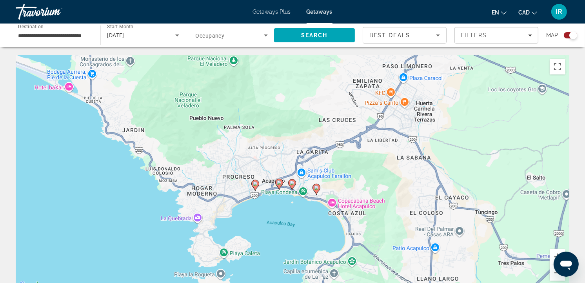
click at [267, 210] on div "To activate drag with keyboard, press Alt + Enter. Once in keyboard drag state,…" at bounding box center [292, 172] width 553 height 235
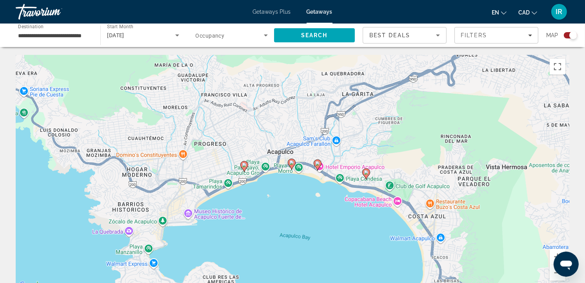
click at [292, 163] on image "Main content" at bounding box center [291, 162] width 5 height 5
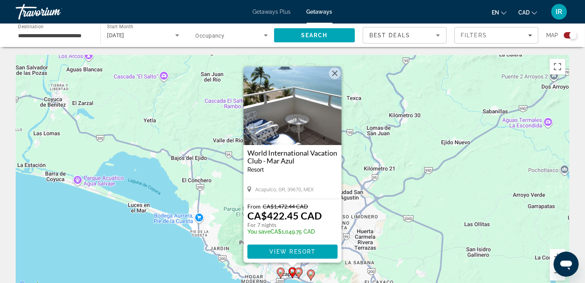
click at [331, 71] on button "Close" at bounding box center [335, 73] width 12 height 12
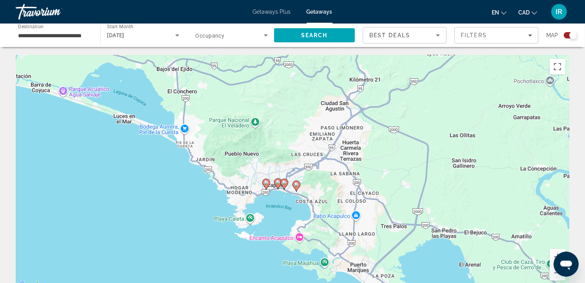
drag, startPoint x: 297, startPoint y: 223, endPoint x: 281, endPoint y: 125, distance: 99.2
click at [281, 125] on div "To activate drag with keyboard, press Alt + Enter. Once in keyboard drag state,…" at bounding box center [292, 172] width 553 height 235
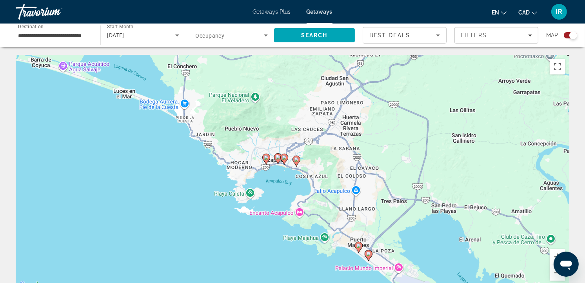
click at [260, 179] on div "To activate drag with keyboard, press Alt + Enter. Once in keyboard drag state,…" at bounding box center [292, 172] width 553 height 235
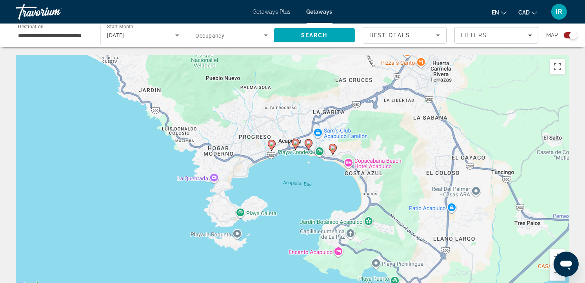
click at [260, 179] on div "To activate drag with keyboard, press Alt + Enter. Once in keyboard drag state,…" at bounding box center [292, 172] width 553 height 235
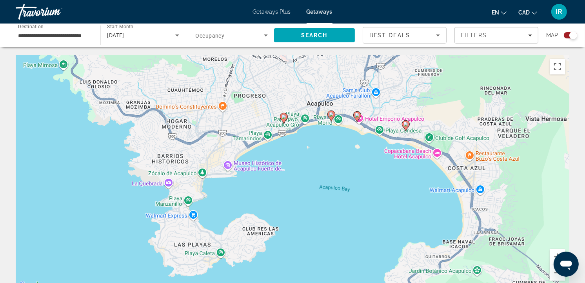
click at [283, 117] on image "Main content" at bounding box center [283, 116] width 5 height 5
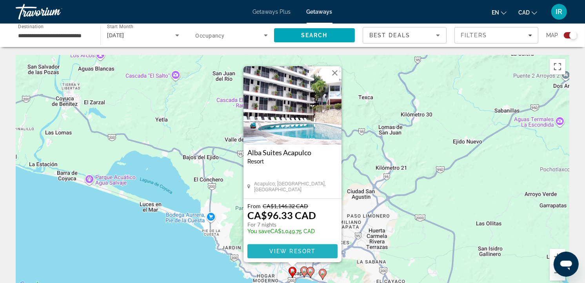
click at [293, 251] on span "View Resort" at bounding box center [292, 251] width 46 height 6
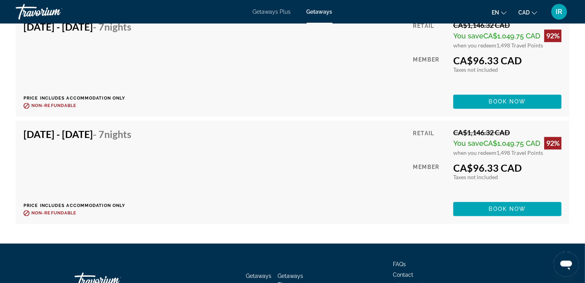
scroll to position [1480, 0]
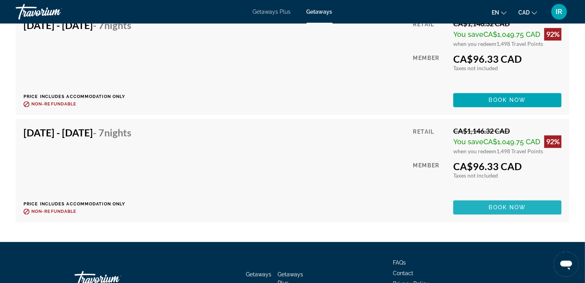
click at [488, 205] on span "Main content" at bounding box center [507, 207] width 108 height 19
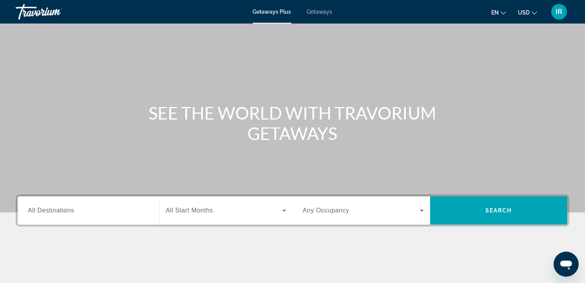
scroll to position [44, 0]
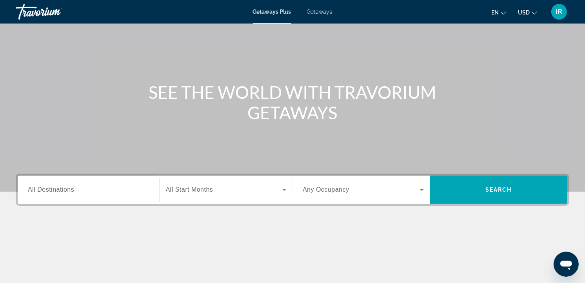
click at [535, 13] on icon "Change currency" at bounding box center [533, 12] width 5 height 3
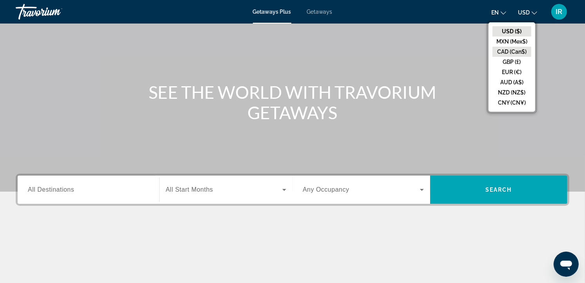
click at [511, 48] on button "CAD (Can$)" at bounding box center [511, 52] width 39 height 10
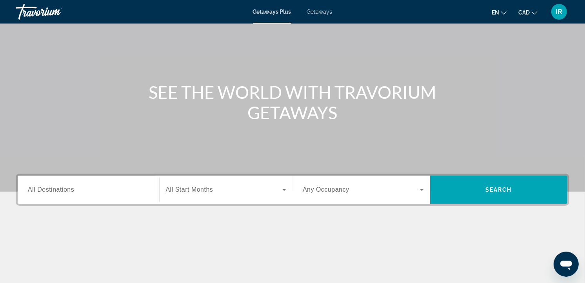
click at [58, 189] on span "All Destinations" at bounding box center [51, 189] width 46 height 7
click at [58, 189] on input "Destination All Destinations" at bounding box center [88, 189] width 121 height 9
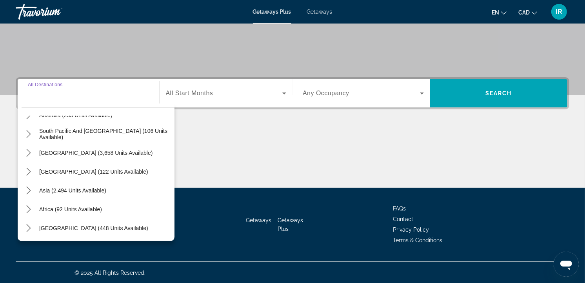
scroll to position [0, 0]
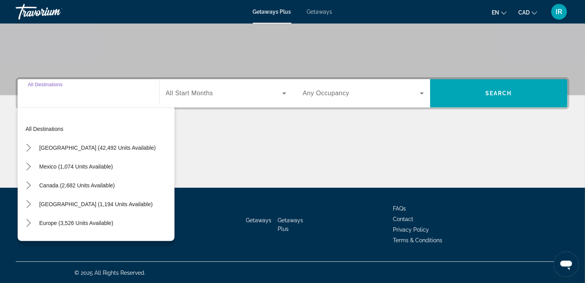
click at [315, 7] on div "Getaways Plus Getaways en English Español Français Italiano Português русский C…" at bounding box center [292, 12] width 585 height 20
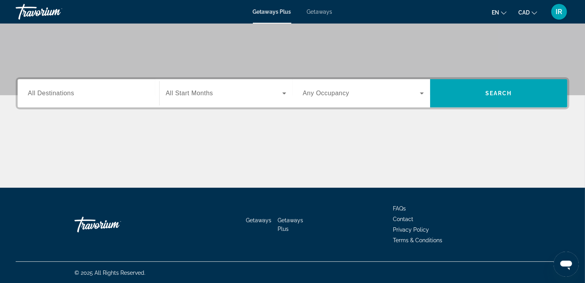
click at [315, 12] on span "Getaways" at bounding box center [319, 12] width 25 height 6
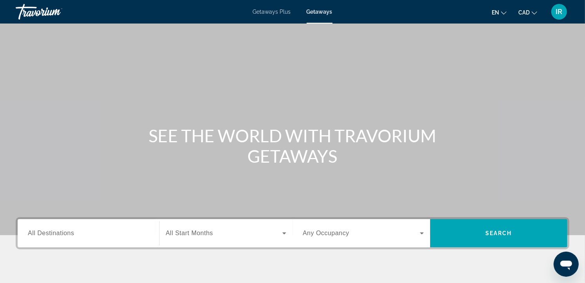
click at [88, 237] on input "Destination All Destinations" at bounding box center [88, 233] width 121 height 9
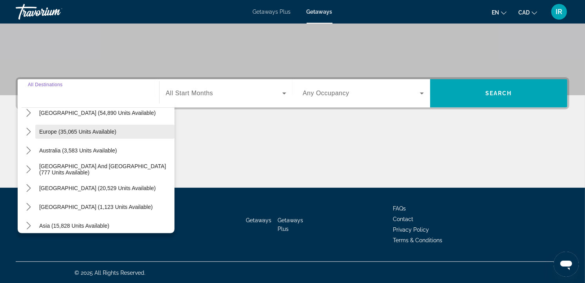
scroll to position [40, 0]
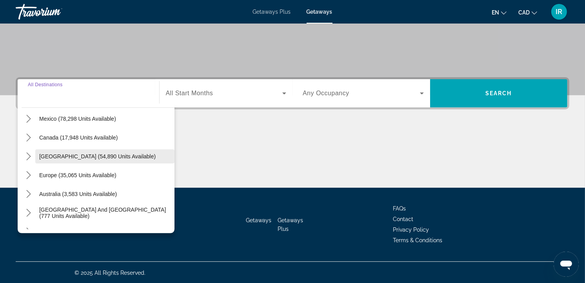
click at [91, 154] on span "[GEOGRAPHIC_DATA] (54,890 units available)" at bounding box center [97, 156] width 116 height 6
type input "**********"
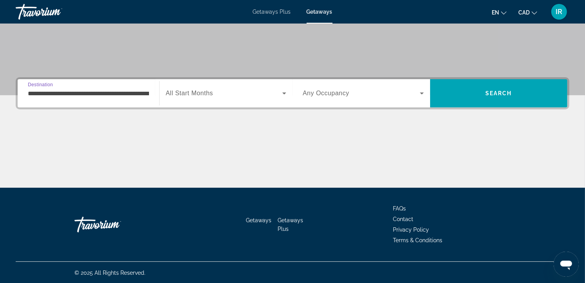
click at [216, 91] on span "Search widget" at bounding box center [224, 93] width 117 height 9
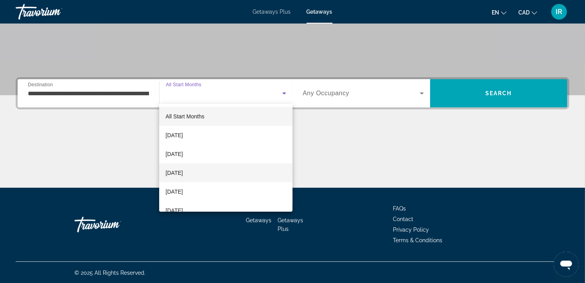
click at [183, 173] on span "[DATE]" at bounding box center [173, 172] width 17 height 9
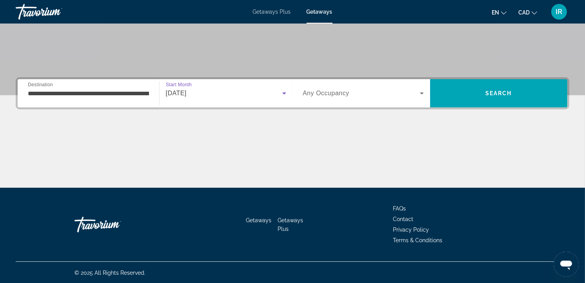
click at [389, 93] on span "Search widget" at bounding box center [361, 93] width 117 height 9
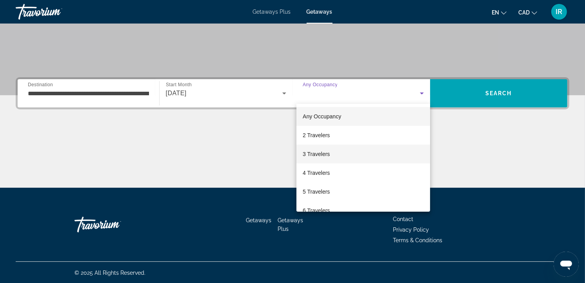
click at [323, 153] on span "3 Travelers" at bounding box center [316, 153] width 27 height 9
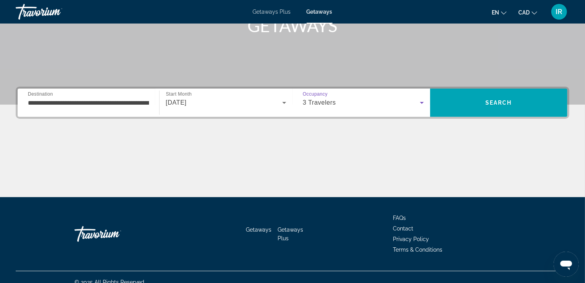
scroll to position [140, 0]
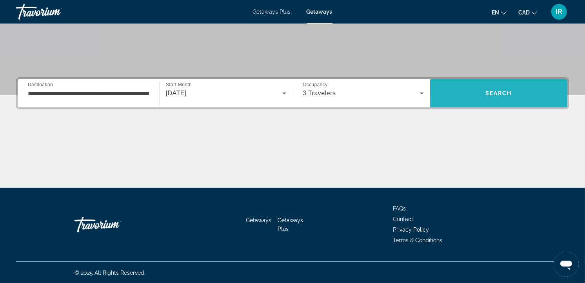
click at [497, 90] on span "Search" at bounding box center [498, 93] width 27 height 6
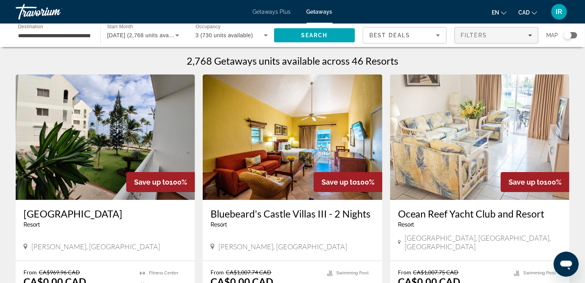
click at [529, 36] on icon "Filters" at bounding box center [530, 35] width 4 height 4
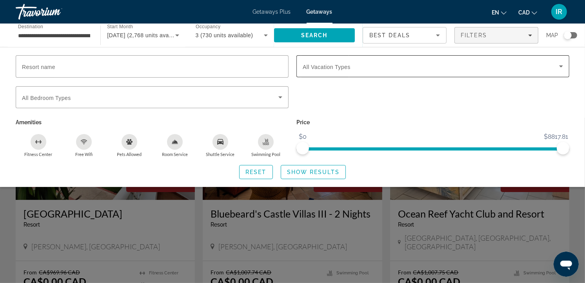
click at [560, 67] on icon "Search widget" at bounding box center [560, 66] width 9 height 9
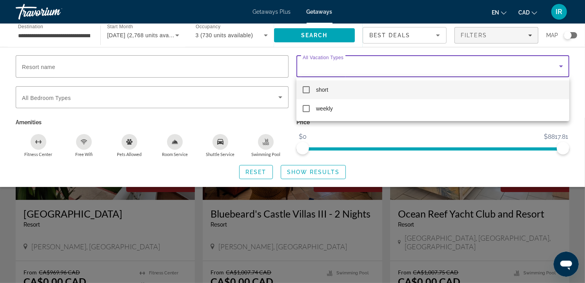
click at [560, 67] on div at bounding box center [292, 141] width 585 height 283
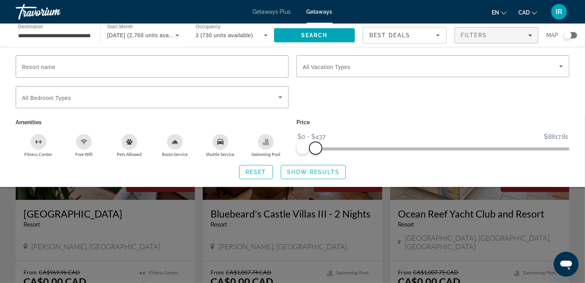
drag, startPoint x: 562, startPoint y: 148, endPoint x: 315, endPoint y: 156, distance: 246.6
click at [315, 156] on div "Price $0 $8817.81 $0 $437 $0 - $437" at bounding box center [432, 137] width 281 height 40
drag, startPoint x: 315, startPoint y: 150, endPoint x: 404, endPoint y: 158, distance: 89.3
click at [404, 158] on div "Resort name Vacation Types All Vacation Types Bedroom Types All Bedroom Types A…" at bounding box center [292, 117] width 585 height 124
click at [366, 108] on div "Search widget" at bounding box center [432, 101] width 281 height 31
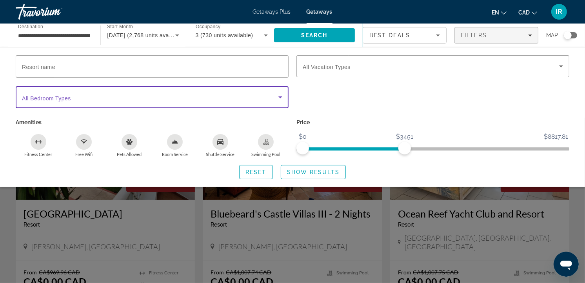
click at [277, 96] on icon "Search widget" at bounding box center [280, 96] width 9 height 9
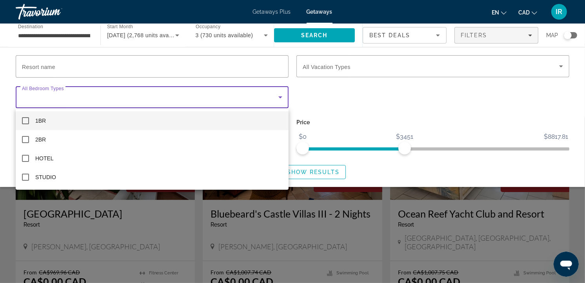
click at [277, 96] on div at bounding box center [292, 141] width 585 height 283
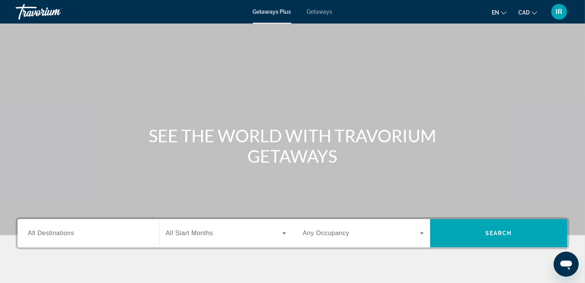
click at [316, 9] on span "Getaways" at bounding box center [319, 12] width 25 height 6
